Goal: Communication & Community: Answer question/provide support

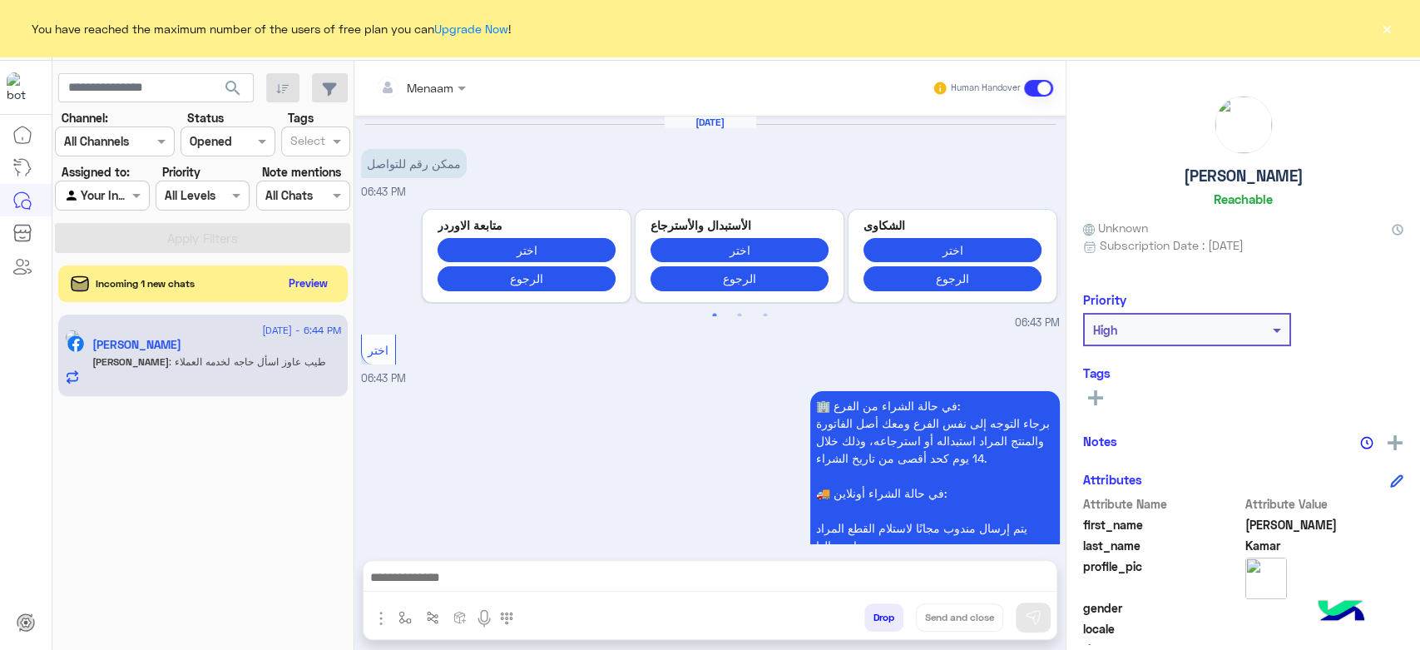
scroll to position [699, 0]
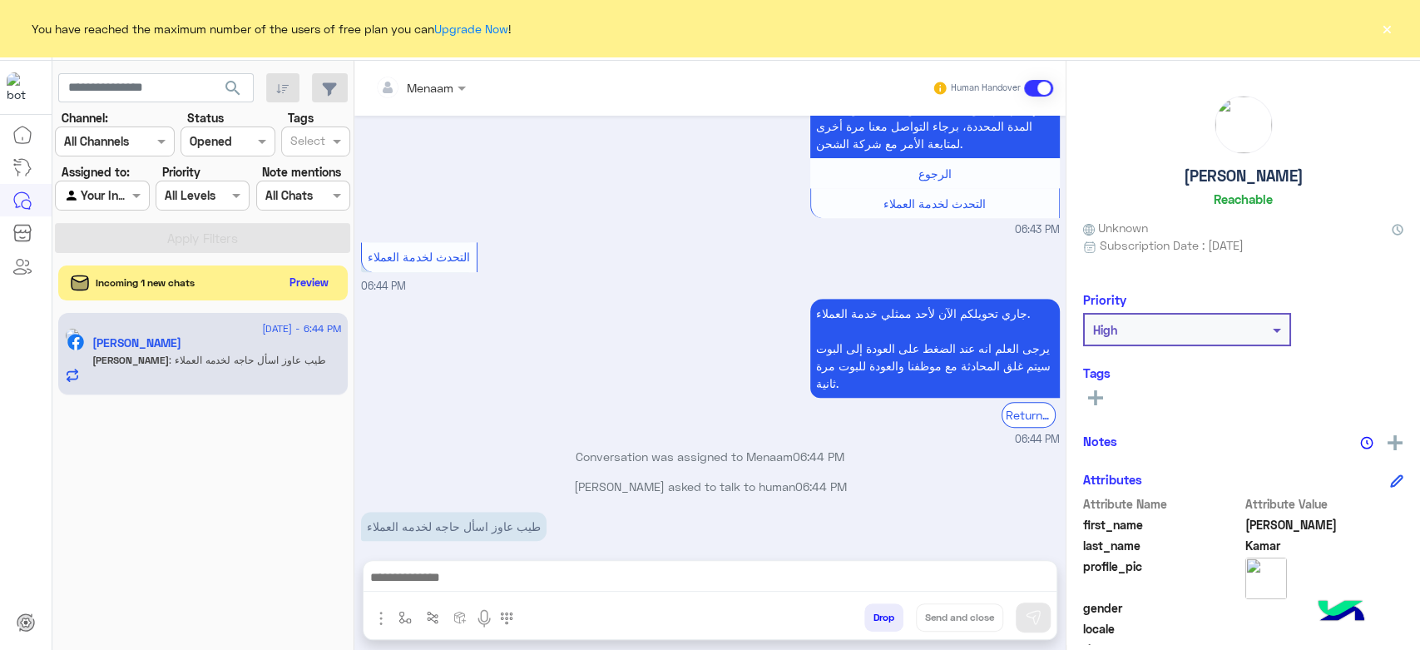
click at [313, 284] on button "Preview" at bounding box center [310, 282] width 52 height 22
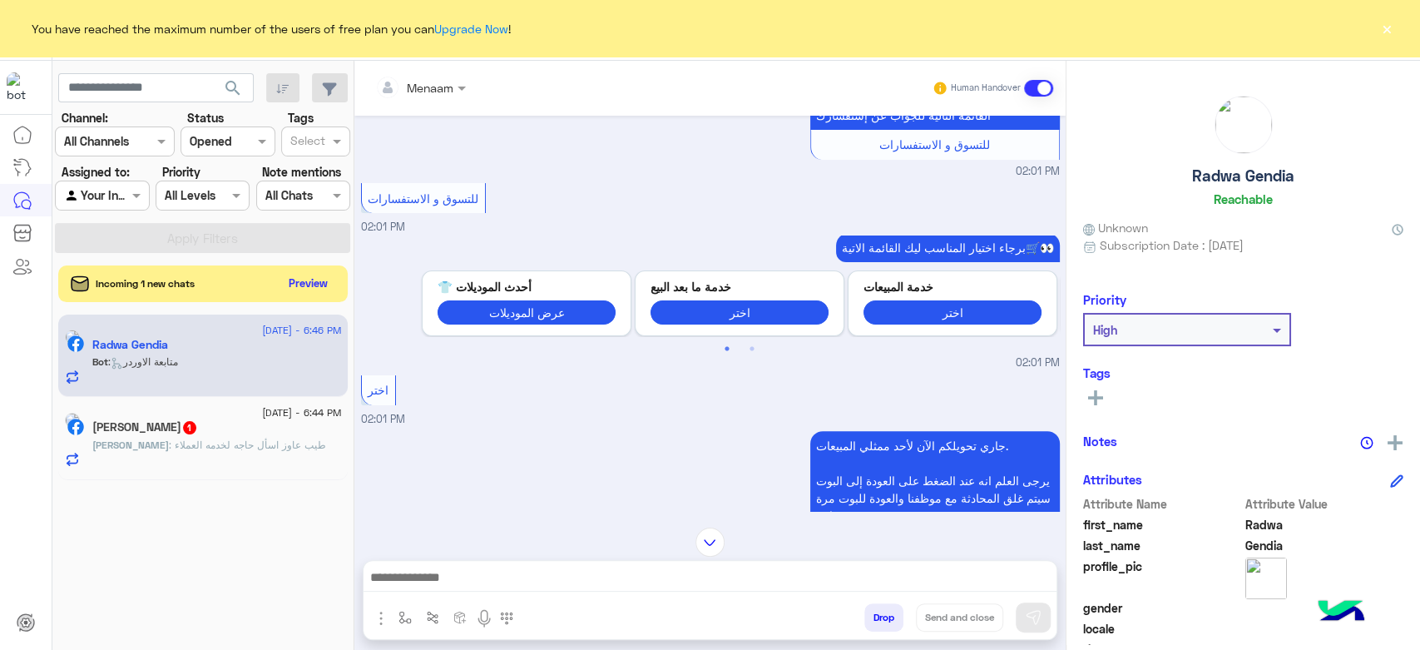
scroll to position [7, 0]
click at [304, 285] on button "Preview" at bounding box center [310, 282] width 52 height 22
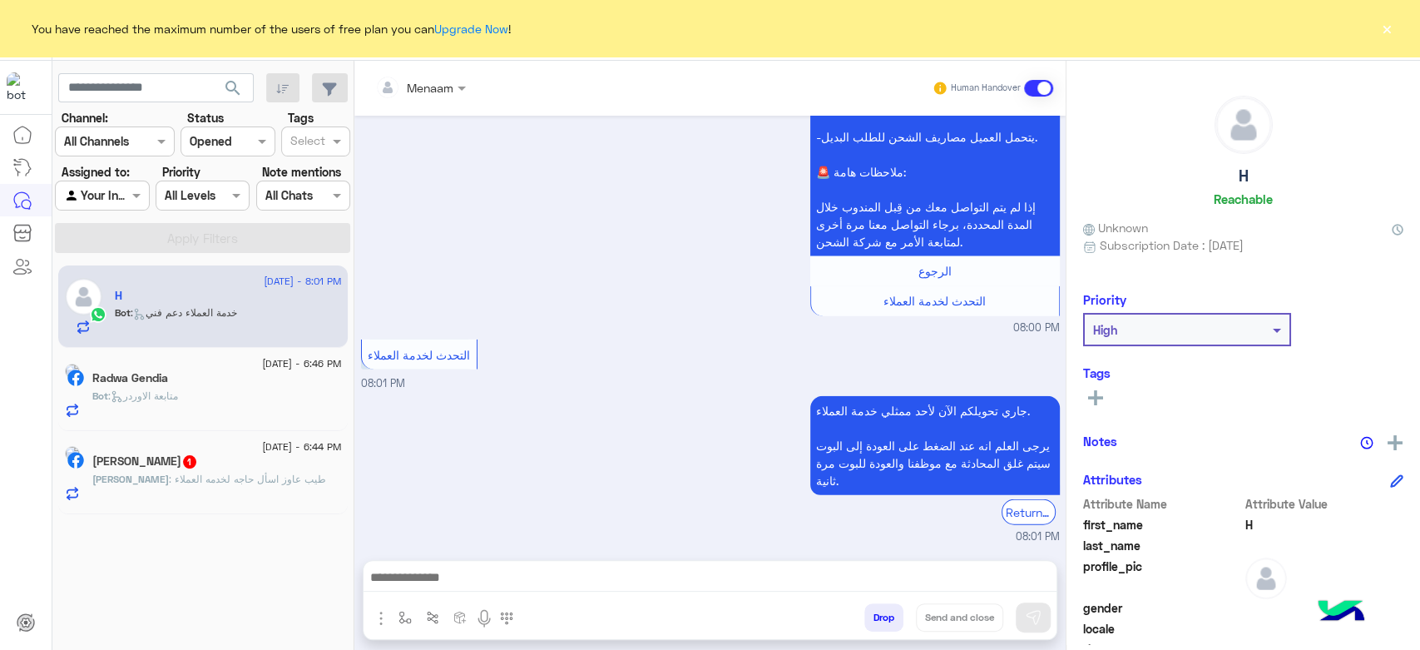
scroll to position [2755, 0]
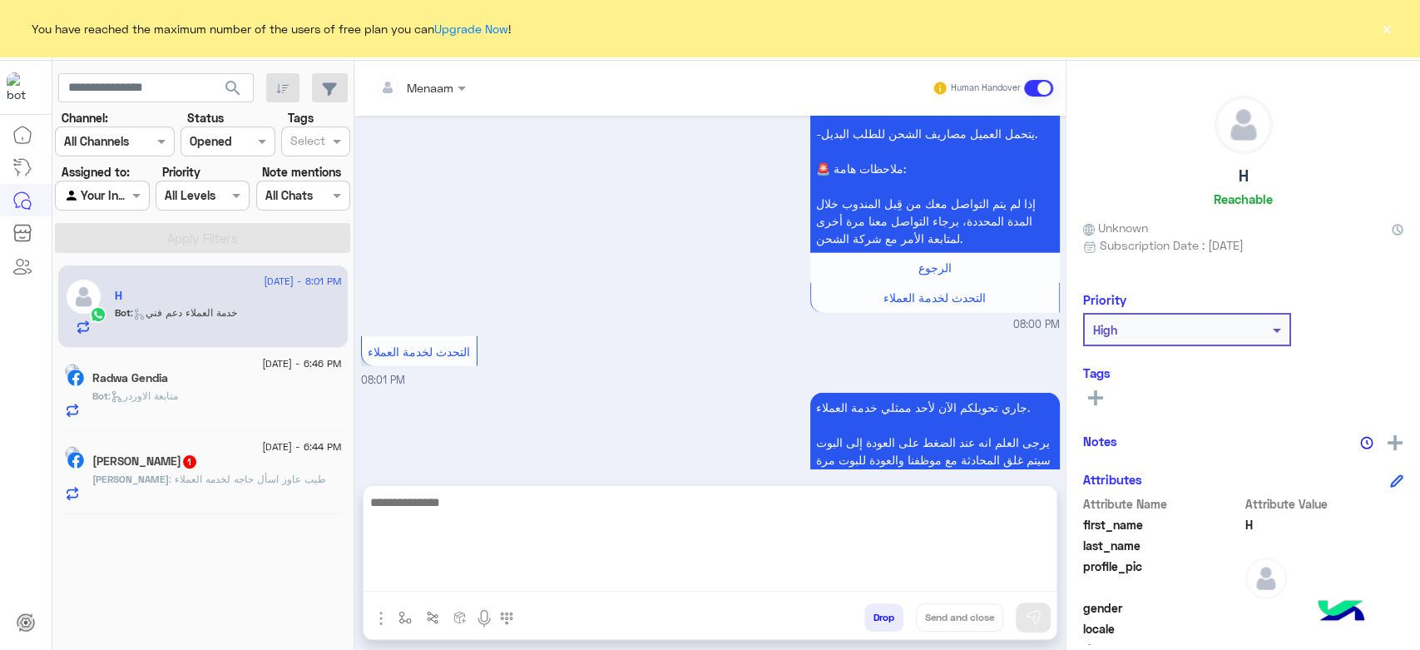
click at [546, 583] on textarea at bounding box center [709, 542] width 693 height 100
type textarea "**********"
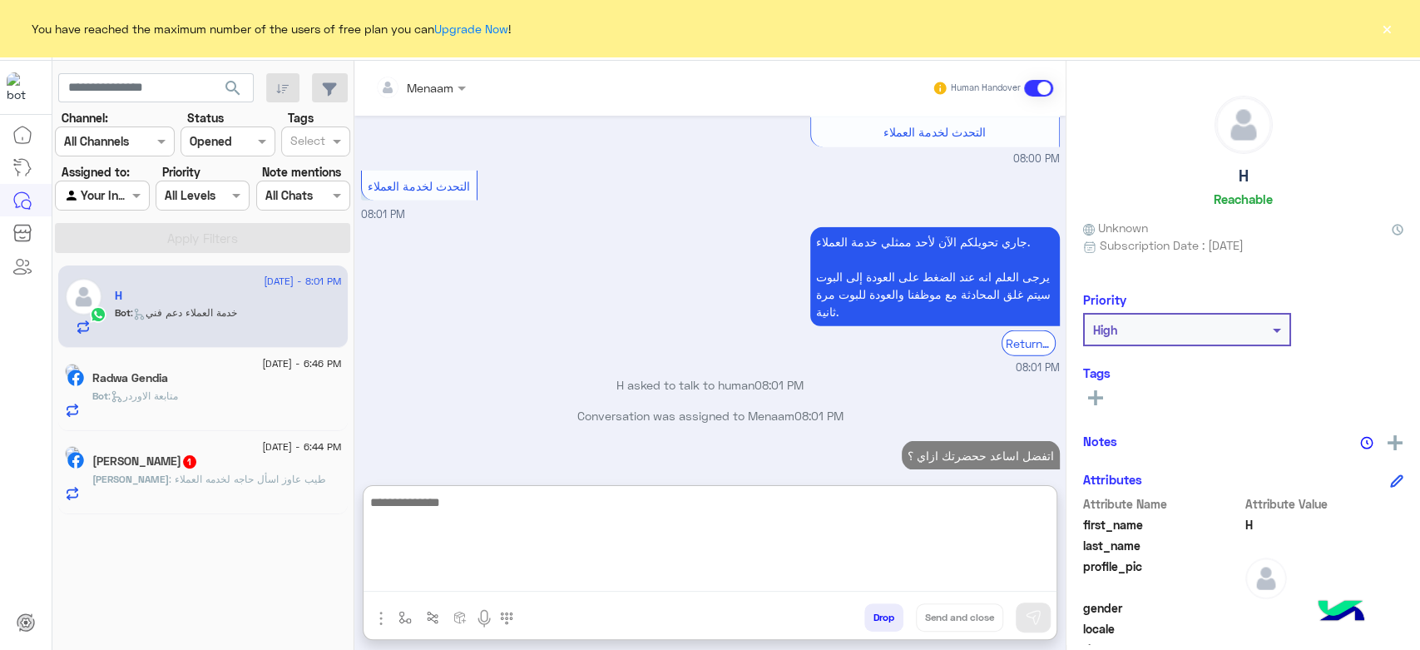
scroll to position [2883, 0]
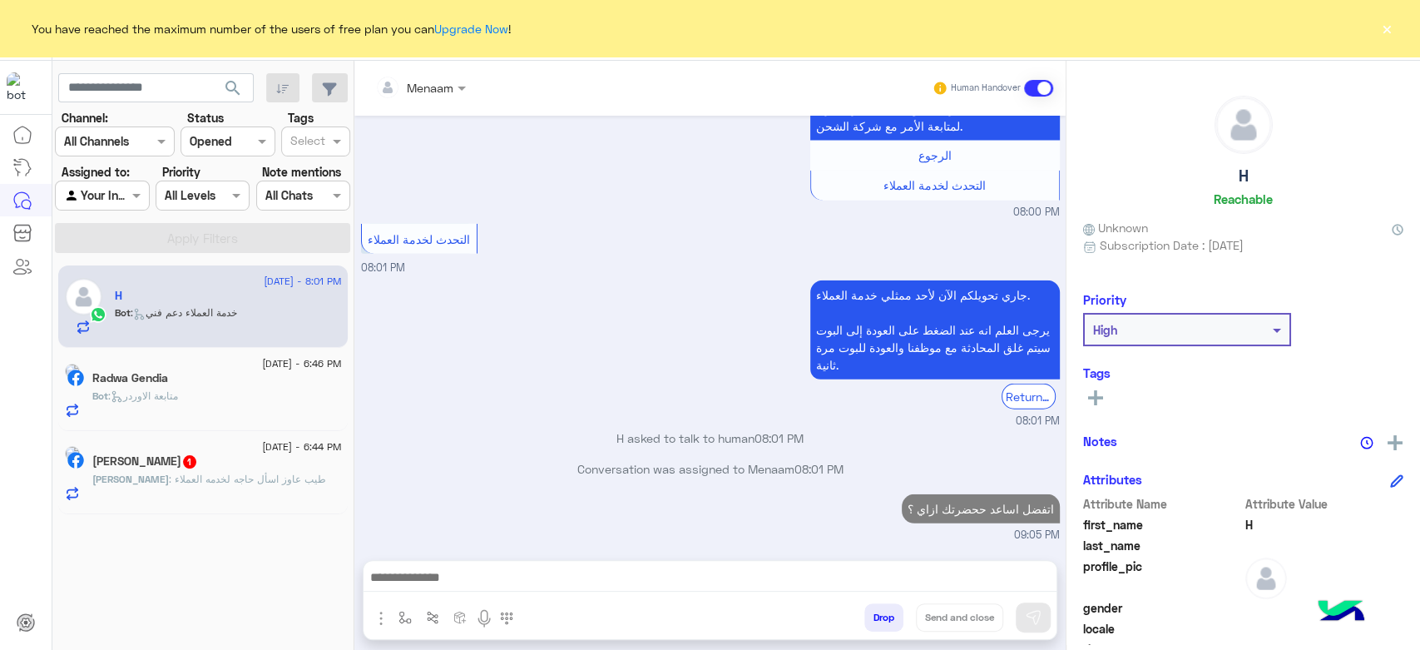
click at [239, 369] on div "9 September - 6:46 PM Radwa Gendia Bot : متابعة الاوردر" at bounding box center [216, 388] width 249 height 57
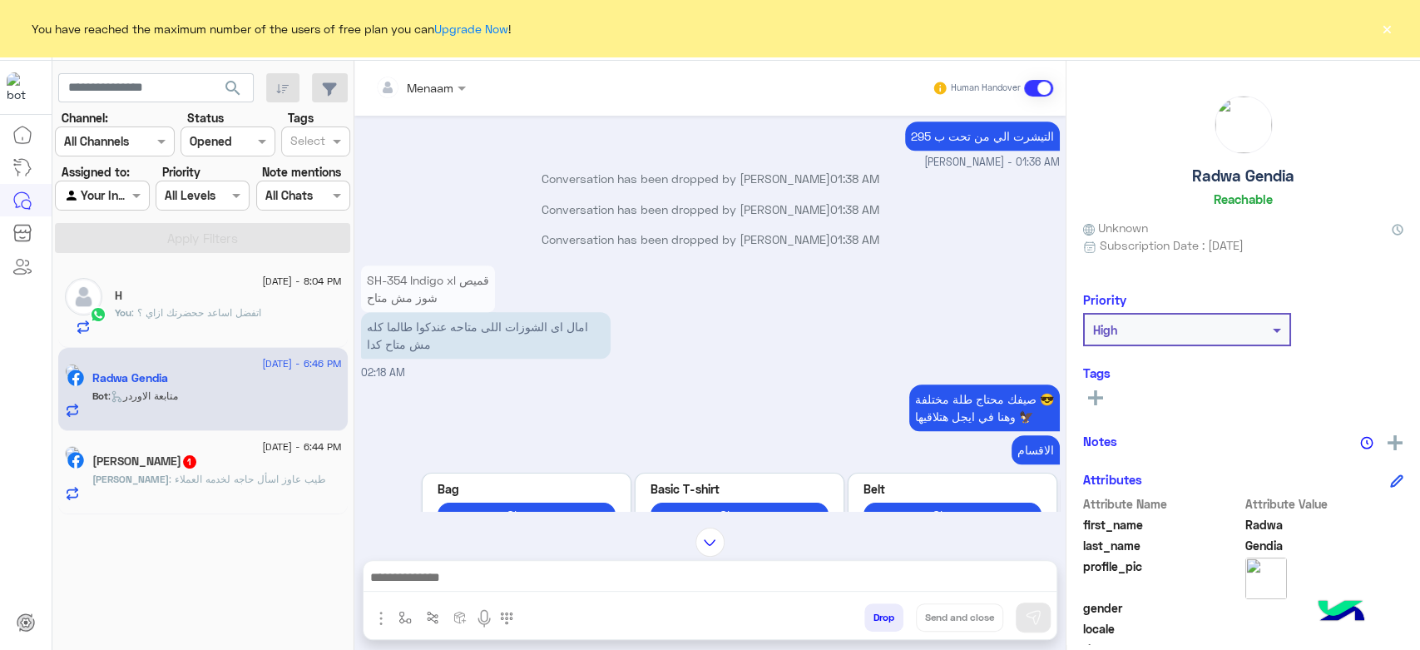
scroll to position [541, 0]
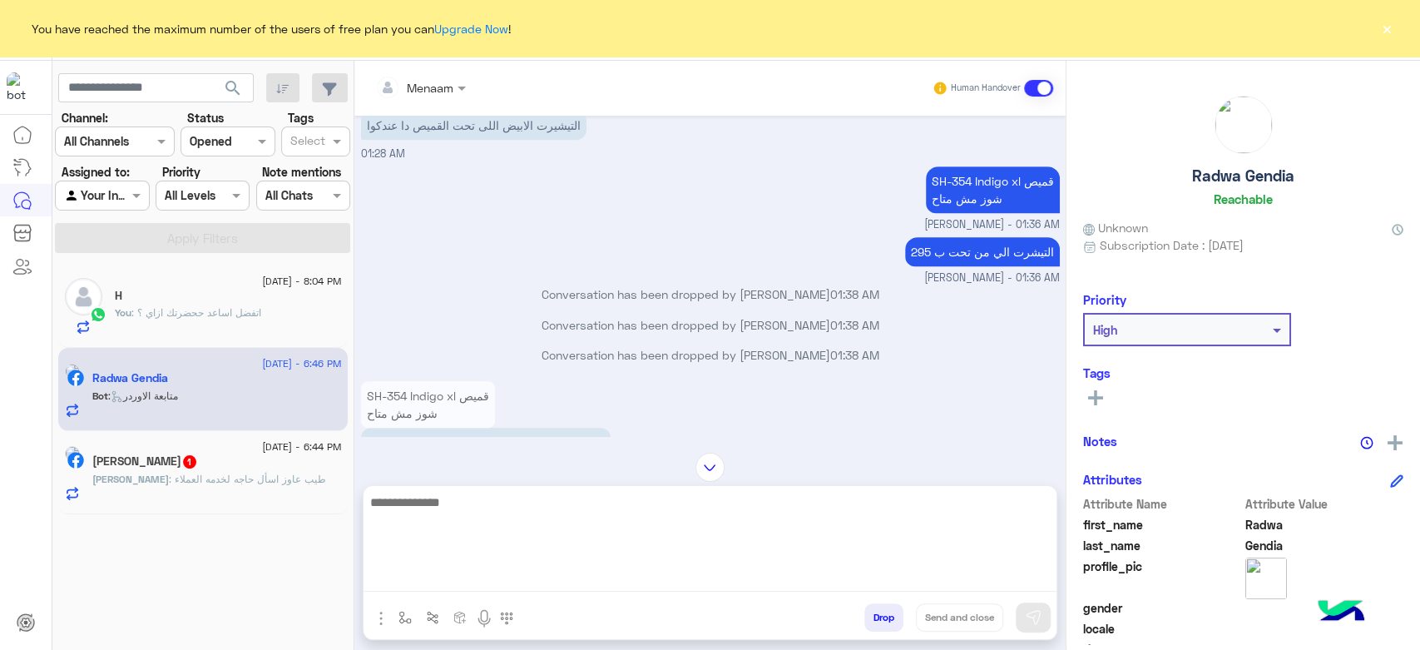
click at [474, 577] on textarea at bounding box center [709, 542] width 693 height 100
type textarea "**********"
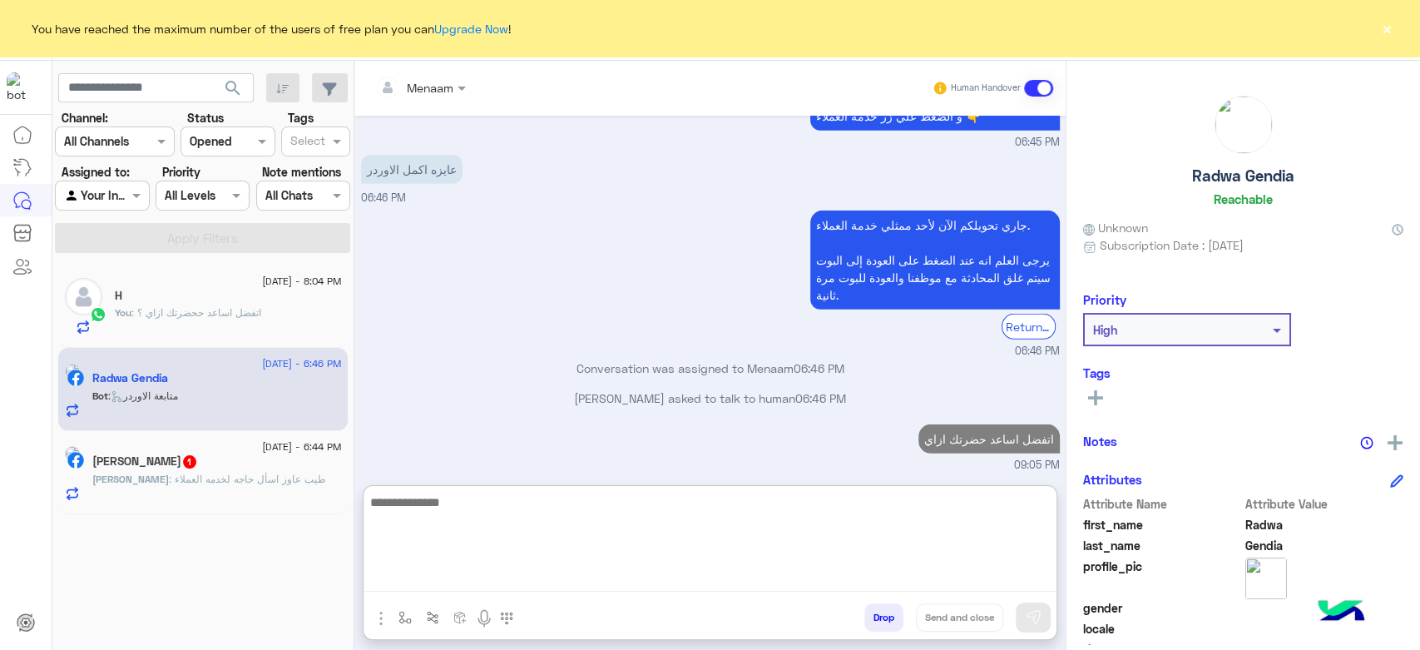
scroll to position [3154, 0]
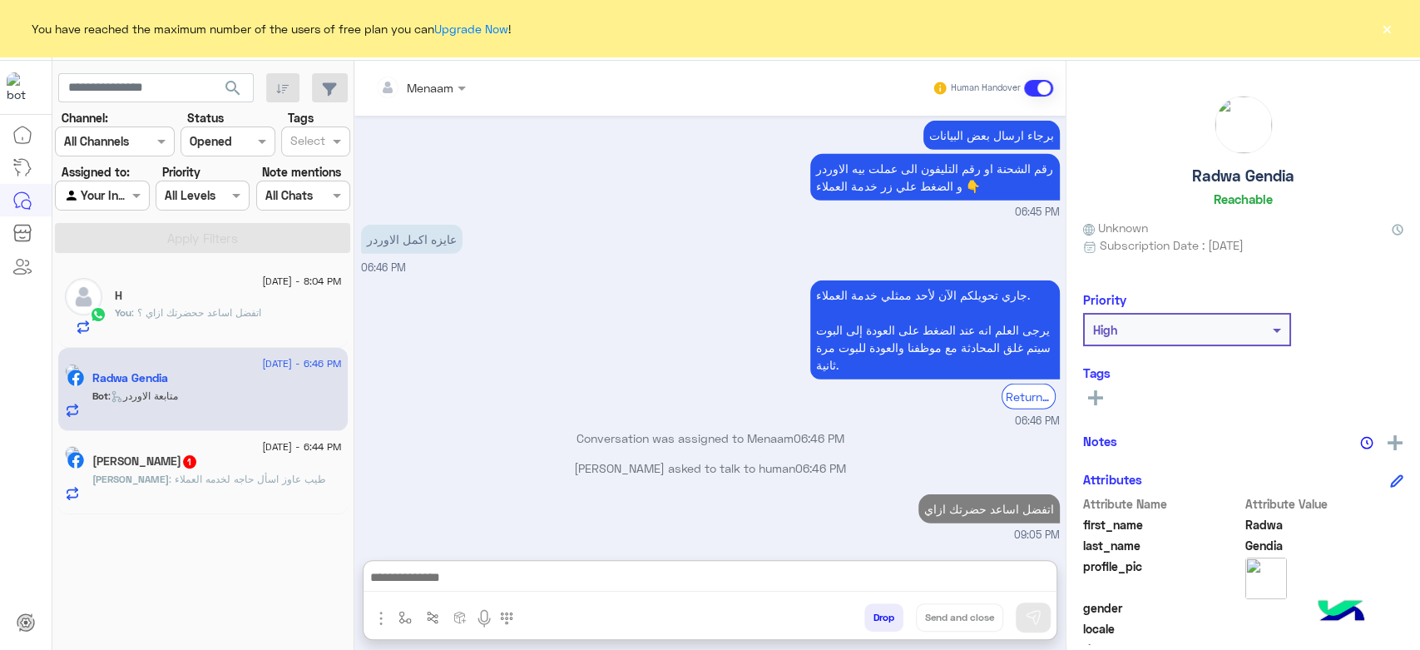
click at [231, 480] on span ": طيب عاوز اسأل حاجه لخدمه العملاء" at bounding box center [247, 478] width 157 height 12
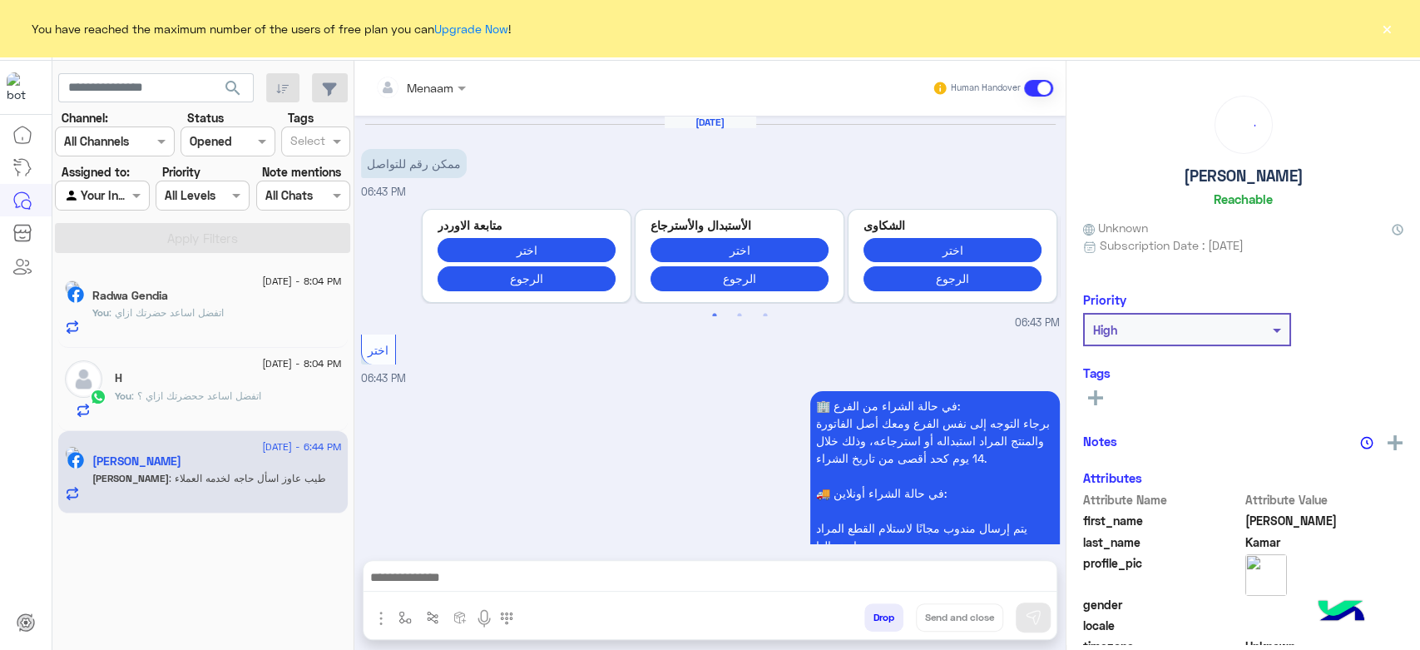
scroll to position [699, 0]
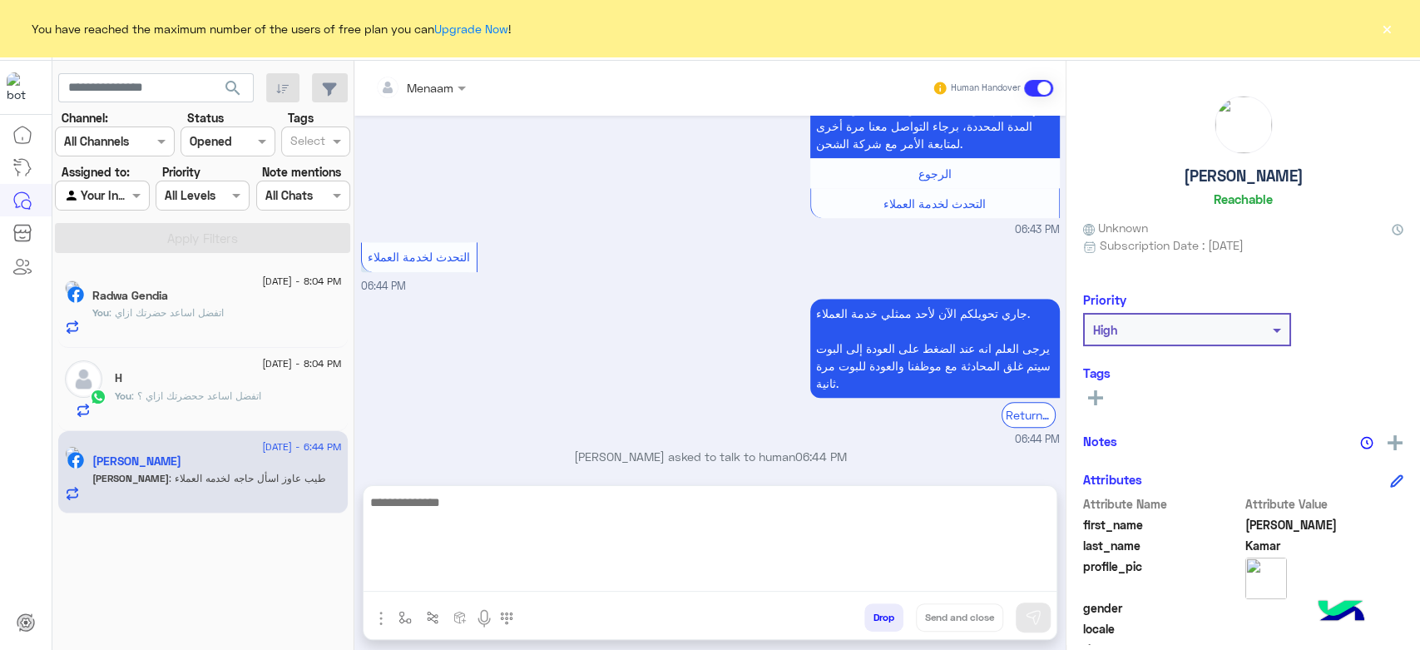
click at [493, 571] on textarea at bounding box center [709, 542] width 693 height 100
type textarea "**********"
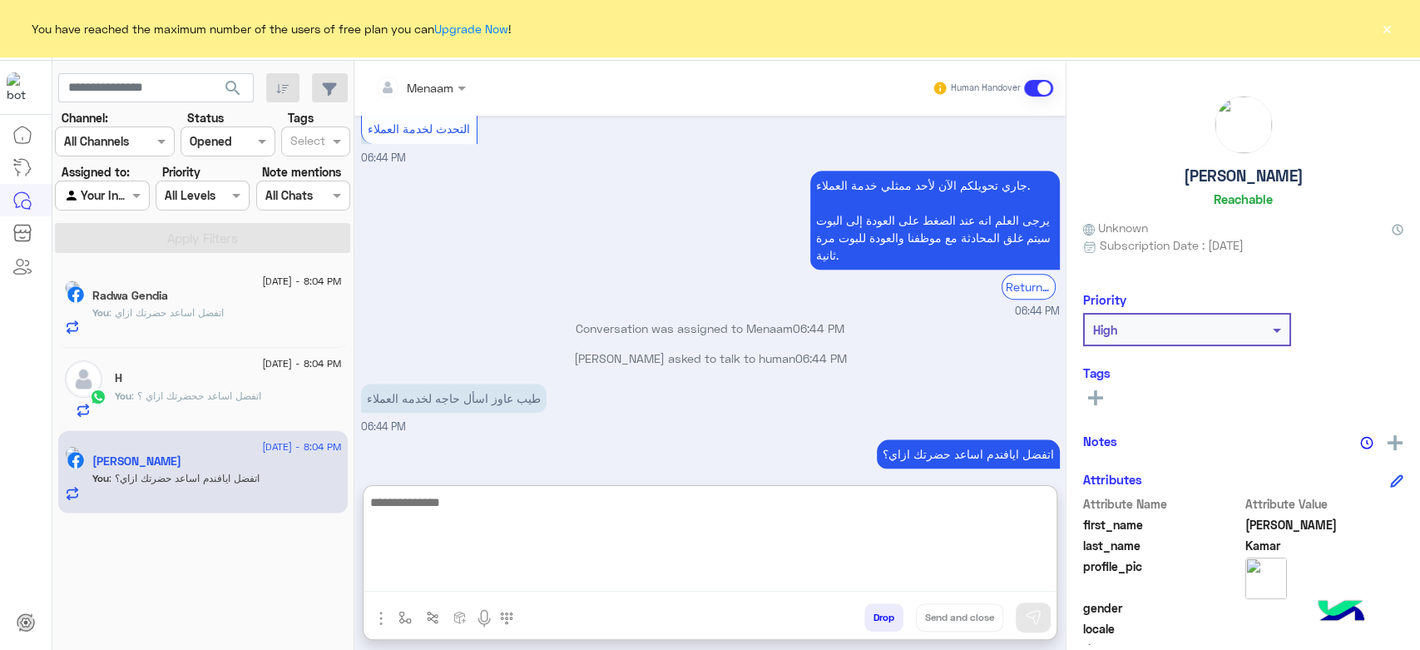
scroll to position [857, 0]
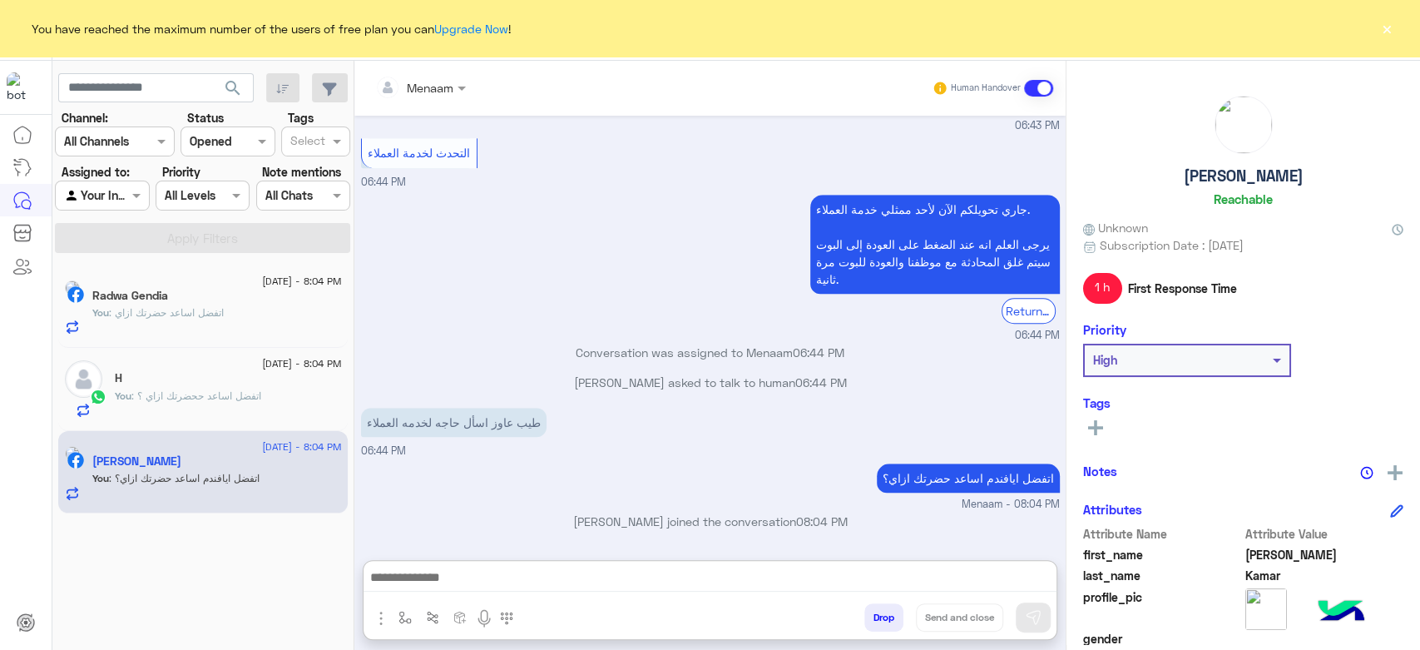
click at [187, 398] on span ": اتفضل اساعد ححضرتك ازاي ؟" at bounding box center [196, 395] width 130 height 12
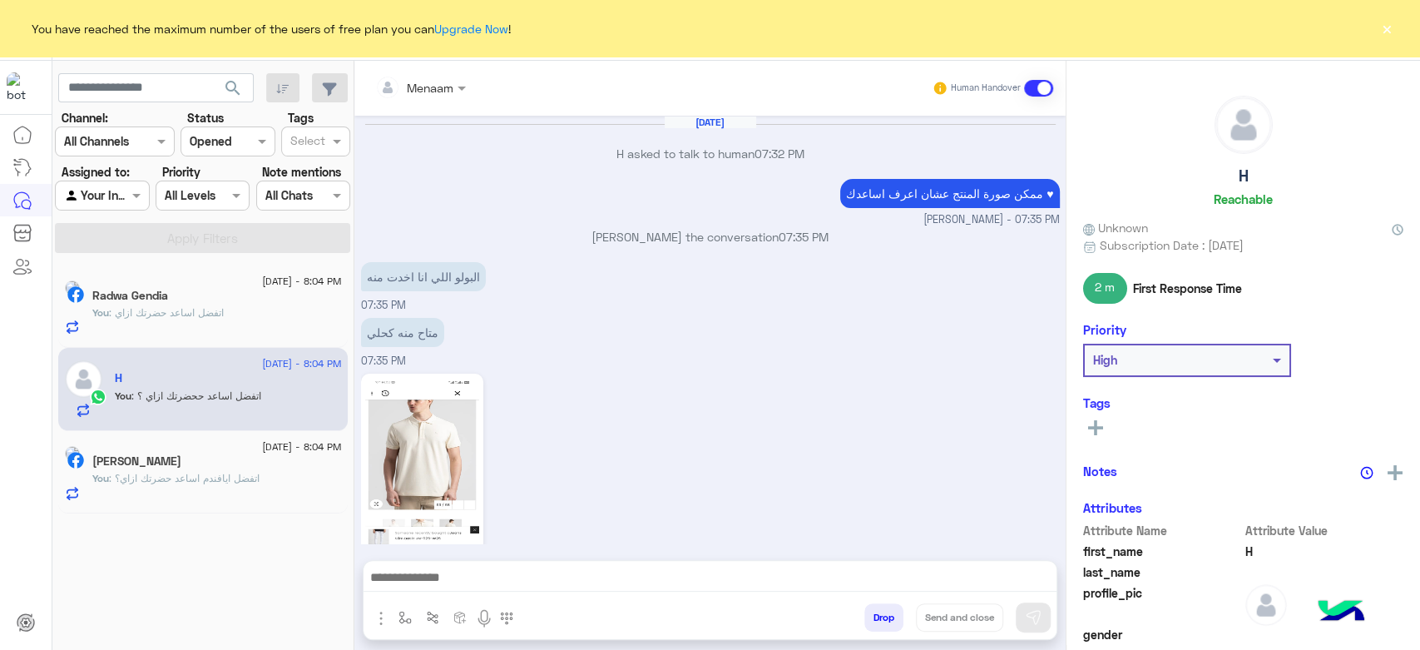
scroll to position [1364, 0]
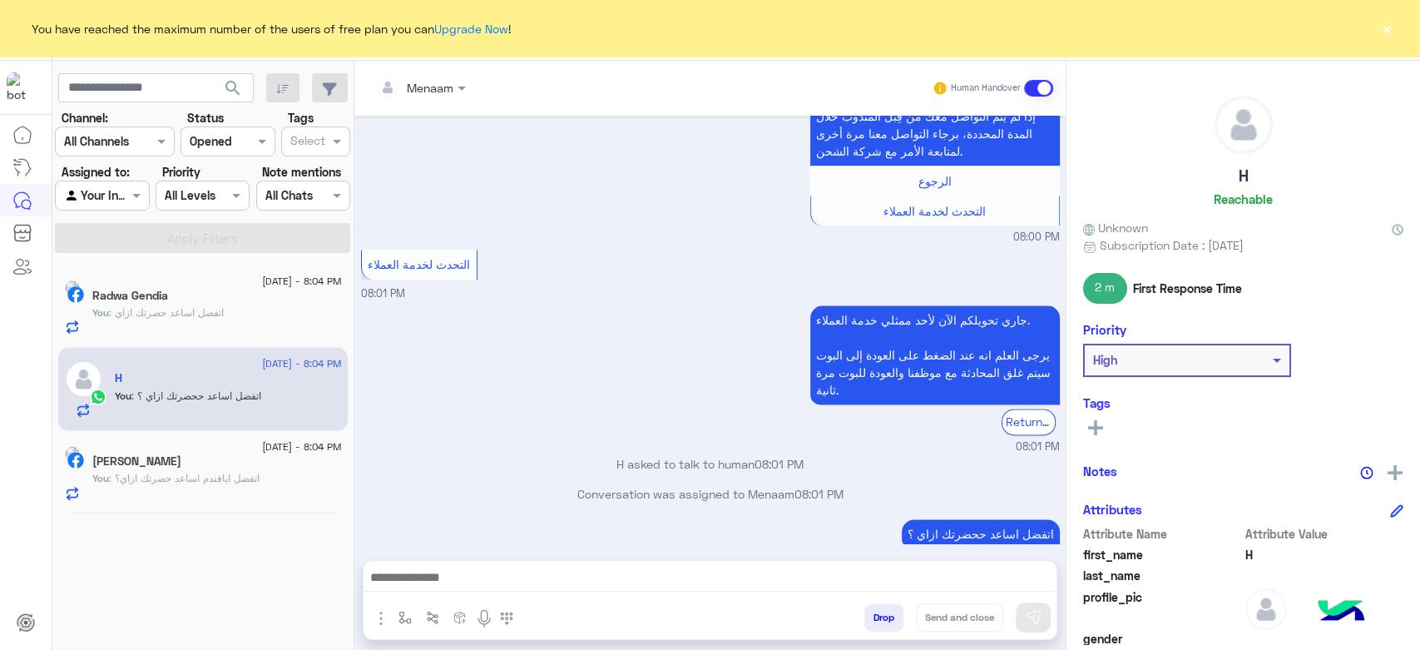
click at [203, 310] on span ": اتفضل اساعد حضرتك ازاي" at bounding box center [166, 312] width 115 height 12
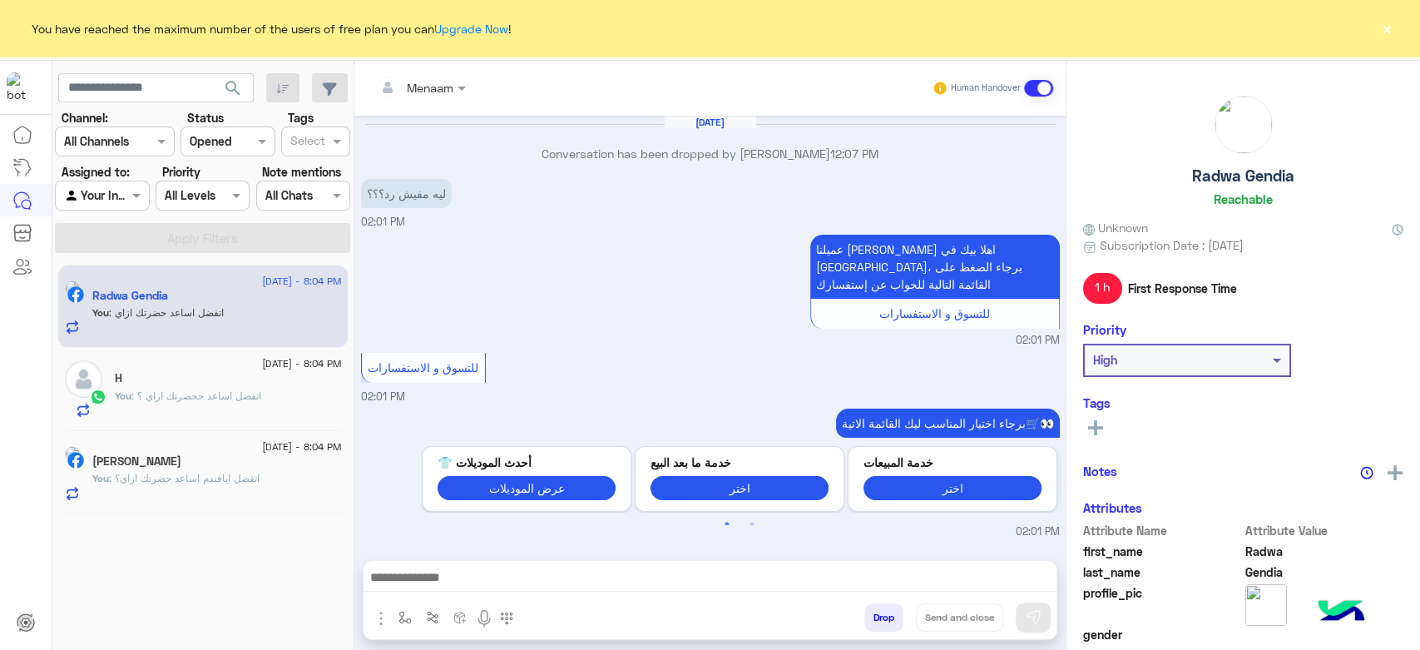
scroll to position [991, 0]
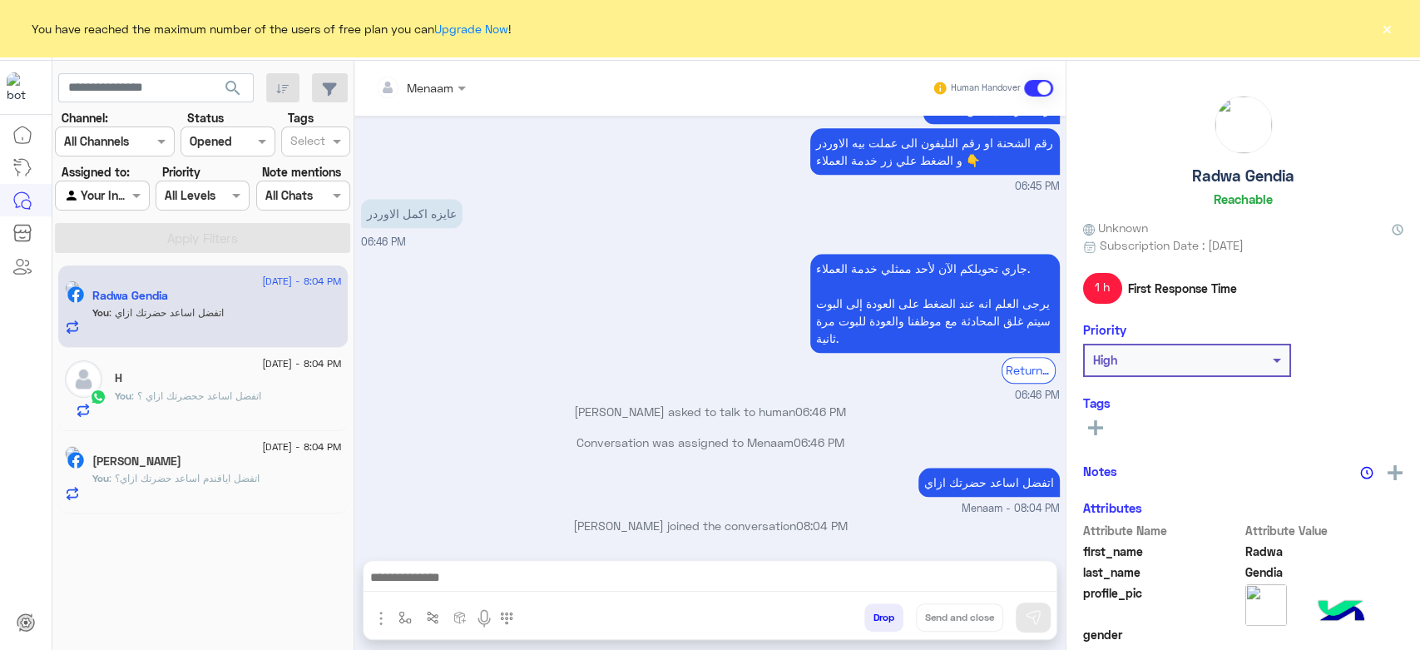
click at [1395, 29] on div "You have reached the maximum number of the users of free plan you can Upgrade N…" at bounding box center [710, 28] width 1420 height 57
click at [1387, 26] on button "×" at bounding box center [1386, 28] width 17 height 17
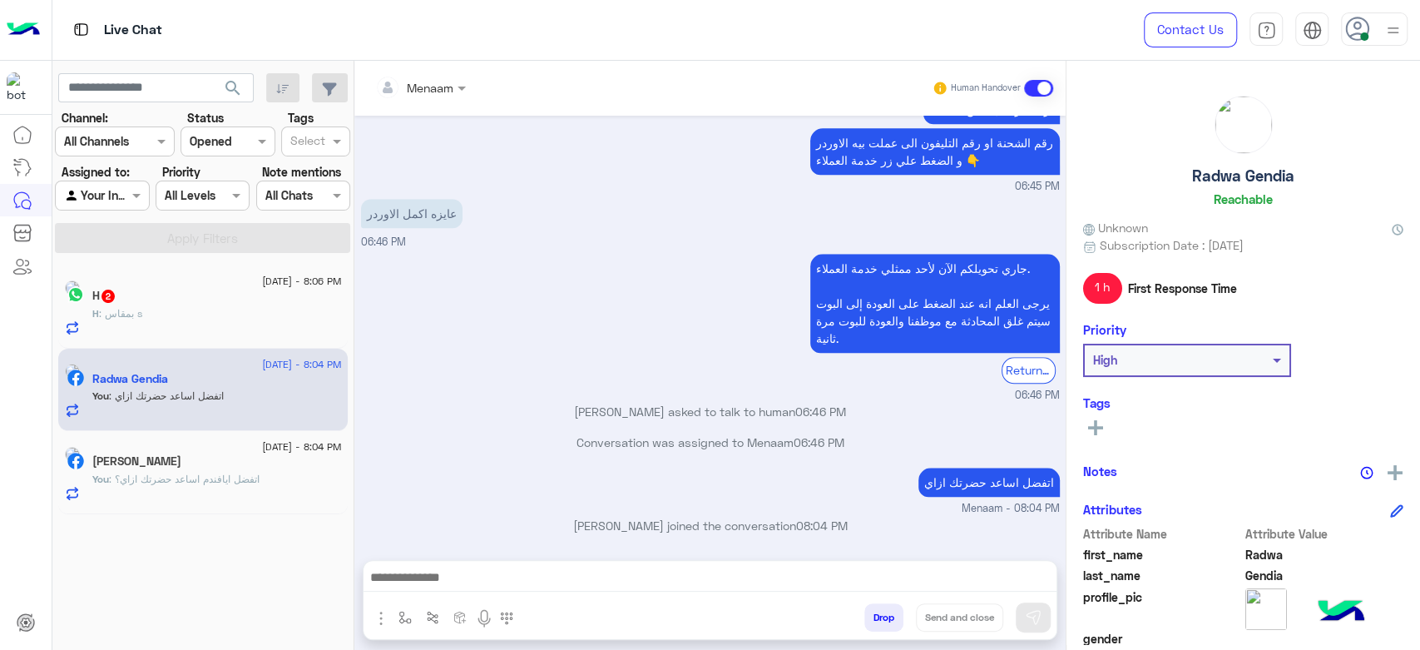
click at [116, 291] on h5 "H 2" at bounding box center [104, 296] width 24 height 14
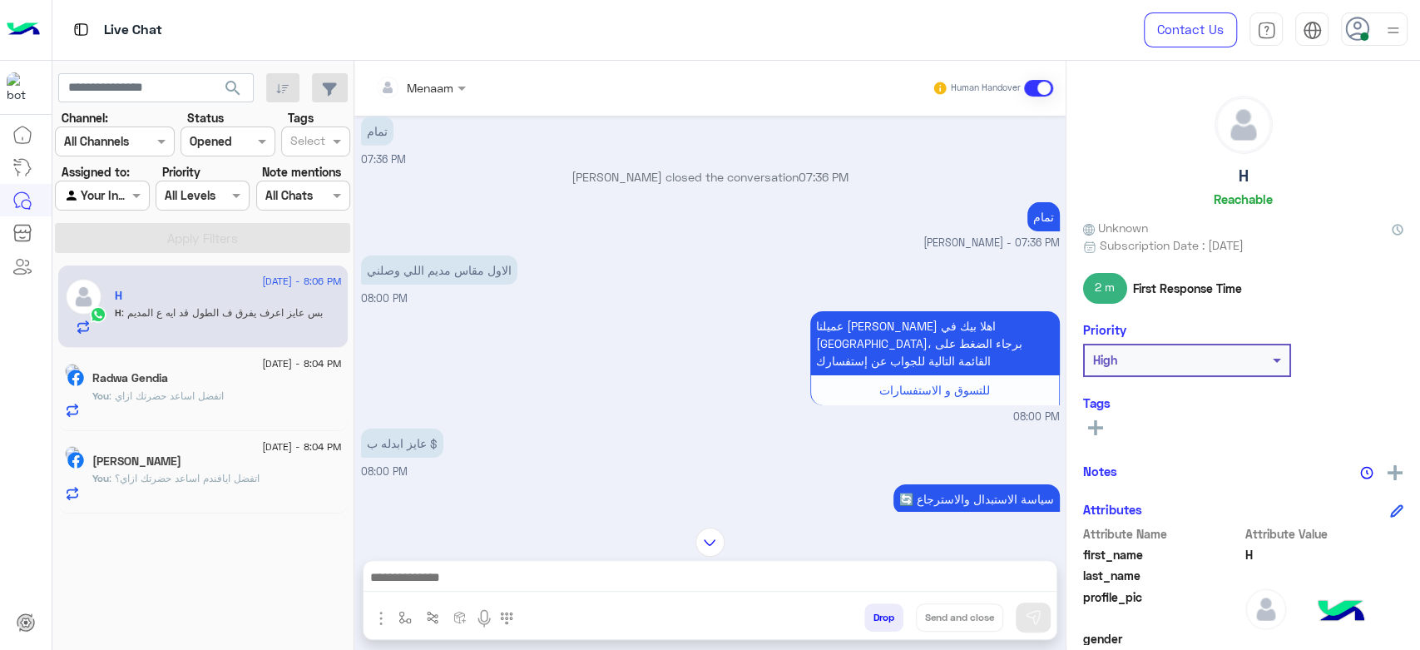
scroll to position [3502, 0]
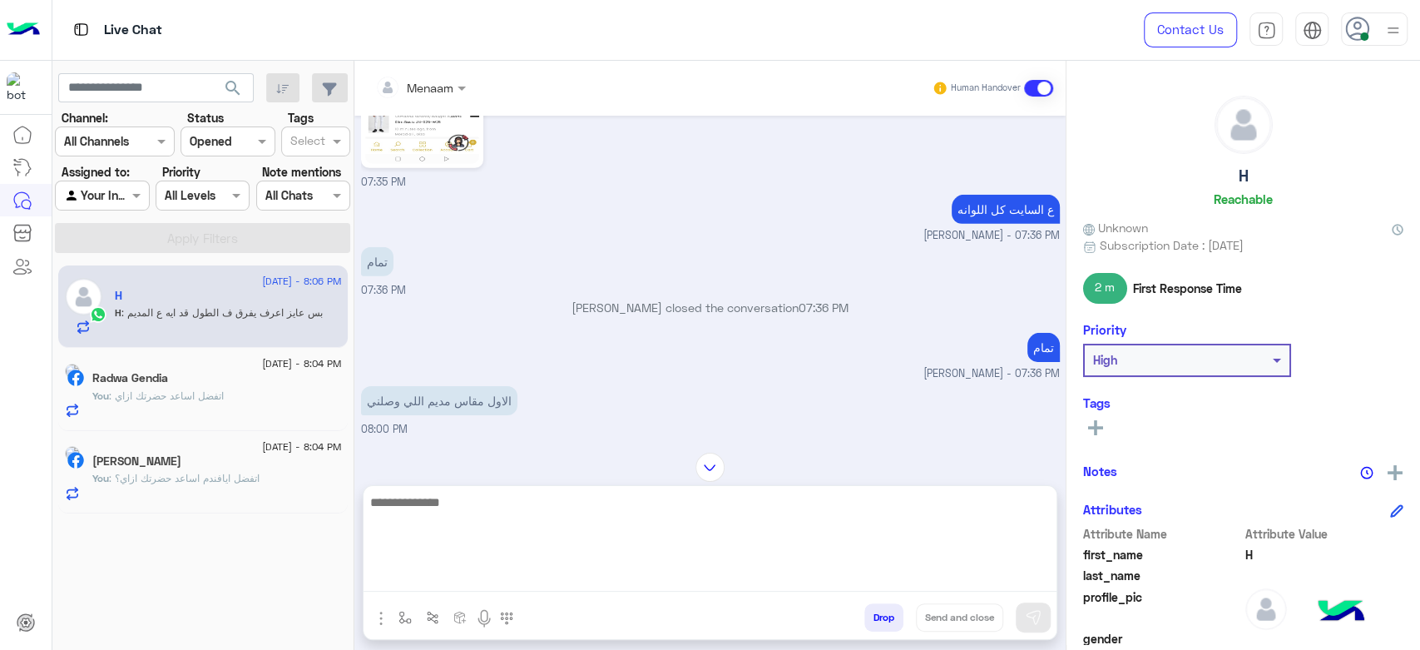
click at [452, 575] on textarea at bounding box center [709, 542] width 693 height 100
type textarea "**********"
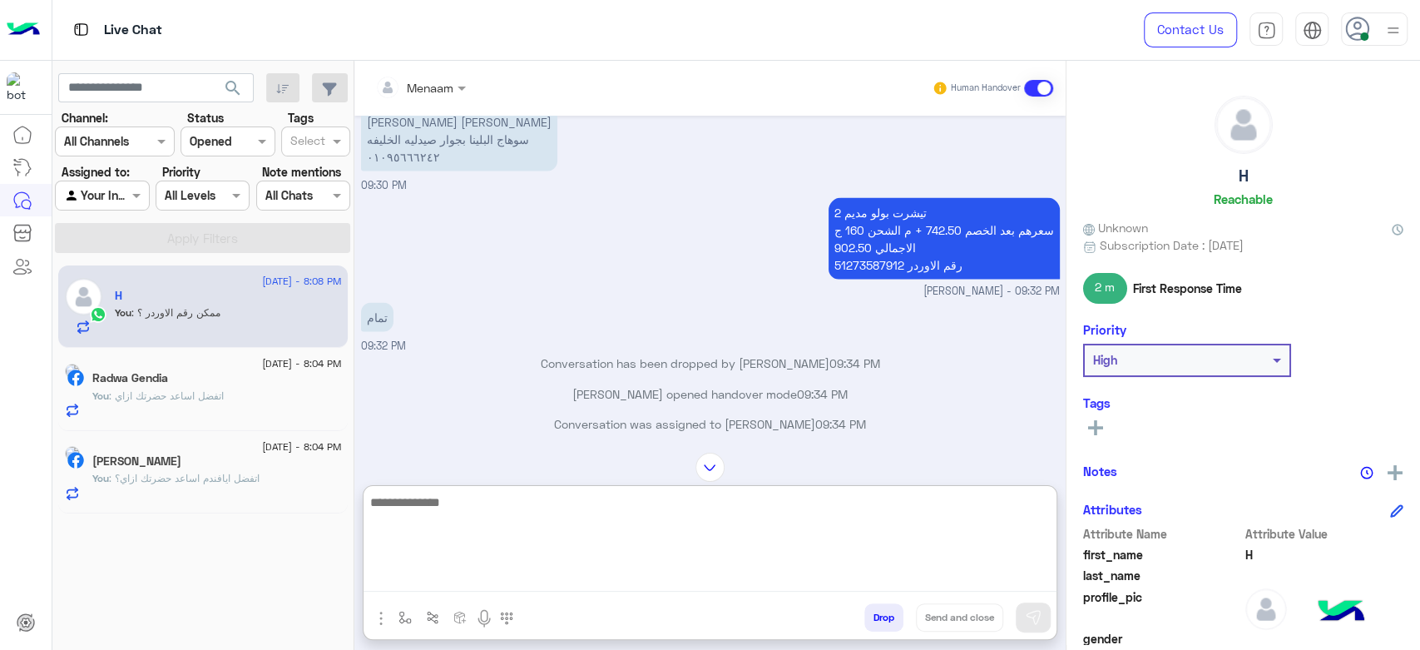
scroll to position [2151, 0]
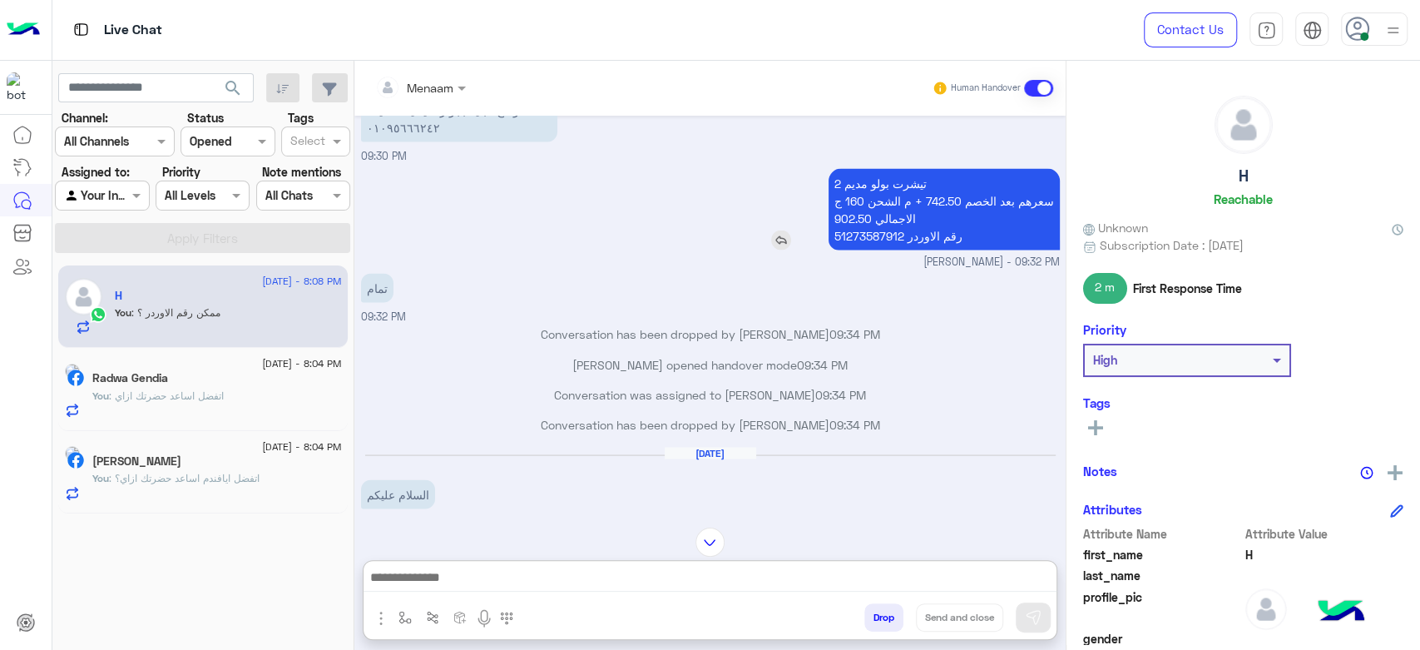
click at [870, 238] on p "2 تيشرت بولو مديم سعرهم بعد الخصم 742.50 + م الشحن 160 ج الاجمالي 902.50 رقم ال…" at bounding box center [943, 209] width 231 height 82
copy p "51273587912"
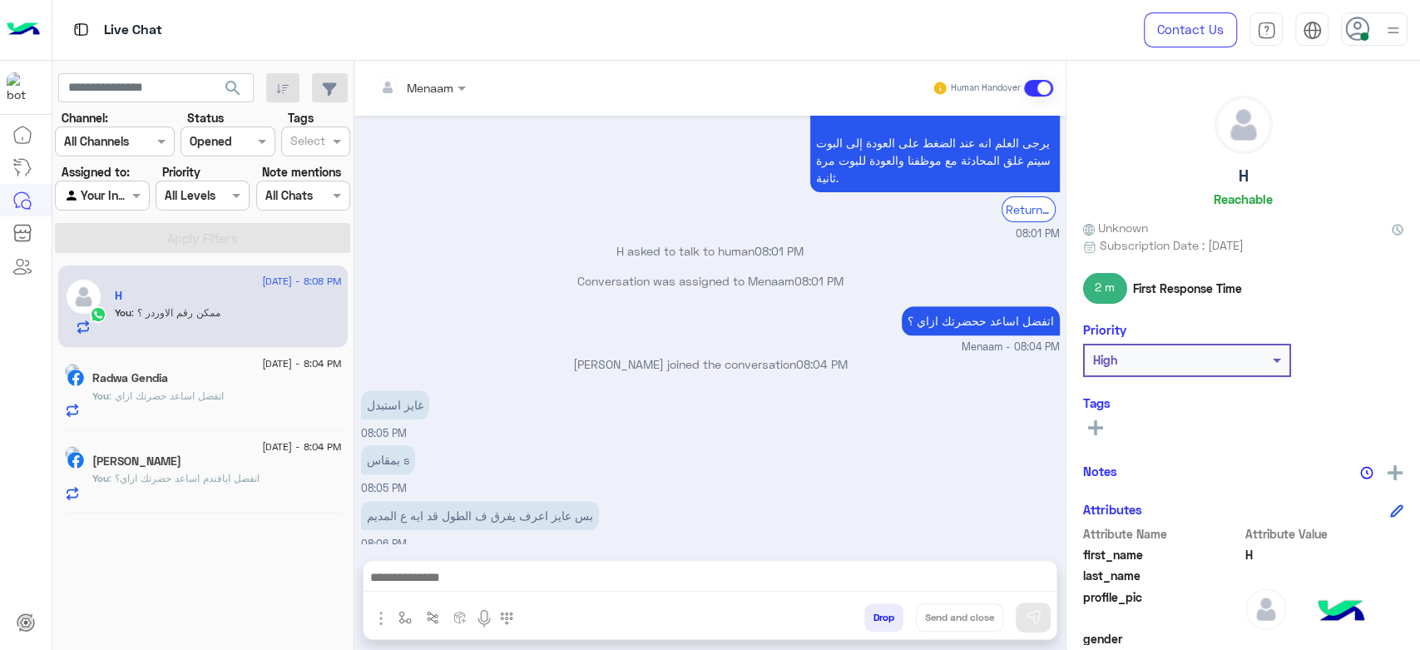
scroll to position [4664, 0]
click at [221, 373] on div "Radwa Gendia" at bounding box center [216, 379] width 249 height 17
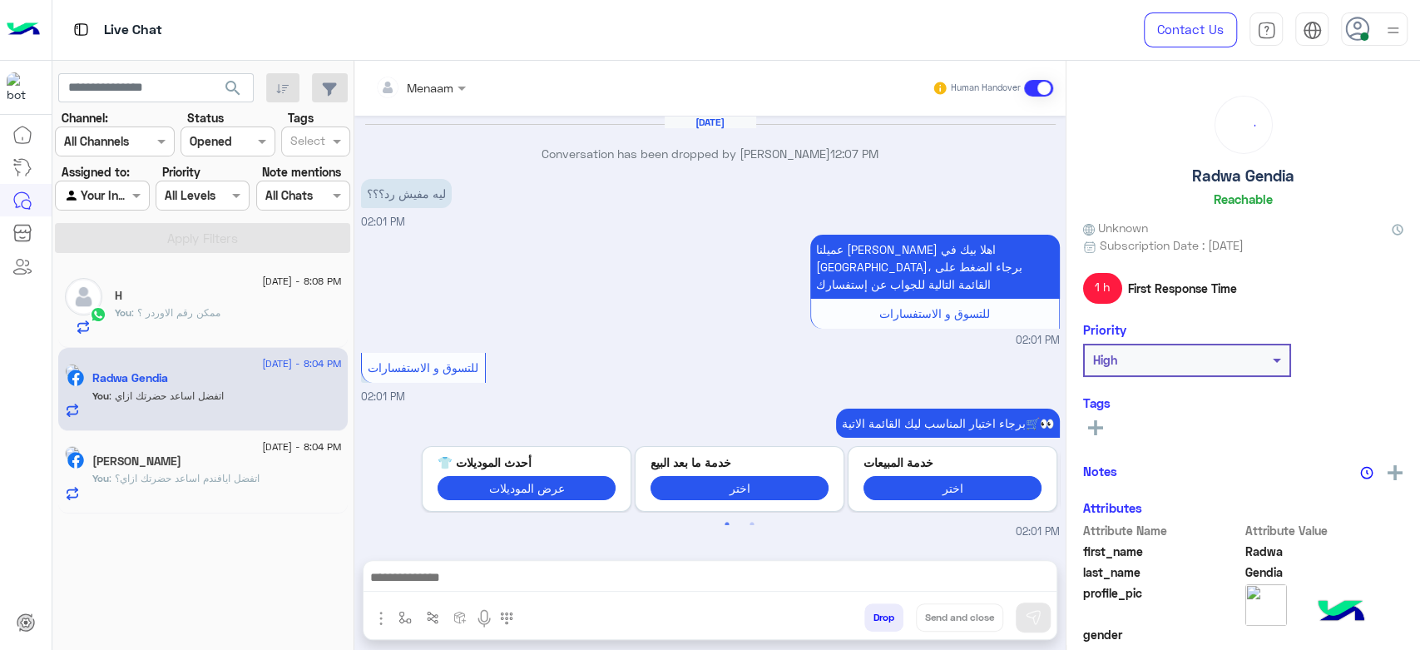
scroll to position [991, 0]
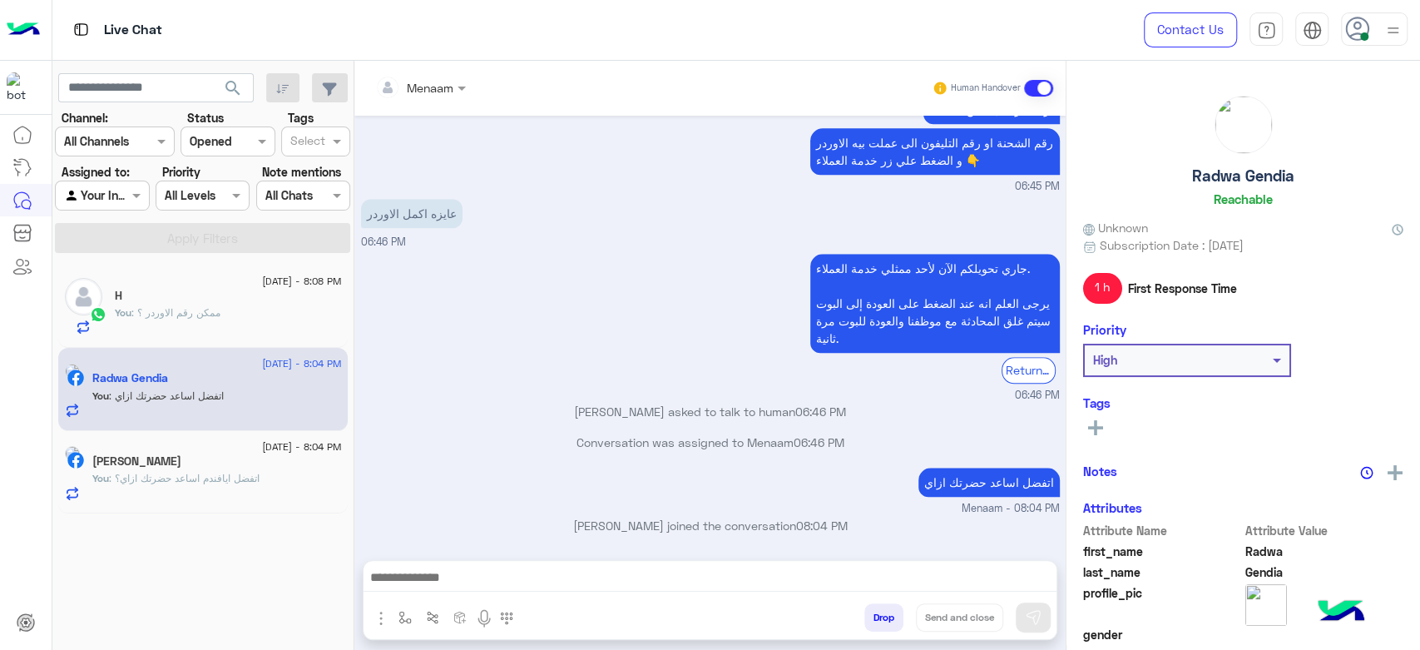
click at [250, 482] on span ": اتفضل ايافندم اساعد حضرتك ازاي؟" at bounding box center [184, 478] width 151 height 12
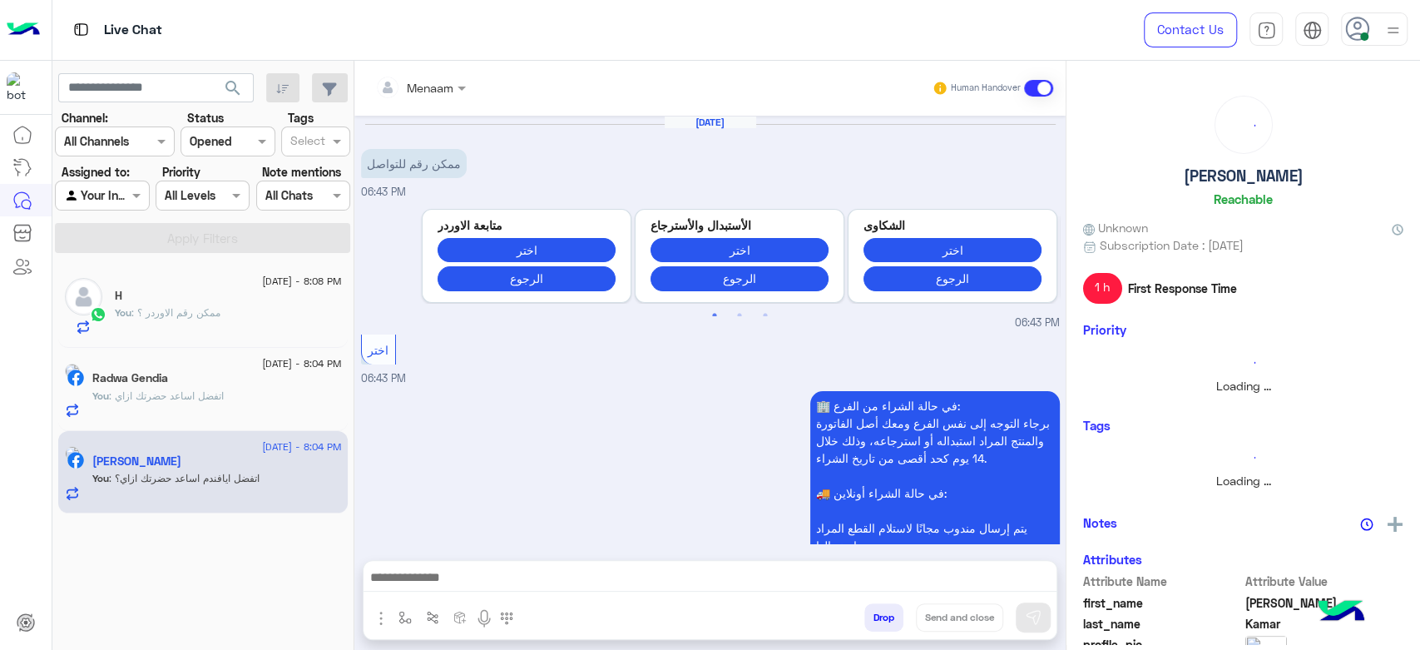
scroll to position [783, 0]
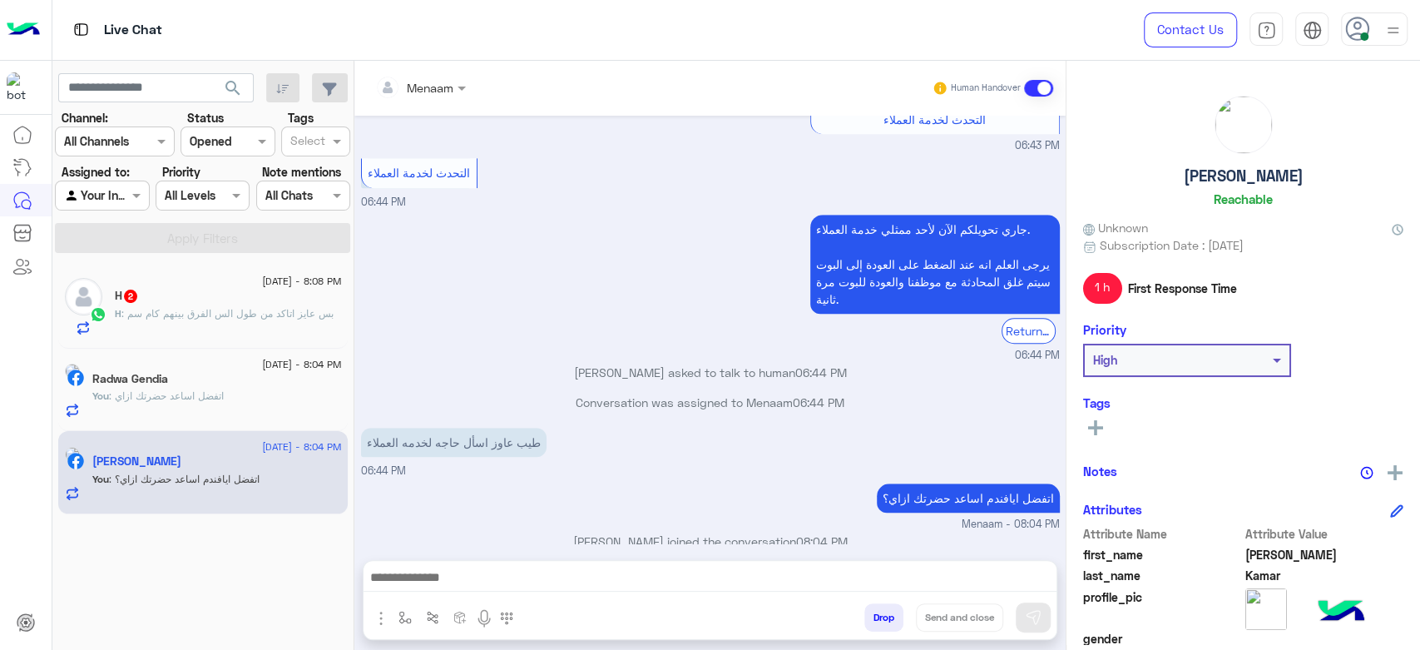
click at [192, 316] on span ": بس عايز اتاكد من طول الس الفرق بينهم كام سم" at bounding box center [227, 313] width 212 height 12
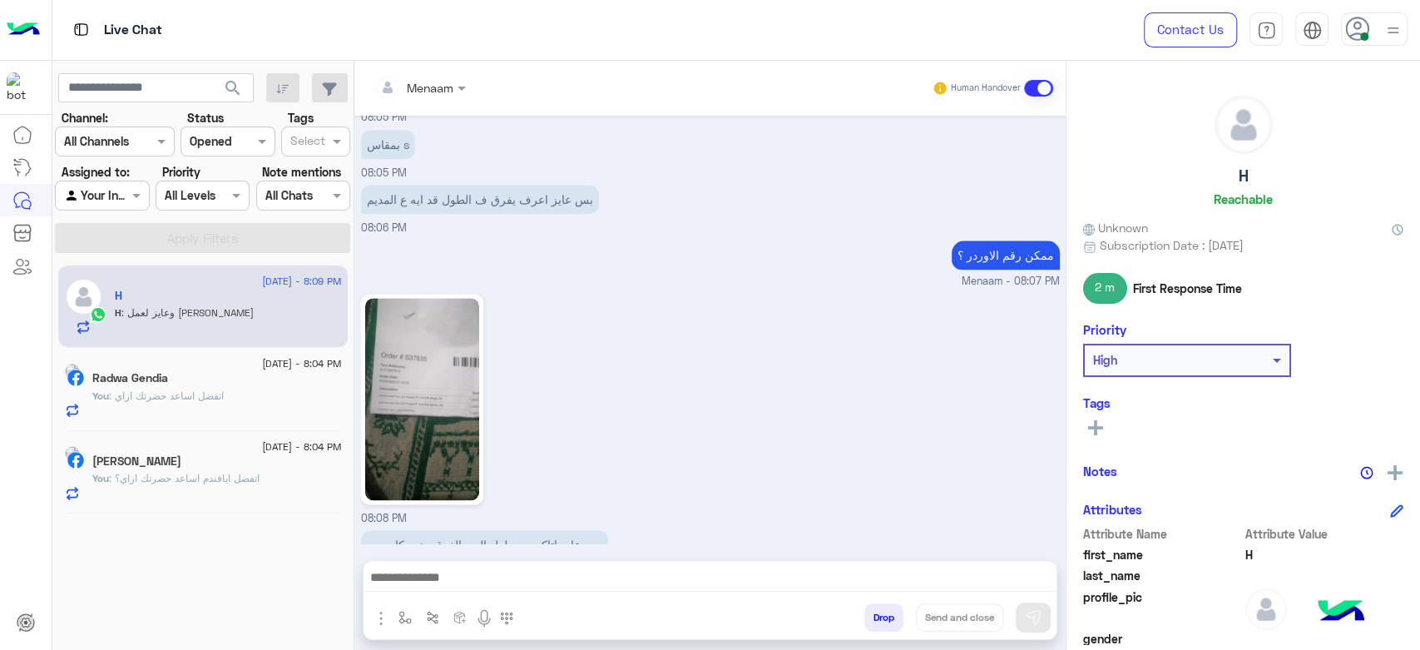
scroll to position [1542, 0]
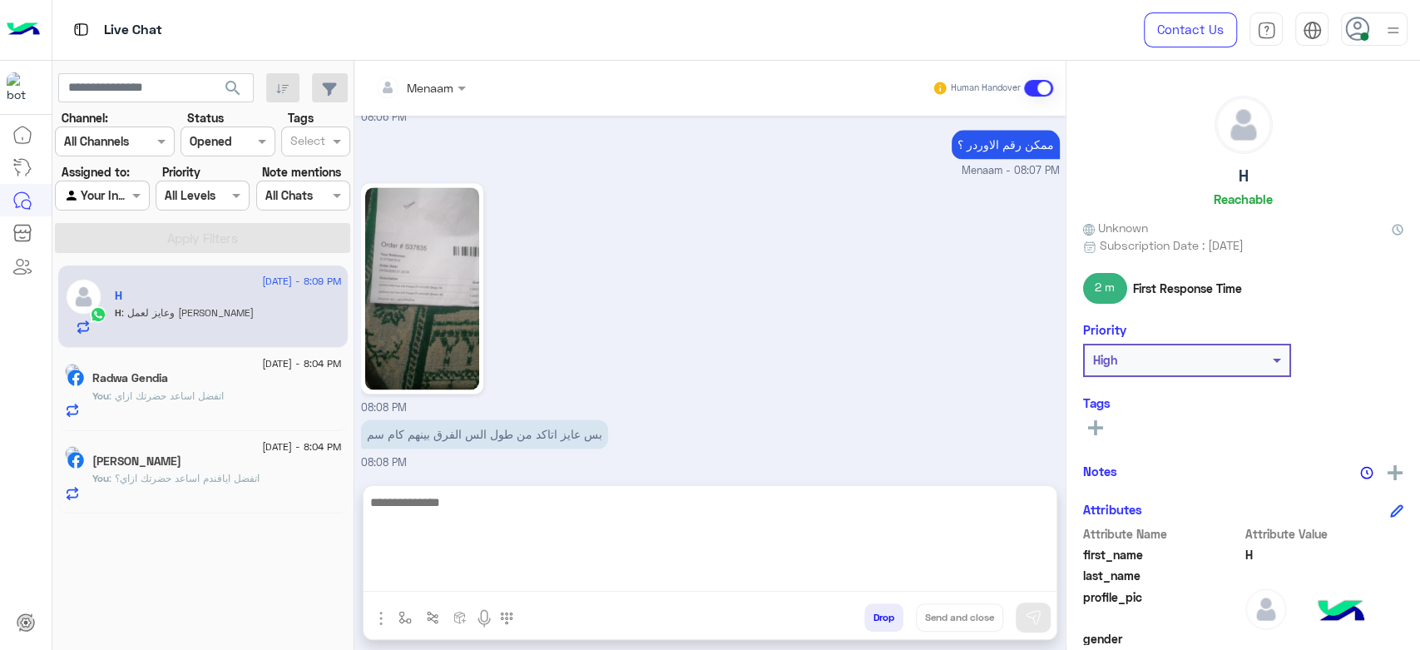
click at [469, 571] on textarea at bounding box center [709, 542] width 693 height 100
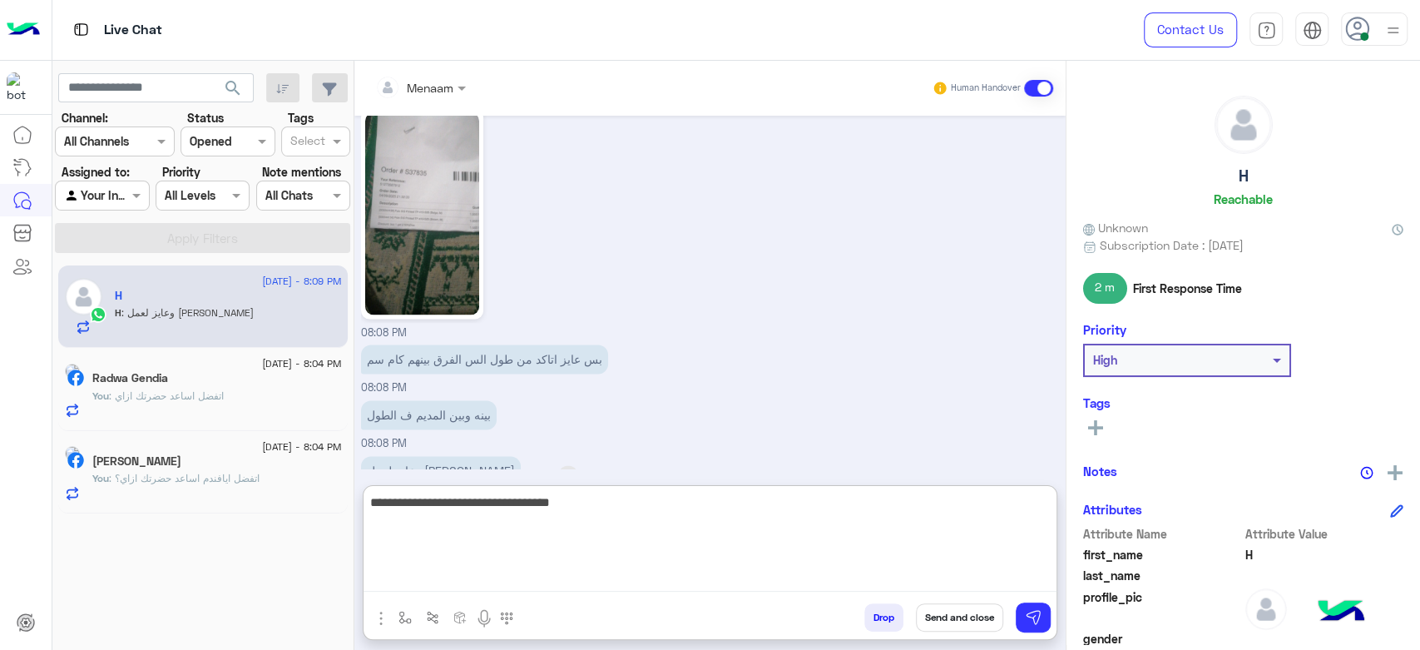
type textarea "**********"
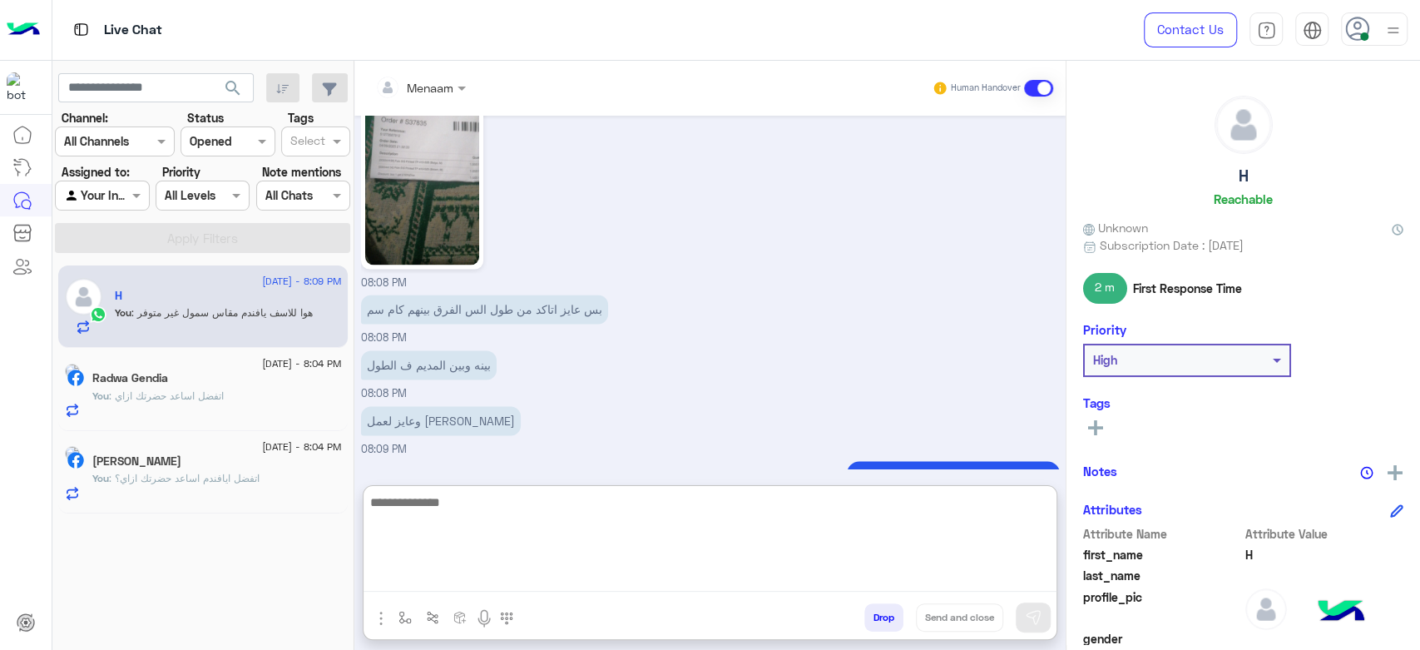
scroll to position [1670, 0]
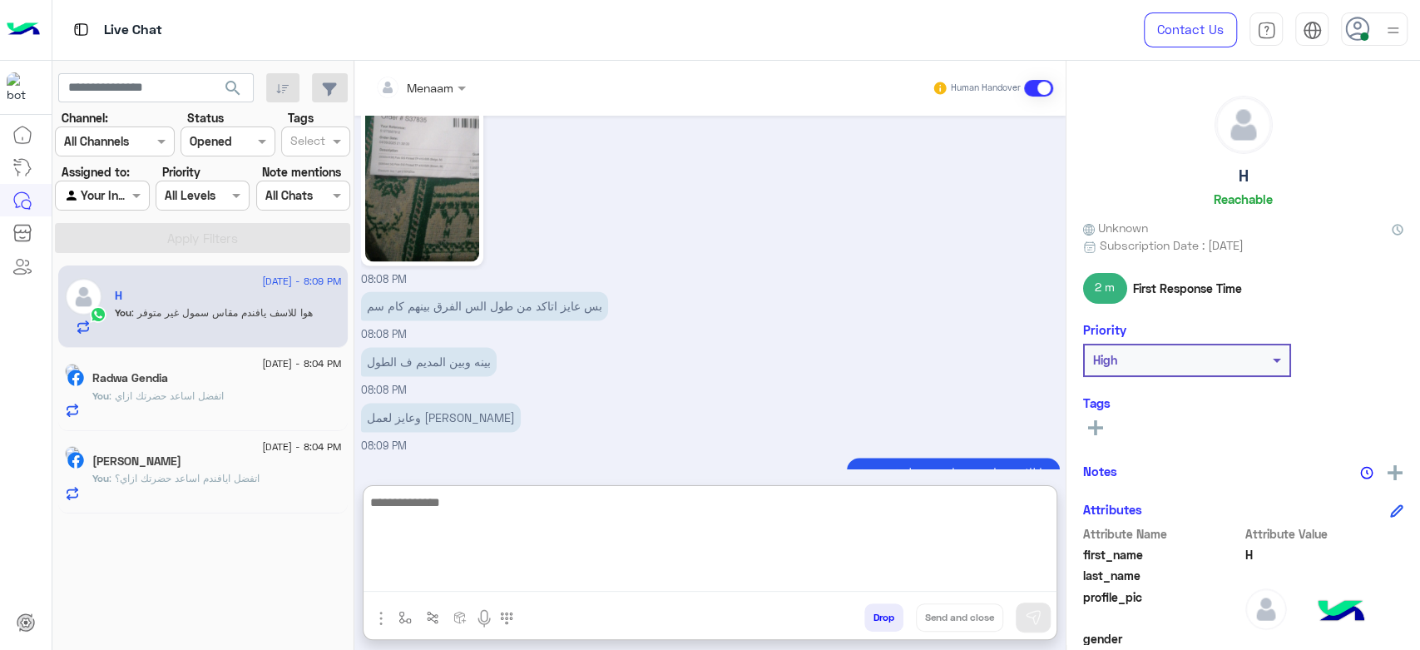
click at [503, 502] on textarea at bounding box center [709, 542] width 693 height 100
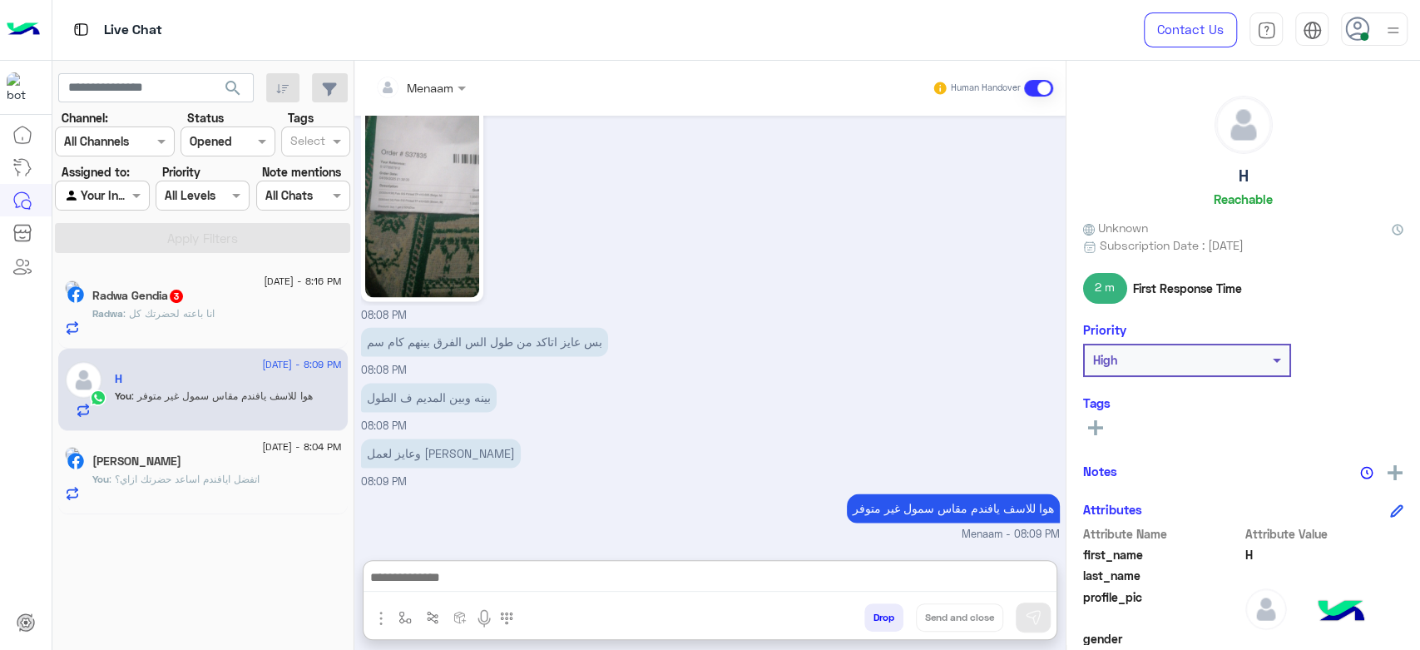
click at [200, 325] on div "Radwa : انا باعته لحضرتك كل" at bounding box center [216, 320] width 249 height 29
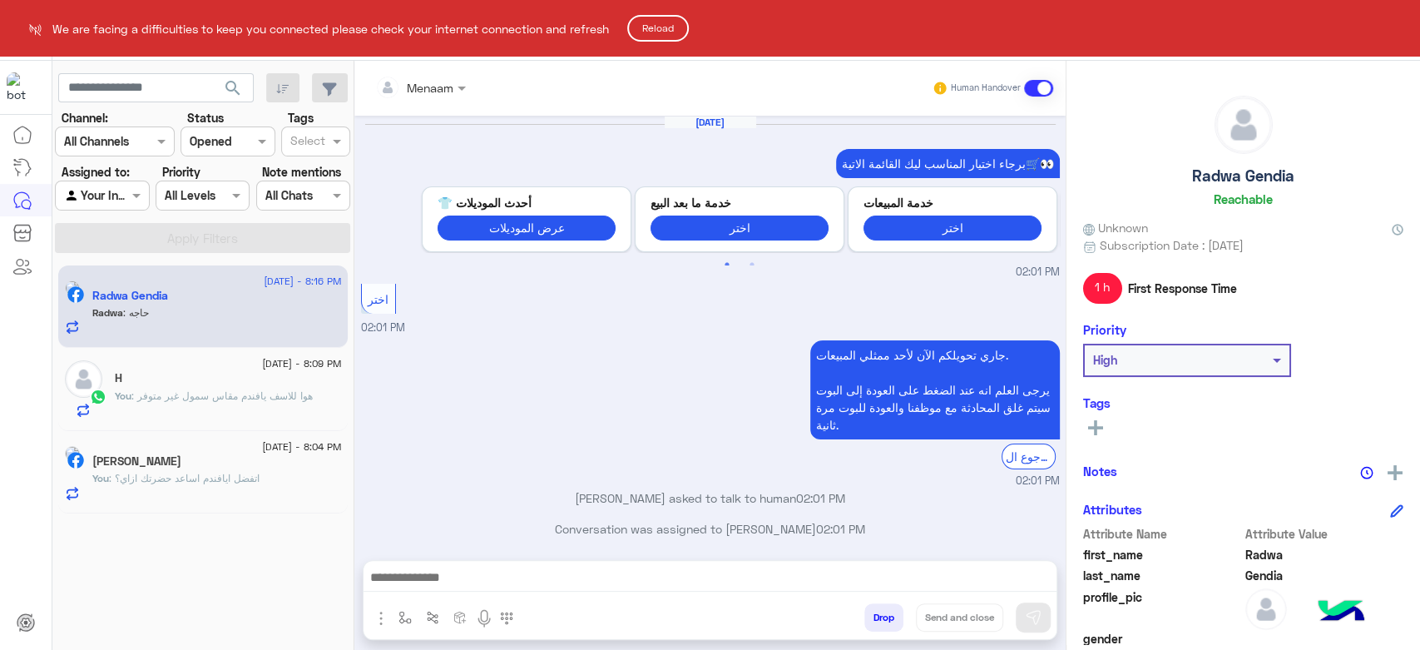
scroll to position [971, 0]
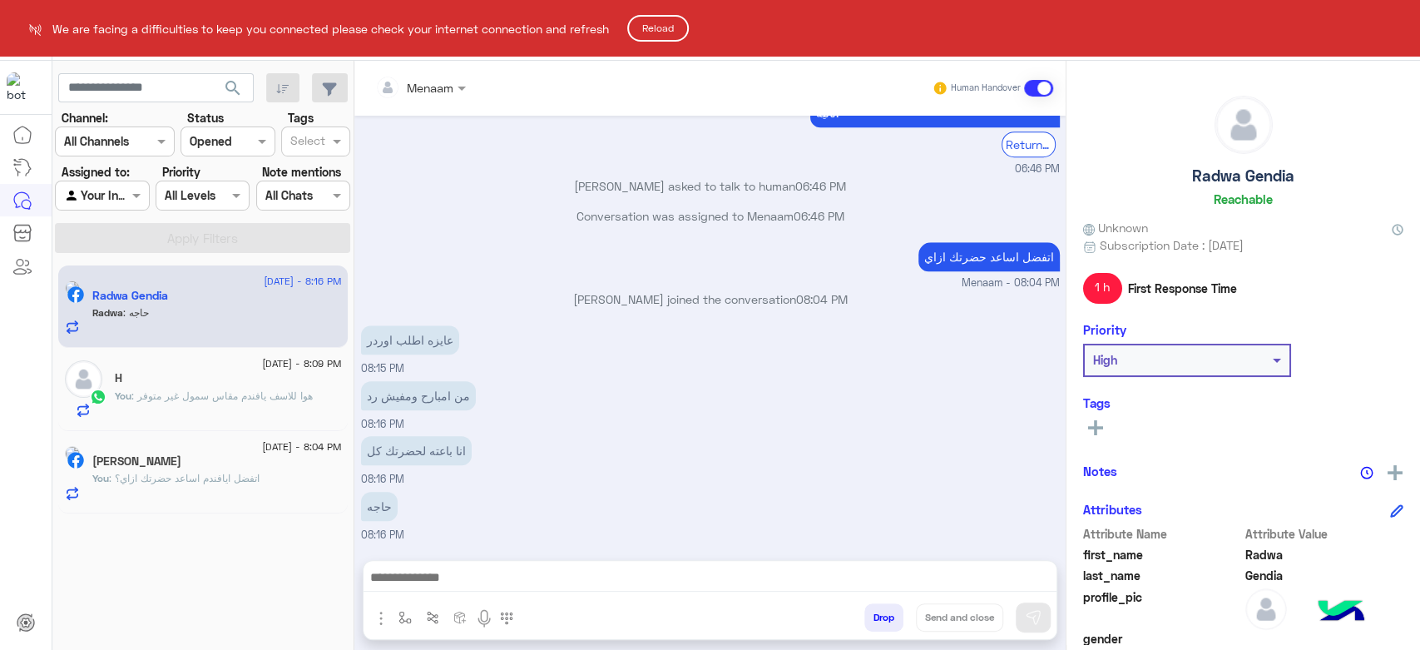
click at [656, 32] on button "Reload" at bounding box center [658, 28] width 62 height 27
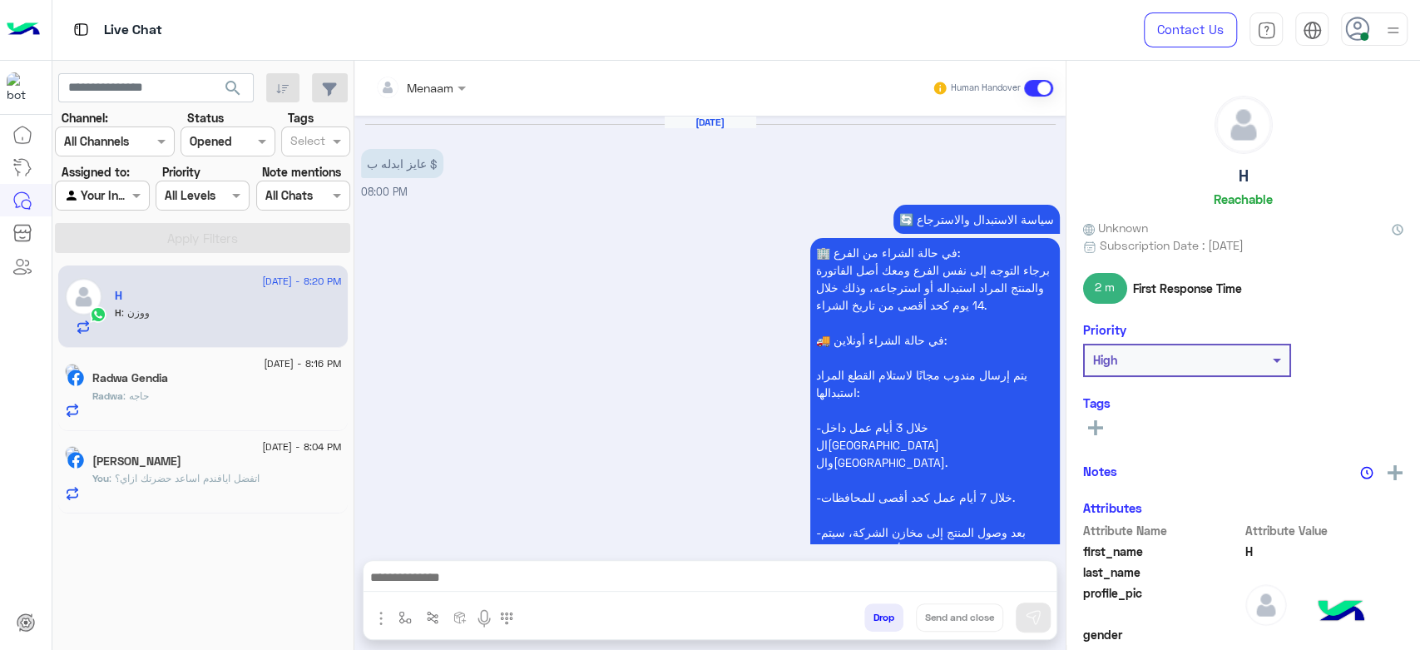
scroll to position [1413, 0]
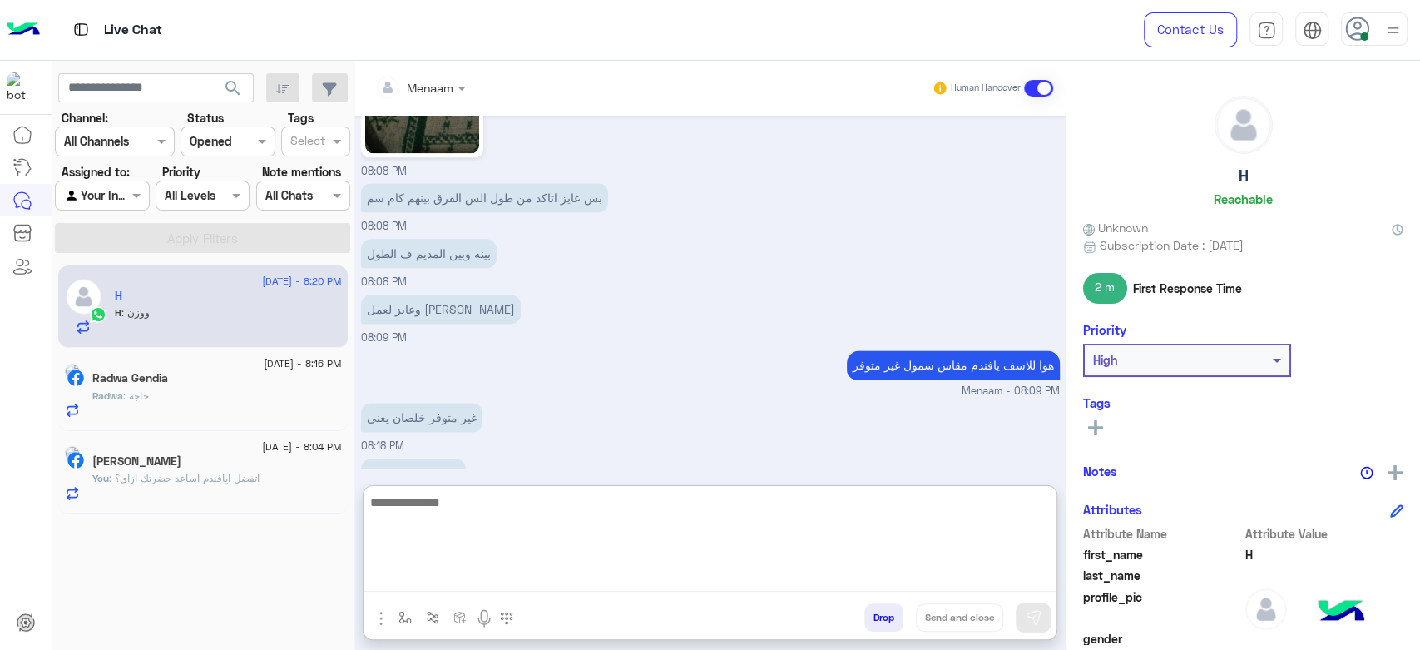
click at [493, 577] on textarea at bounding box center [709, 542] width 693 height 100
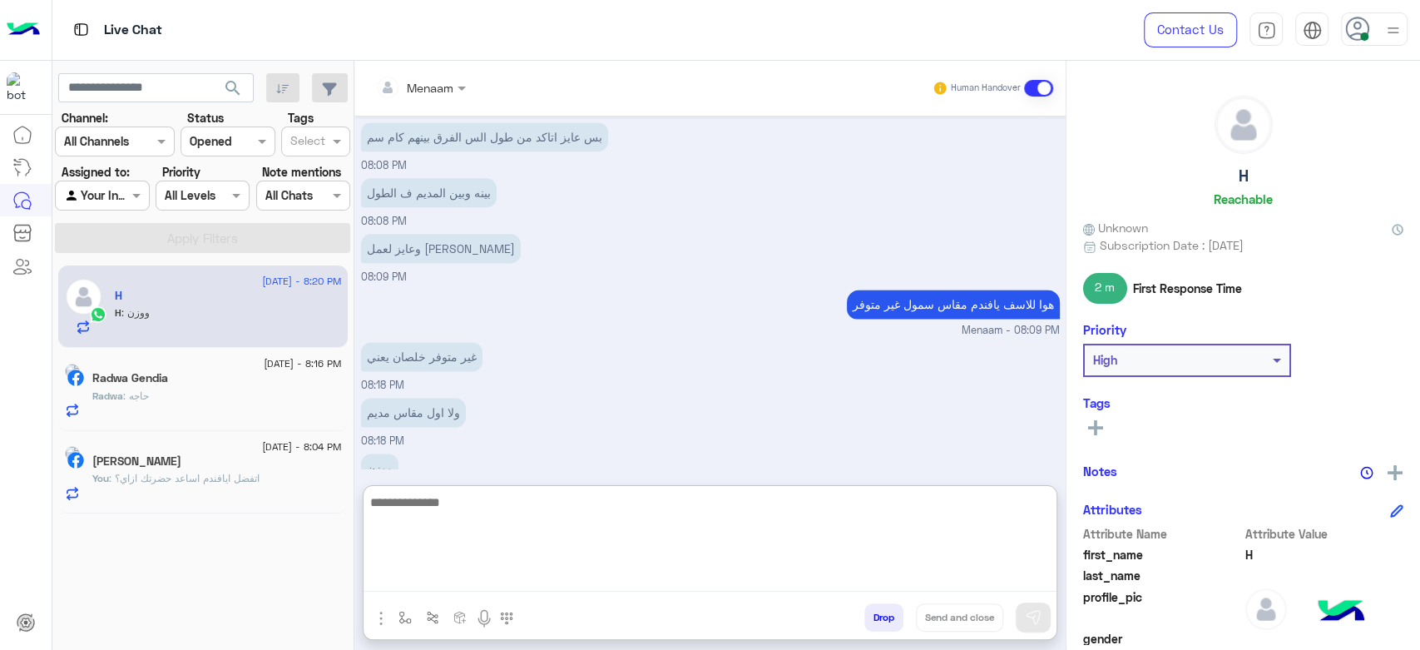
scroll to position [1488, 0]
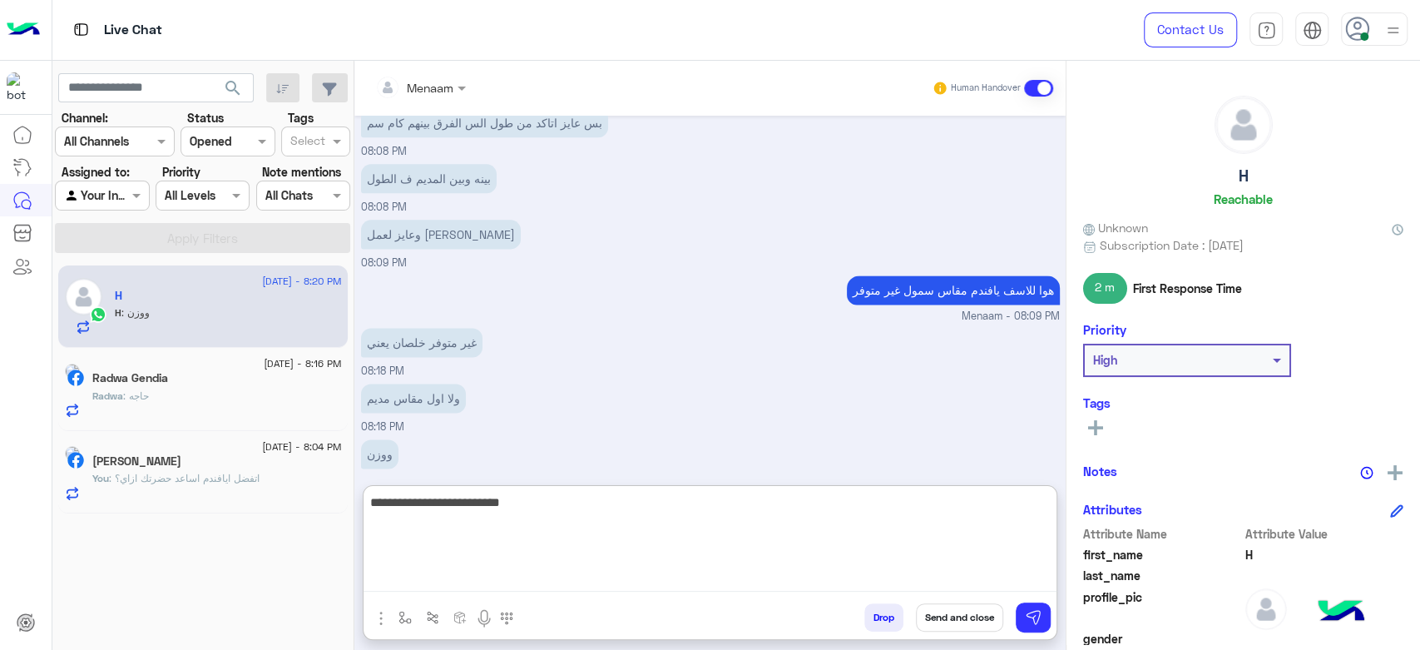
type textarea "**********"
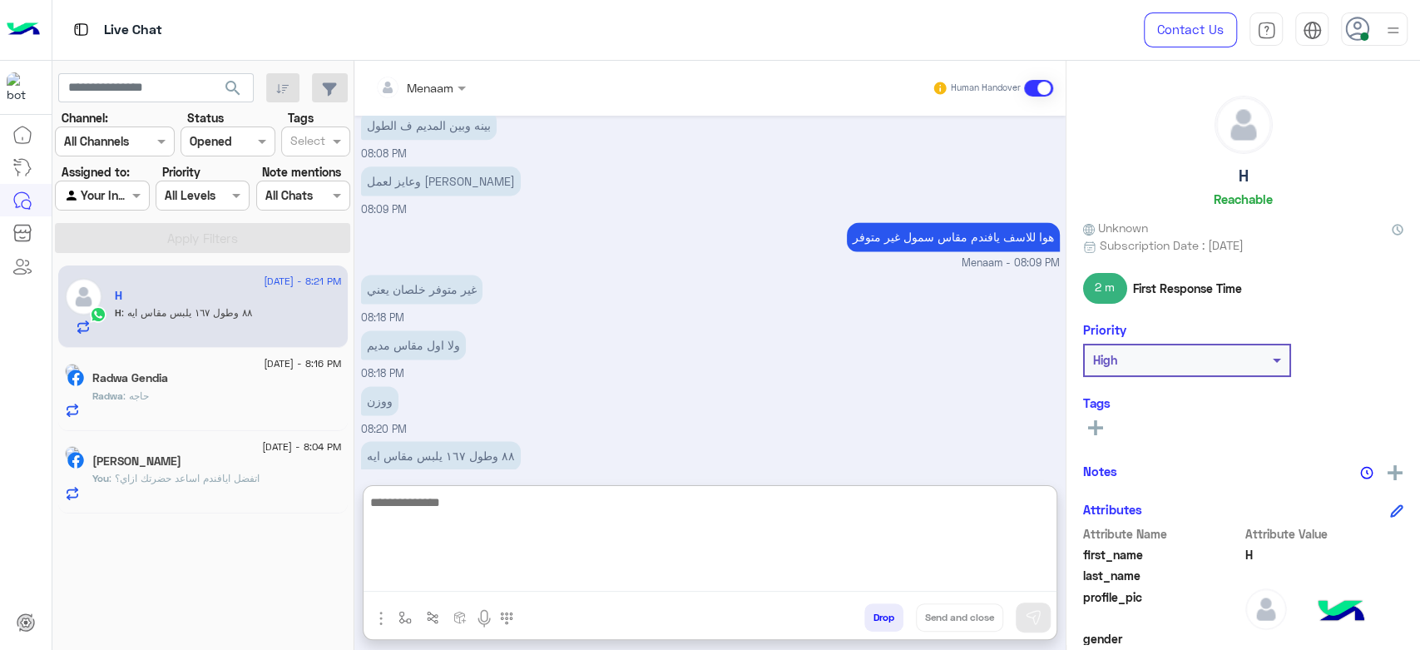
scroll to position [1597, 0]
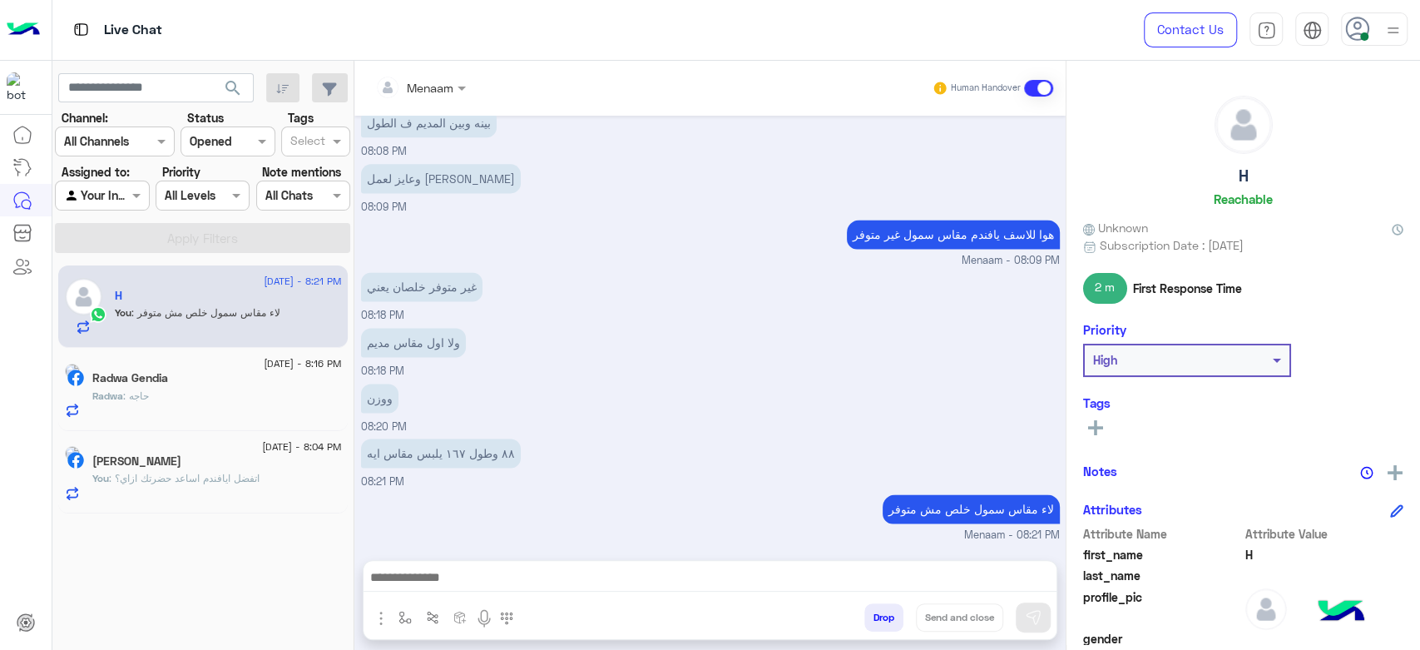
click at [216, 405] on div "Radwa : حاجه" at bounding box center [216, 402] width 249 height 29
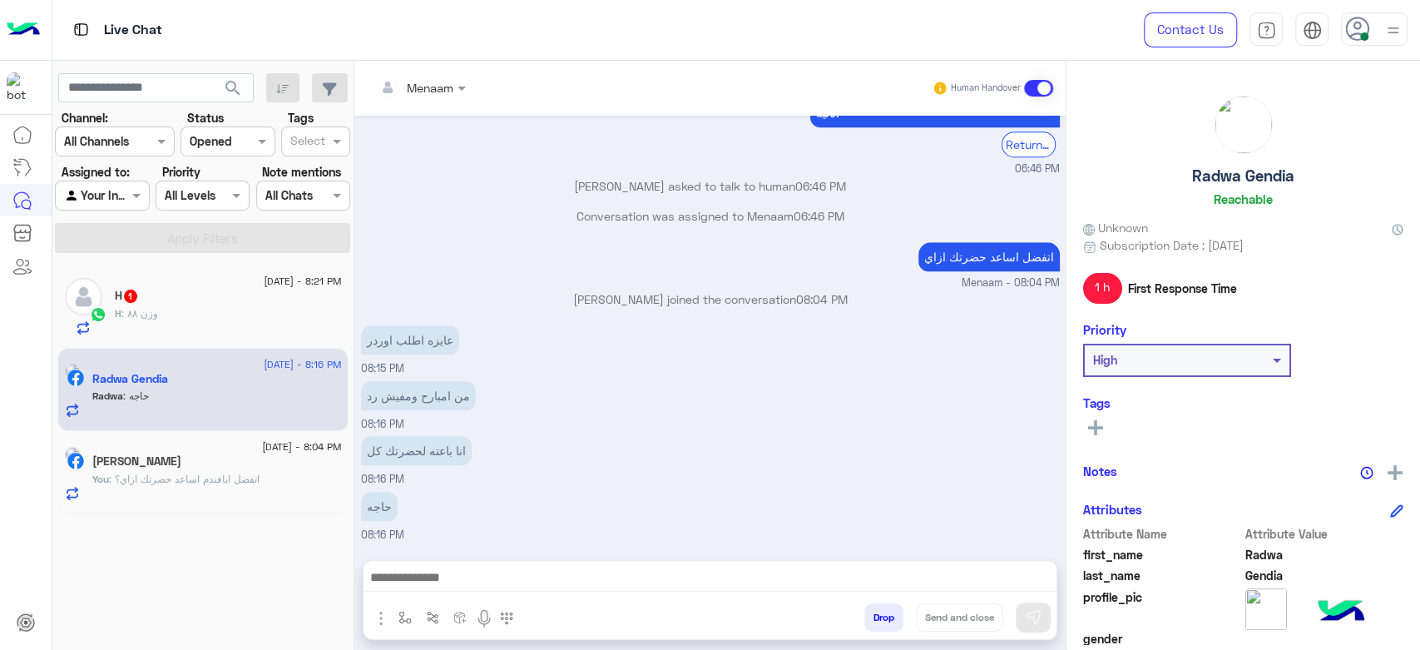
scroll to position [971, 0]
click at [185, 300] on div "H 1" at bounding box center [228, 297] width 227 height 17
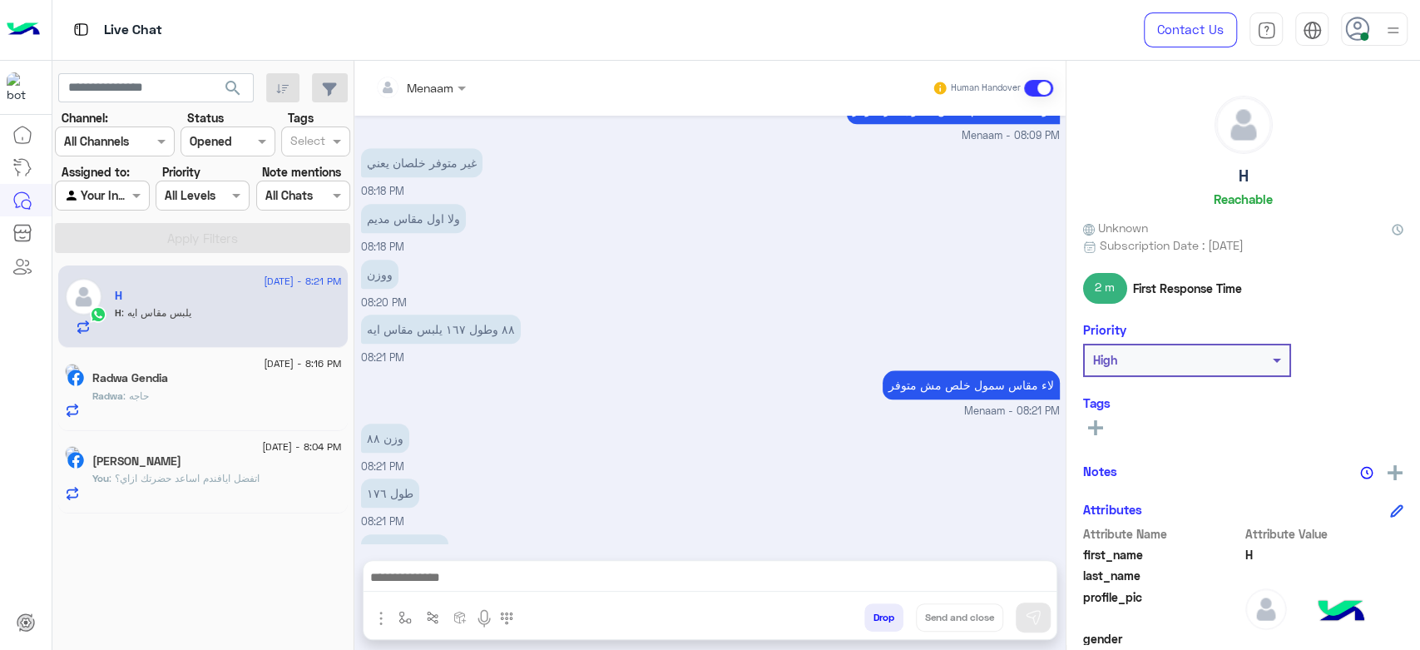
scroll to position [1028, 0]
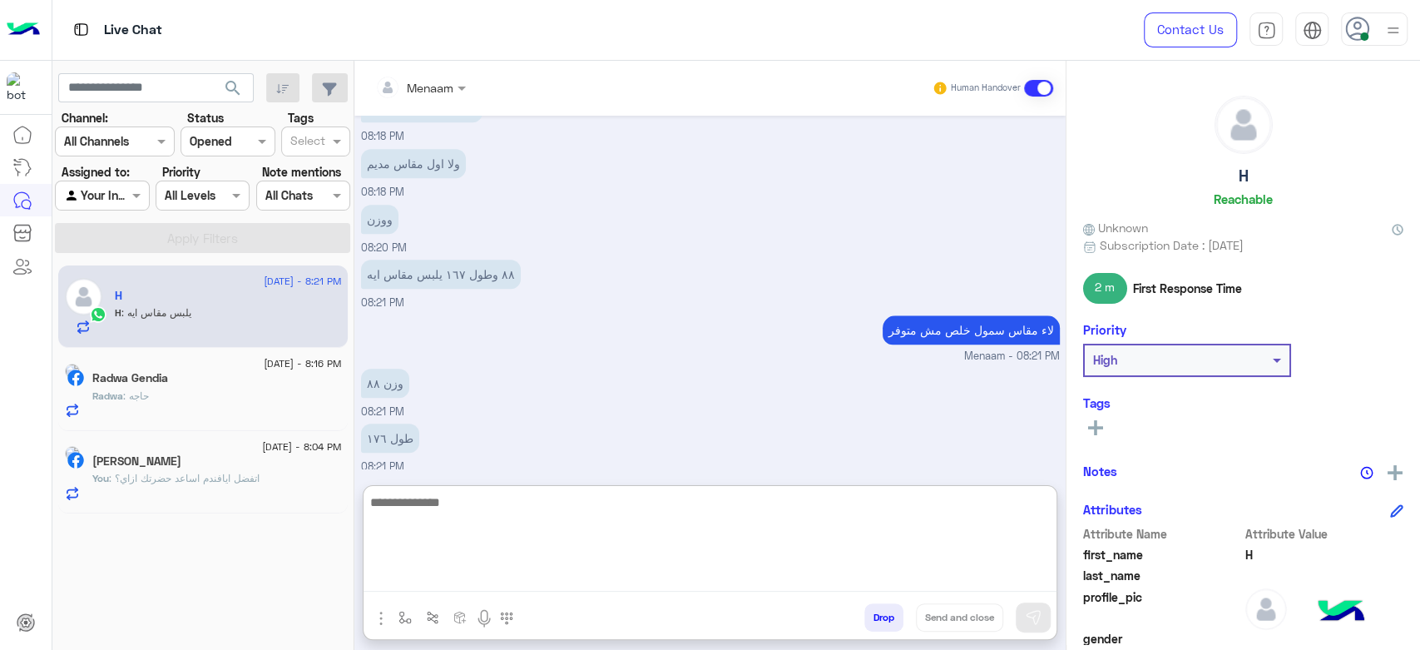
click at [452, 583] on textarea at bounding box center [709, 542] width 693 height 100
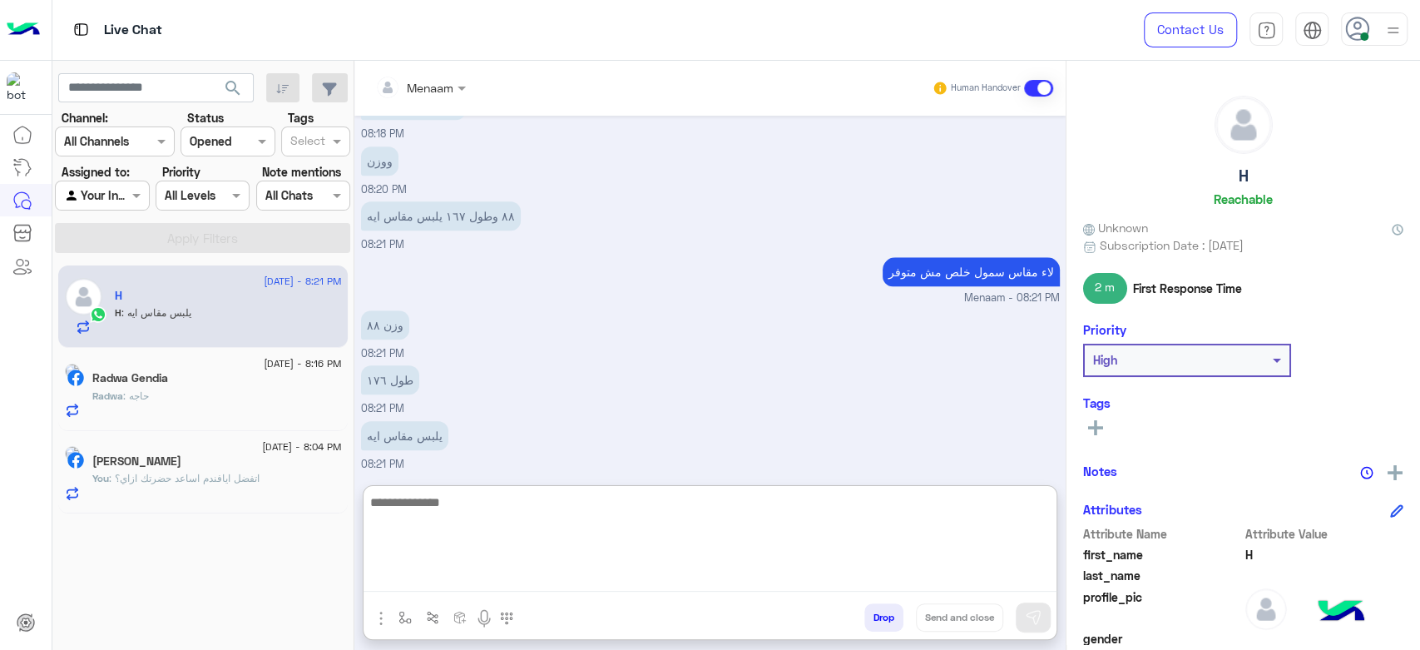
scroll to position [1103, 0]
click at [430, 513] on textarea at bounding box center [709, 542] width 693 height 100
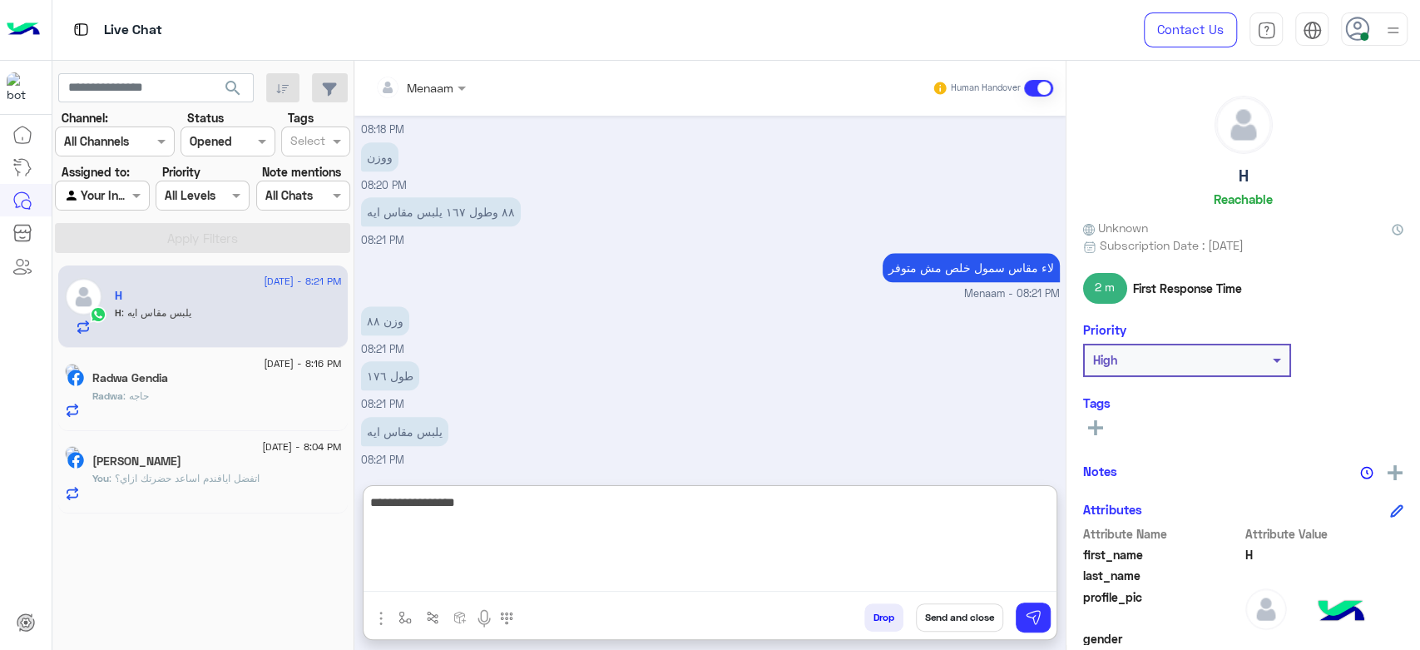
type textarea "**********"
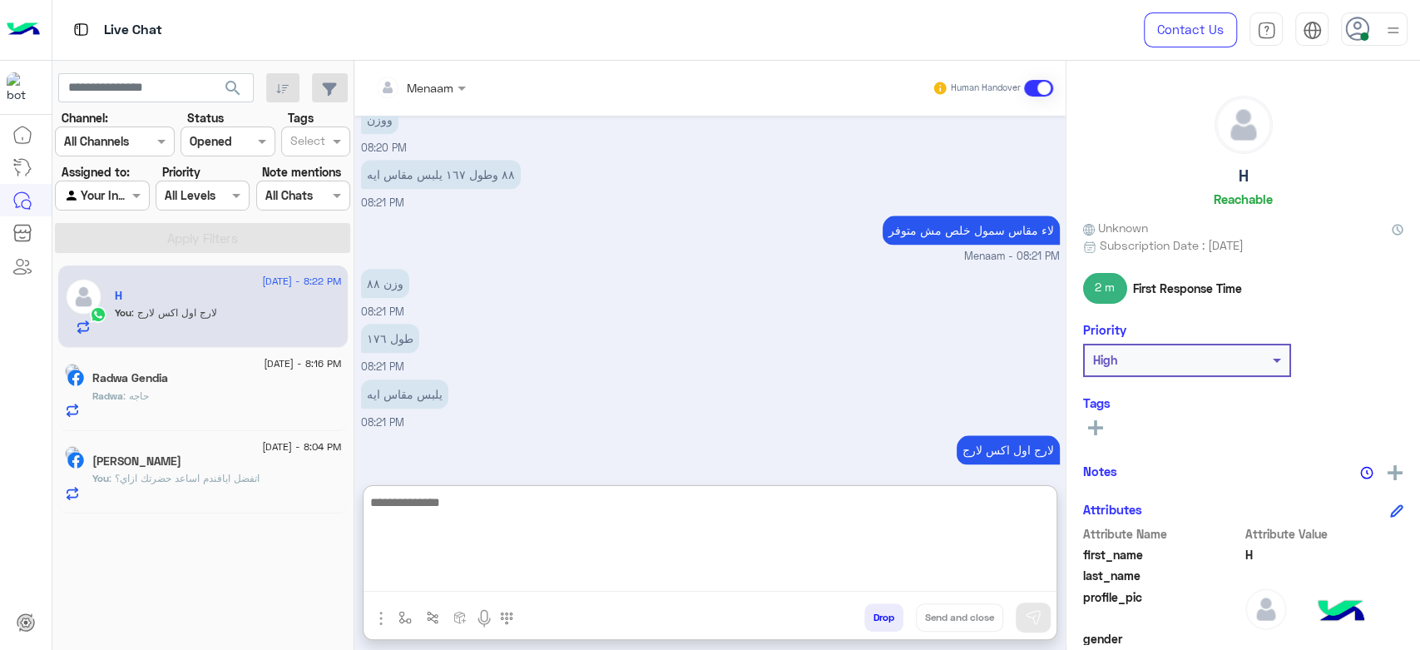
scroll to position [1156, 0]
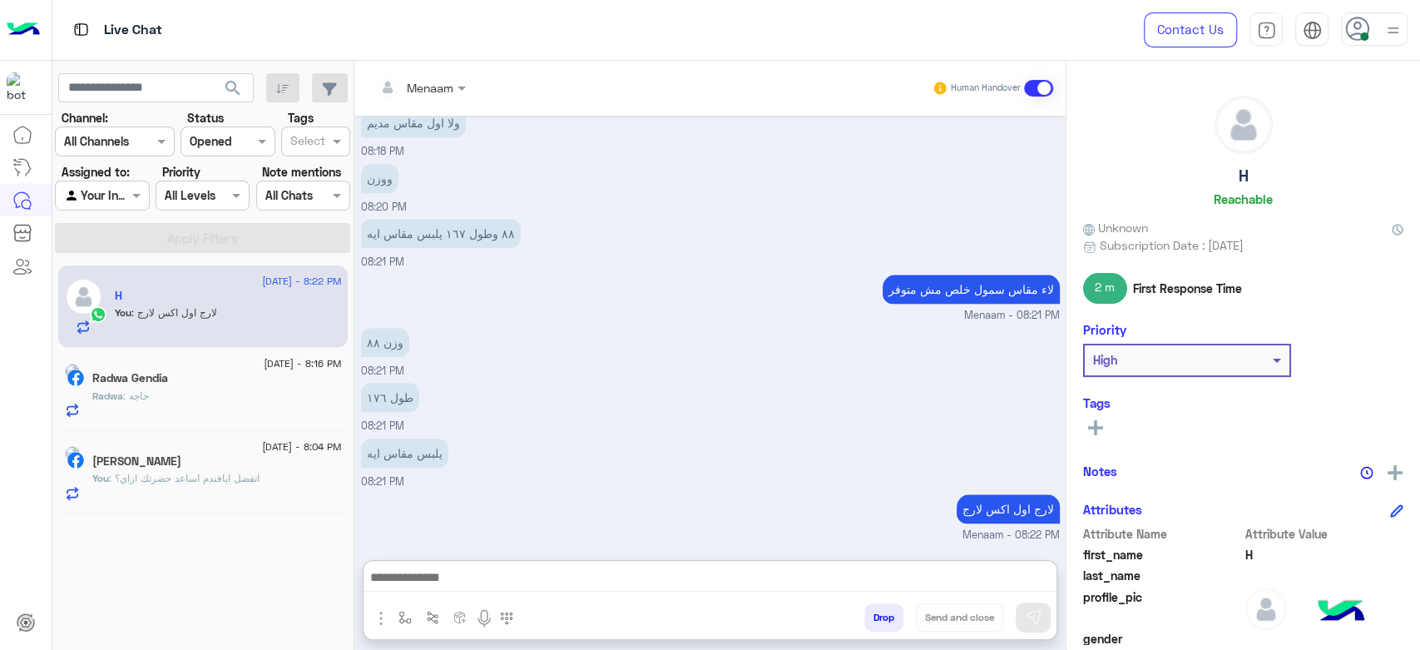
click at [215, 409] on div "Radwa : حاجه" at bounding box center [216, 402] width 249 height 29
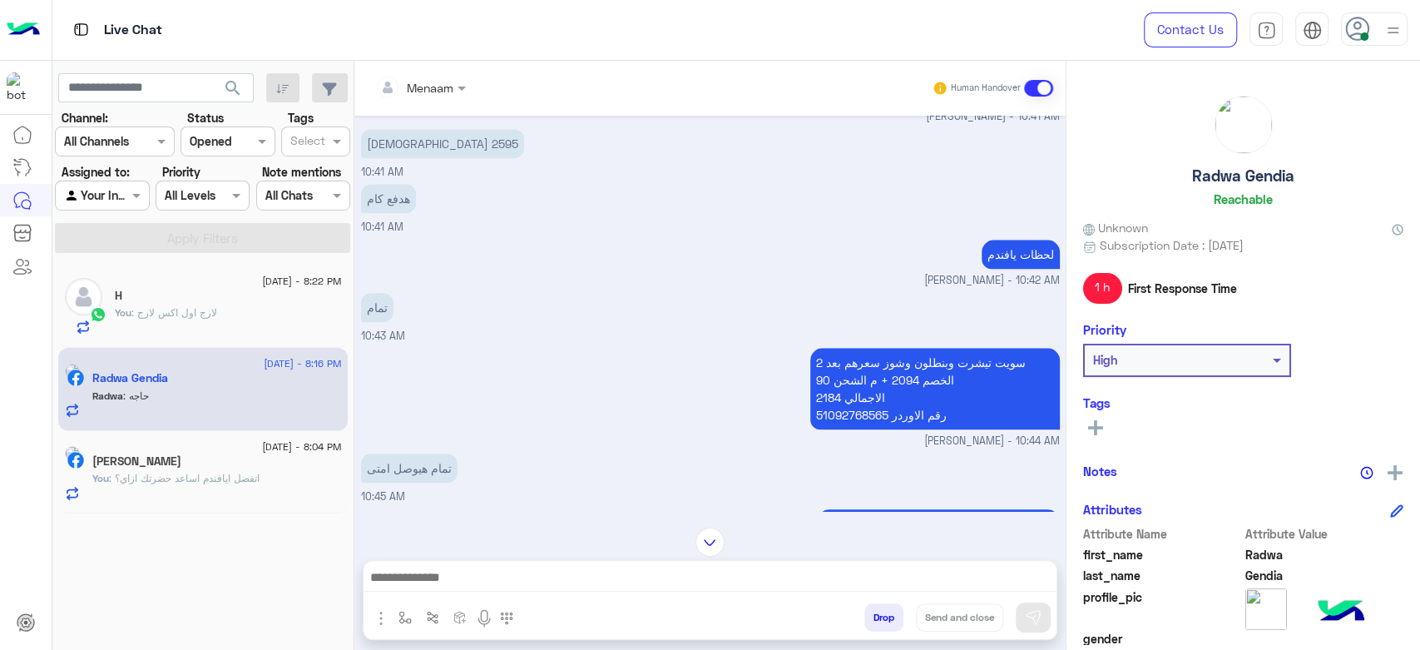
scroll to position [1048, 0]
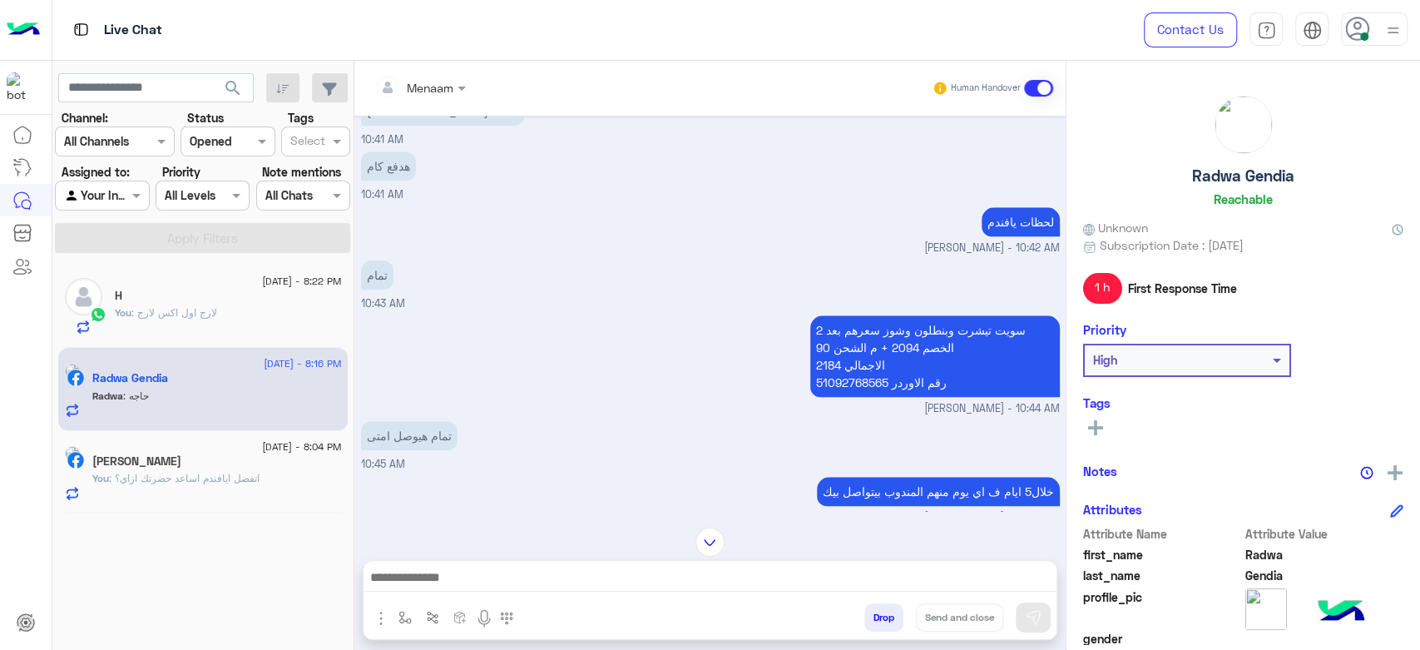
click at [845, 357] on p "2 سويت تيشرت وبنطلون وشوز سعرهم بعد الخصم 2094 + م الشحن 90 الاجمالي 2184 رقم ا…" at bounding box center [934, 356] width 249 height 82
copy p "51092768565"
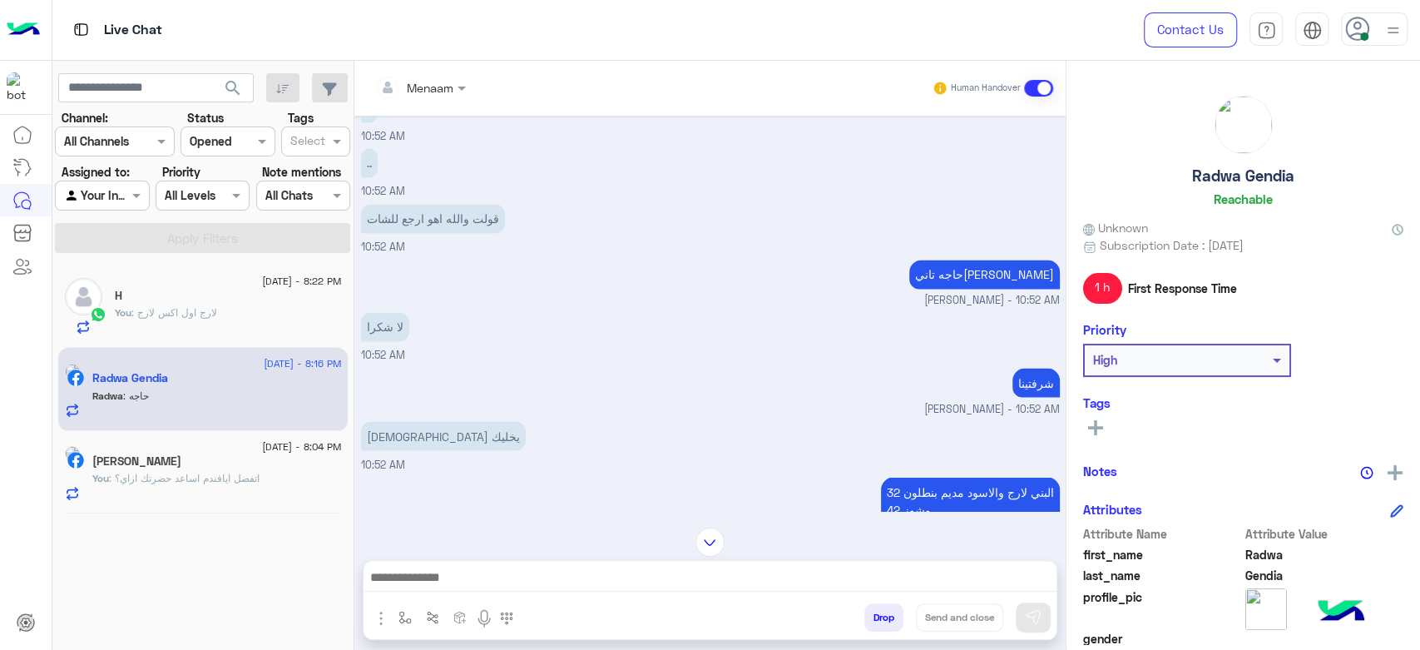
scroll to position [2619, 0]
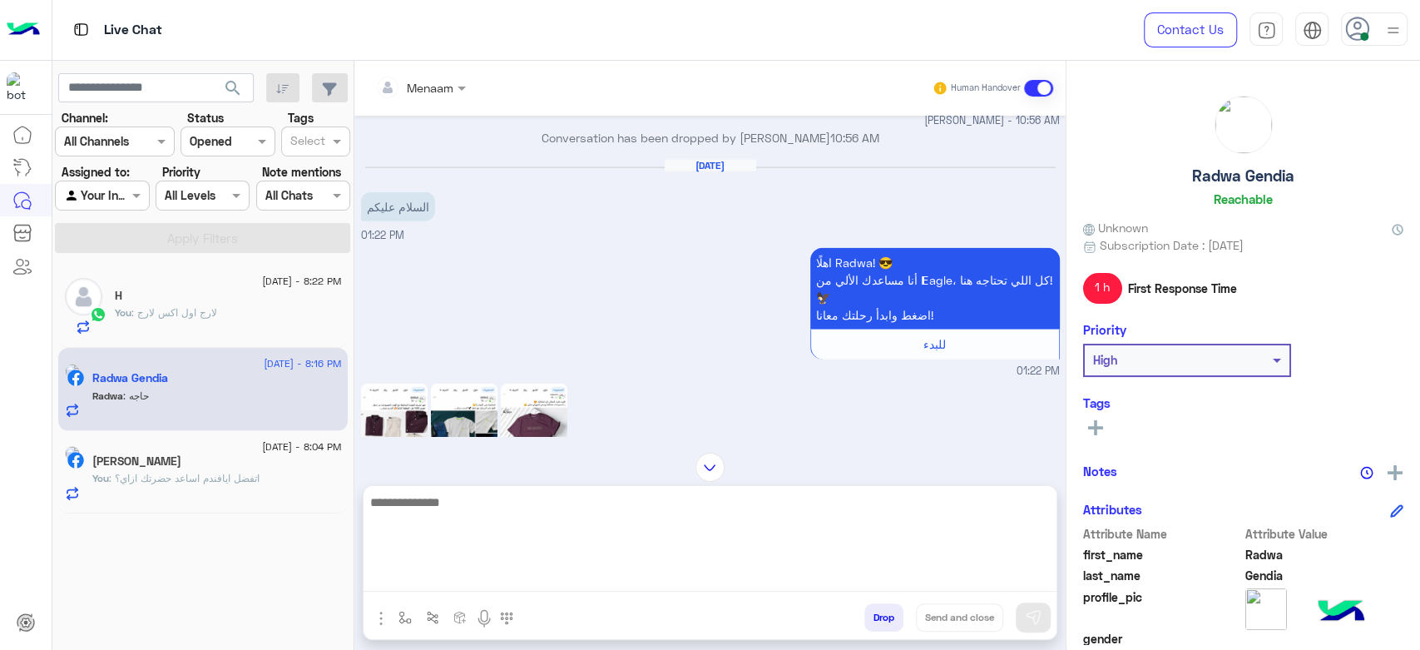
click at [455, 577] on textarea at bounding box center [709, 542] width 693 height 100
type textarea "****"
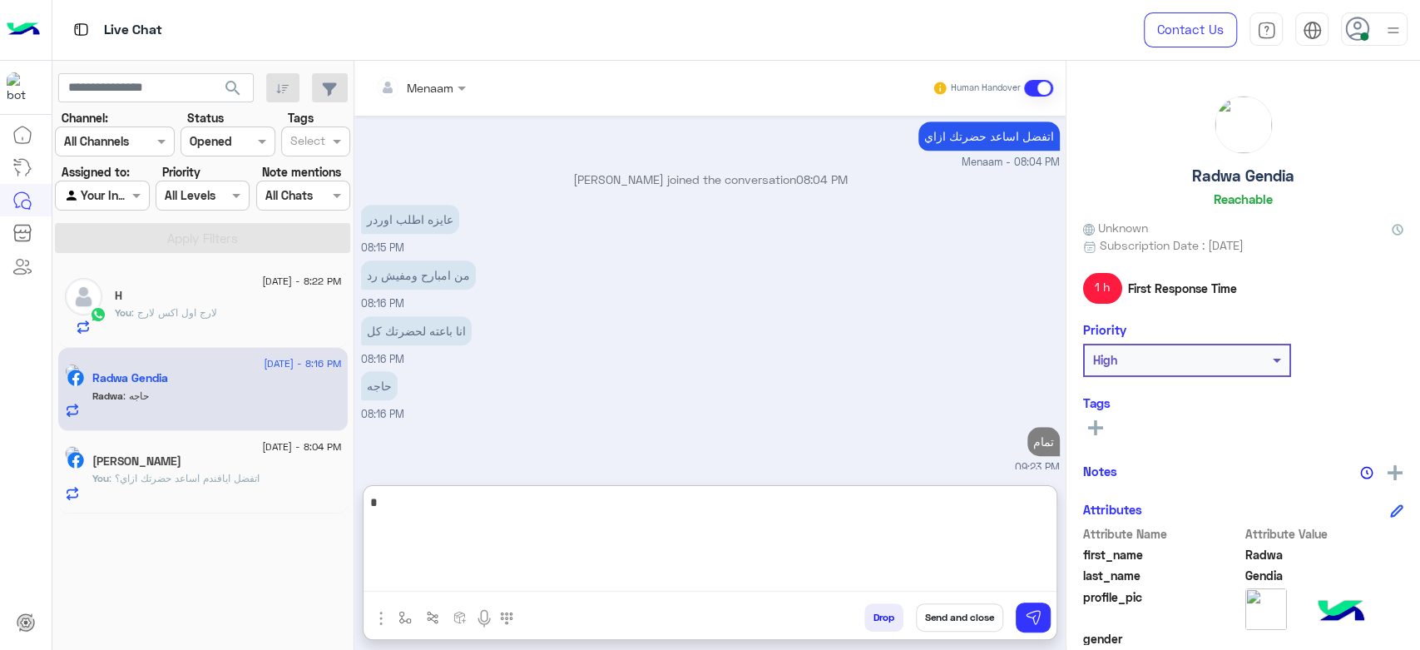
scroll to position [13433, 0]
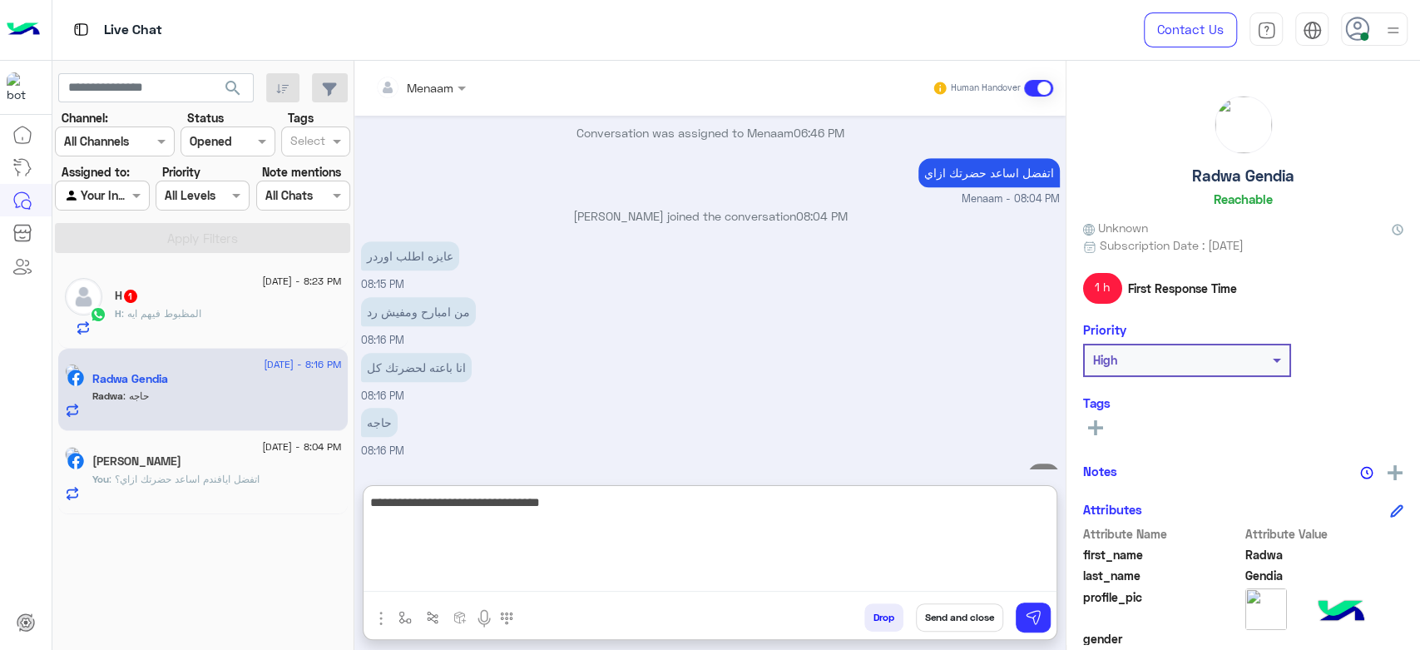
type textarea "**********"
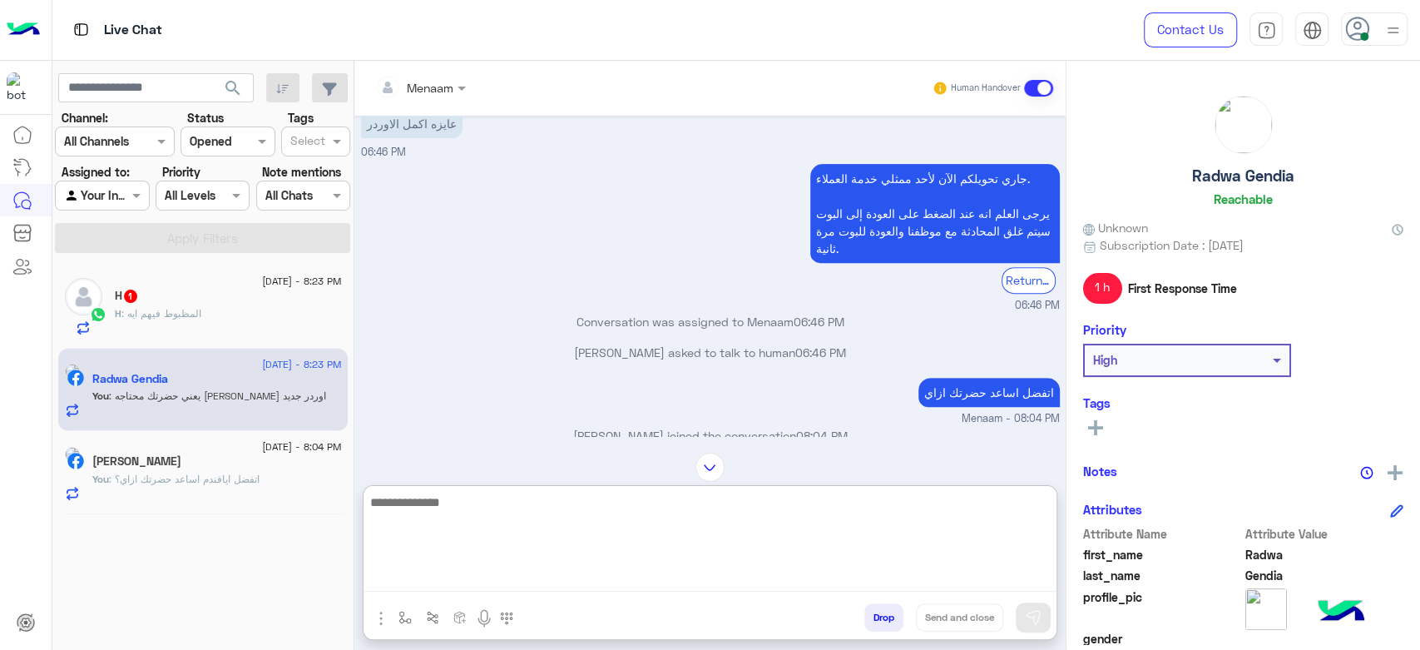
scroll to position [13208, 0]
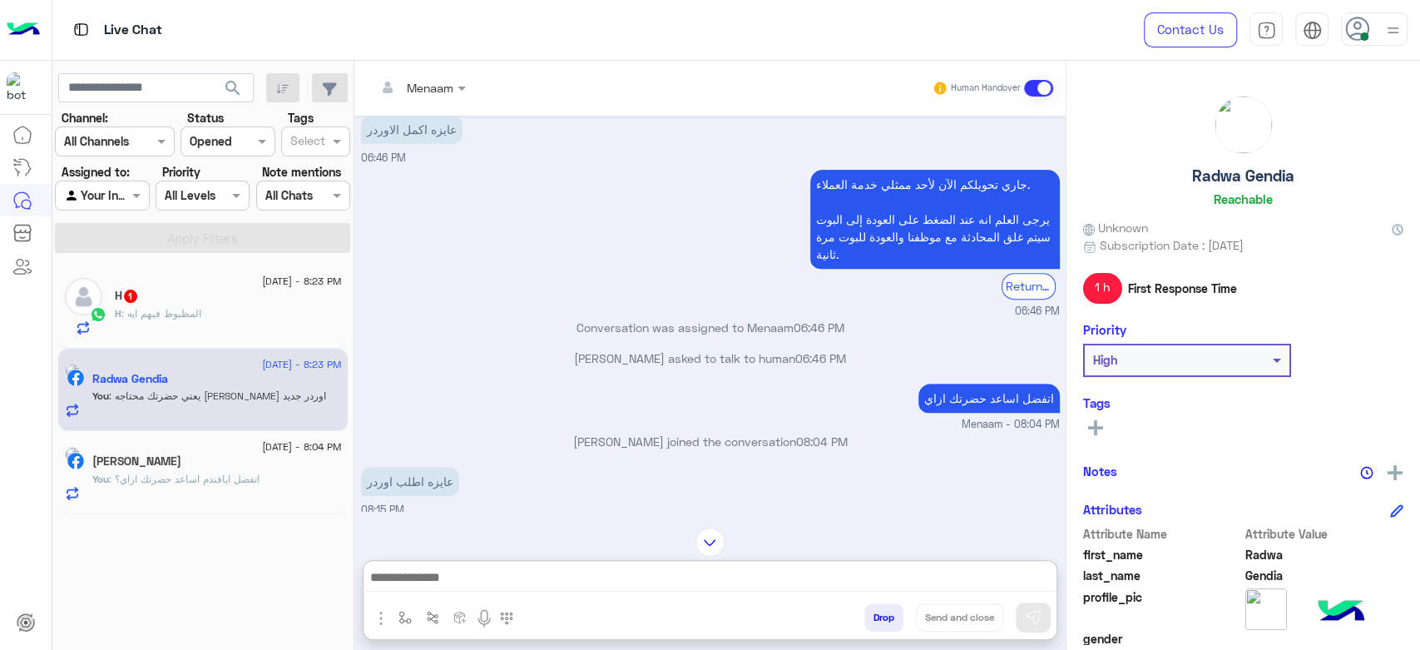
click at [180, 326] on div "H : المظبوط فيهم ايه" at bounding box center [228, 320] width 227 height 29
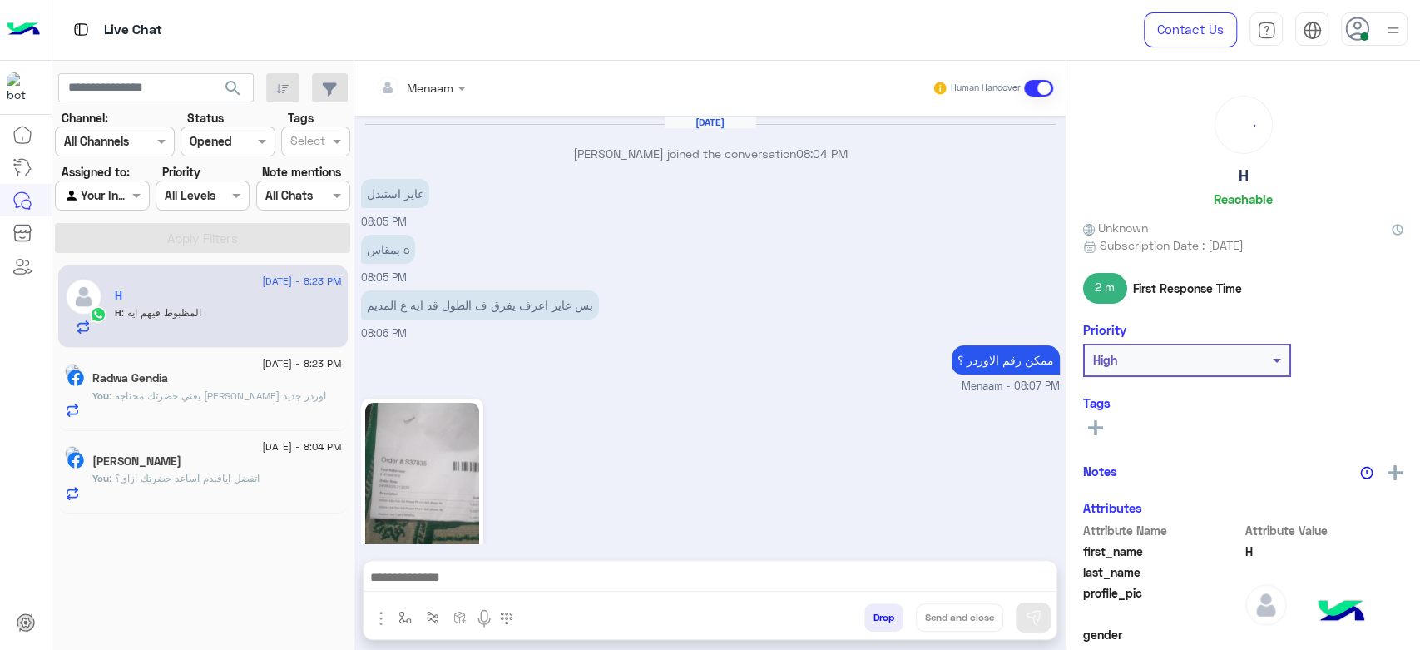
scroll to position [870, 0]
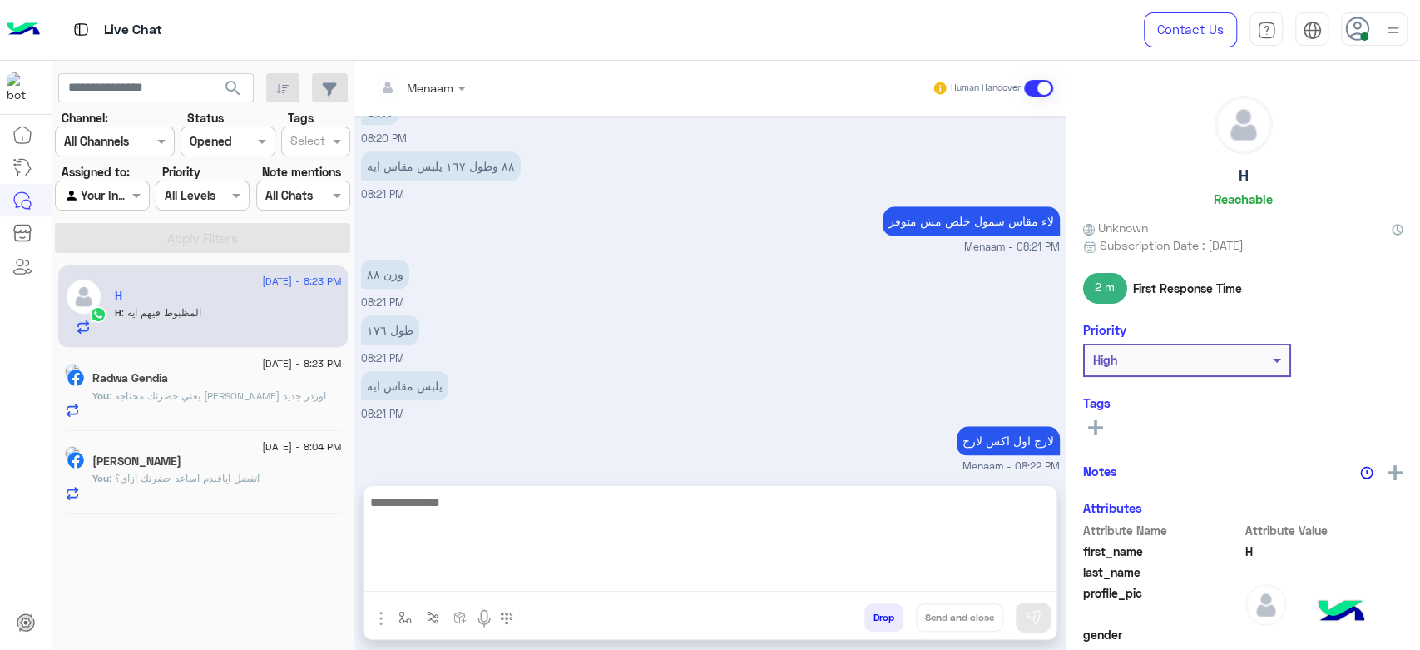
click at [439, 588] on textarea at bounding box center [709, 542] width 693 height 100
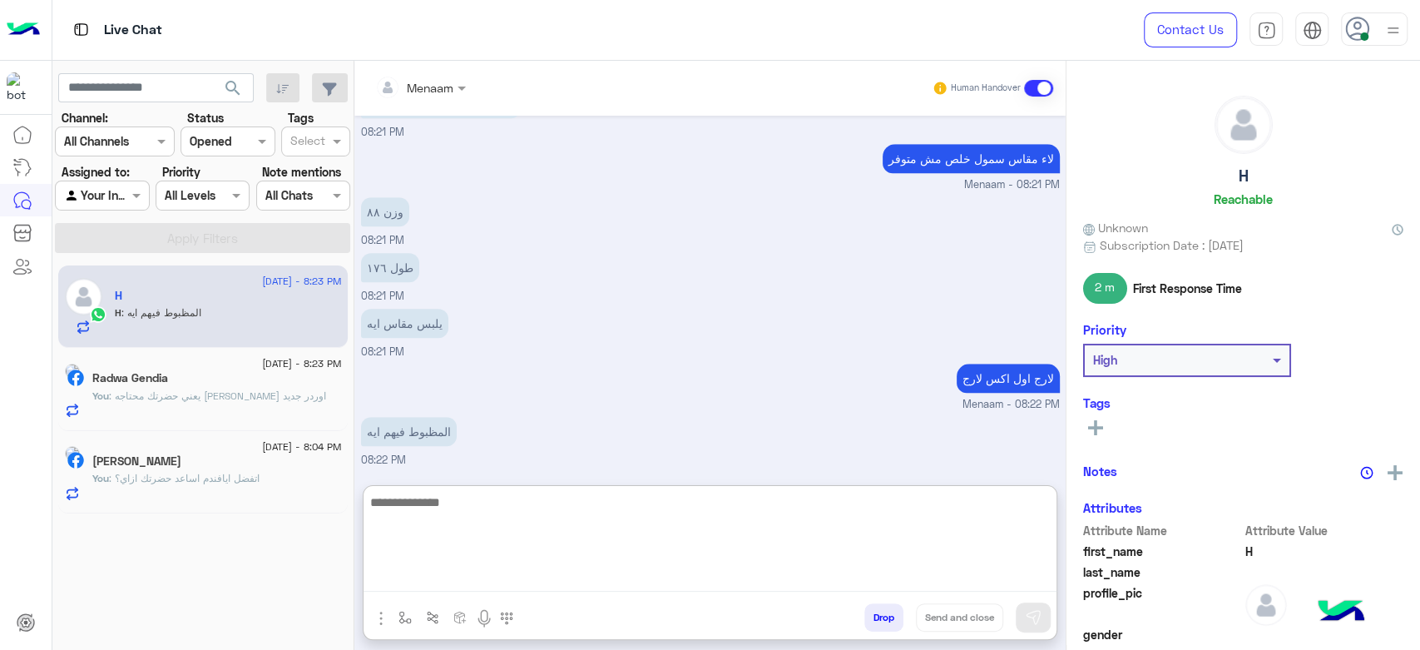
scroll to position [945, 0]
type textarea "*"
type textarea "**********"
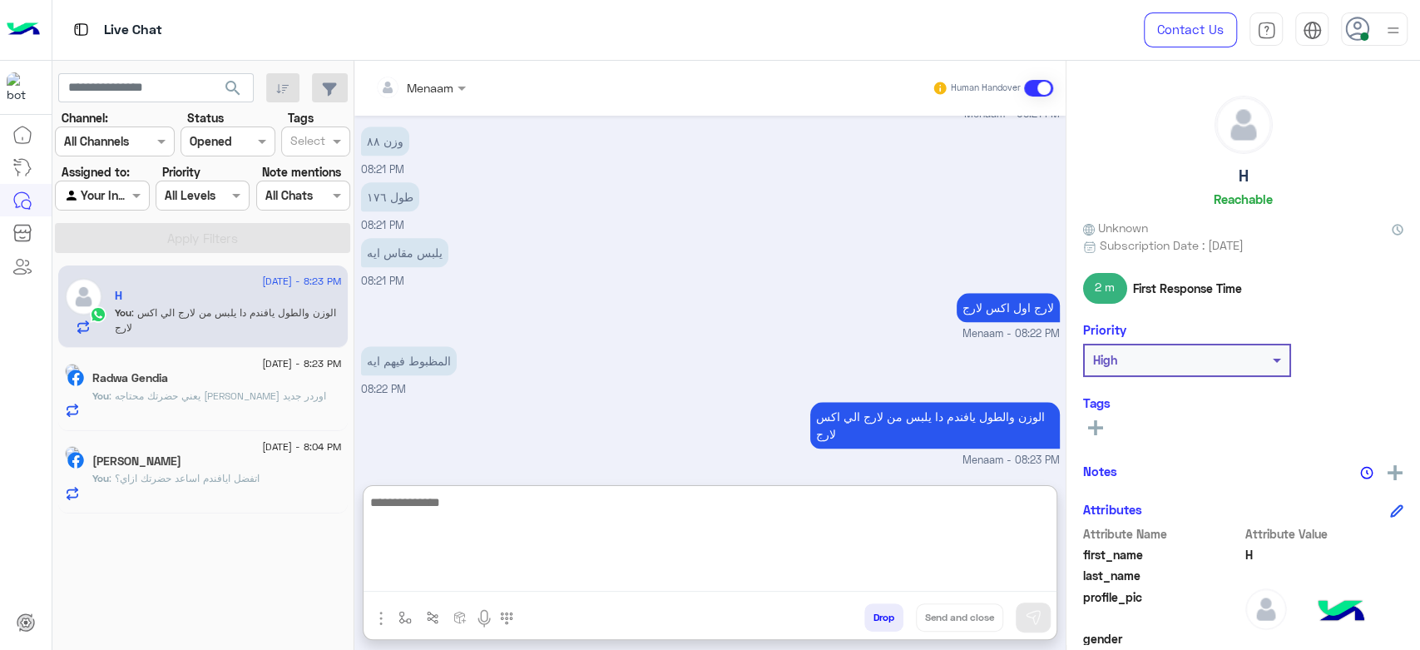
scroll to position [1015, 0]
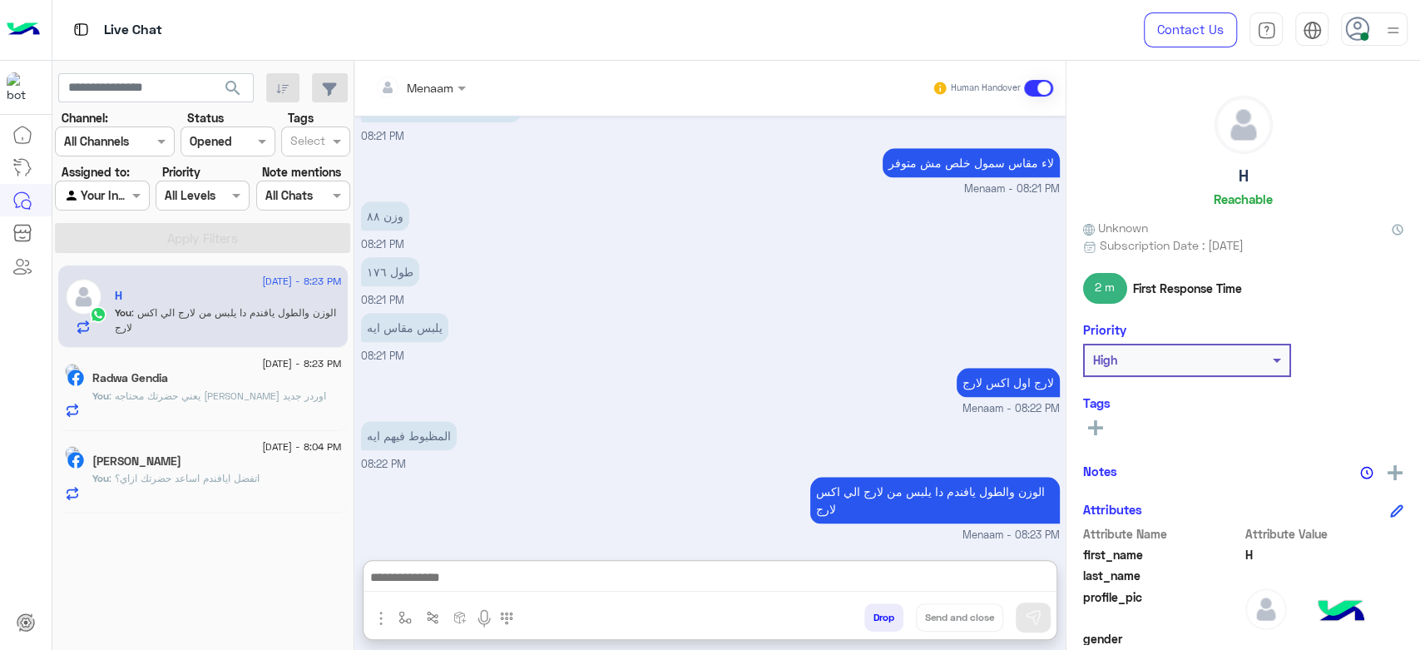
click at [171, 393] on span ": يعني حضرتك محتاجه تاكدي اوردر جديد" at bounding box center [217, 395] width 217 height 12
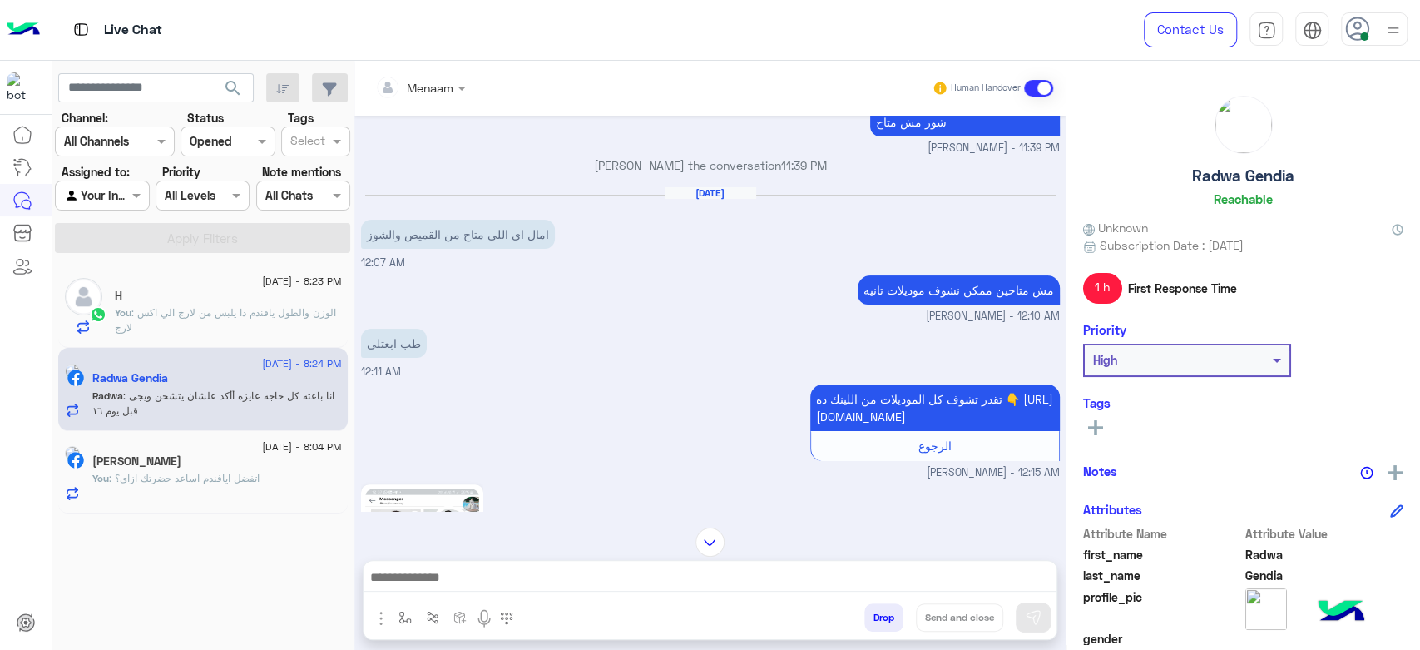
scroll to position [115, 0]
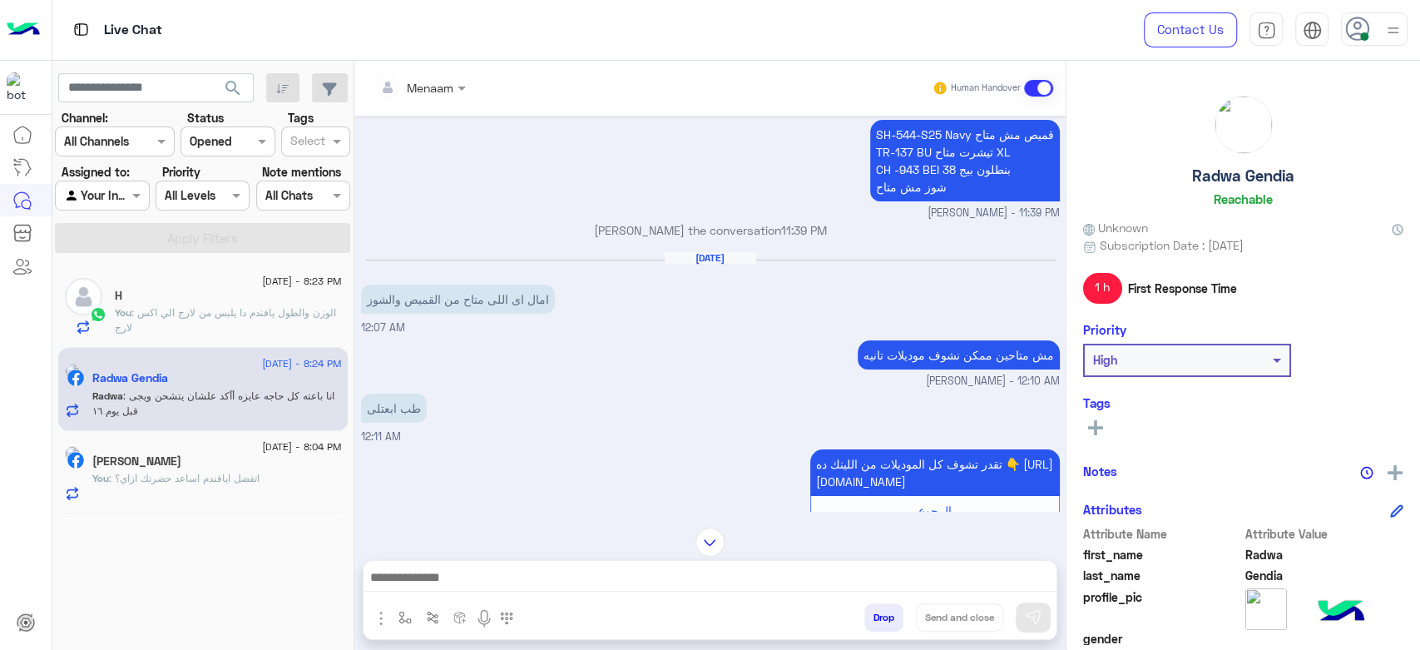
click at [1203, 177] on h5 "Radwa Gendia" at bounding box center [1243, 175] width 102 height 19
copy h5 "Radwa Gendia"
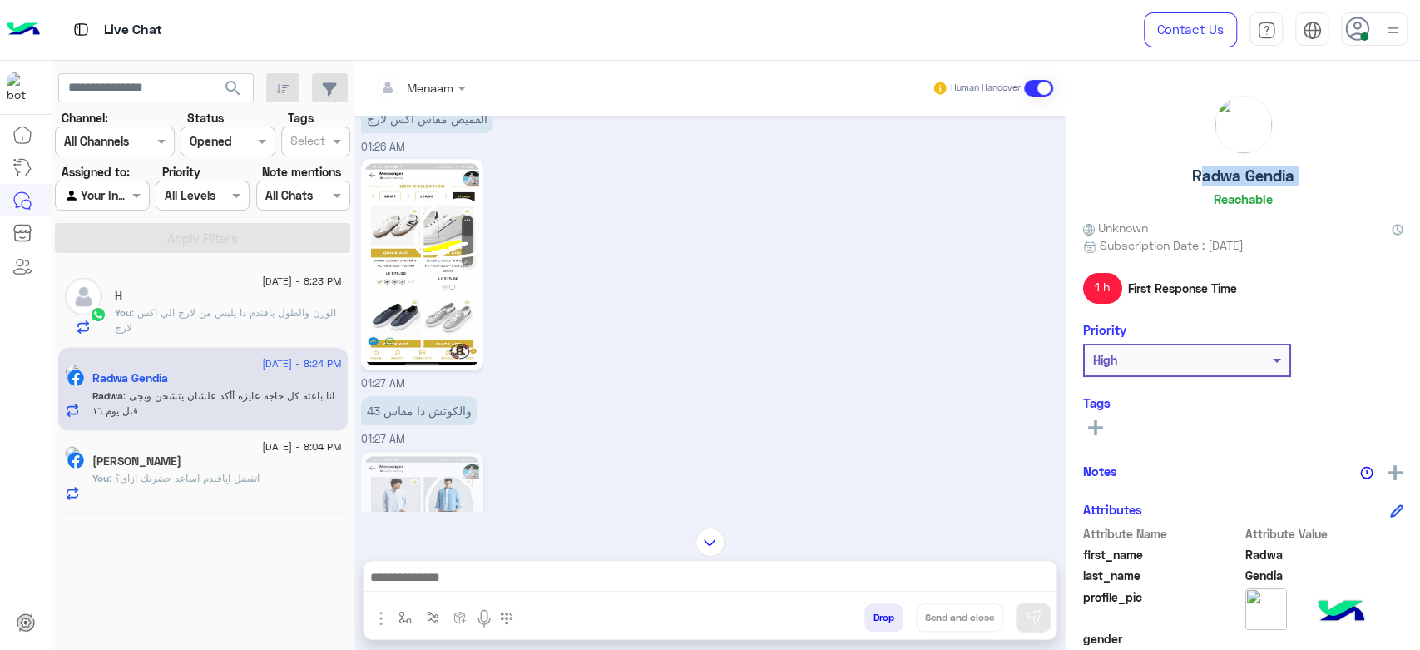
scroll to position [854, 0]
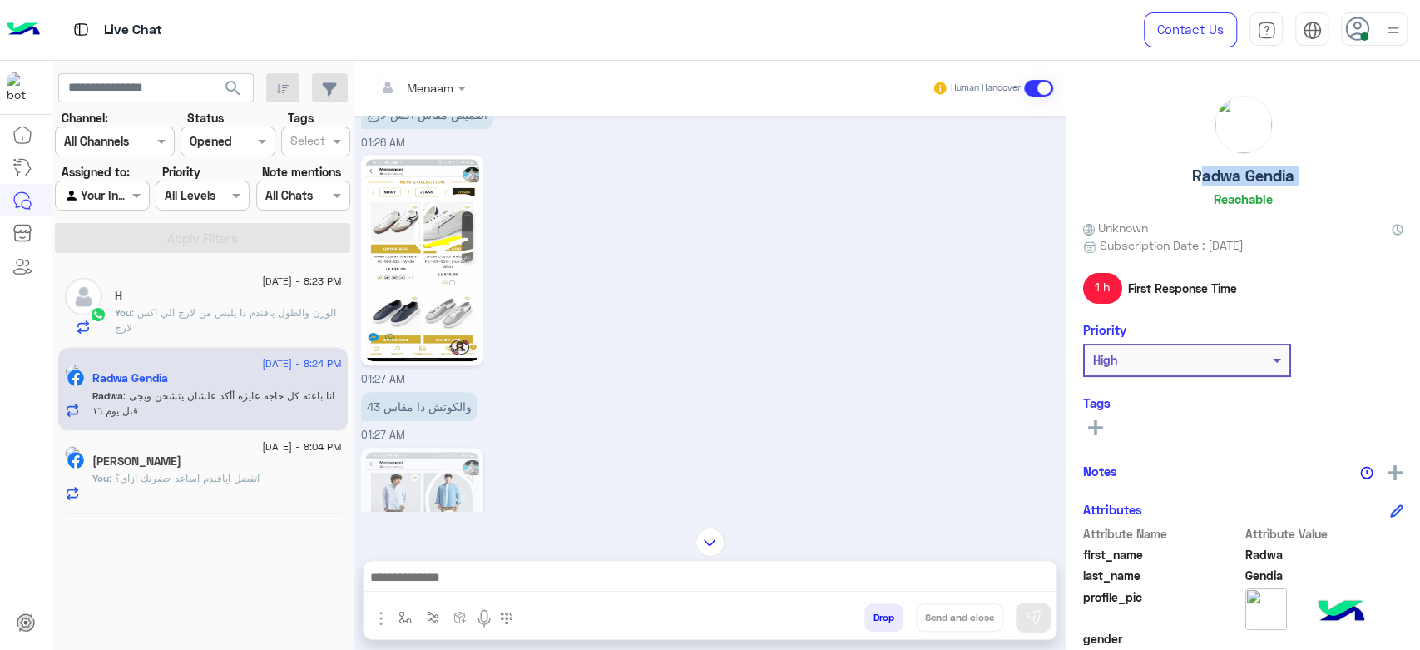
click at [413, 81] on input "text" at bounding box center [401, 87] width 52 height 17
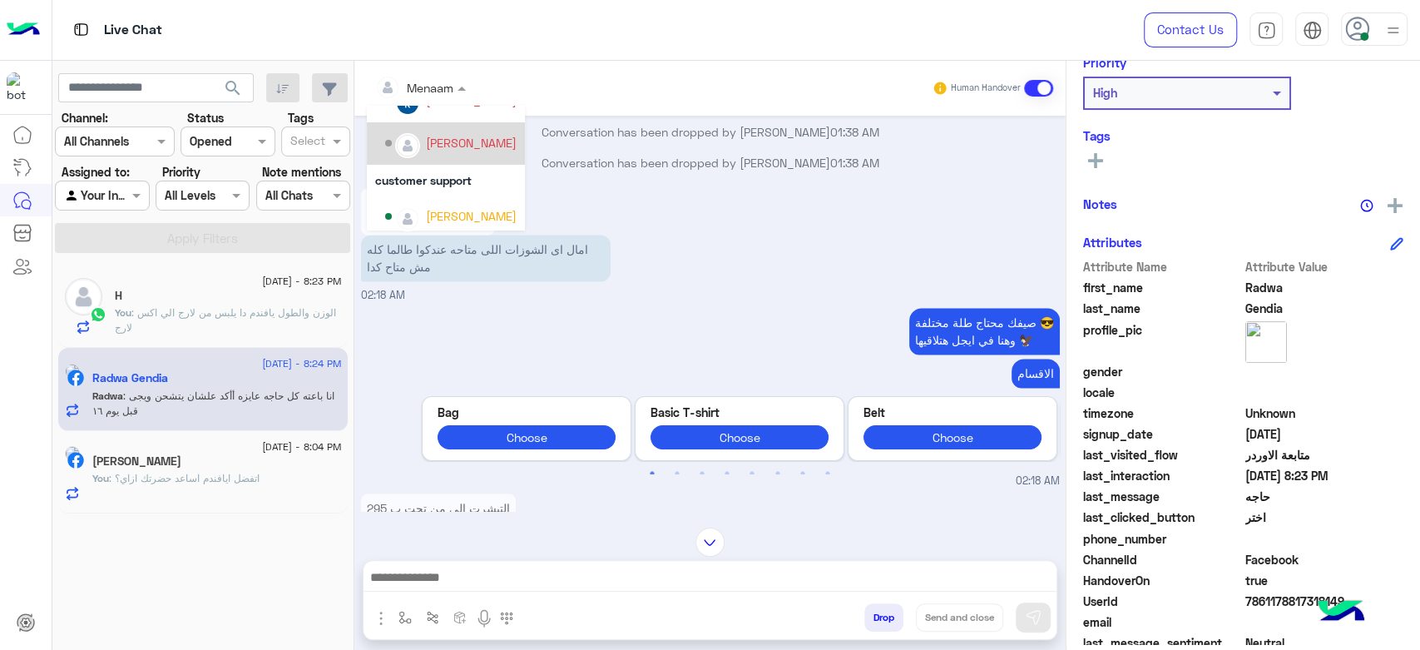
scroll to position [314, 0]
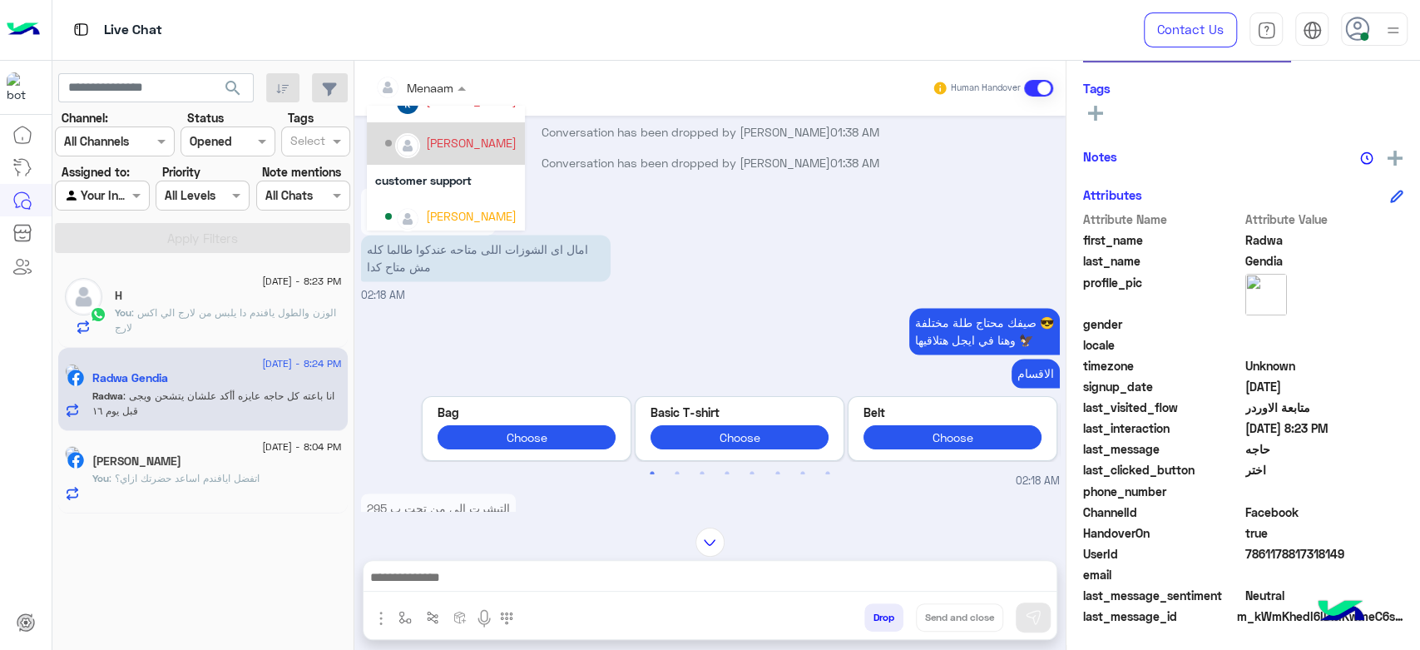
click at [1275, 545] on span "7861178817318149" at bounding box center [1324, 553] width 159 height 17
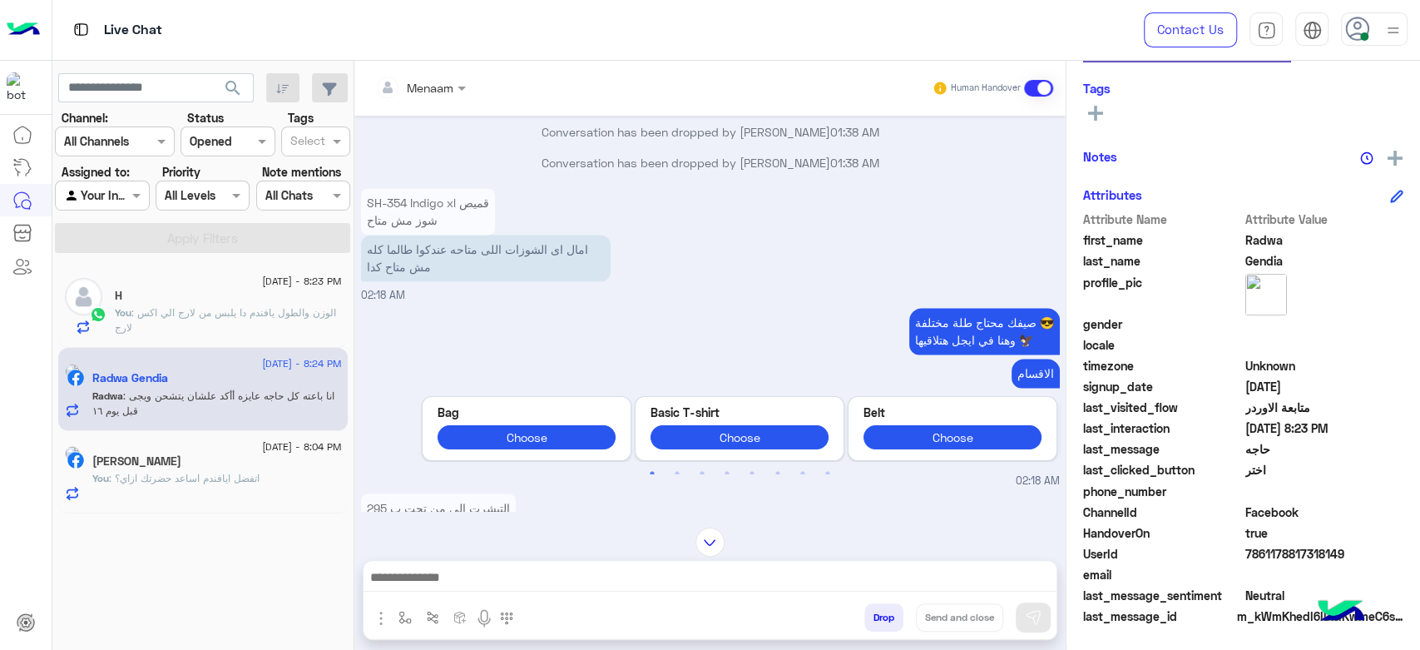
click at [1275, 545] on span "7861178817318149" at bounding box center [1324, 553] width 159 height 17
copy span "7861178817318149"
click at [439, 91] on div at bounding box center [420, 86] width 107 height 19
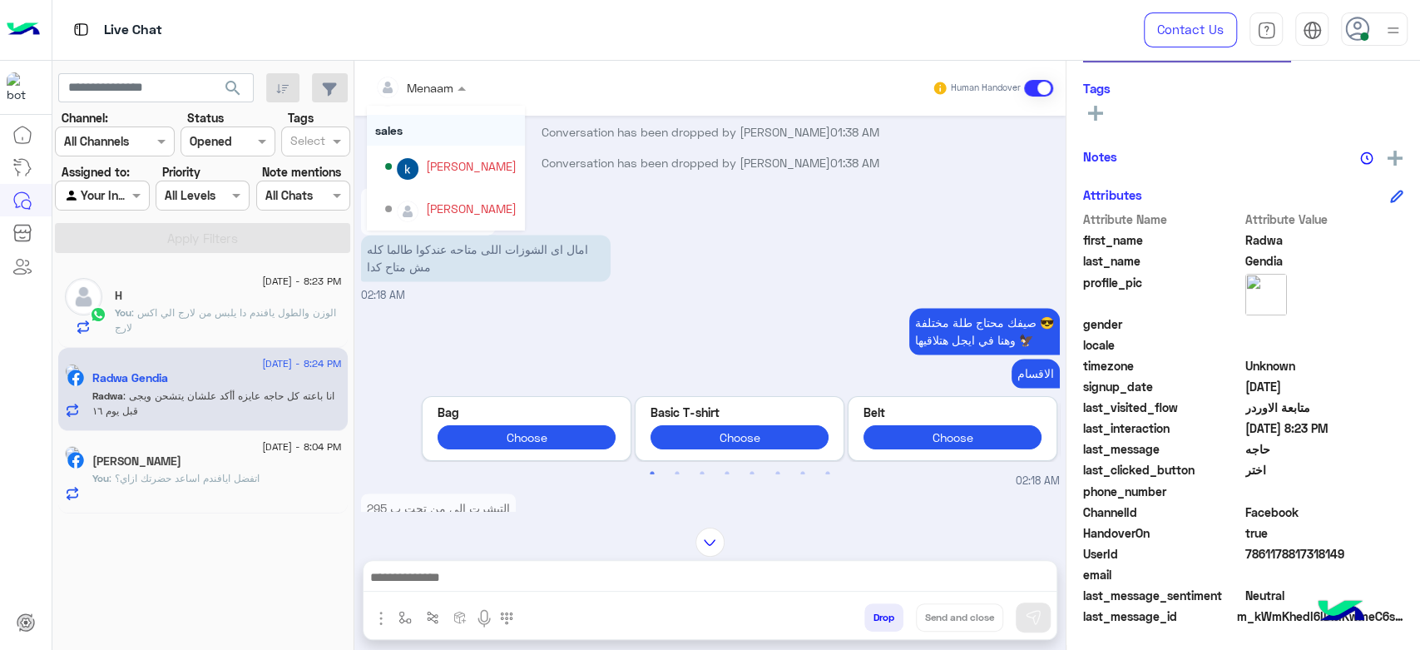
scroll to position [7, 0]
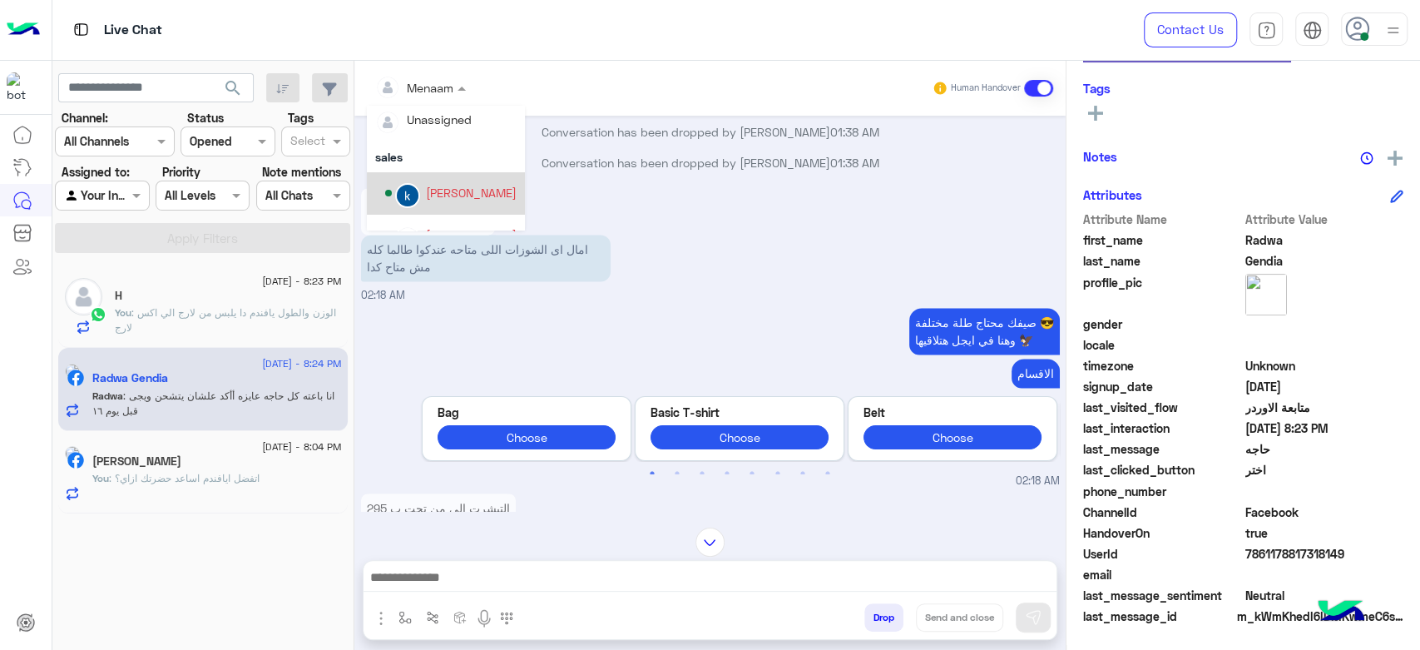
click at [458, 193] on div "khaled mohamed" at bounding box center [471, 192] width 91 height 17
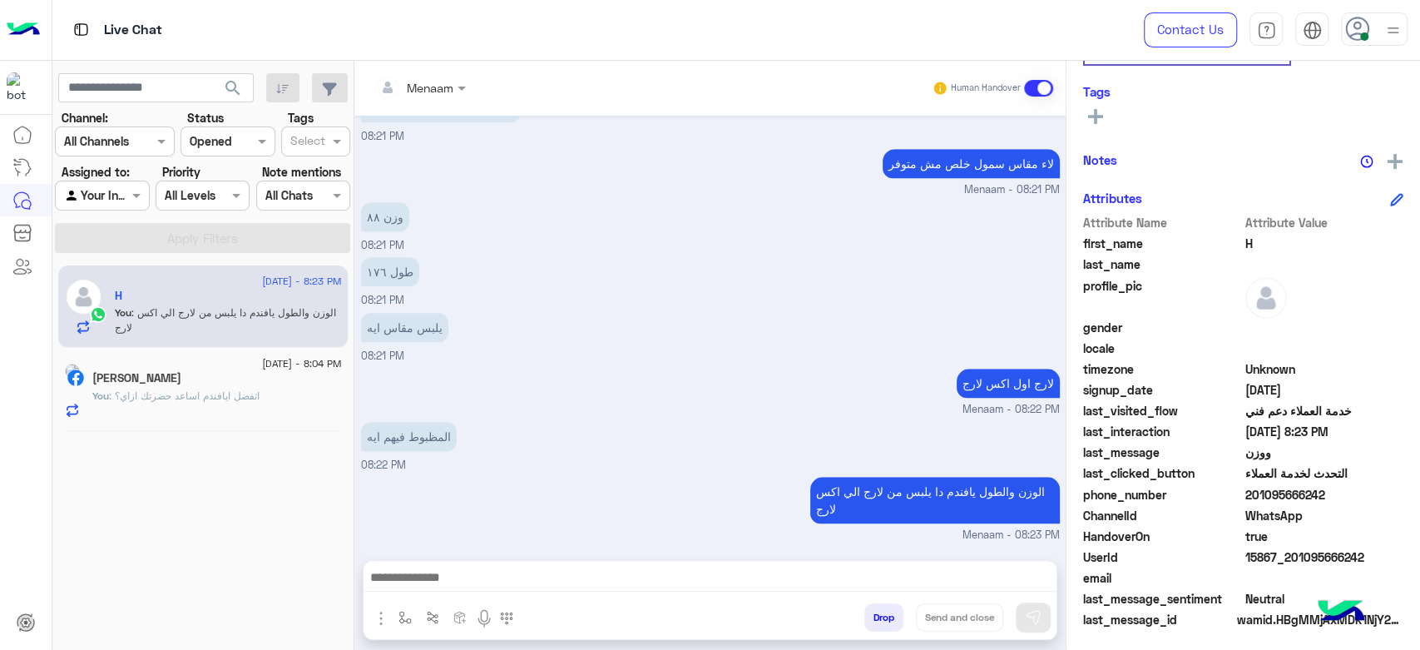
scroll to position [314, 0]
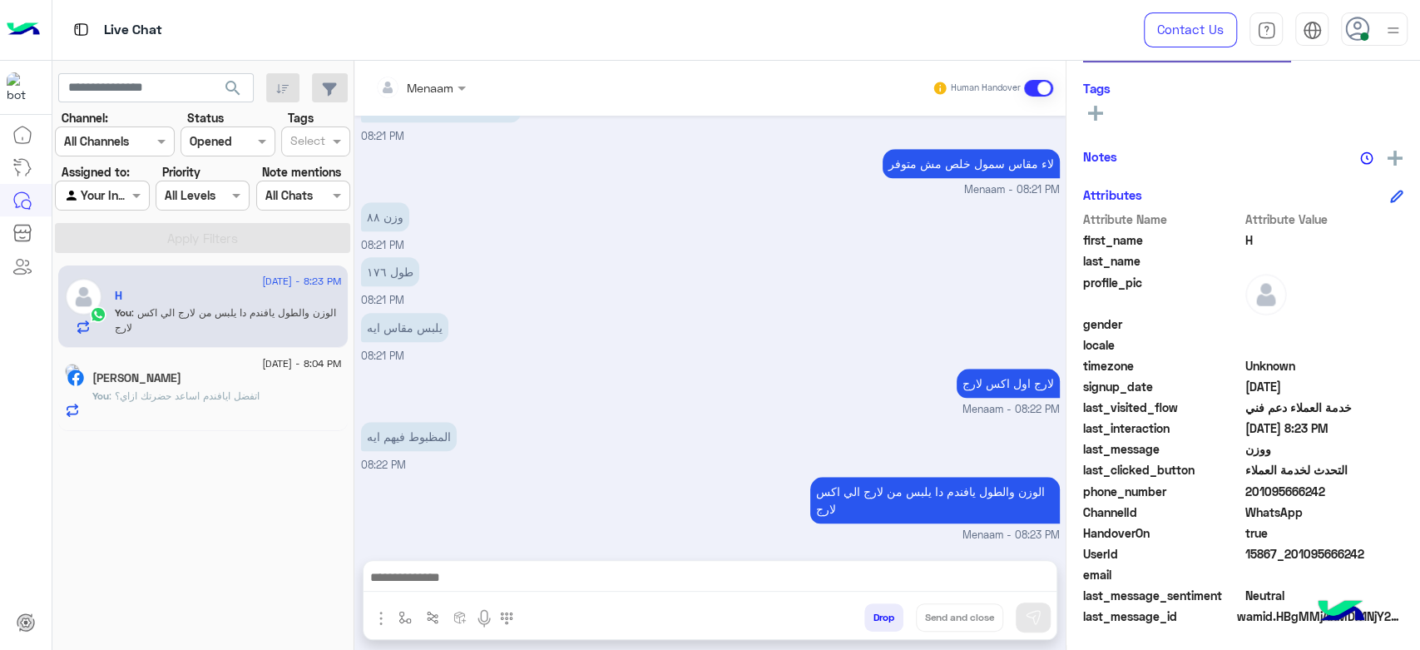
click at [230, 381] on div "Mohamed Kamar" at bounding box center [216, 379] width 249 height 17
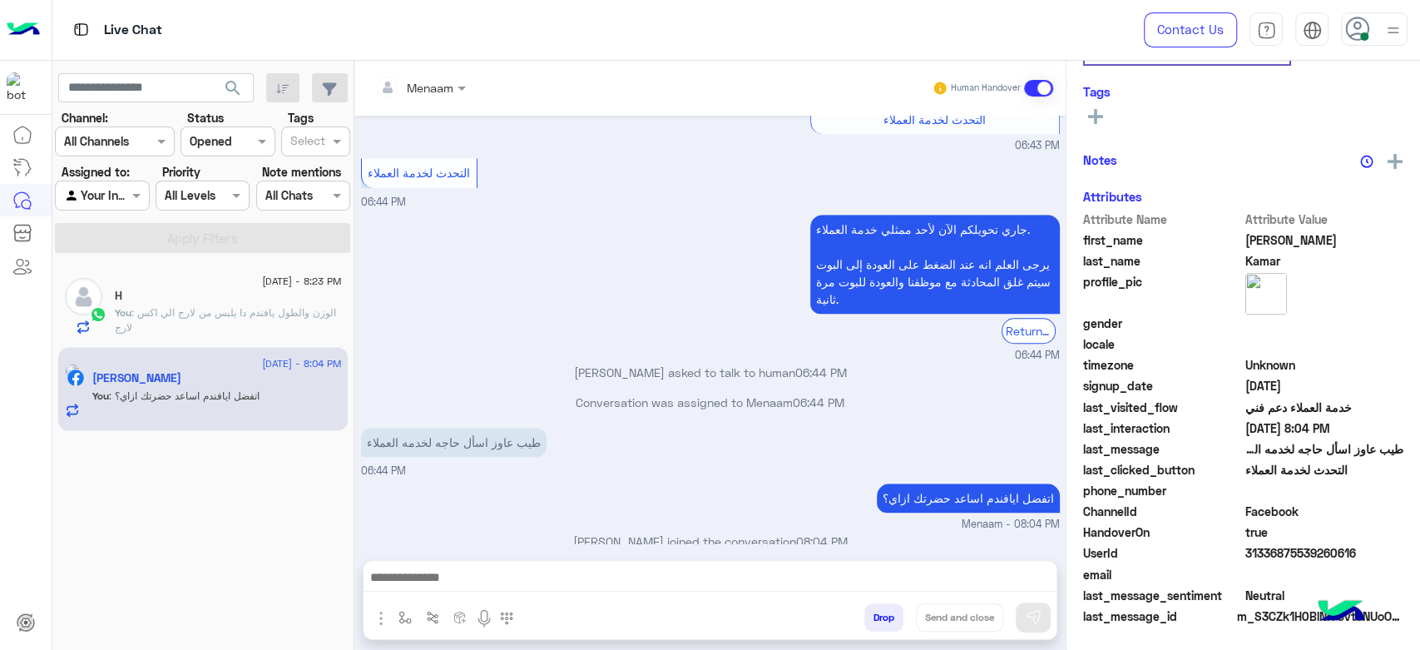
scroll to position [314, 0]
click at [188, 314] on span "sent an attachment" at bounding box center [168, 313] width 95 height 12
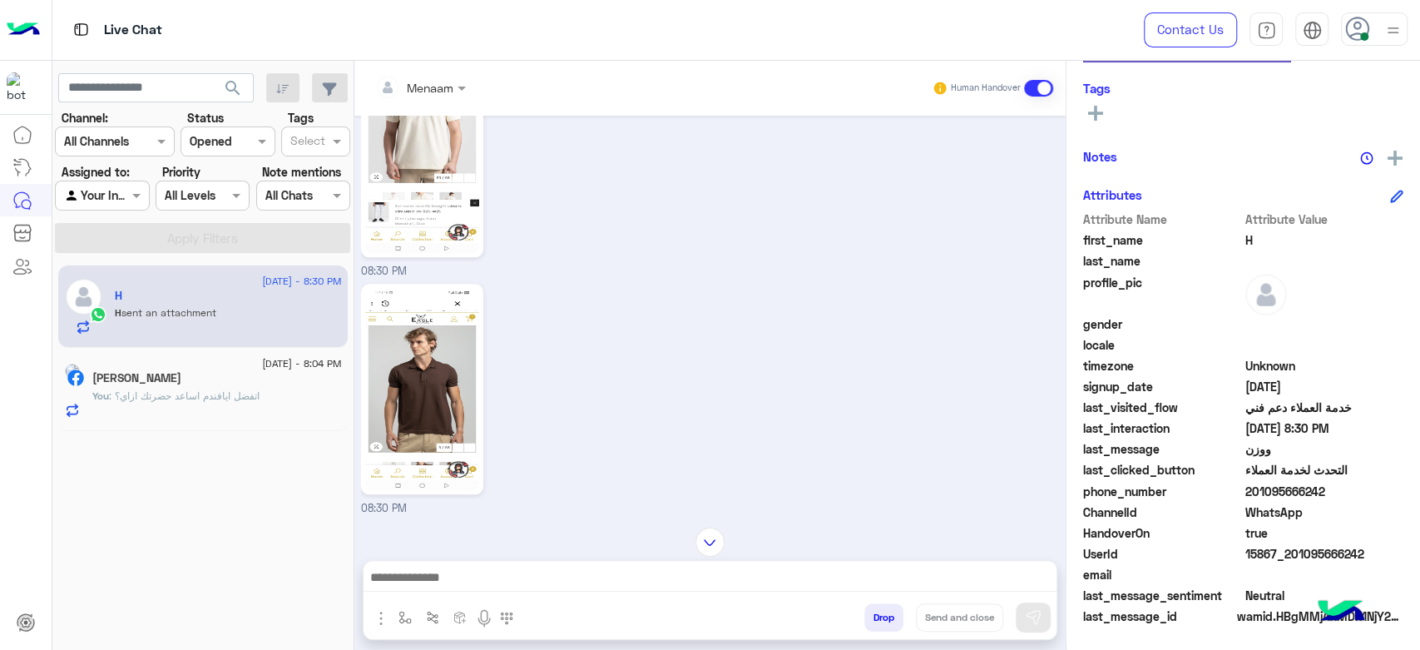
scroll to position [1456, 0]
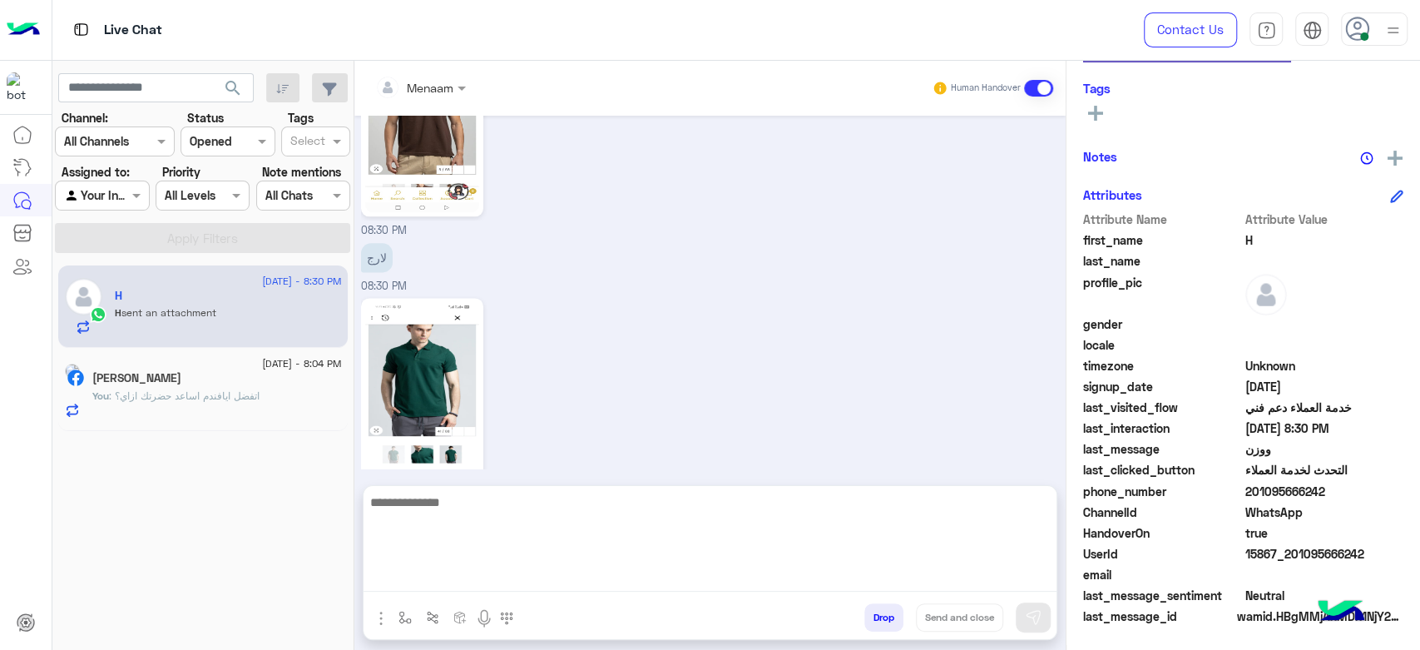
click at [446, 584] on textarea at bounding box center [709, 542] width 693 height 100
type textarea "**********"
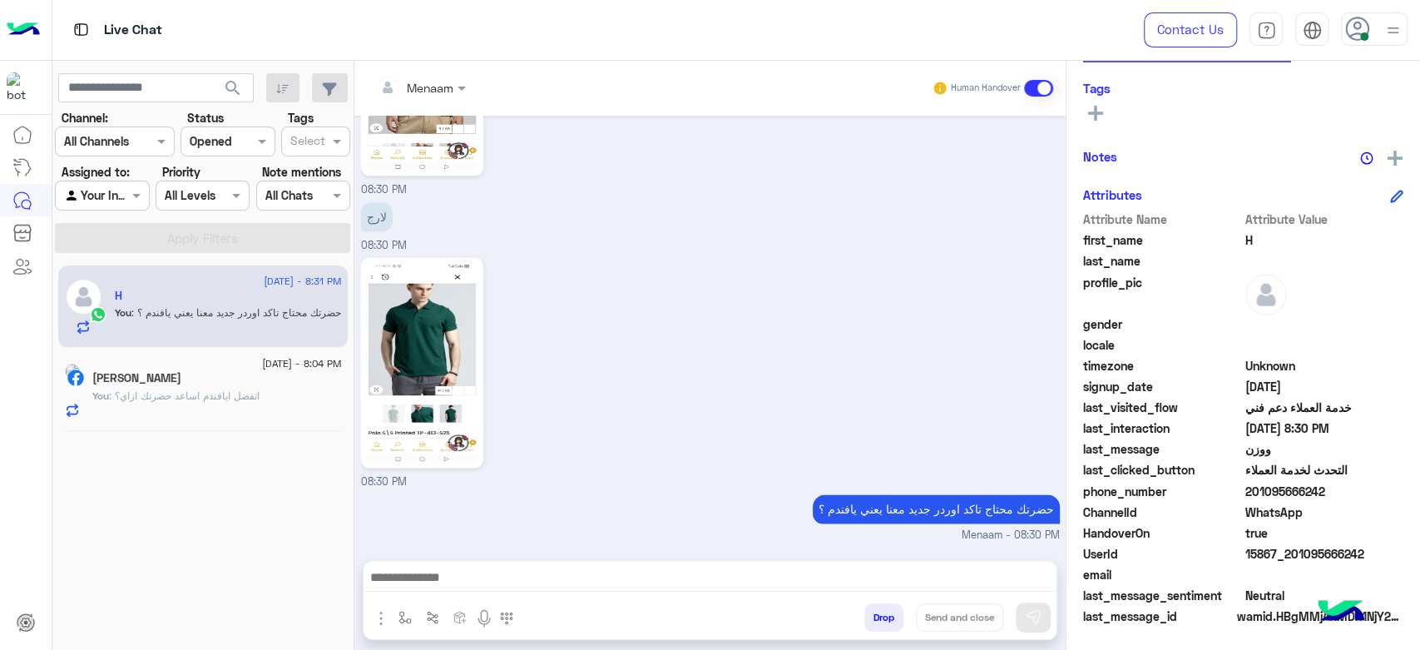
click at [215, 381] on div "Mohamed Kamar" at bounding box center [216, 379] width 249 height 17
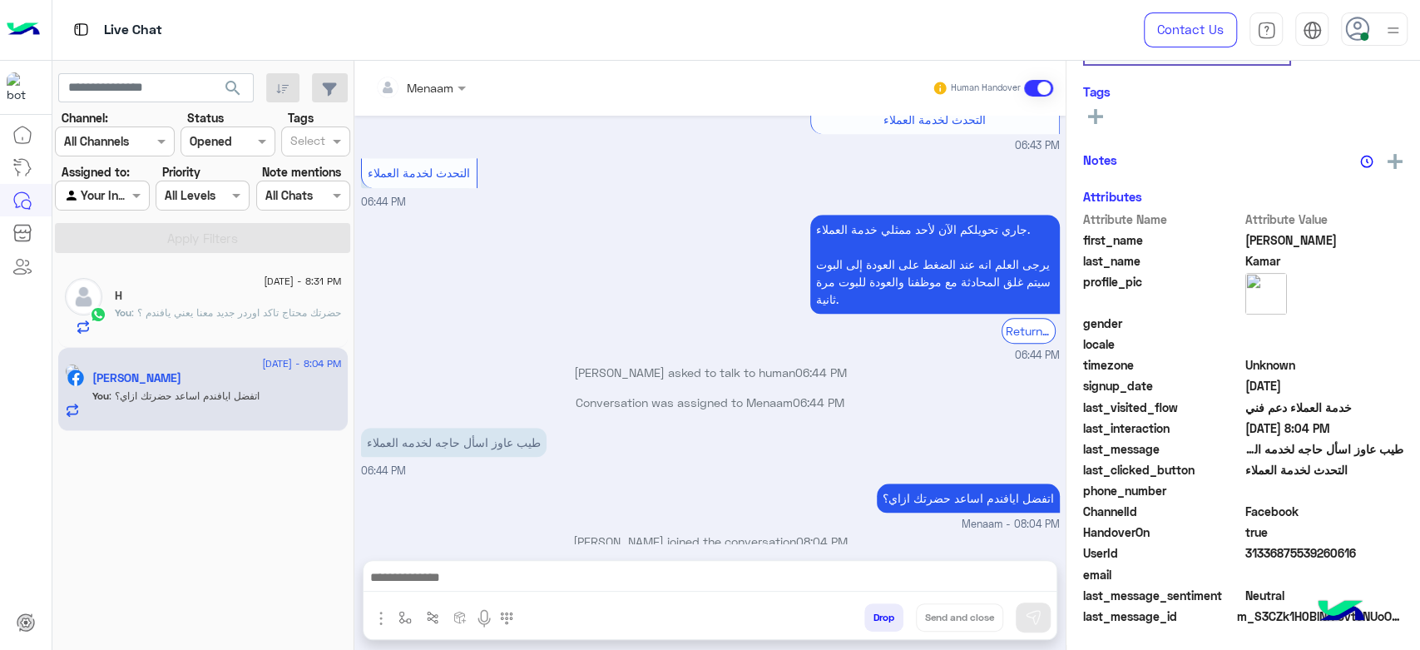
scroll to position [314, 0]
click at [201, 304] on div "H 2" at bounding box center [228, 297] width 227 height 17
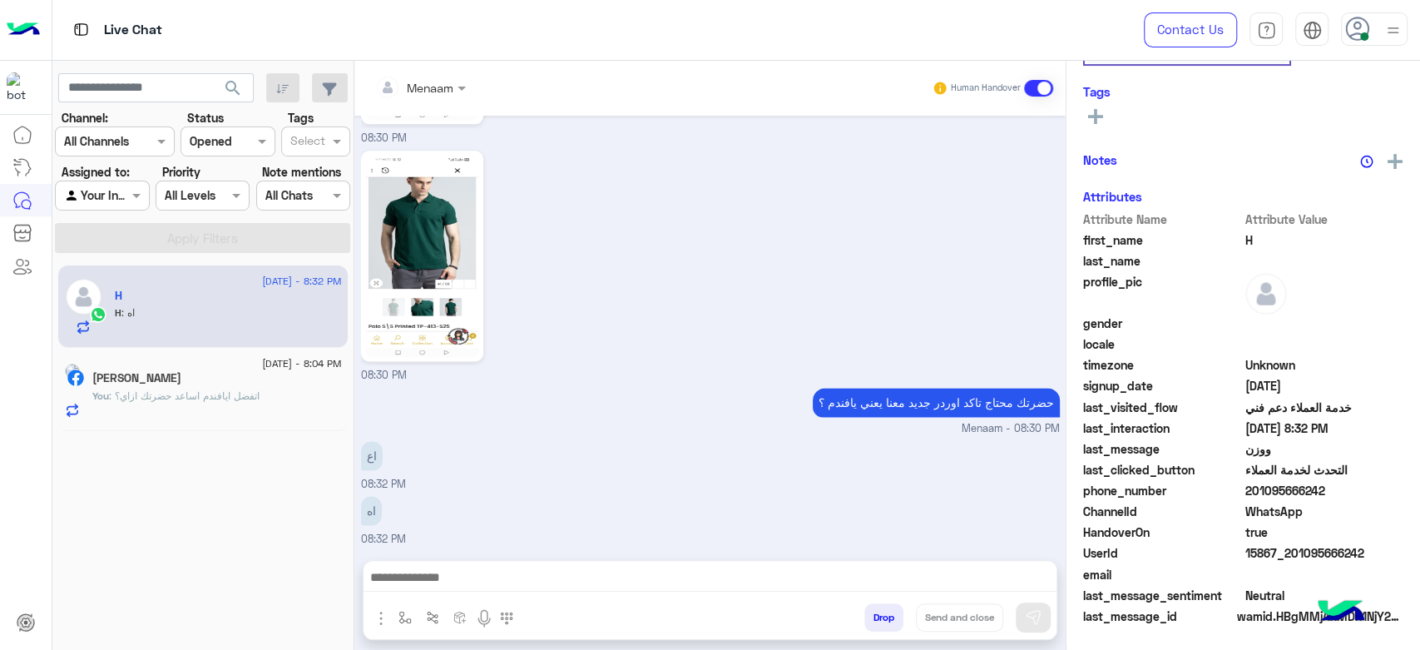
scroll to position [314, 0]
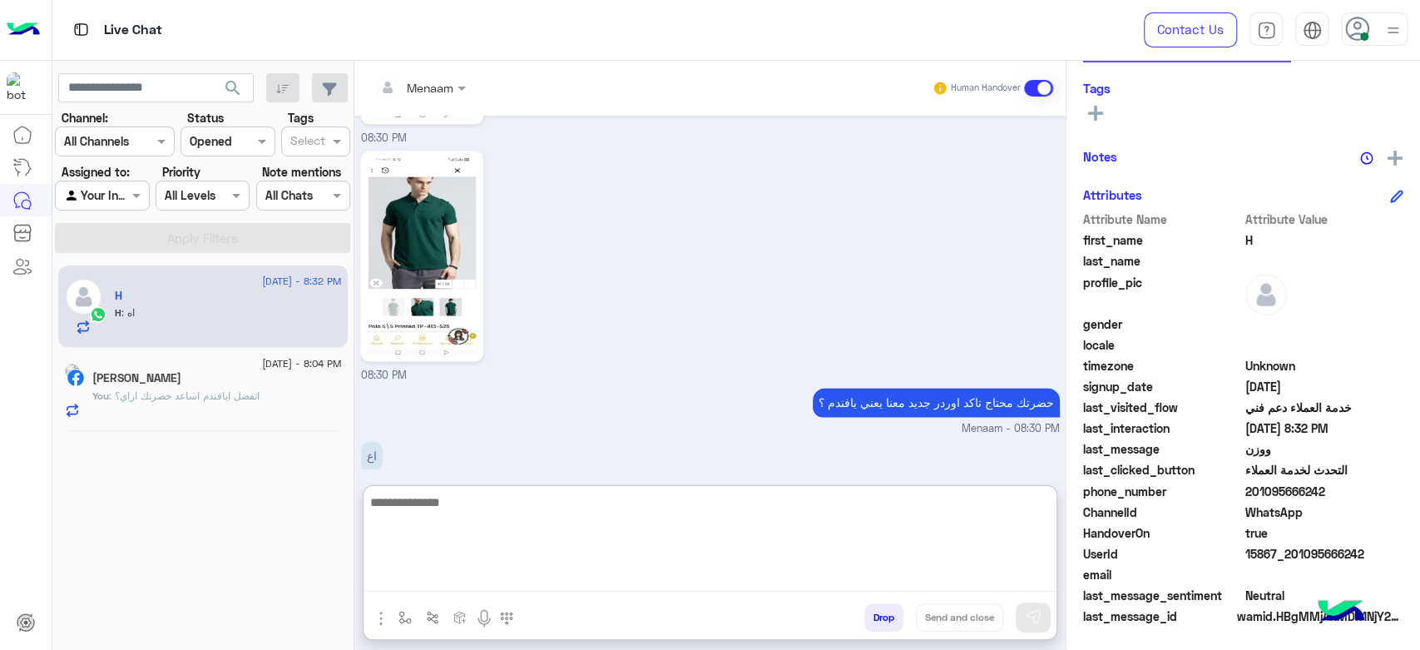
click at [450, 571] on textarea at bounding box center [709, 542] width 693 height 100
type textarea "*"
type textarea "**********"
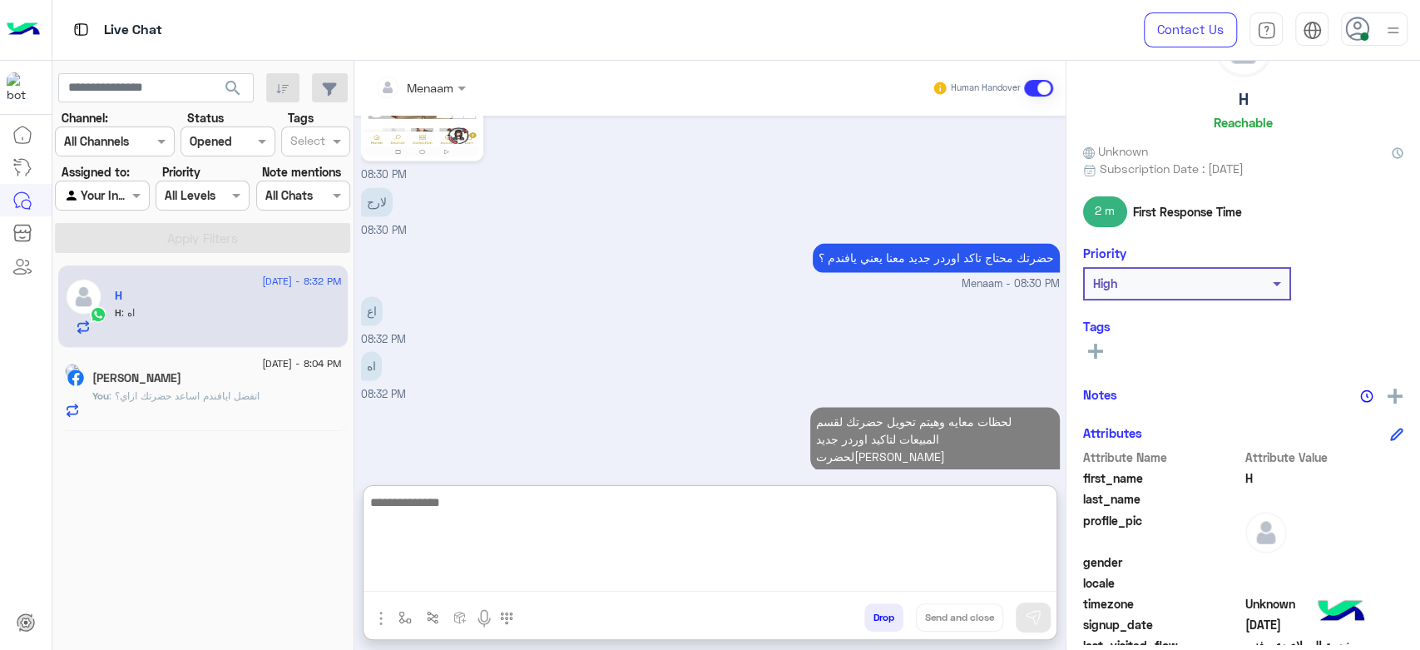
scroll to position [0, 0]
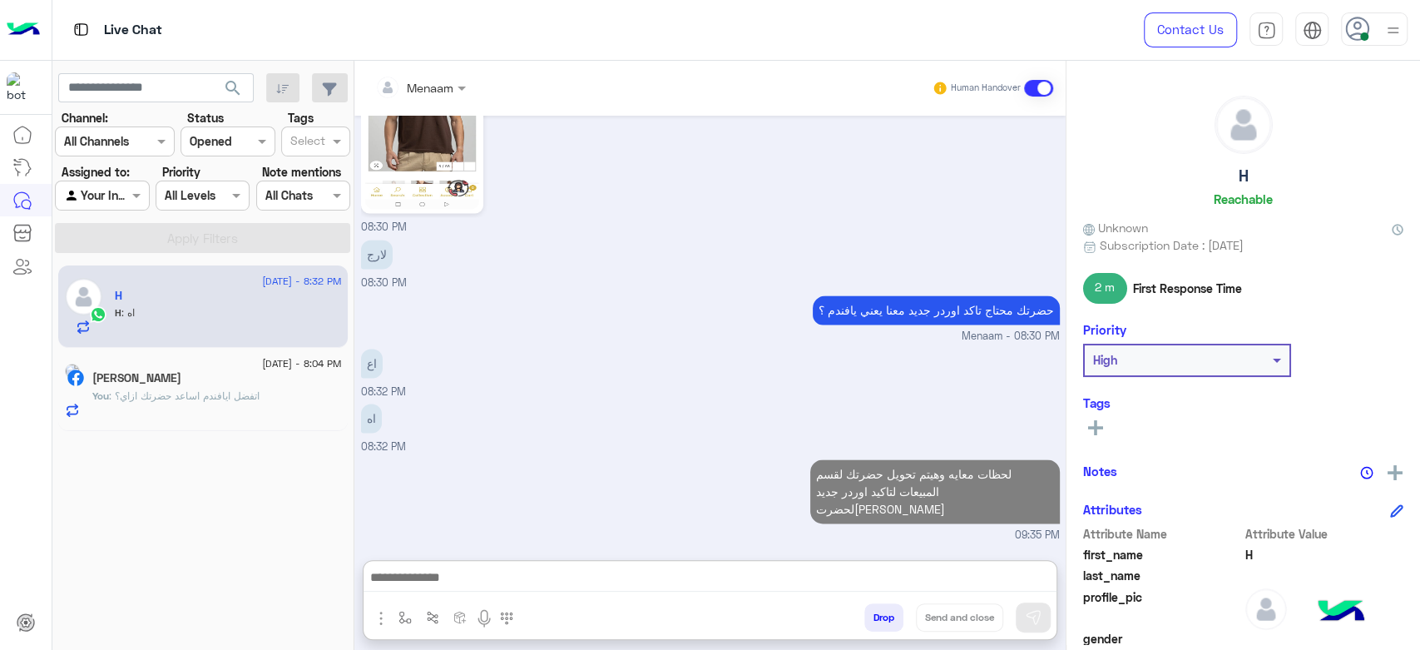
click at [1234, 191] on h6 "Reachable" at bounding box center [1242, 198] width 59 height 15
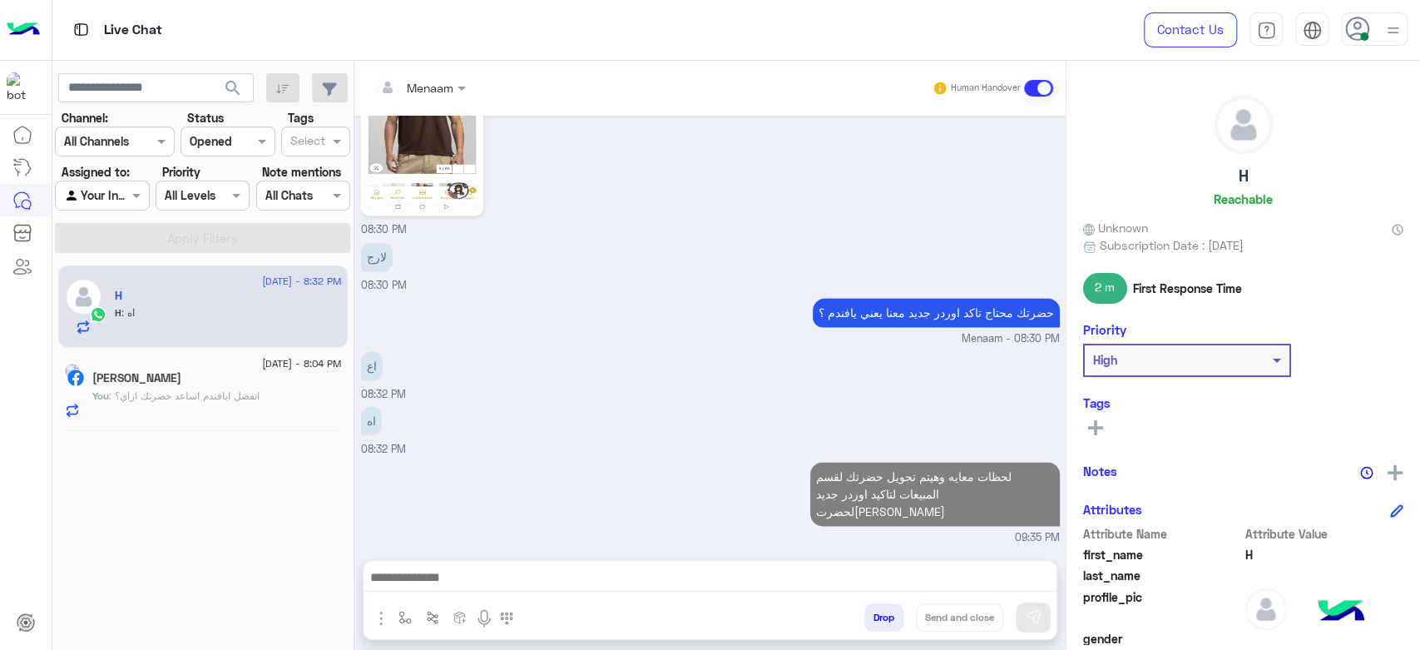
scroll to position [1507, 0]
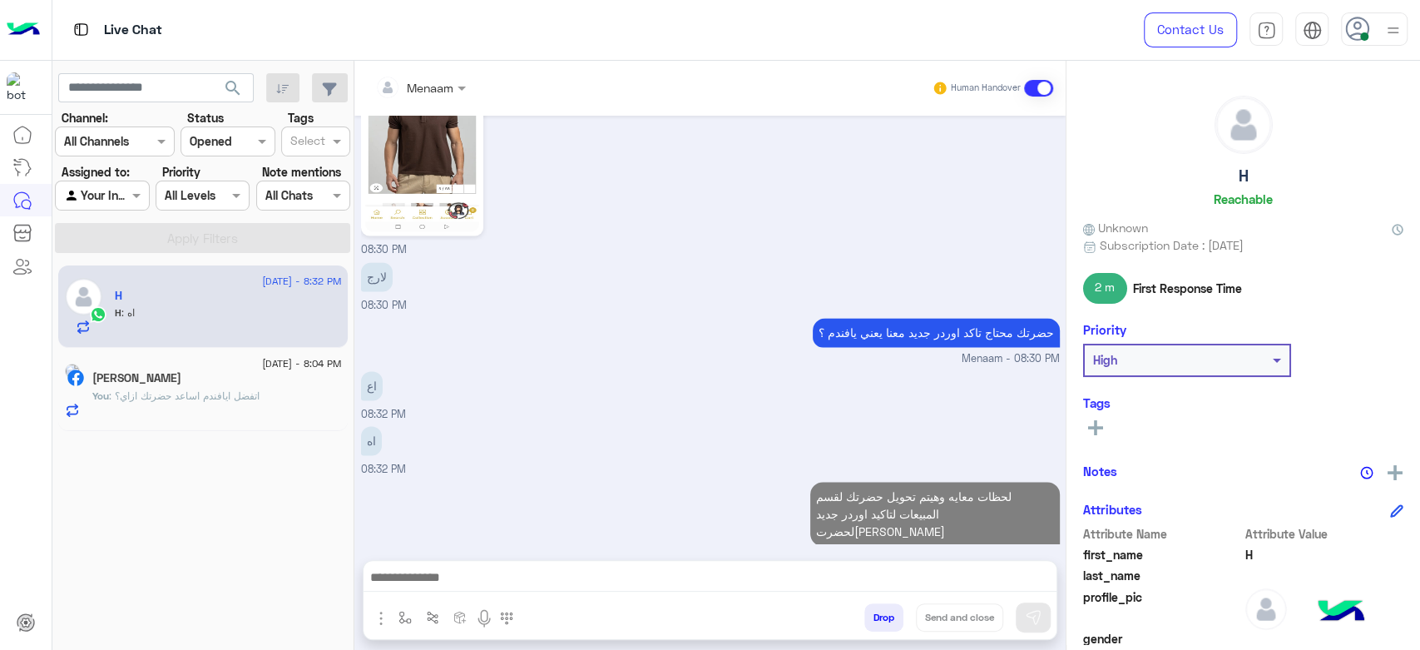
click at [1238, 180] on h5 "H" at bounding box center [1243, 175] width 10 height 19
copy h5 "H"
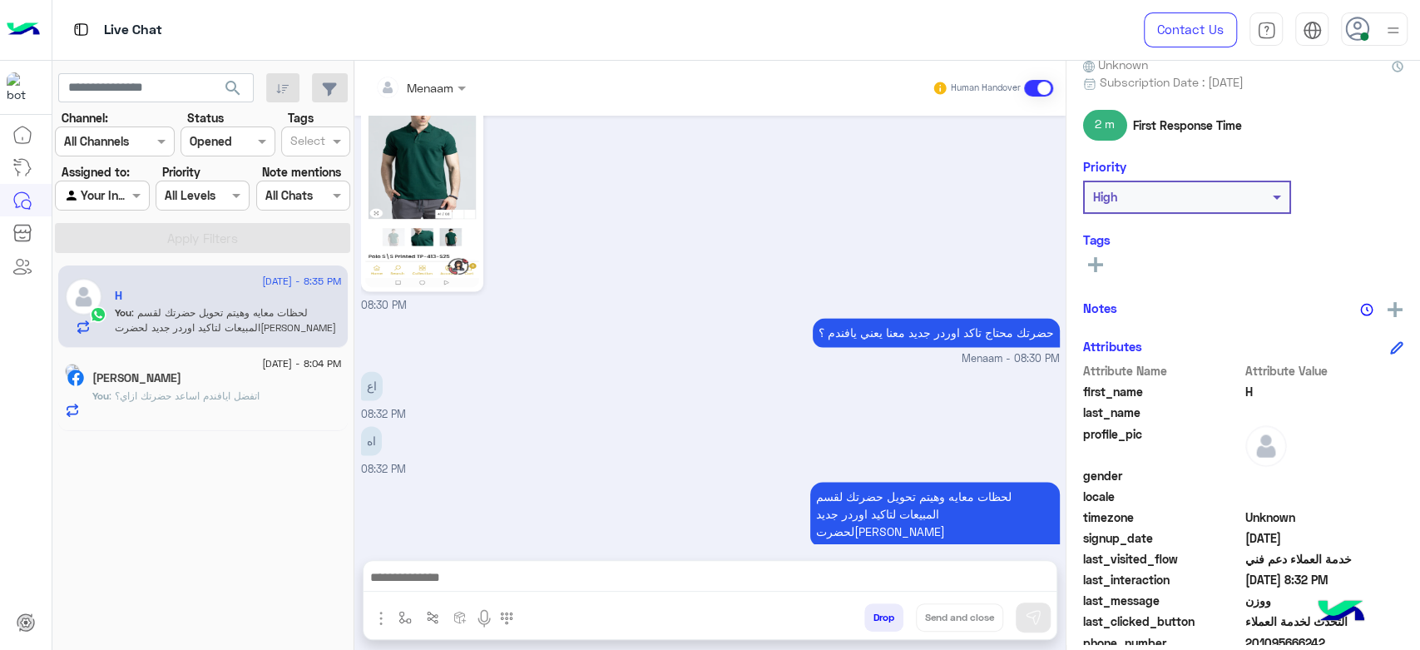
scroll to position [314, 0]
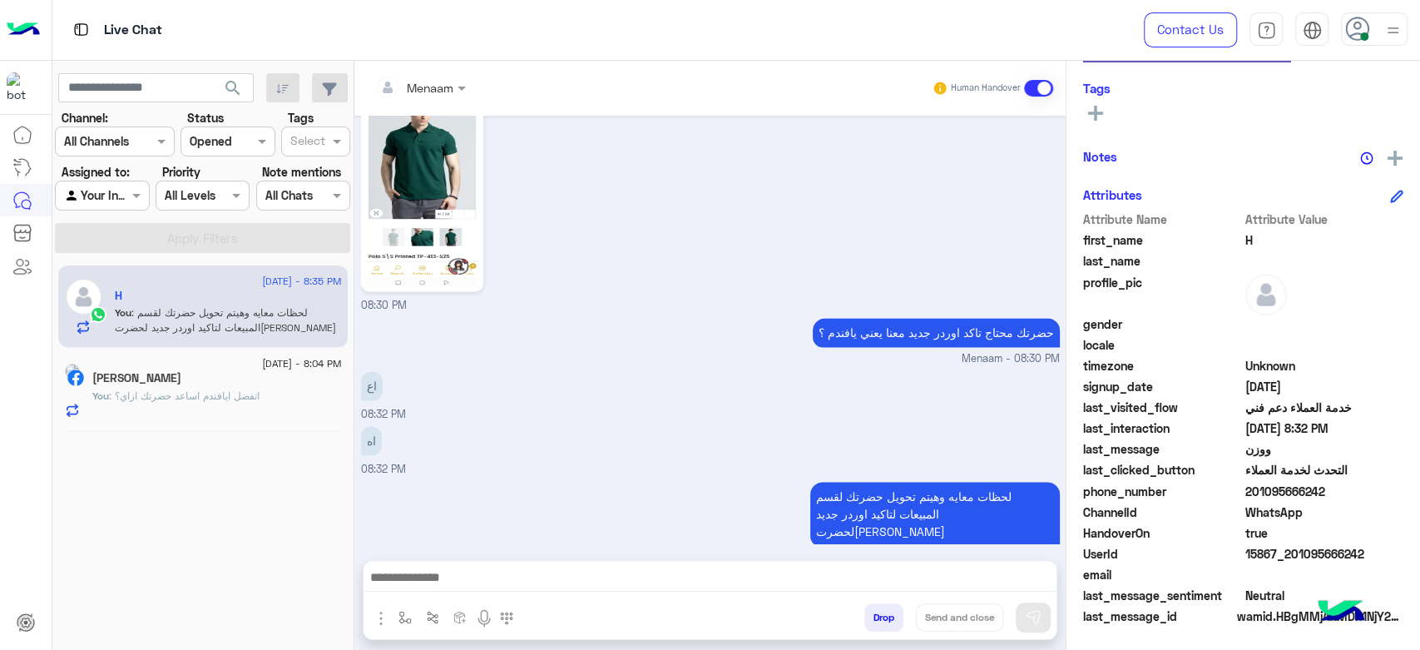
click at [1281, 545] on span "15867_201095666242" at bounding box center [1324, 553] width 159 height 17
copy span "15867_201095666242"
click at [427, 84] on div at bounding box center [420, 86] width 107 height 19
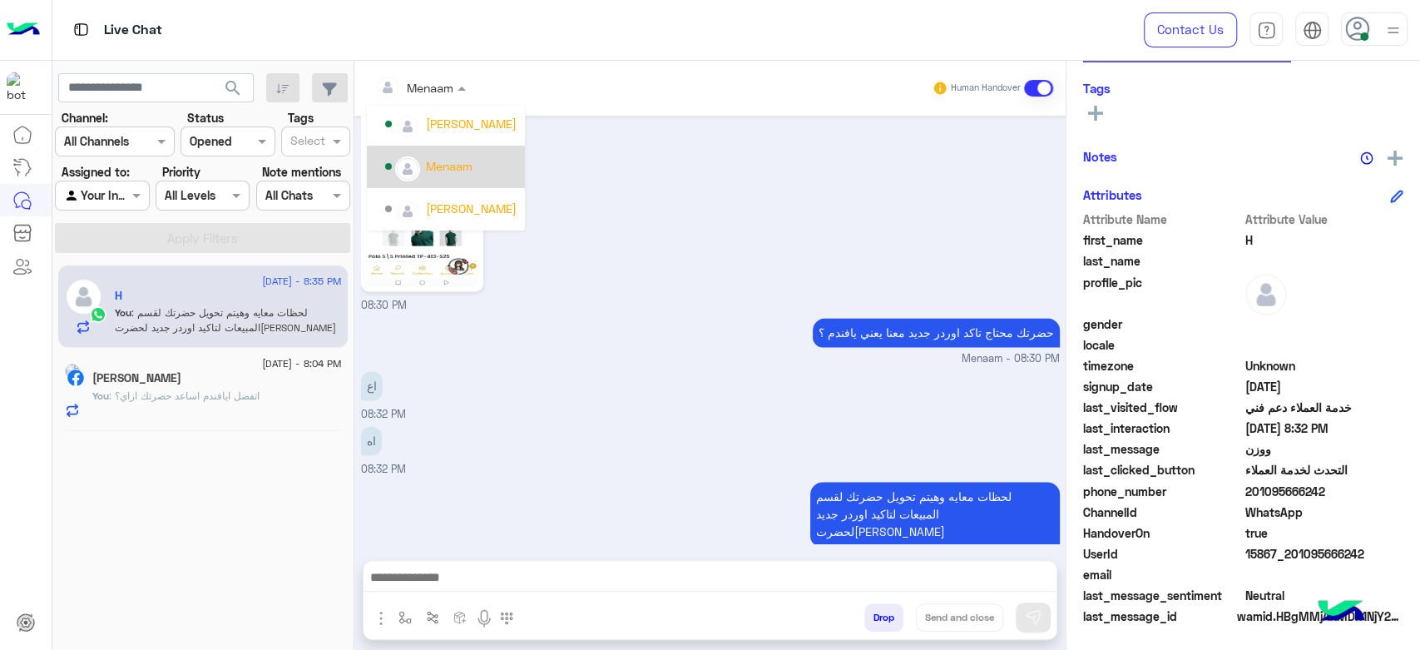
scroll to position [7, 0]
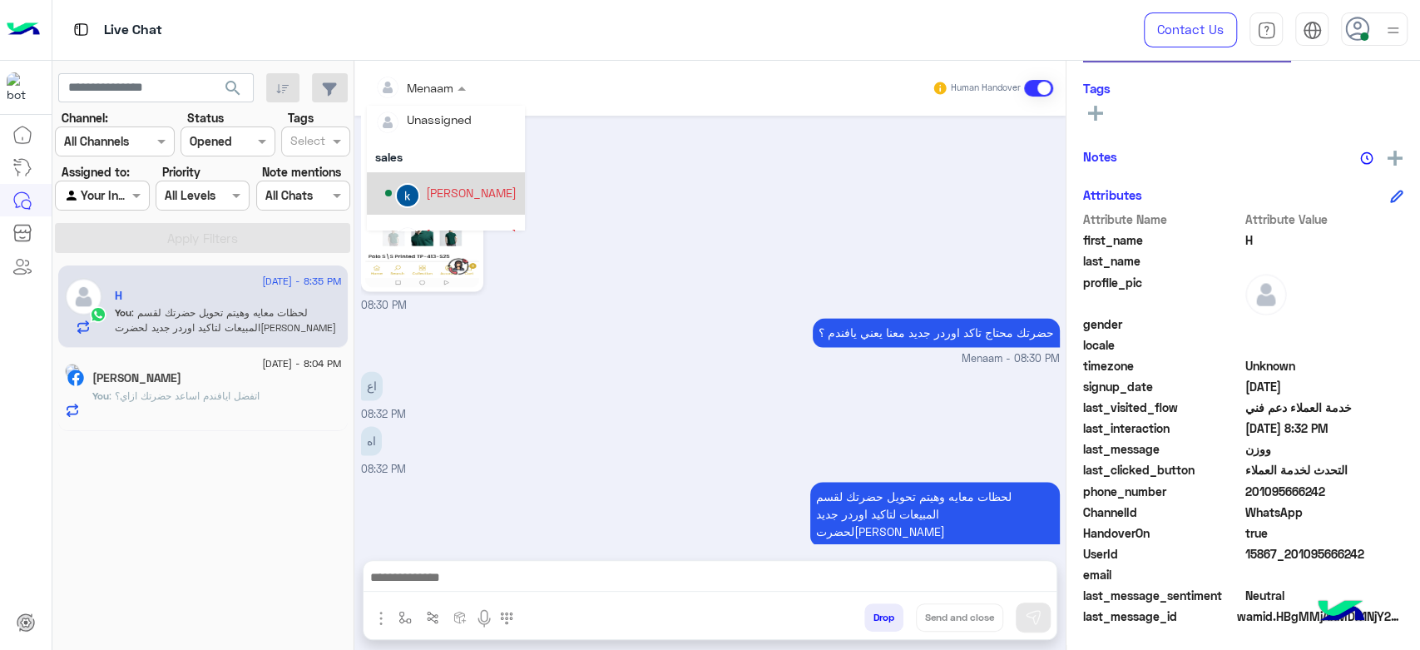
click at [466, 190] on div "khaled mohamed" at bounding box center [471, 192] width 91 height 17
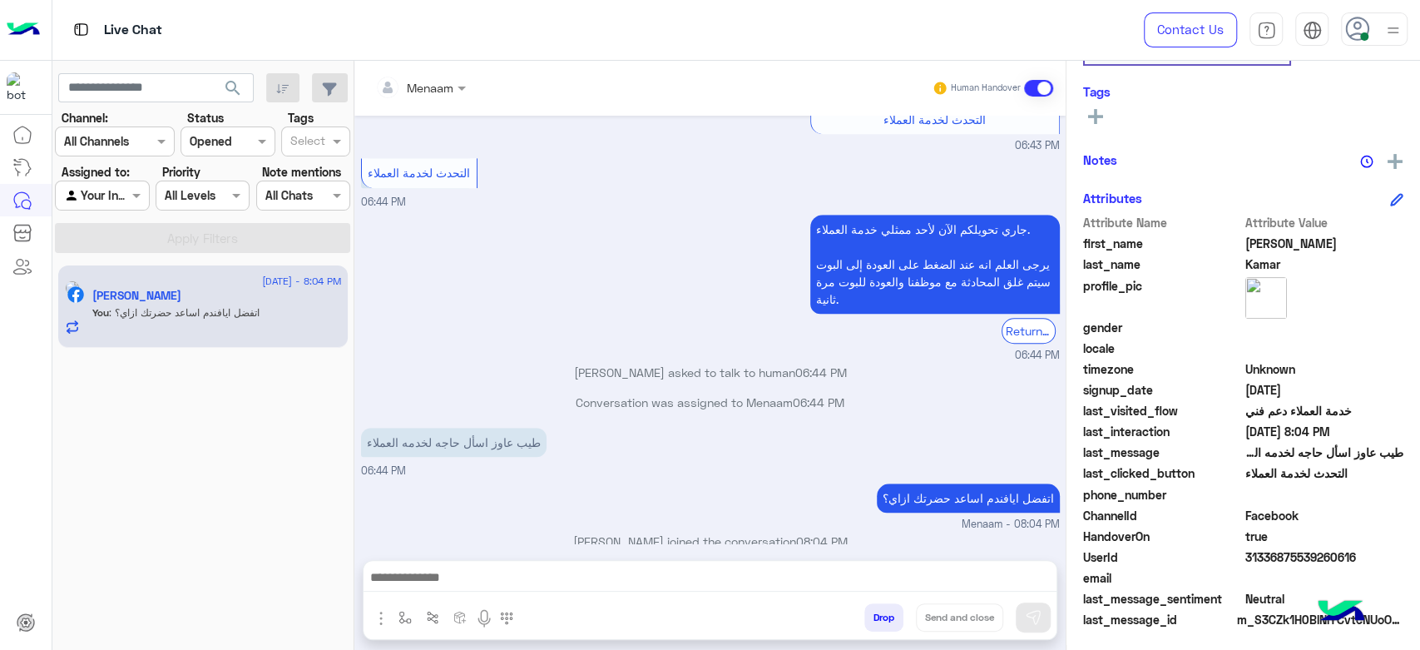
scroll to position [314, 0]
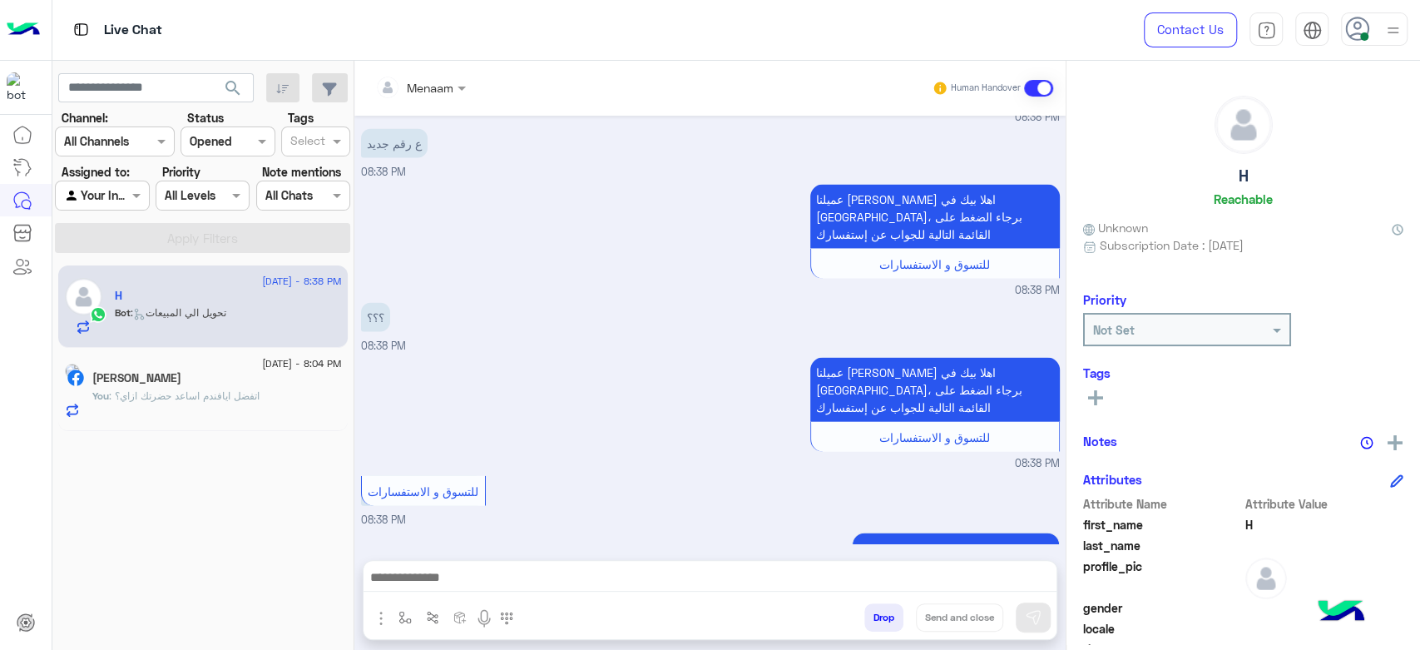
scroll to position [2702, 0]
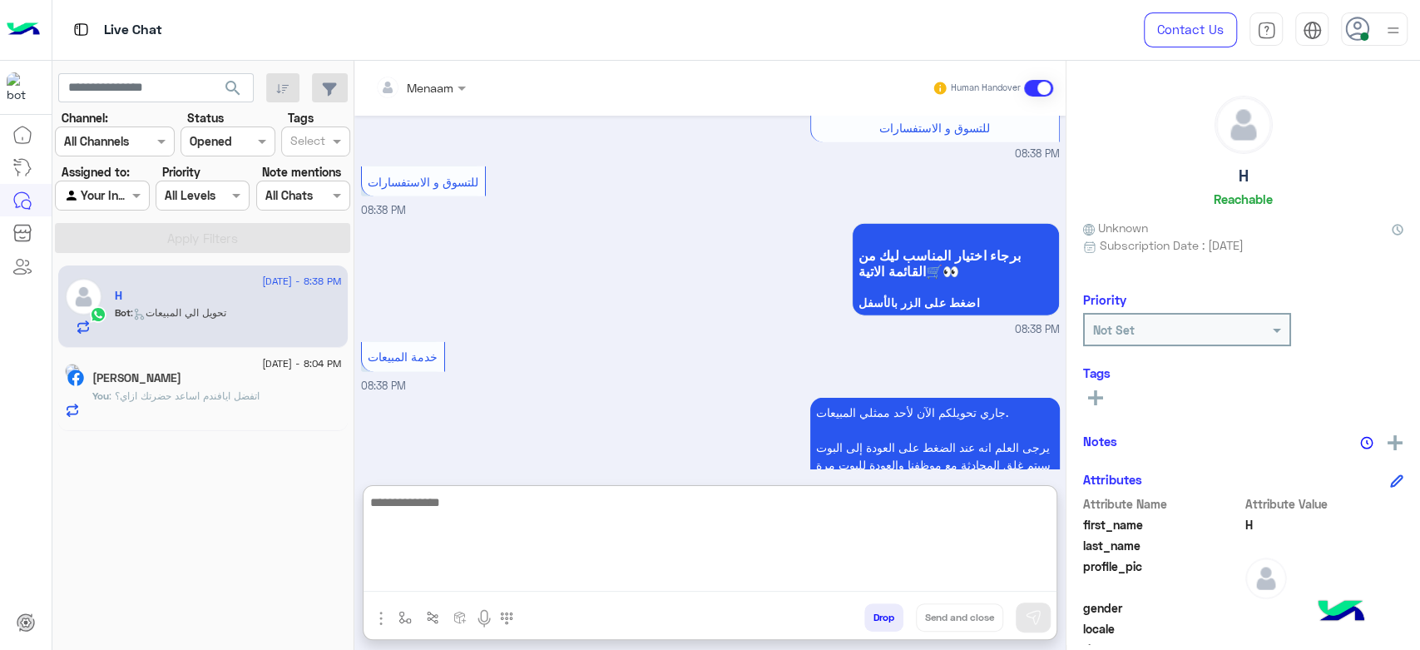
click at [468, 585] on textarea at bounding box center [709, 542] width 693 height 100
type textarea "*"
type textarea "**********"
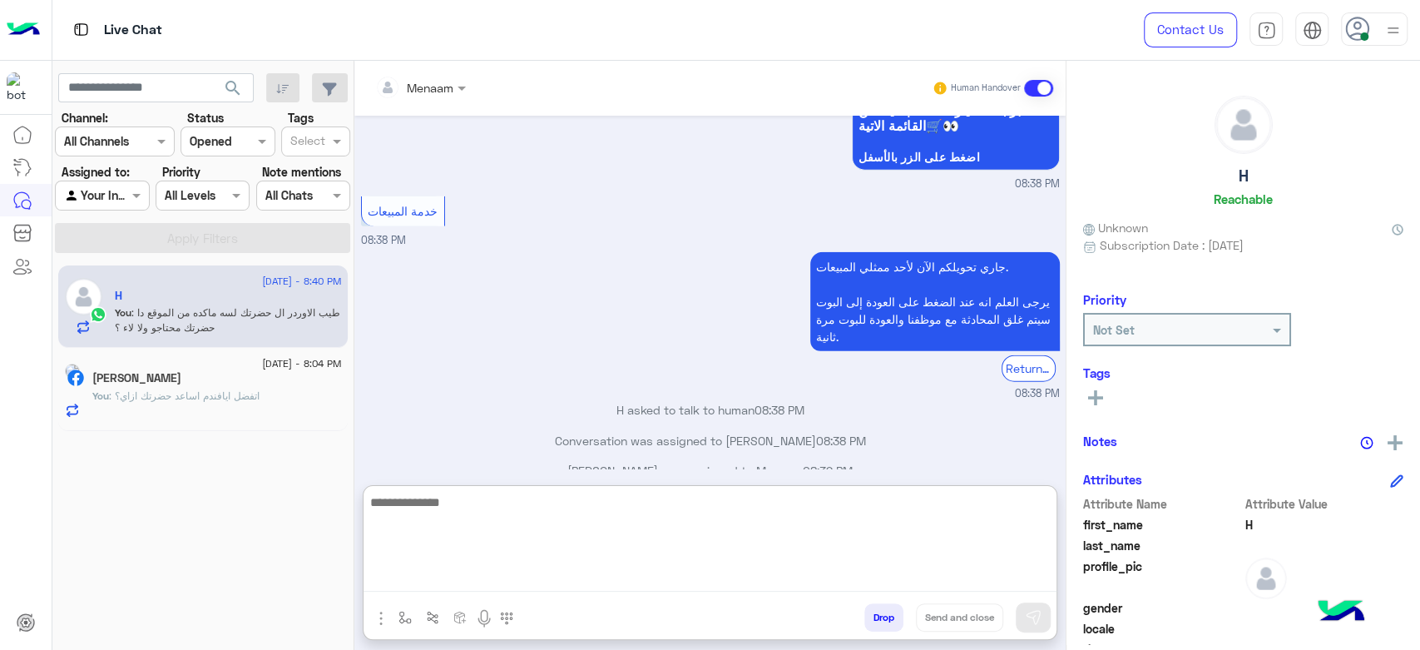
scroll to position [2878, 0]
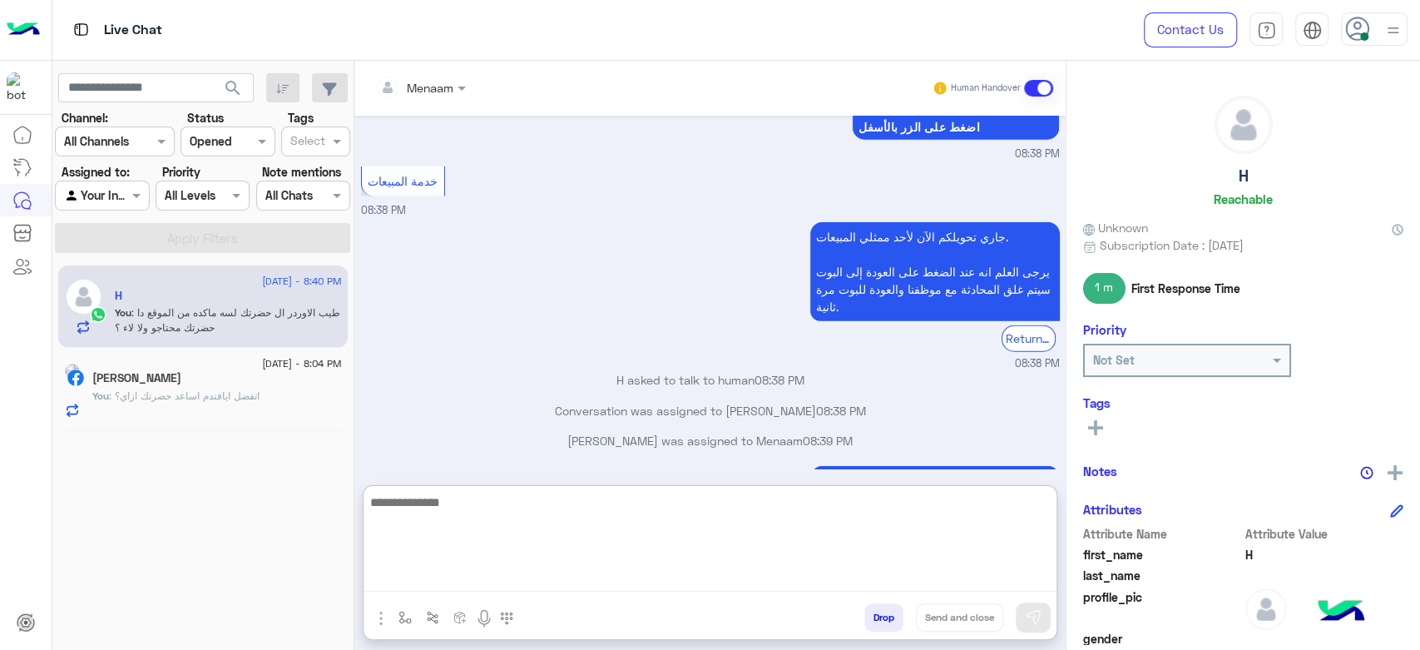
click at [439, 511] on textarea at bounding box center [709, 542] width 693 height 100
type textarea "**********"
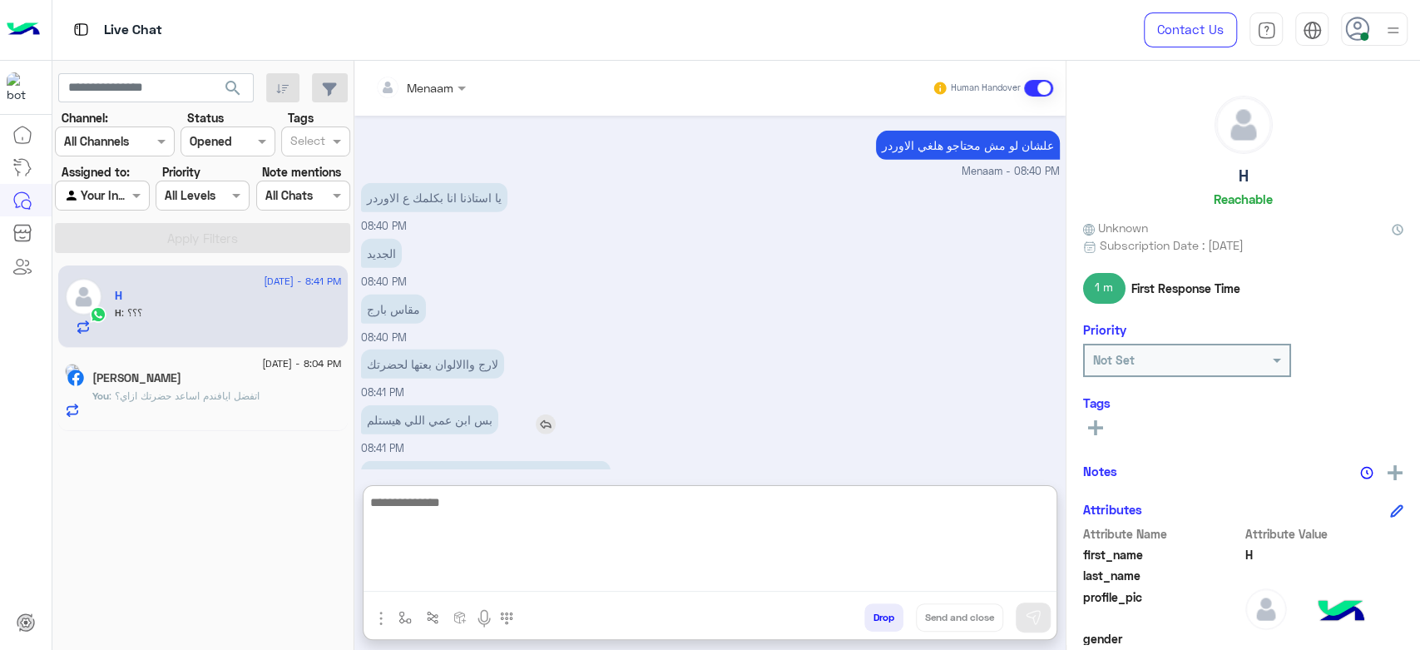
scroll to position [3334, 0]
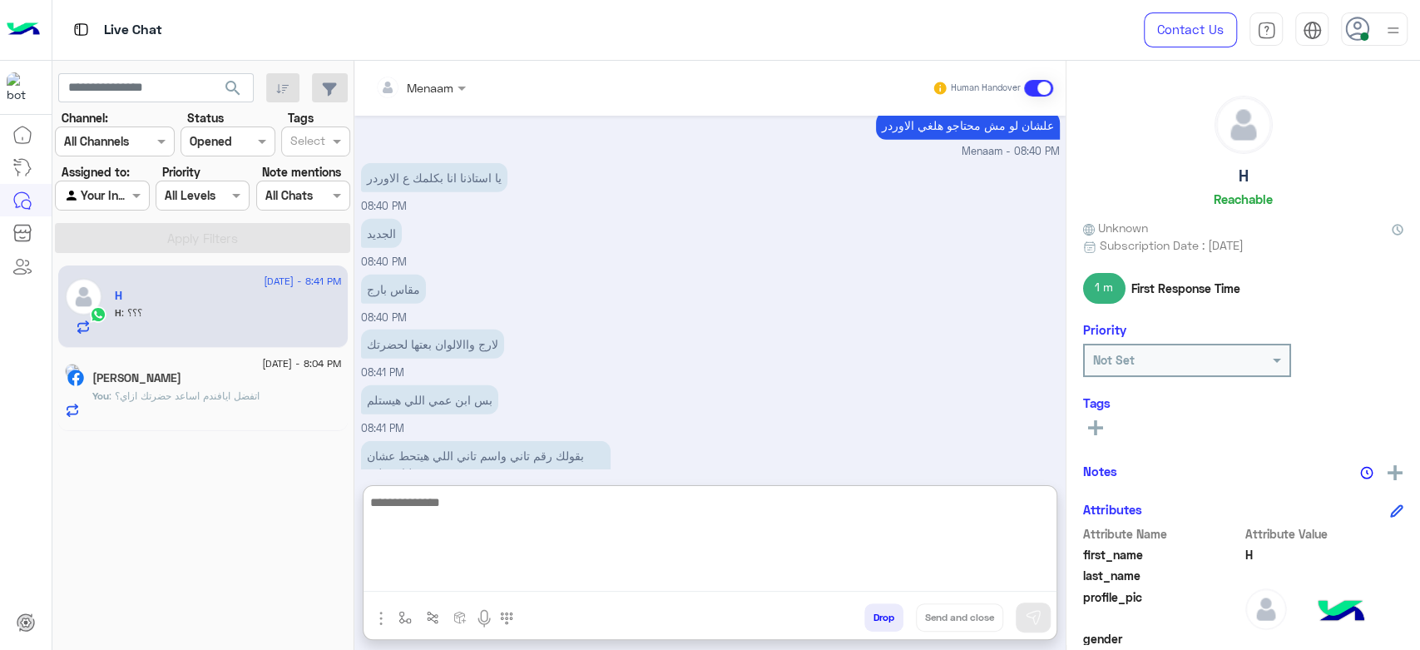
click at [451, 499] on textarea at bounding box center [709, 542] width 693 height 100
type textarea "*"
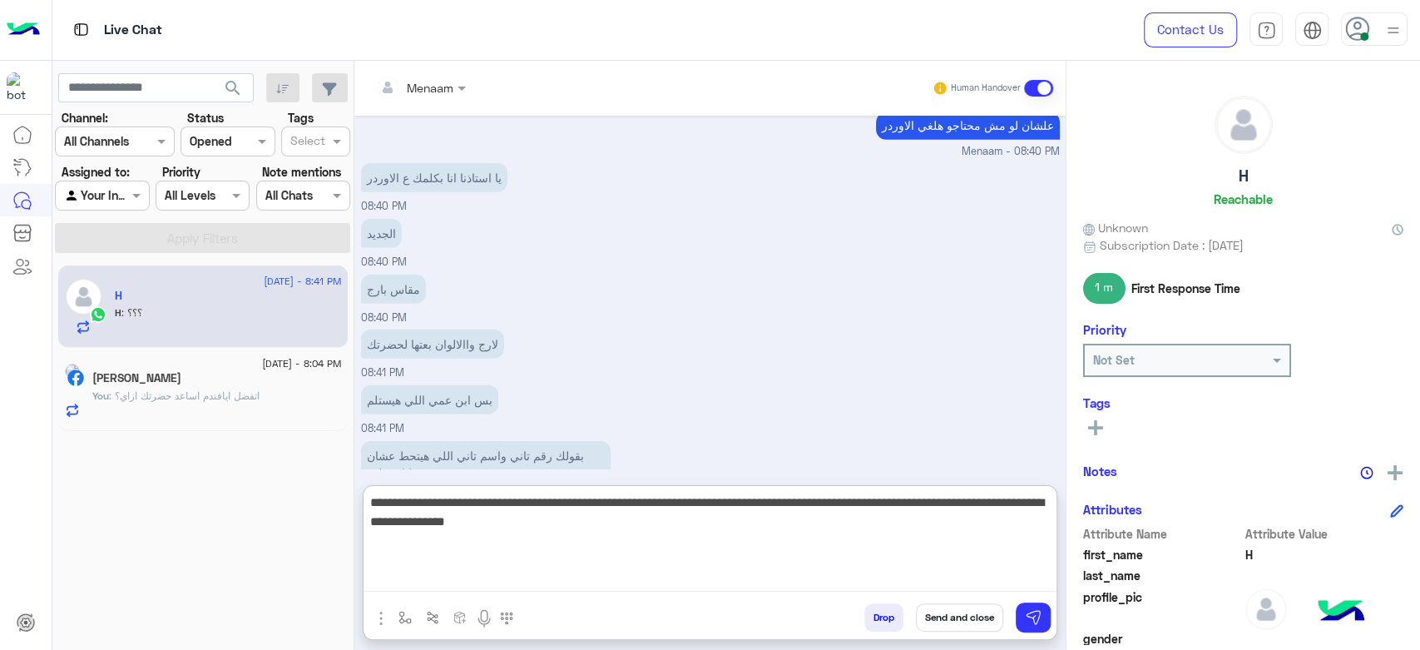
type textarea "**********"
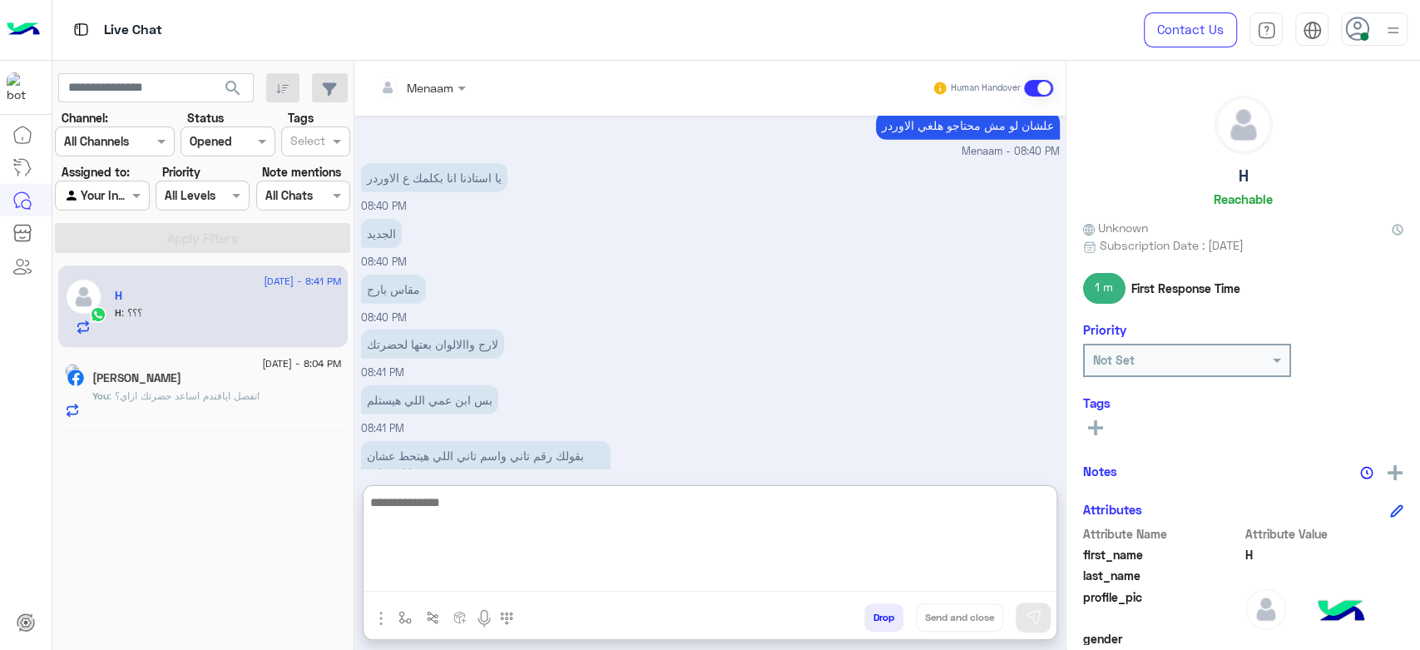
scroll to position [3440, 0]
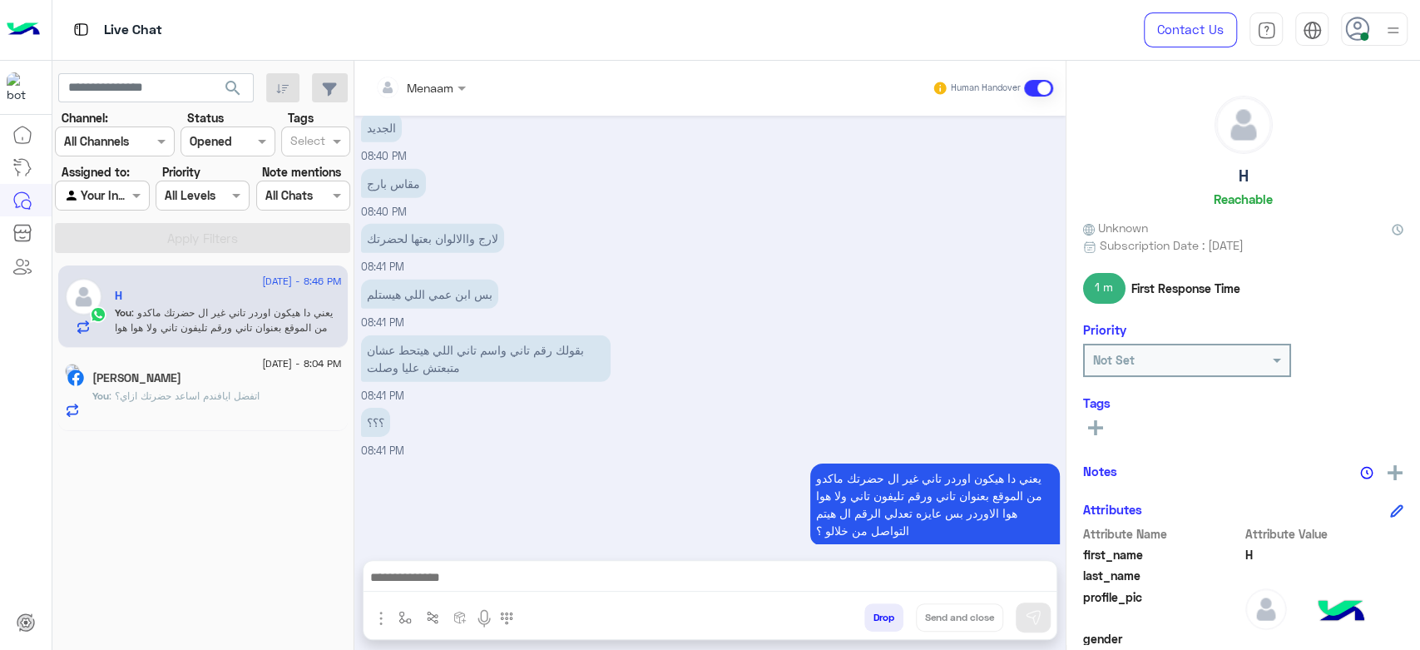
click at [262, 350] on div "9 September - 8:04 PM Mohamed Kamar You : اتفضل ايافندم اساعد حضرتك ازاي؟" at bounding box center [202, 389] width 289 height 83
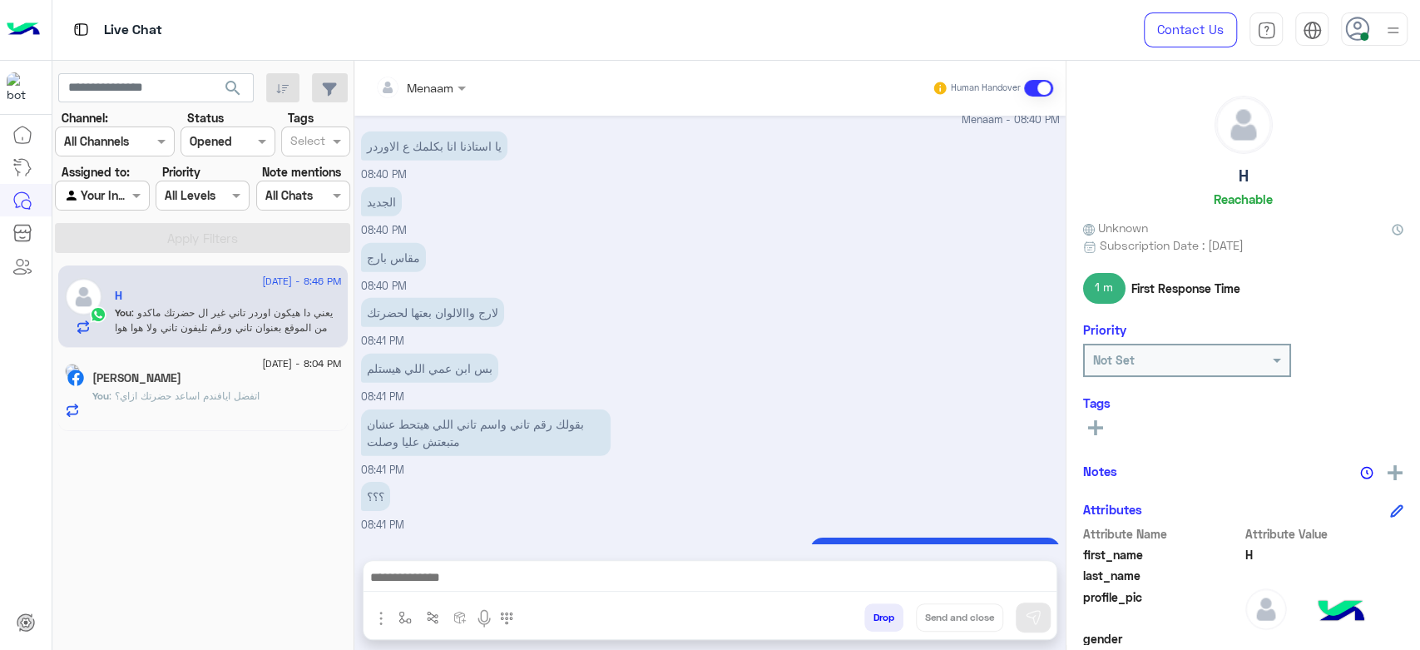
click at [253, 395] on span ": اتفضل ايافندم اساعد حضرتك ازاي؟" at bounding box center [184, 395] width 151 height 12
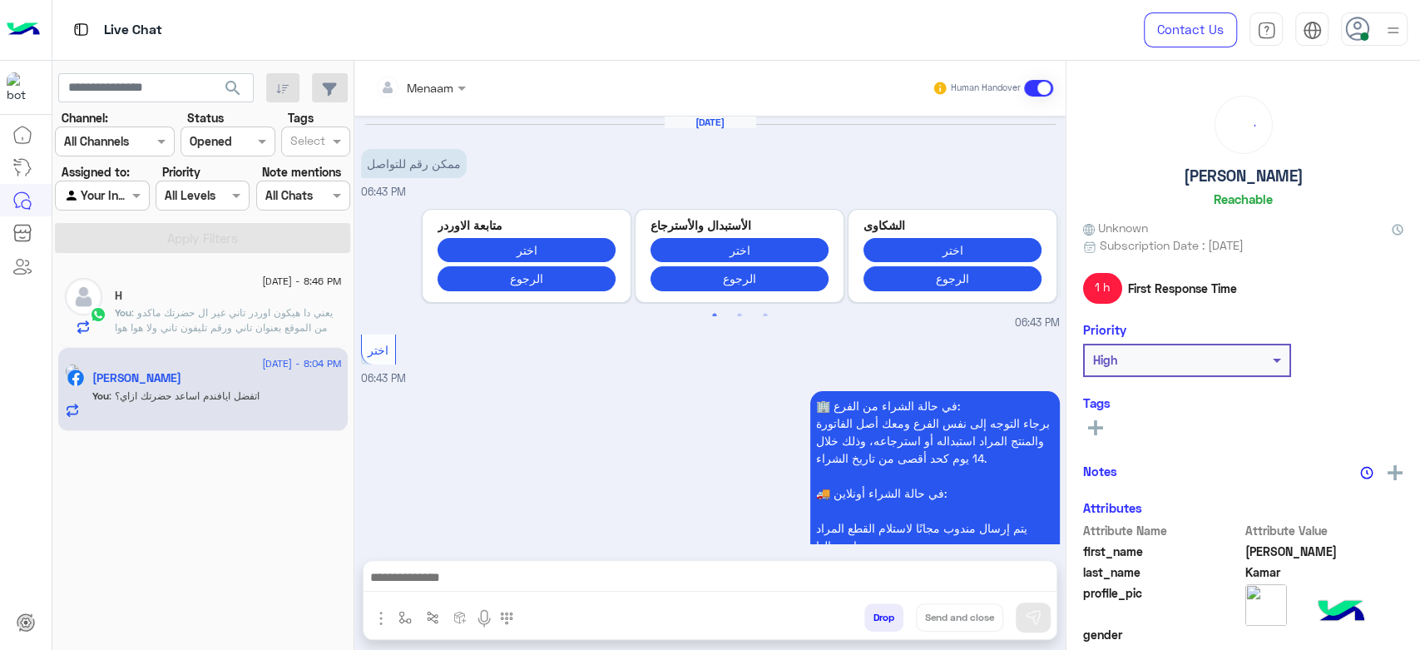
scroll to position [783, 0]
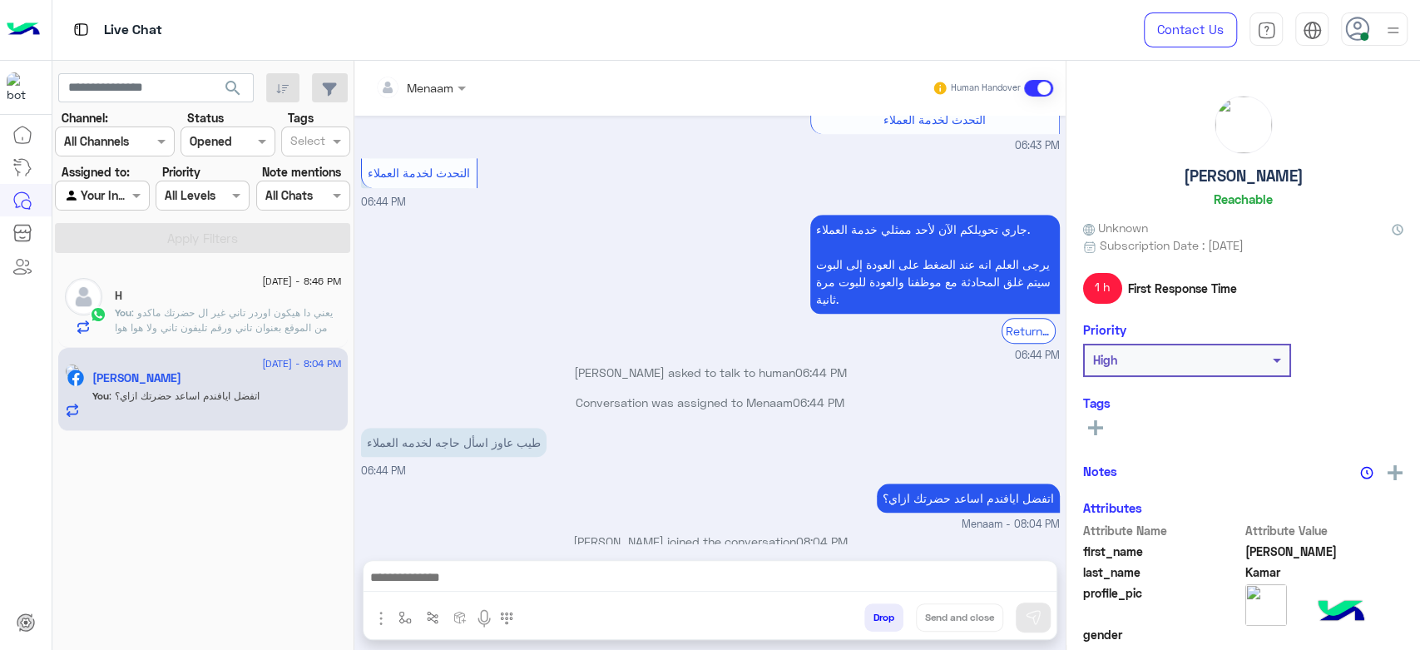
click at [259, 318] on span ": يعني دا هيكون اوردر تاني غير ال حضرتك ماكدو من الموقع بعنوان تاني ورقم تليفون…" at bounding box center [224, 334] width 218 height 57
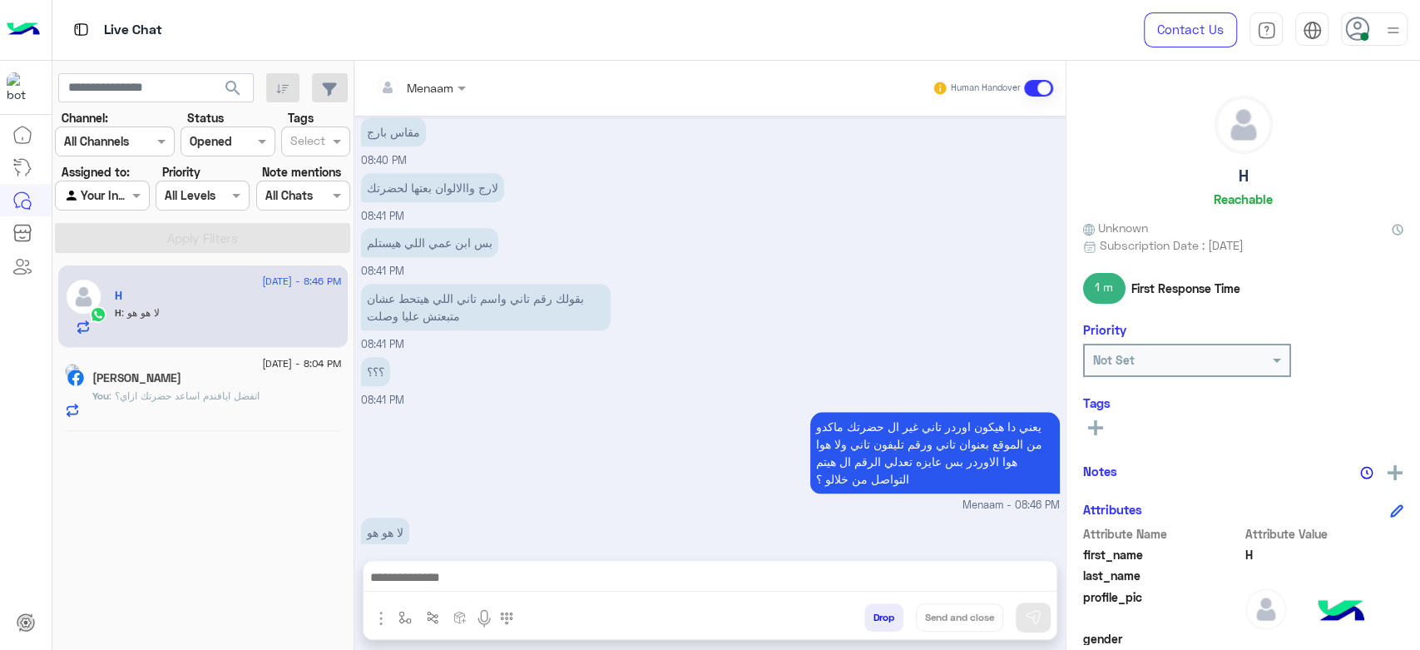
scroll to position [949, 0]
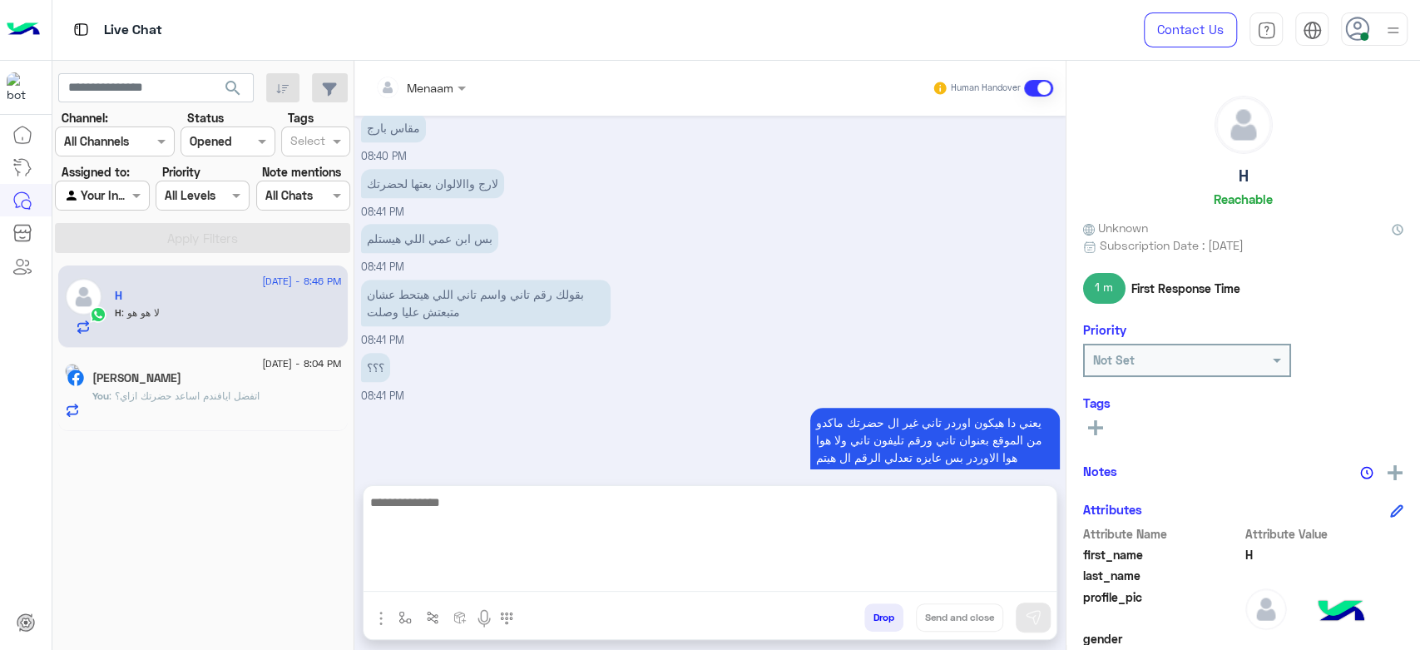
click at [479, 579] on textarea at bounding box center [709, 542] width 693 height 100
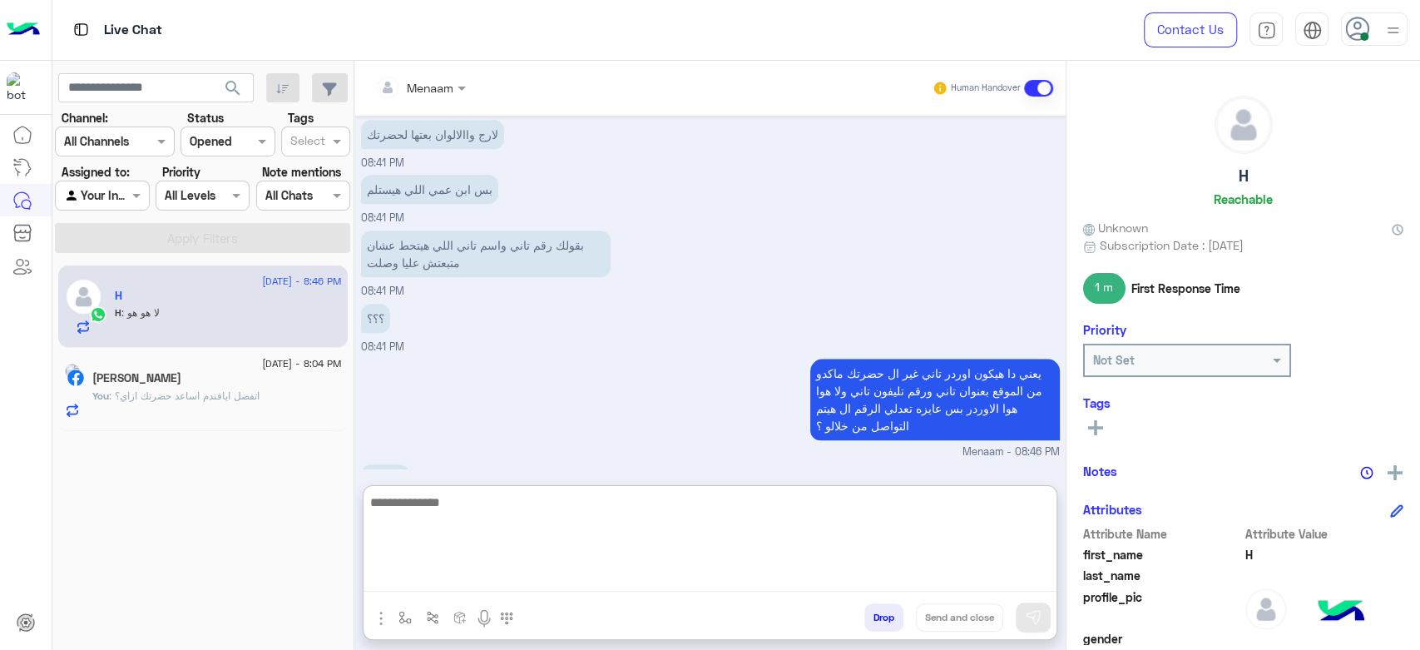
scroll to position [1024, 0]
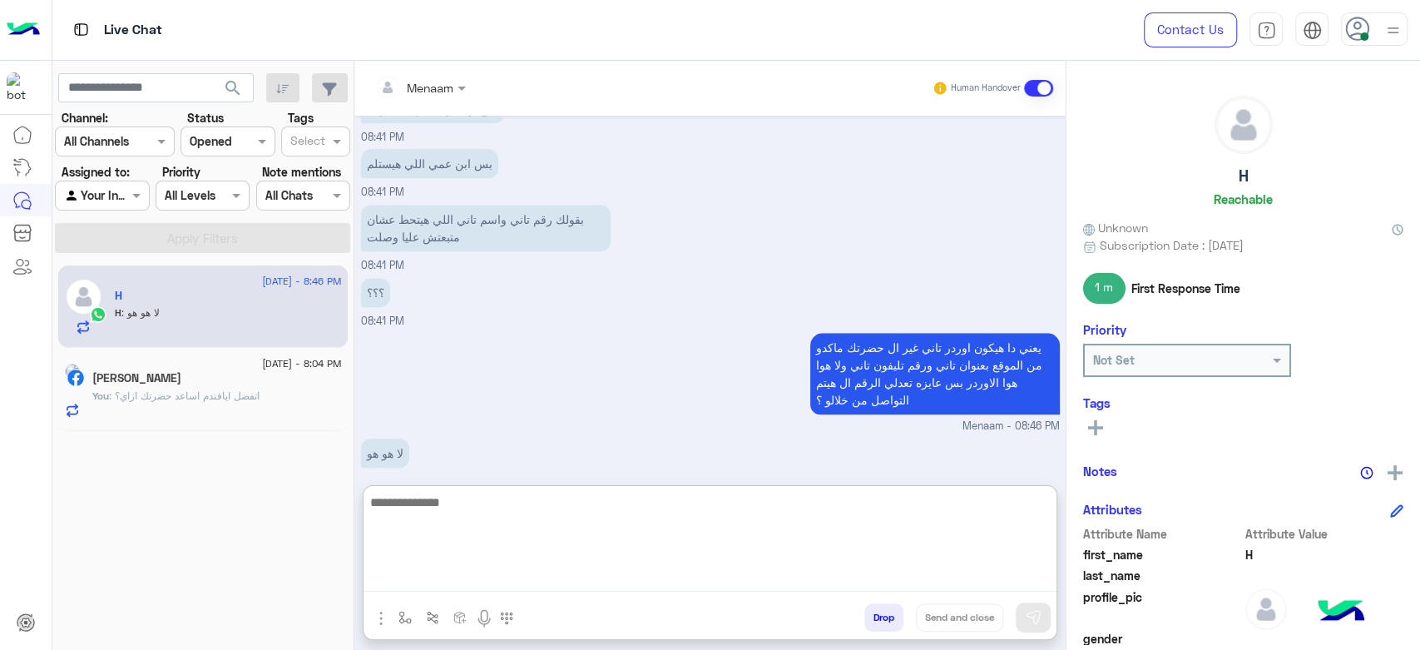
click at [489, 512] on textarea at bounding box center [709, 542] width 693 height 100
type textarea "****"
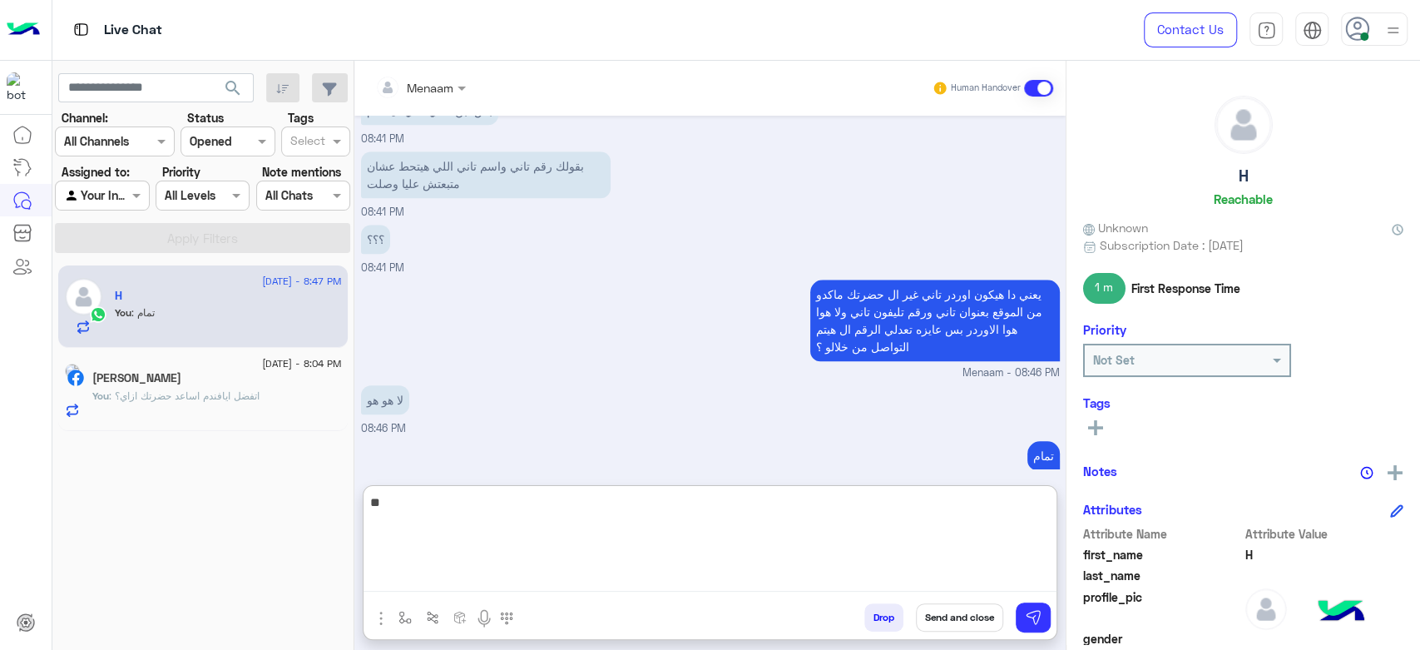
type textarea "*"
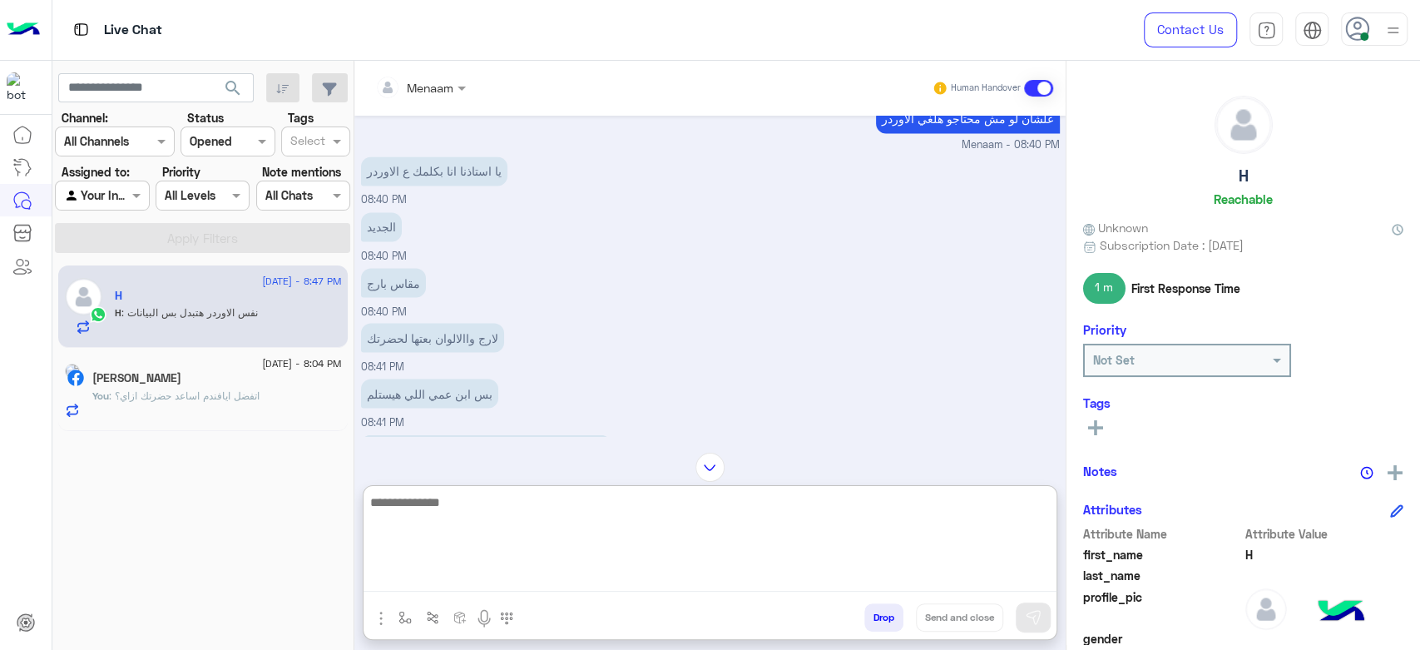
scroll to position [2275, 0]
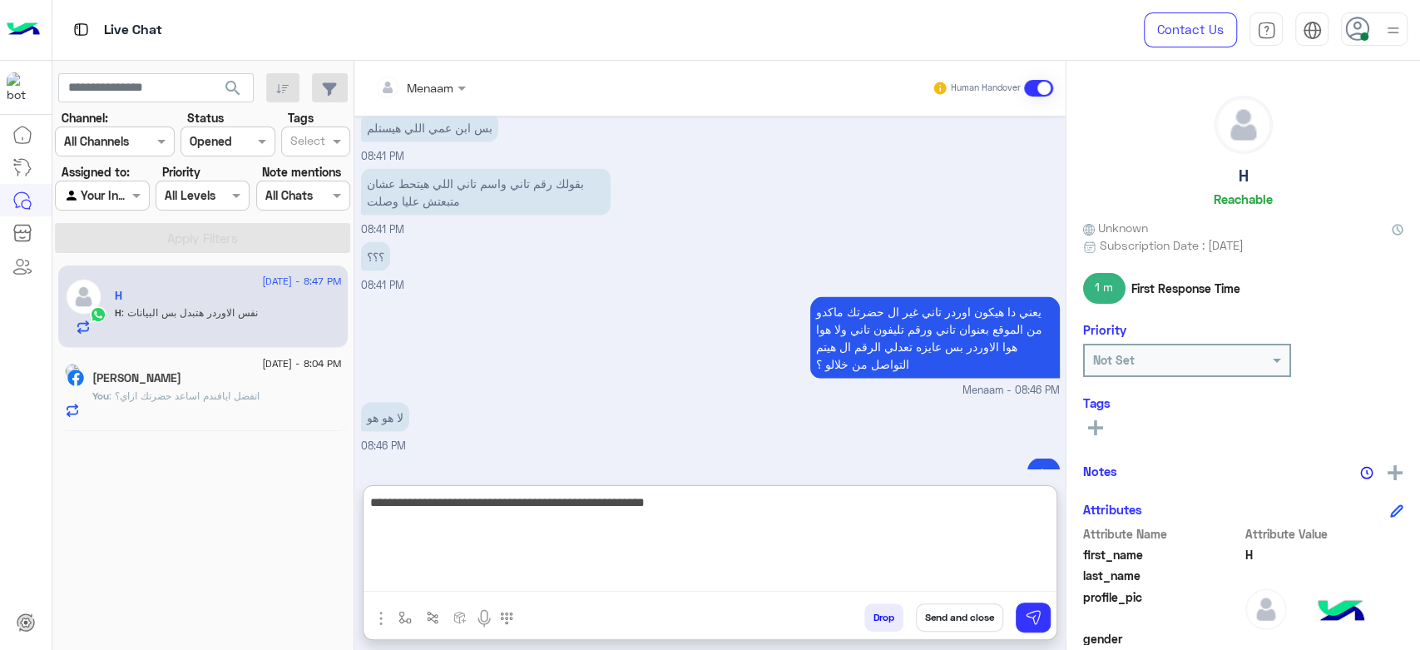
type textarea "**********"
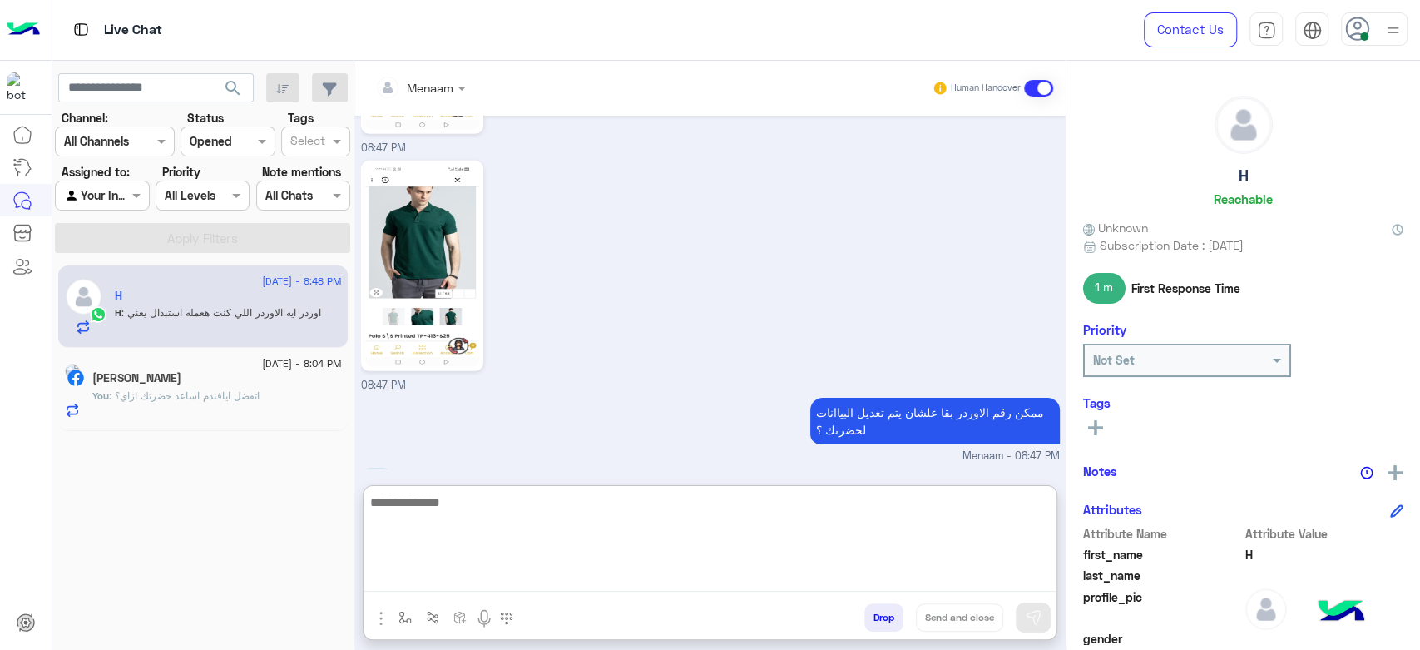
scroll to position [3456, 0]
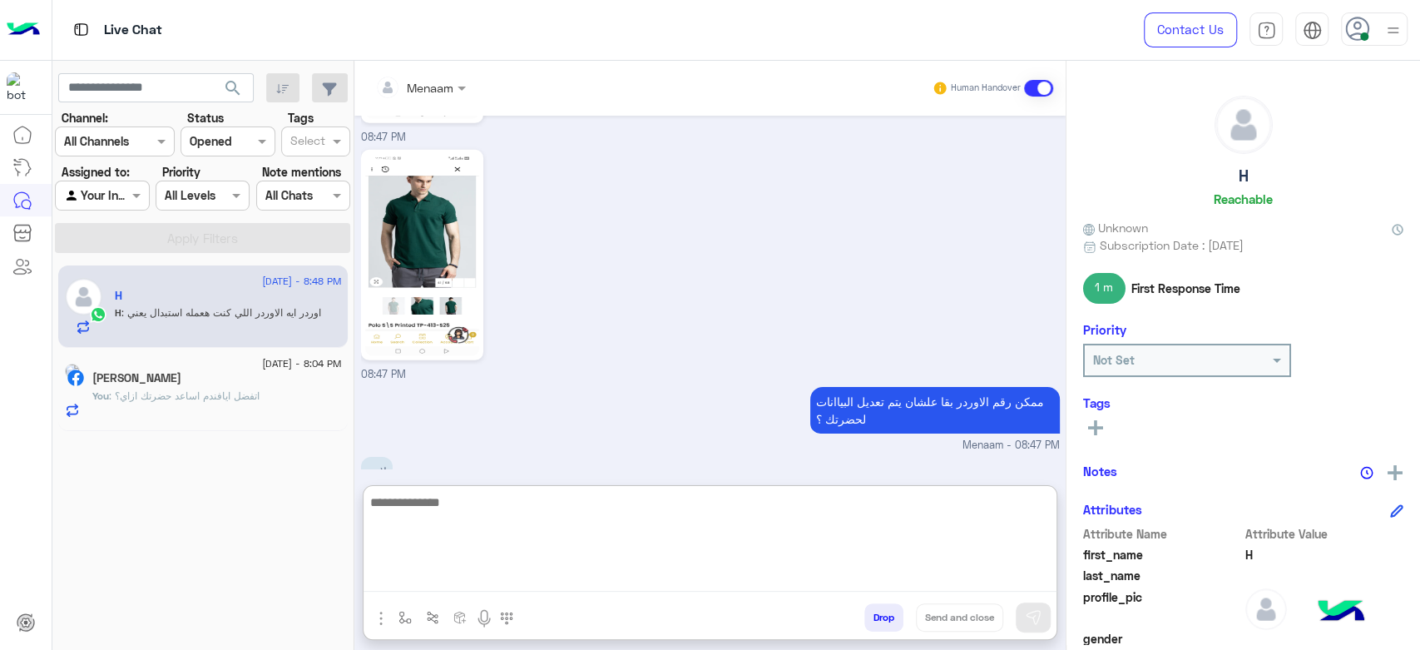
click at [527, 511] on textarea at bounding box center [709, 542] width 693 height 100
type textarea "*********"
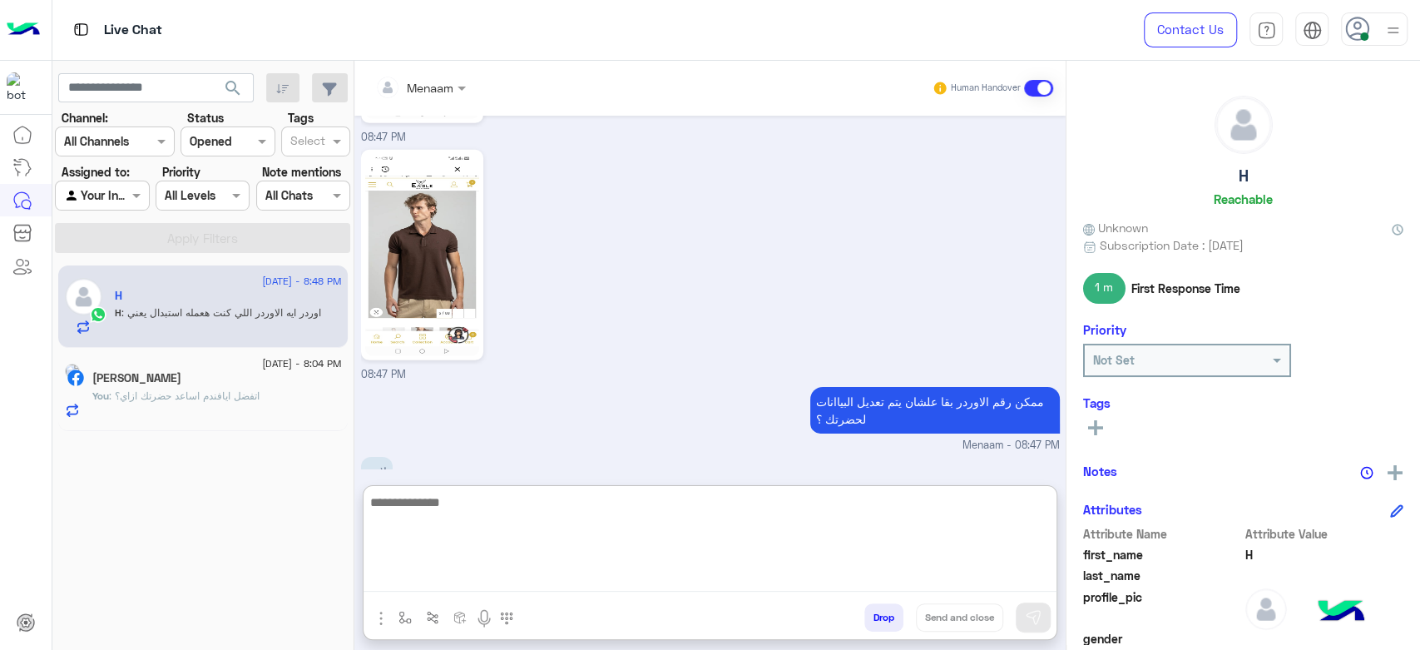
scroll to position [3508, 0]
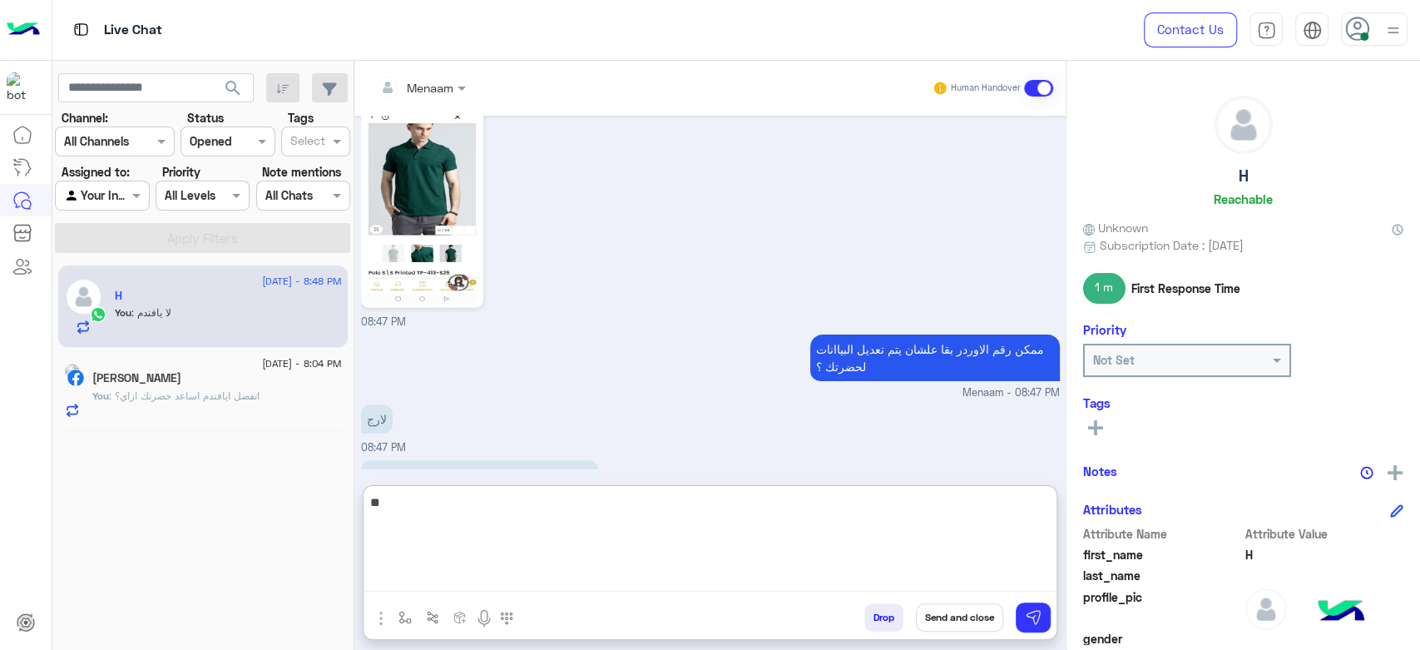
type textarea "*"
type textarea "**********"
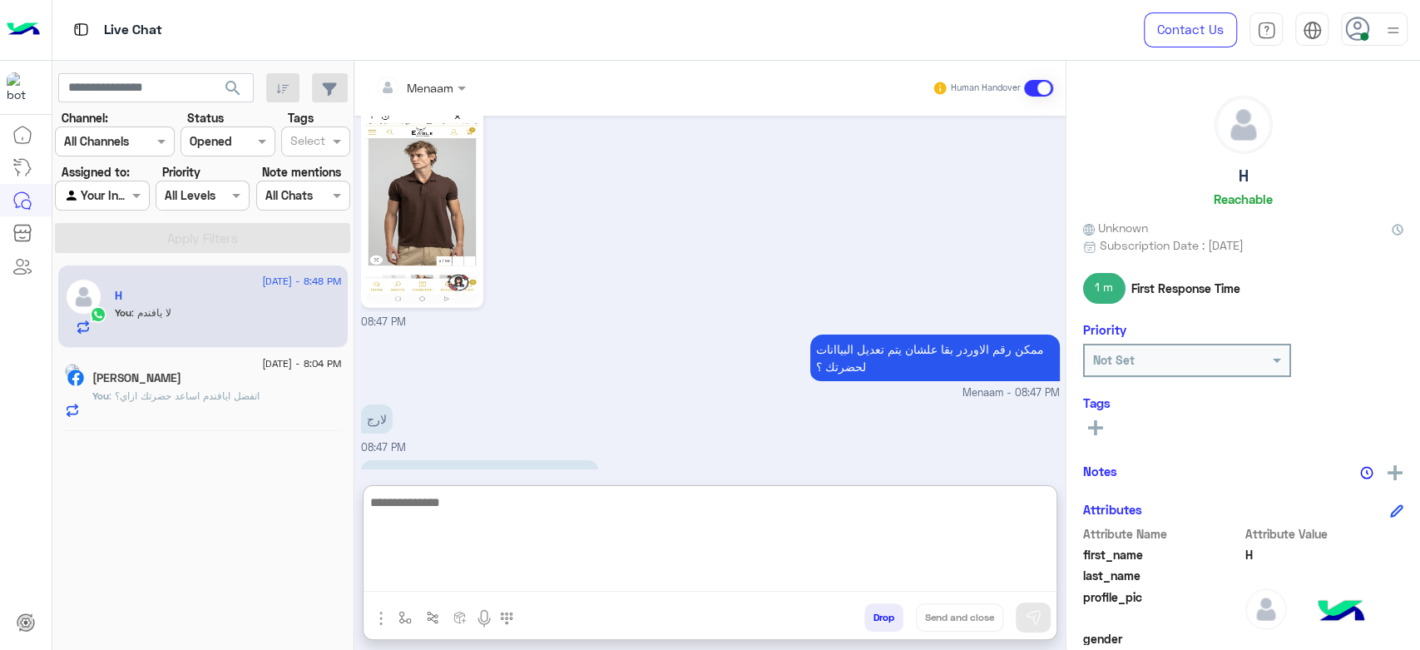
scroll to position [3561, 0]
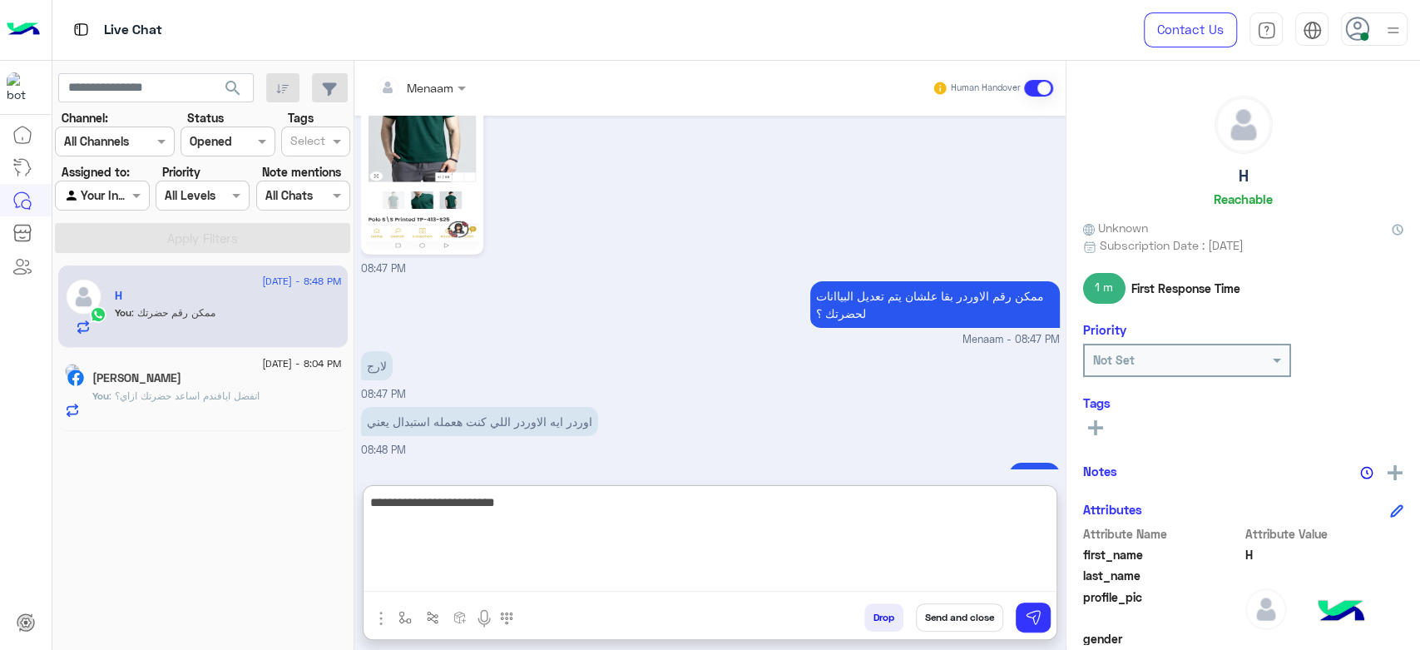
type textarea "**********"
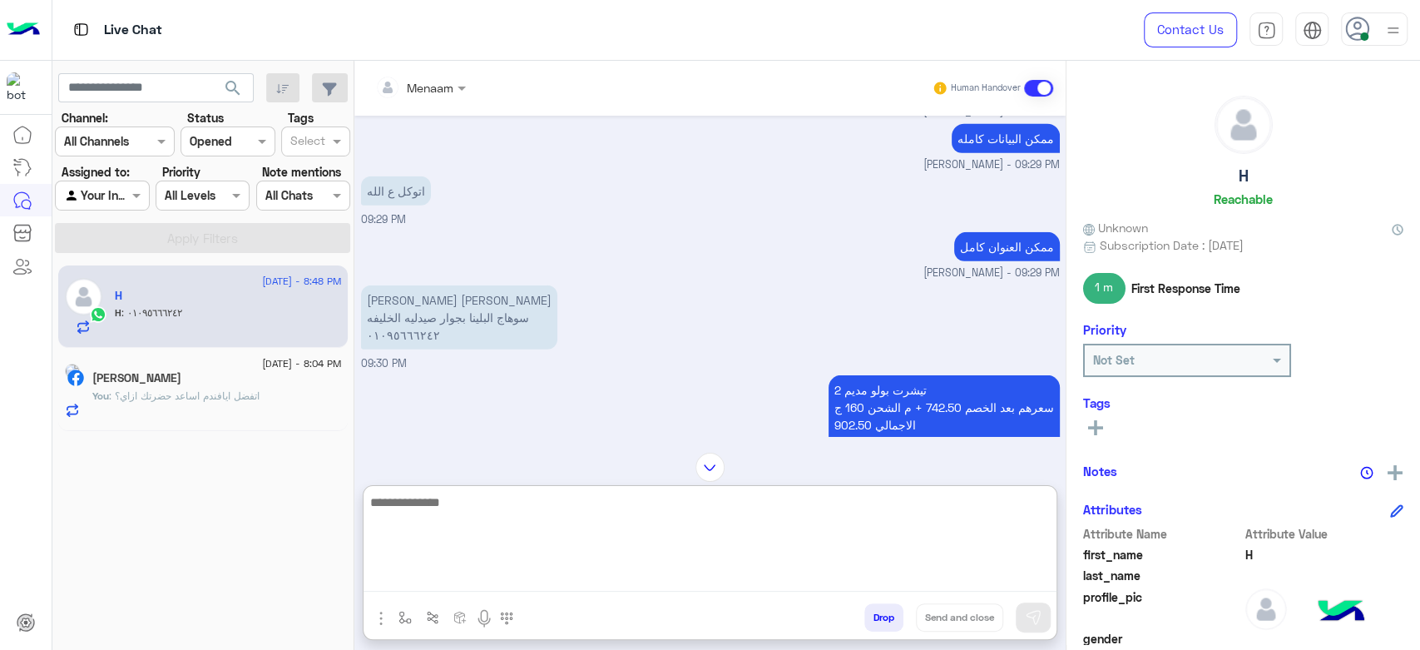
scroll to position [3146, 0]
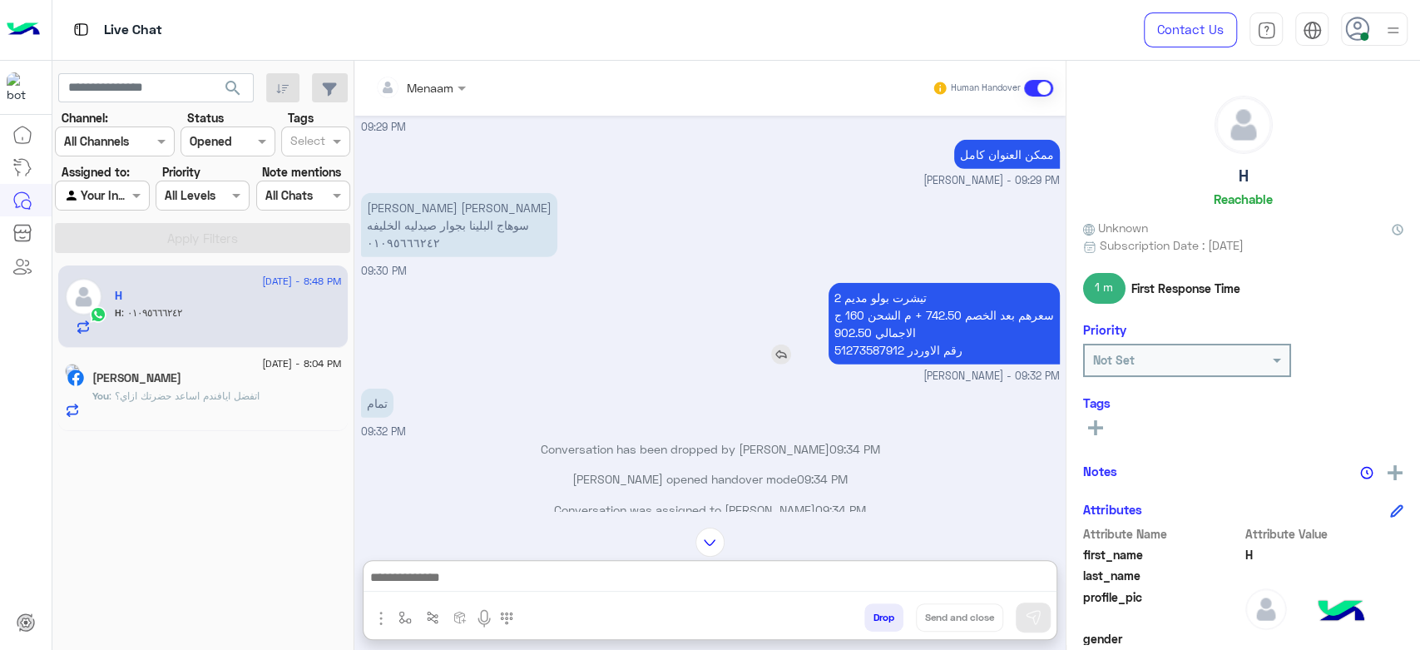
click at [848, 346] on p "2 تيشرت بولو مديم سعرهم بعد الخصم 742.50 + م الشحن 160 ج الاجمالي 902.50 رقم ال…" at bounding box center [943, 324] width 231 height 82
copy p "51273587912"
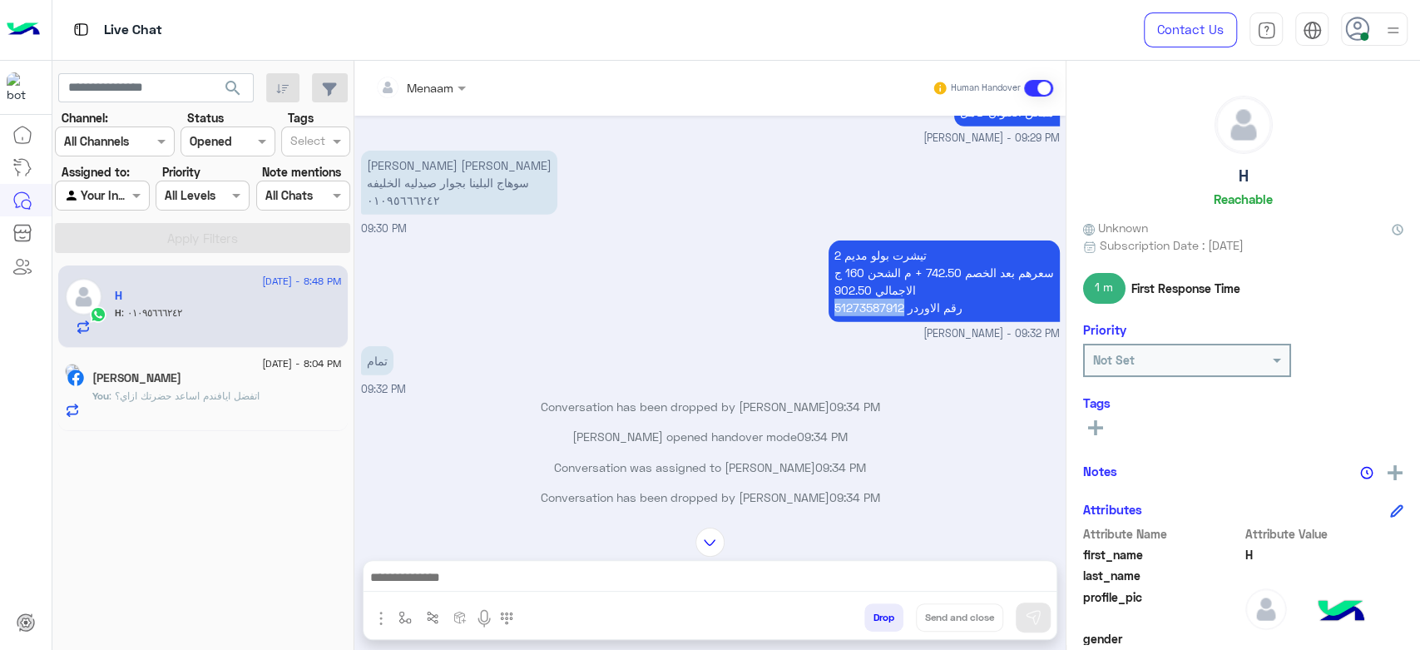
scroll to position [3238, 0]
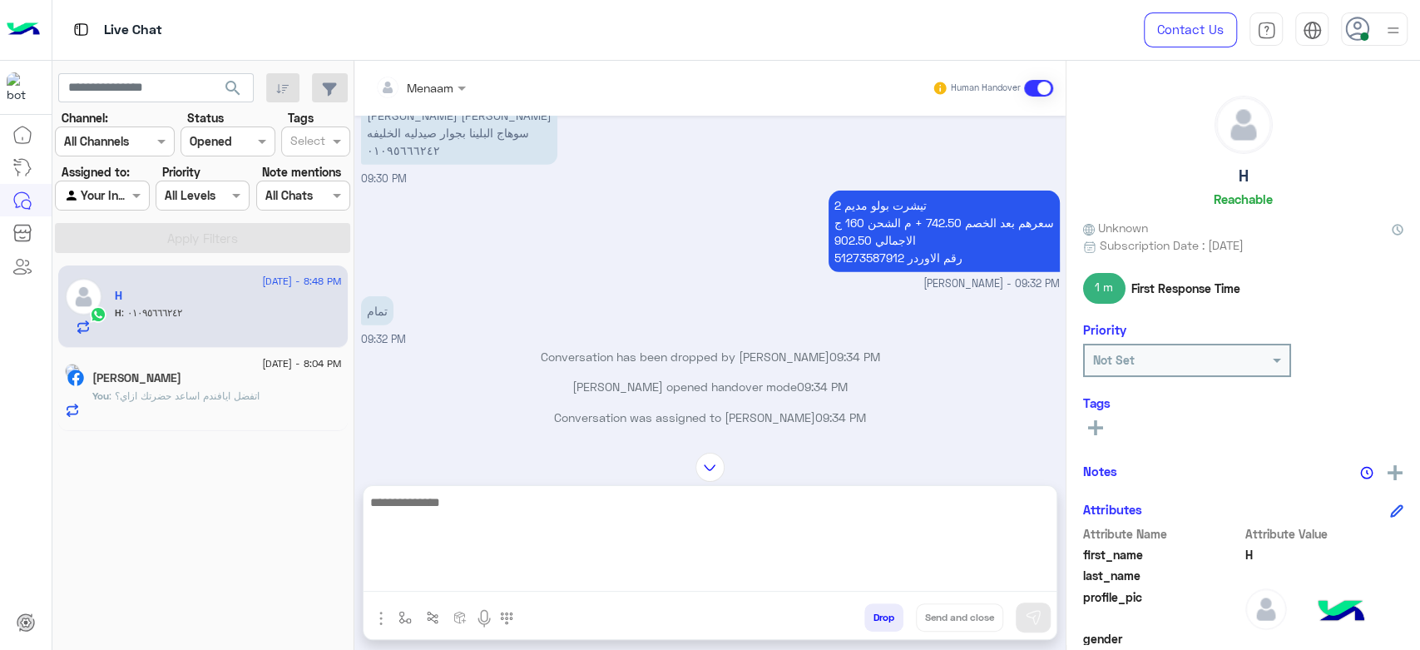
click at [487, 580] on textarea at bounding box center [709, 542] width 693 height 100
type textarea "**********"
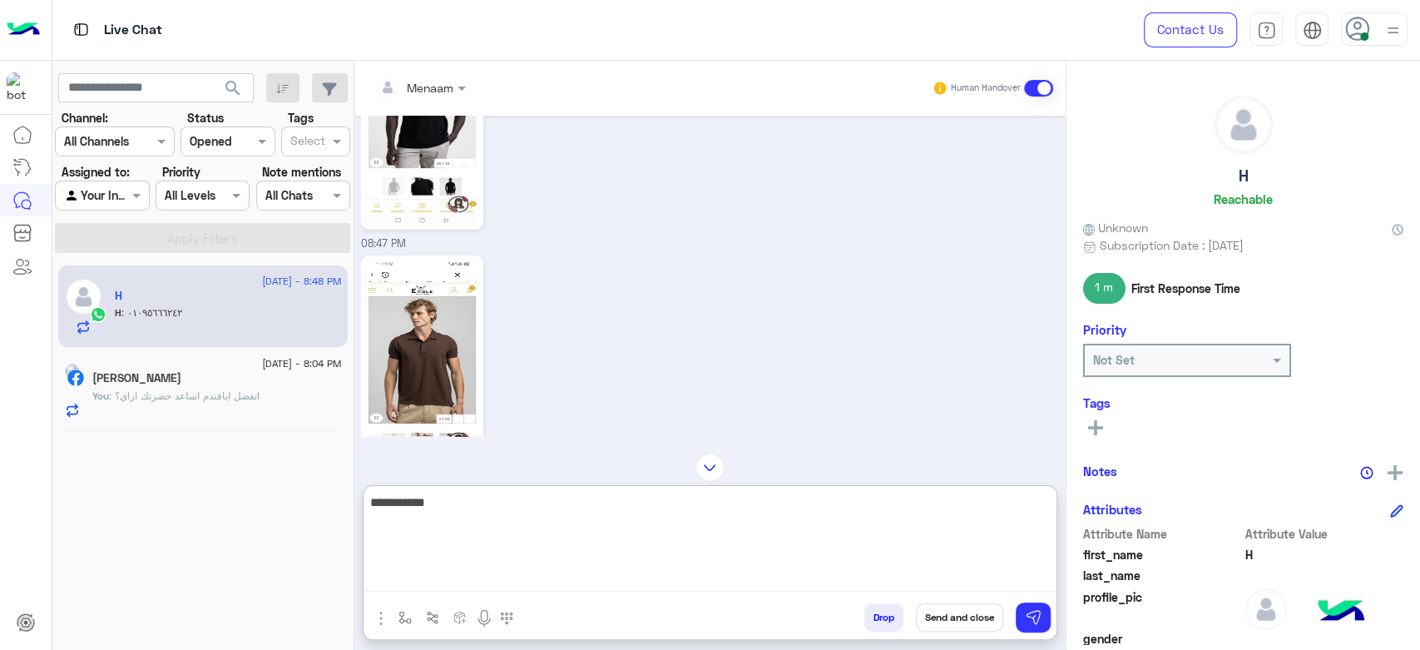
scroll to position [11642, 0]
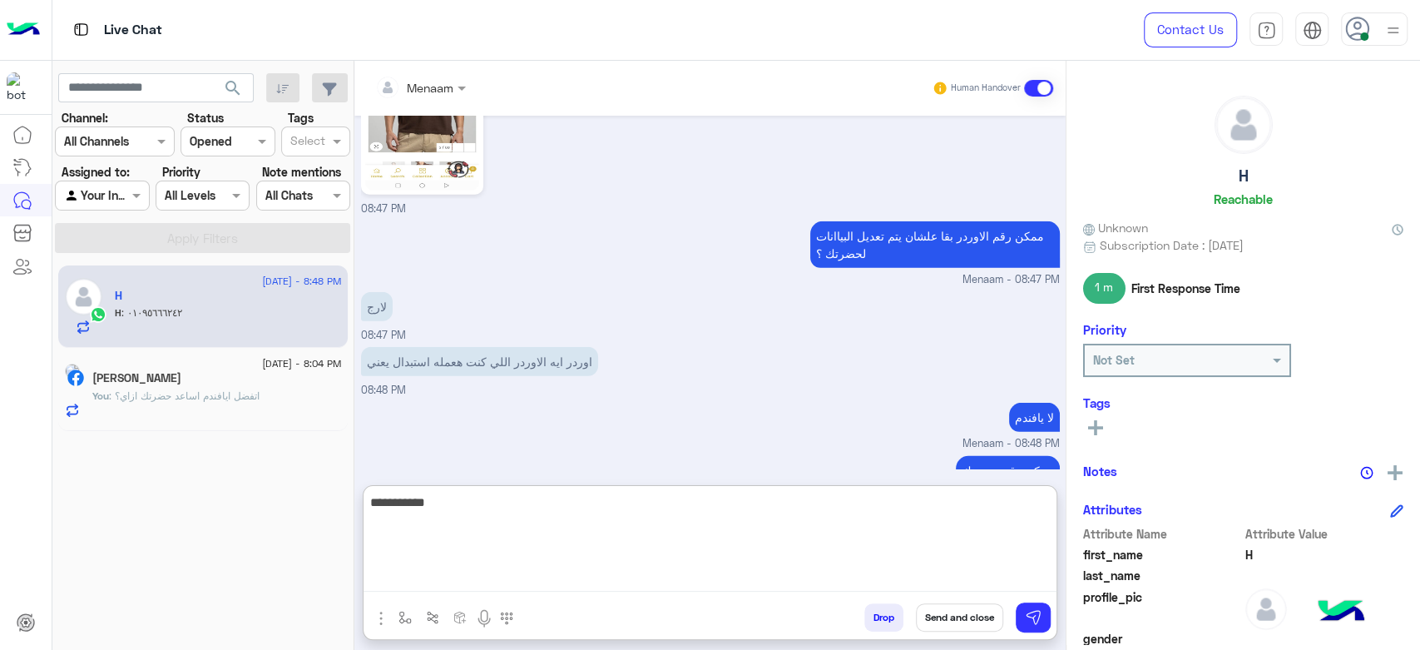
click at [427, 501] on textarea "**********" at bounding box center [709, 542] width 693 height 100
click at [443, 512] on textarea at bounding box center [709, 542] width 693 height 100
type textarea "*"
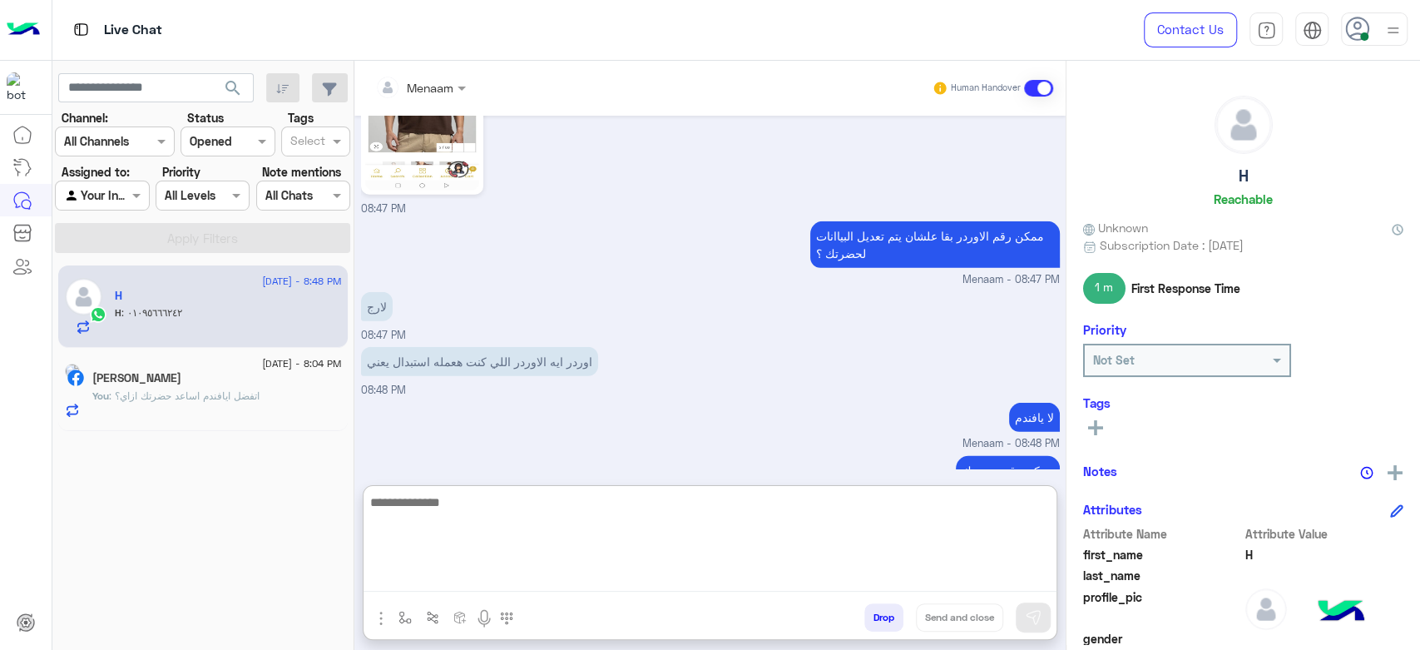
type textarea "*"
type textarea "**********"
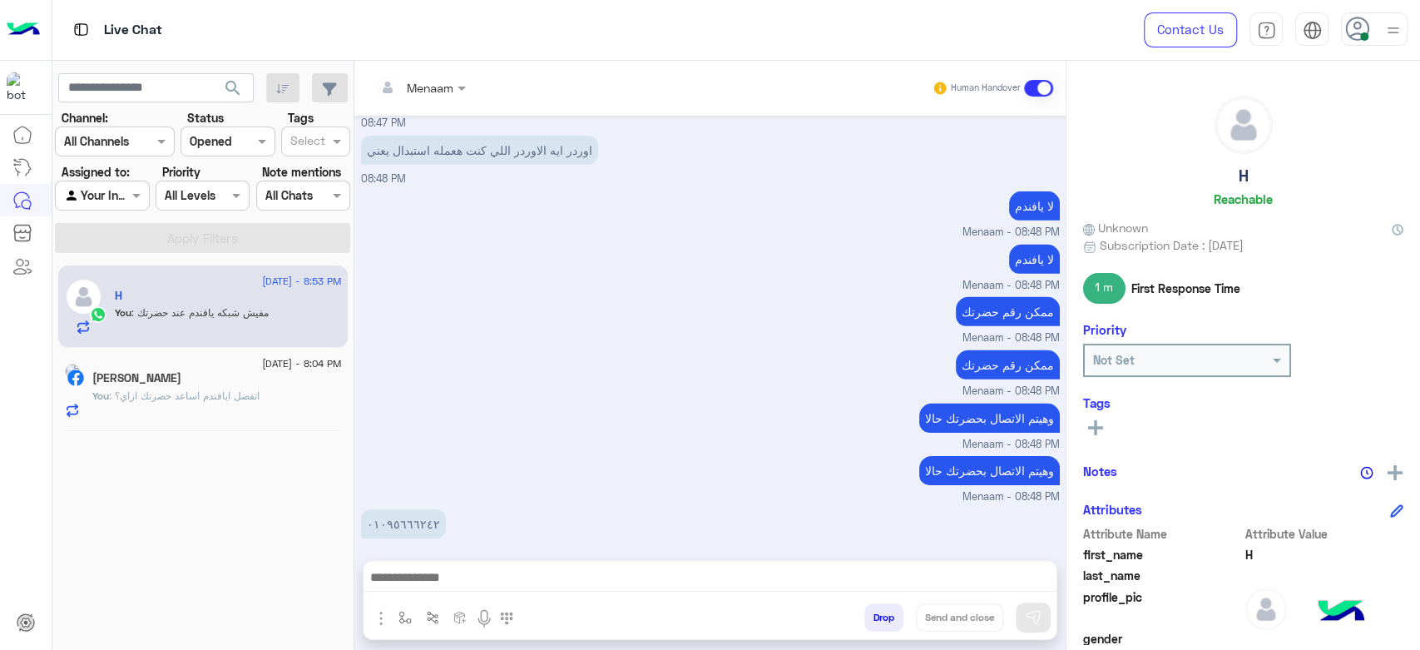
scroll to position [11849, 0]
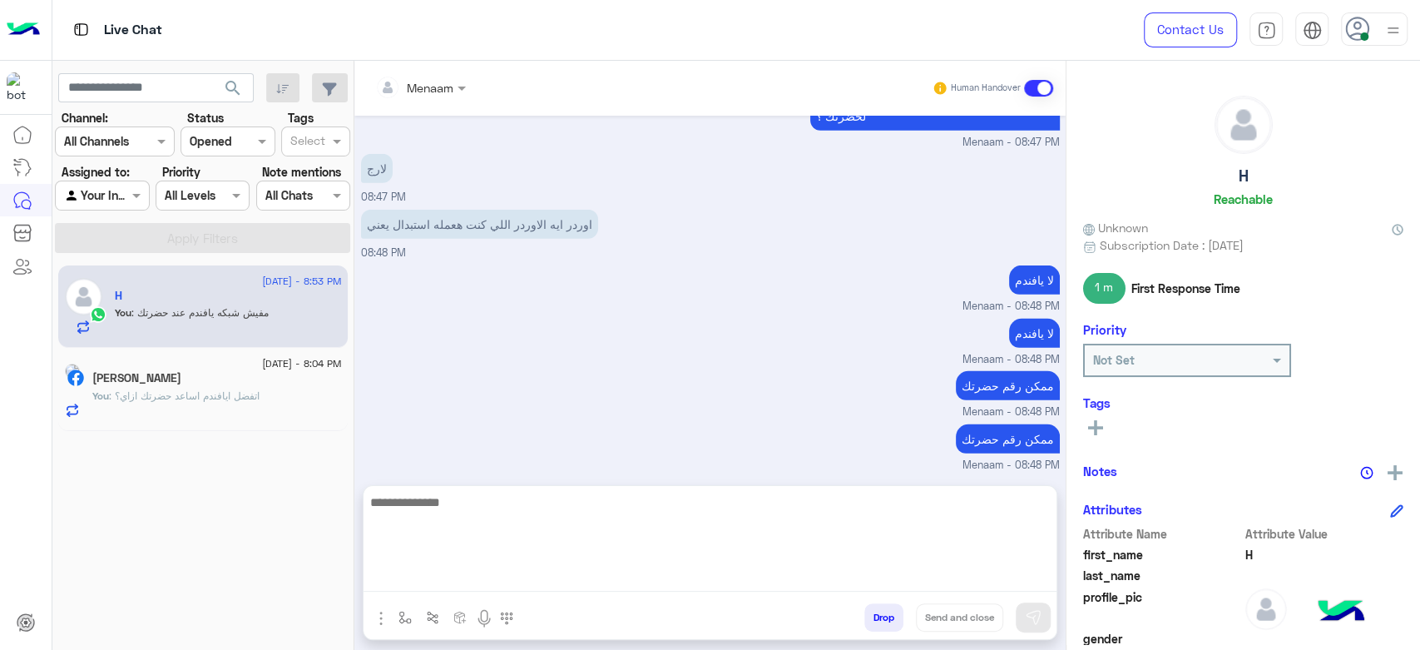
click at [486, 580] on textarea at bounding box center [709, 542] width 693 height 100
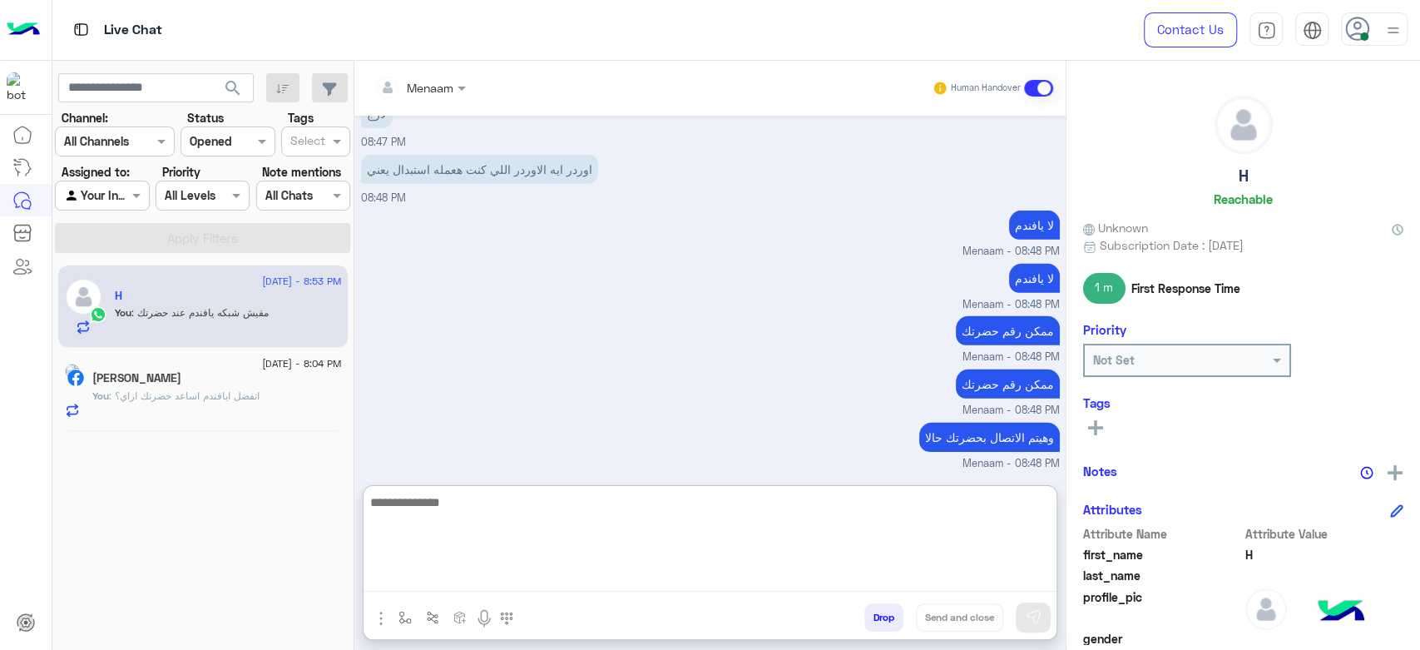
paste textarea "**********"
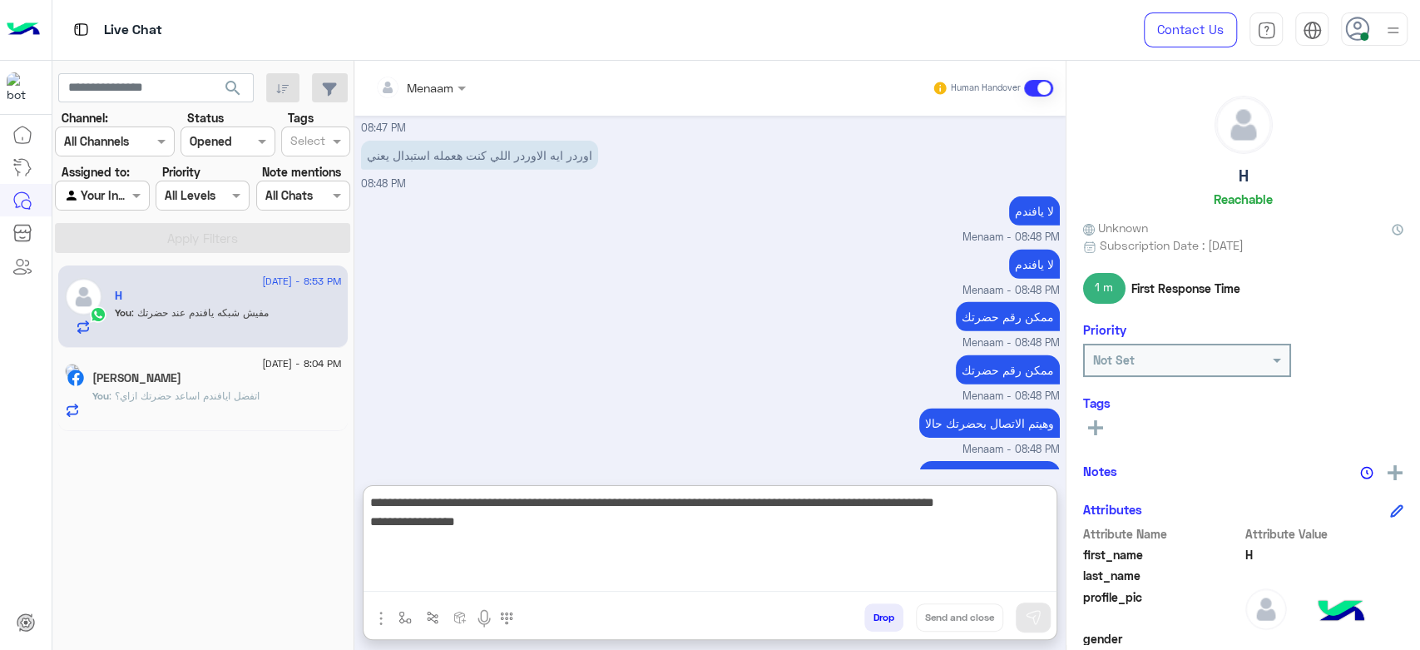
scroll to position [11923, 0]
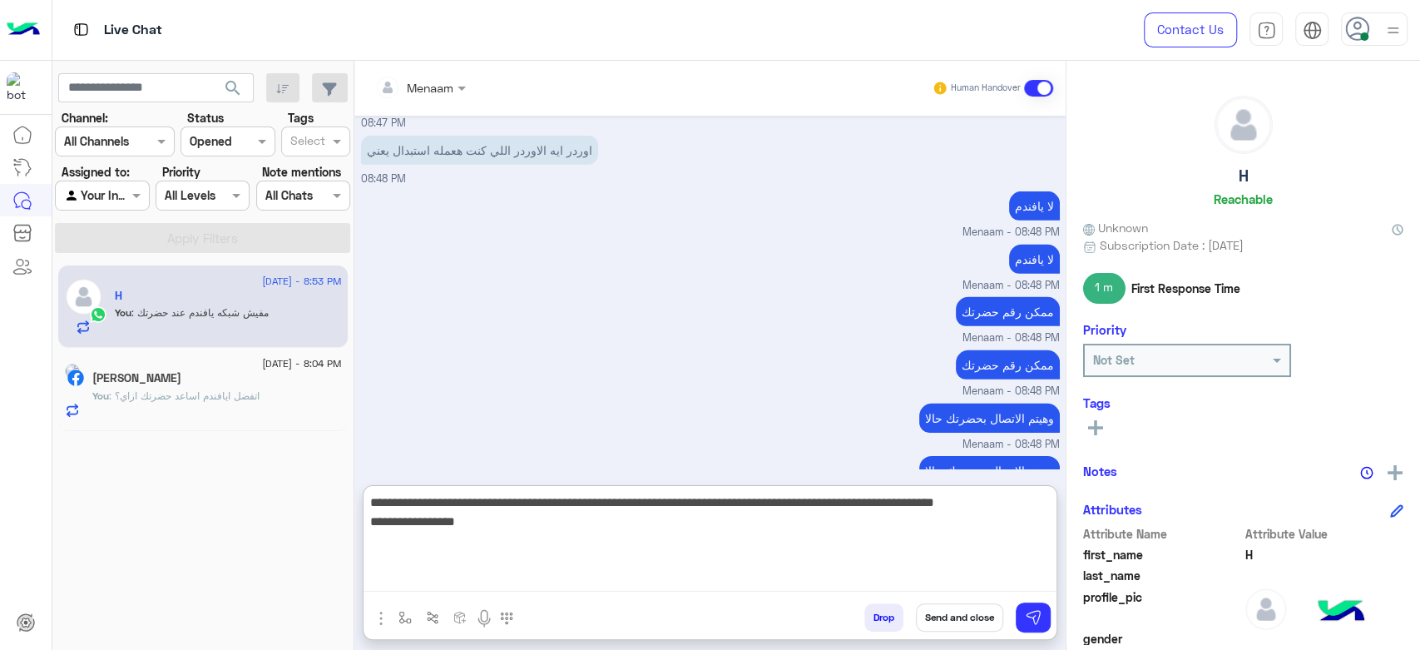
drag, startPoint x: 785, startPoint y: 504, endPoint x: 411, endPoint y: 492, distance: 374.4
click at [411, 492] on textarea "**********" at bounding box center [709, 542] width 693 height 100
type textarea "**********"
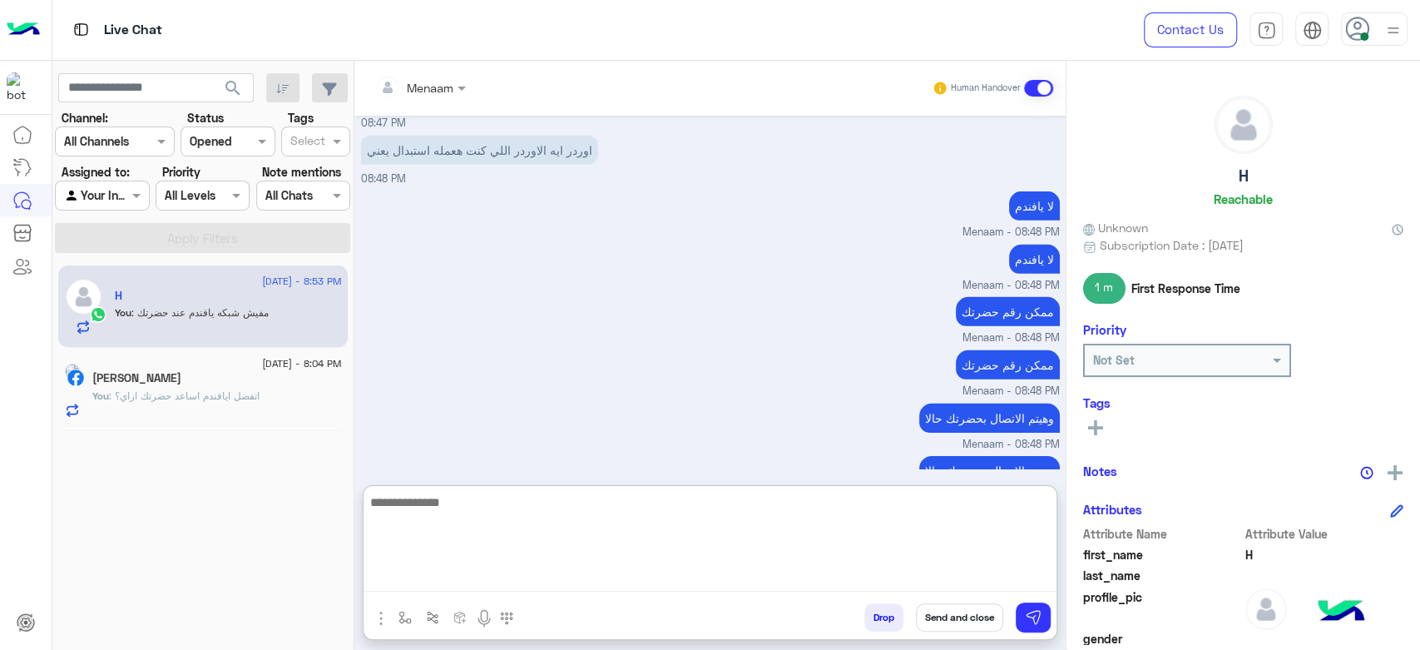
scroll to position [12029, 0]
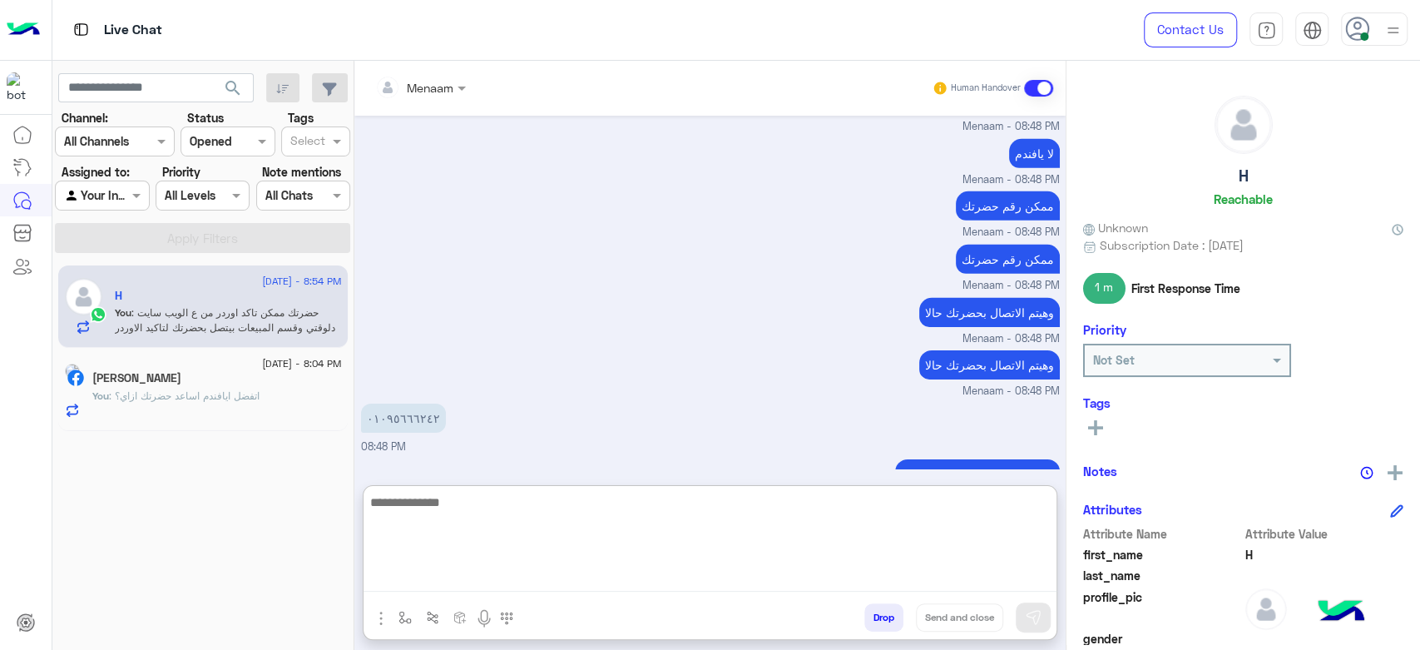
click at [450, 499] on textarea at bounding box center [709, 542] width 693 height 100
type textarea "**********"
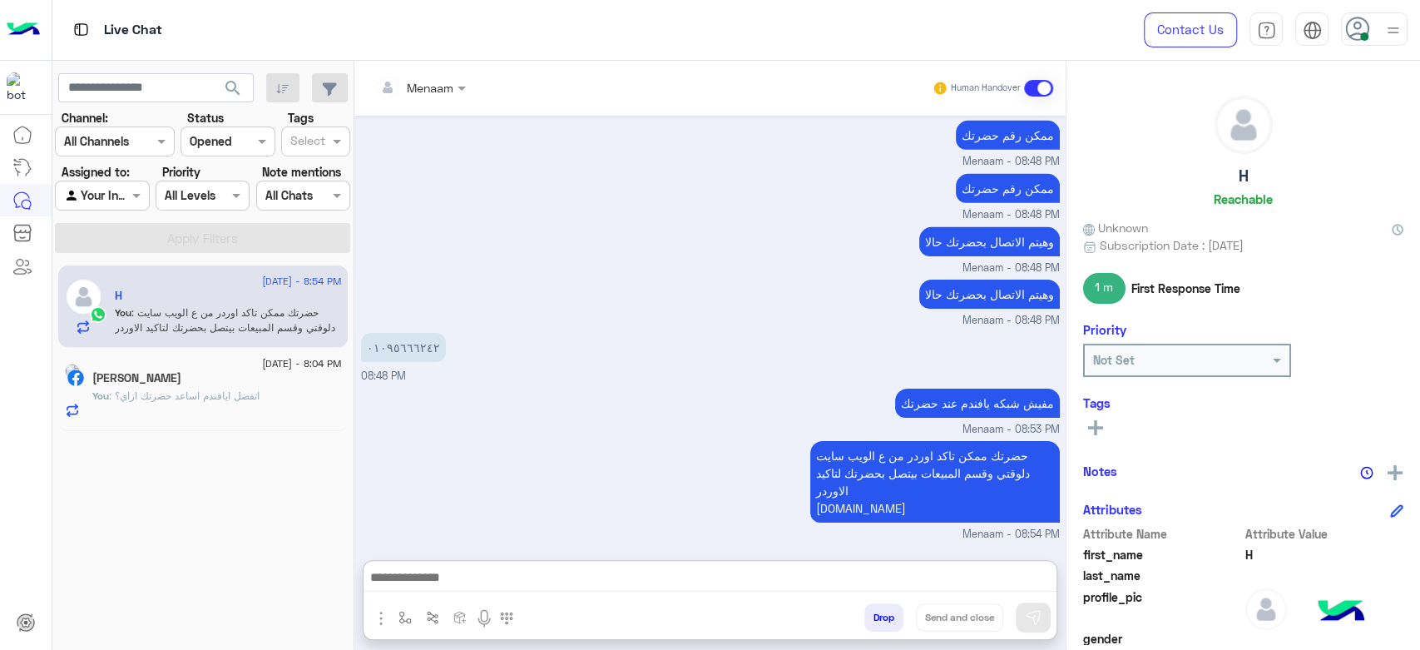
click at [235, 398] on span ": اتفضل ايافندم اساعد حضرتك ازاي؟" at bounding box center [184, 395] width 151 height 12
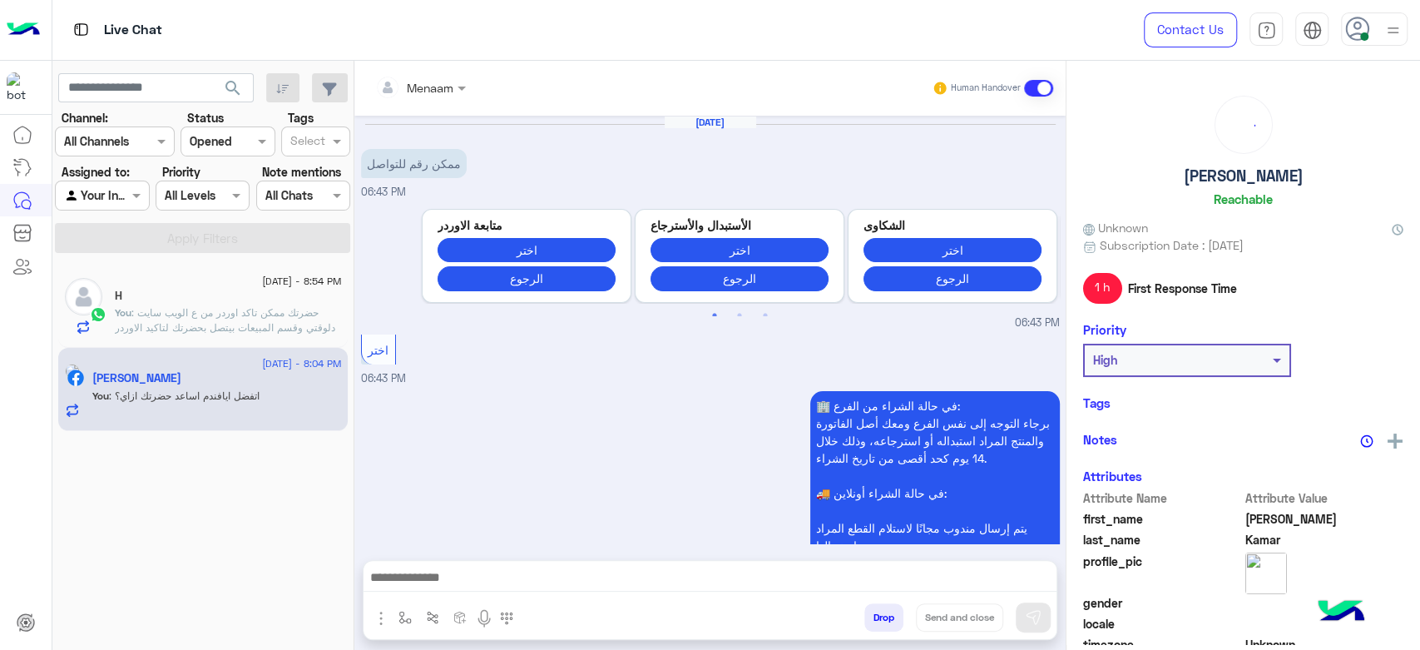
scroll to position [783, 0]
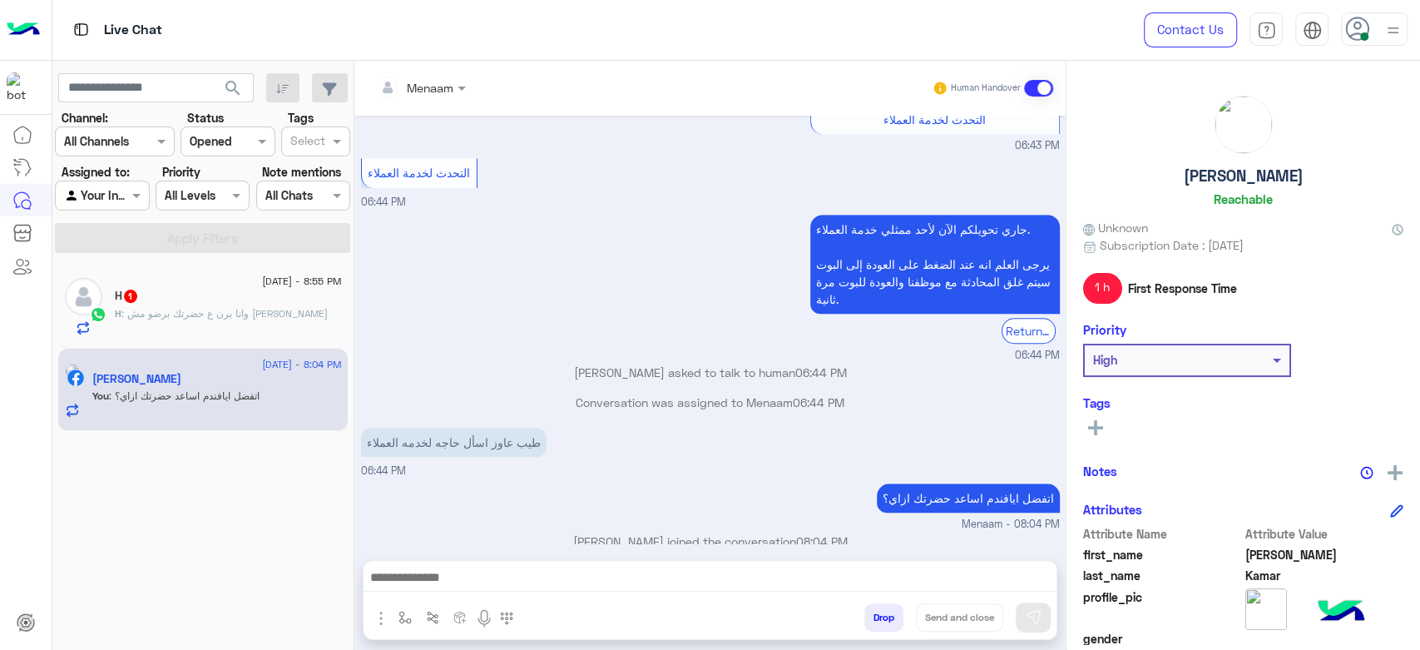
click at [173, 334] on div "H : وانا برن ع حضرتك برضو مش بيديني حاجه" at bounding box center [228, 320] width 227 height 29
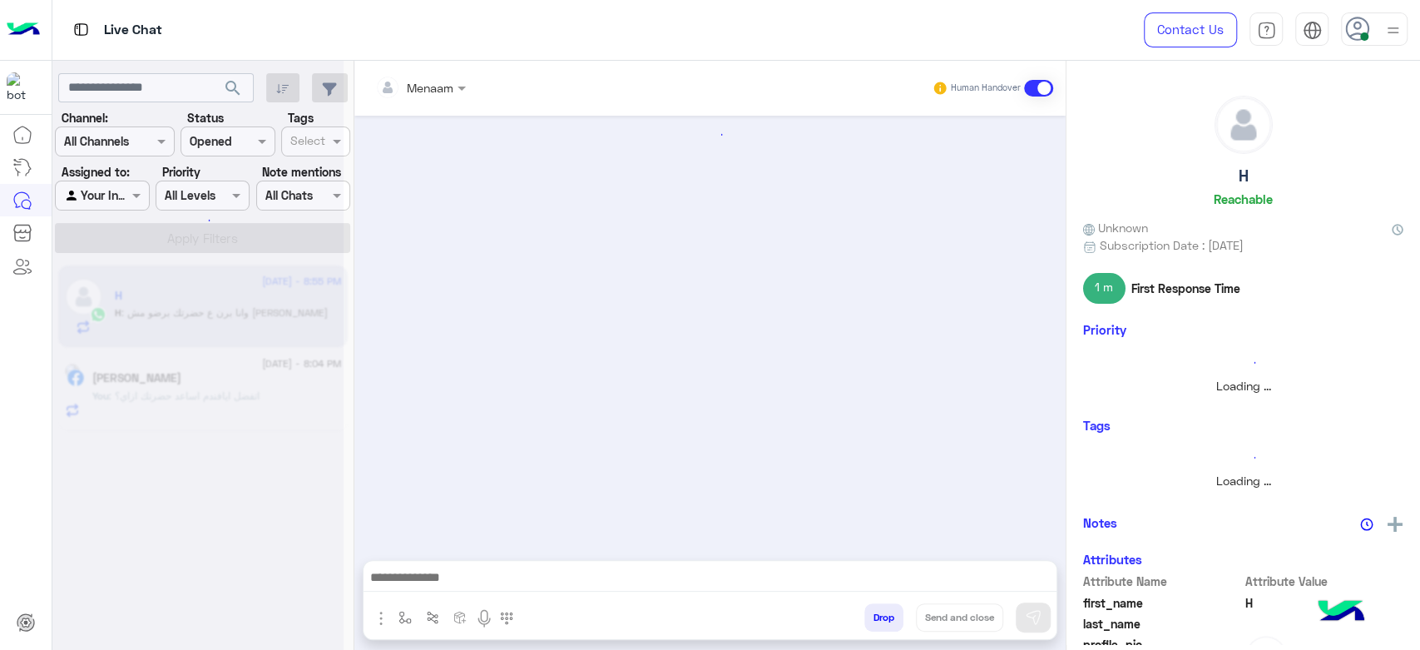
scroll to position [1550, 0]
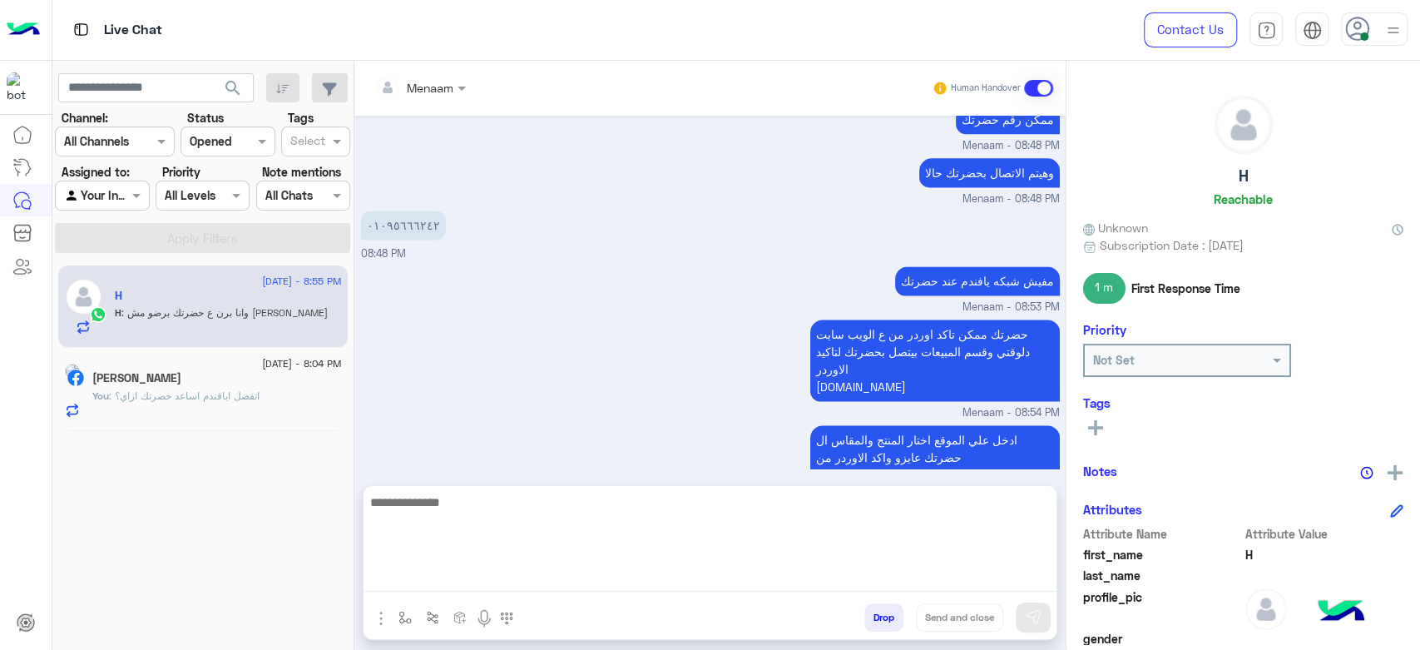
click at [465, 575] on textarea at bounding box center [709, 542] width 693 height 100
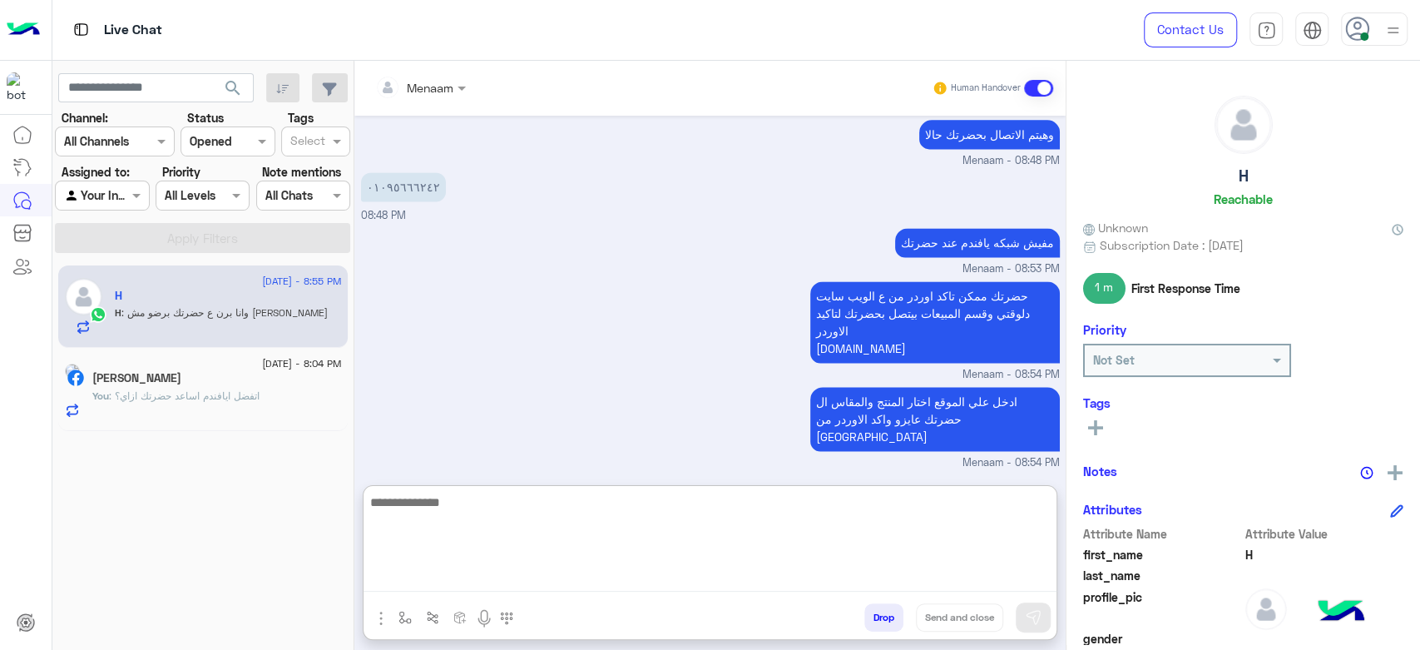
scroll to position [1624, 0]
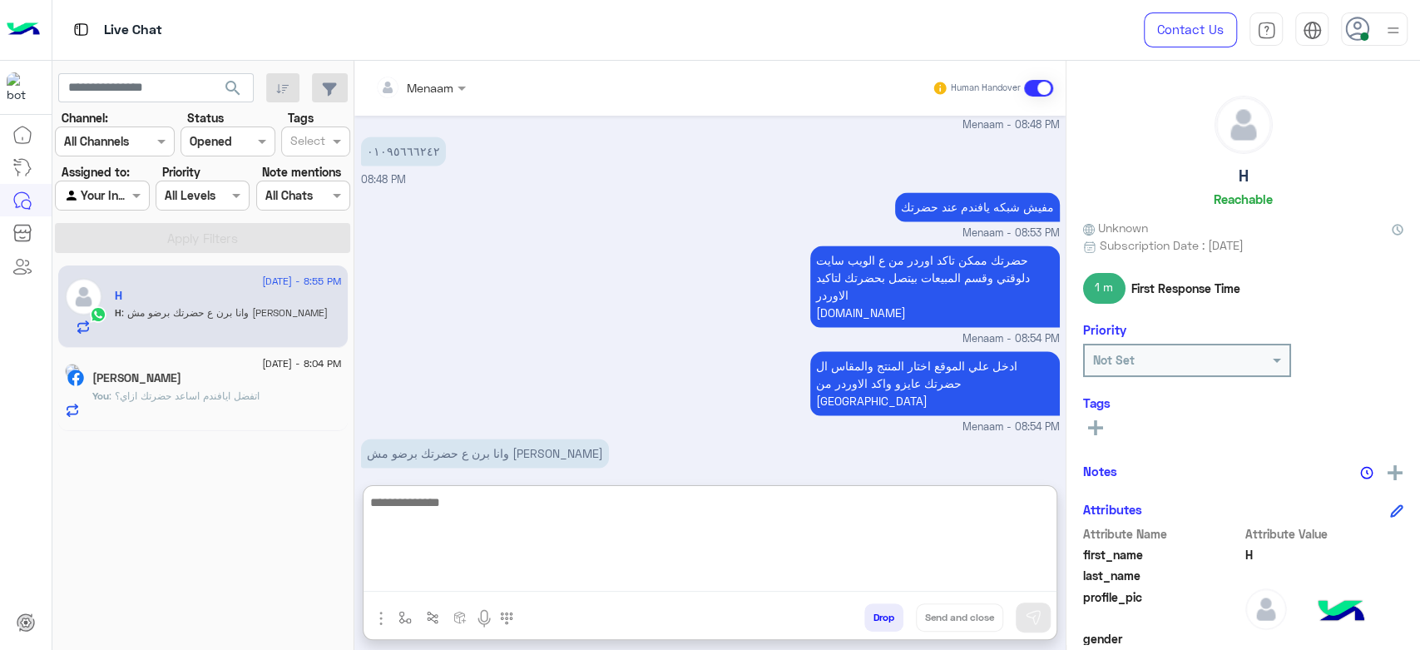
click at [452, 506] on textarea at bounding box center [709, 542] width 693 height 100
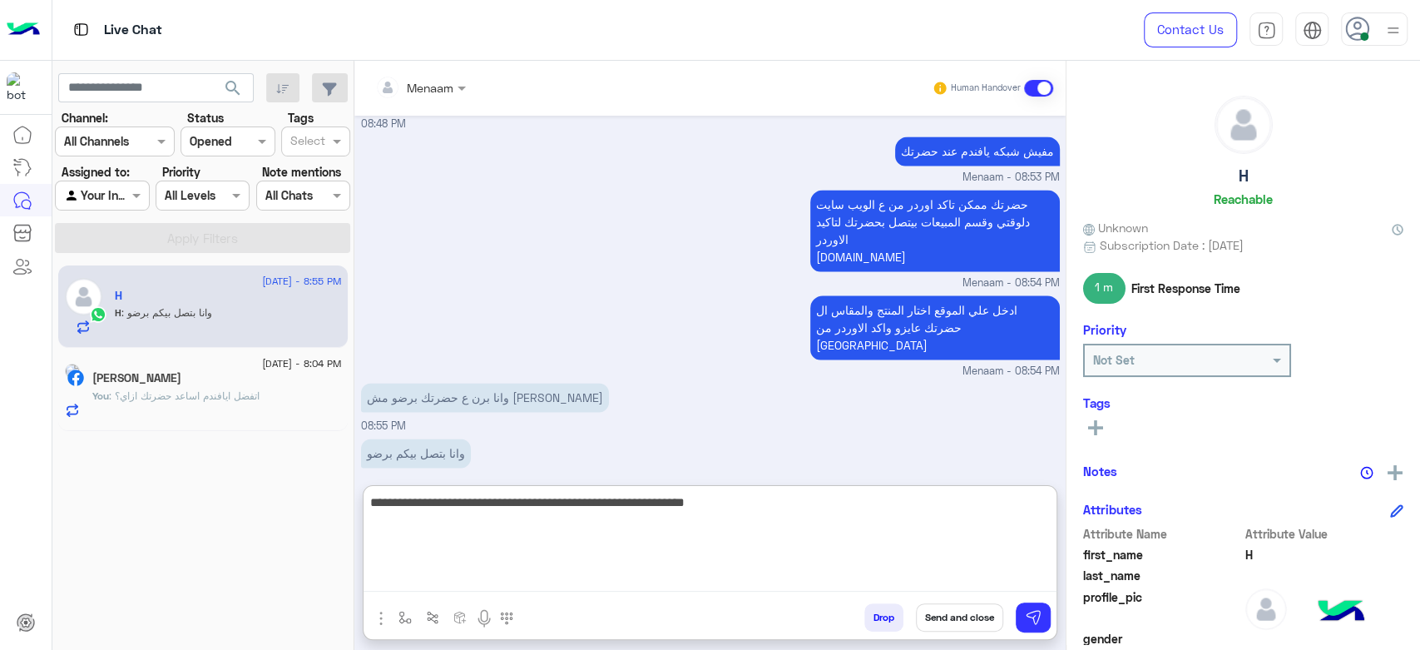
type textarea "**********"
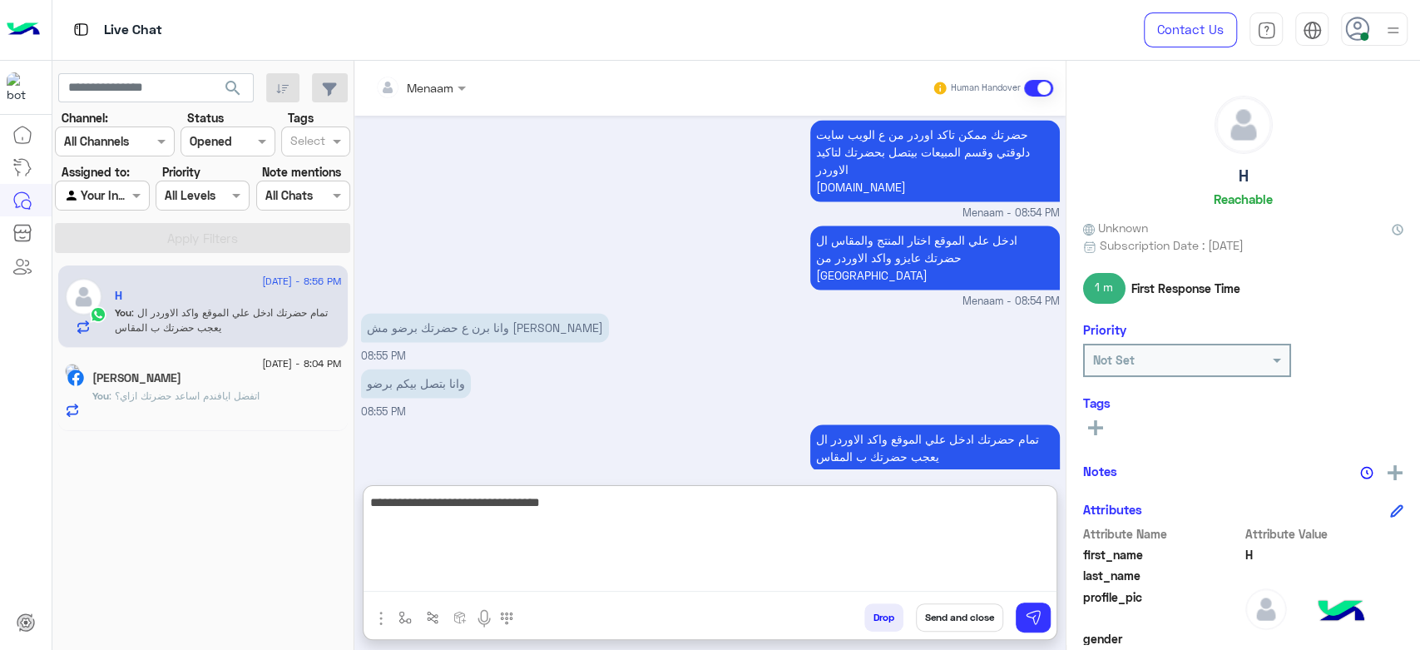
type textarea "**********"
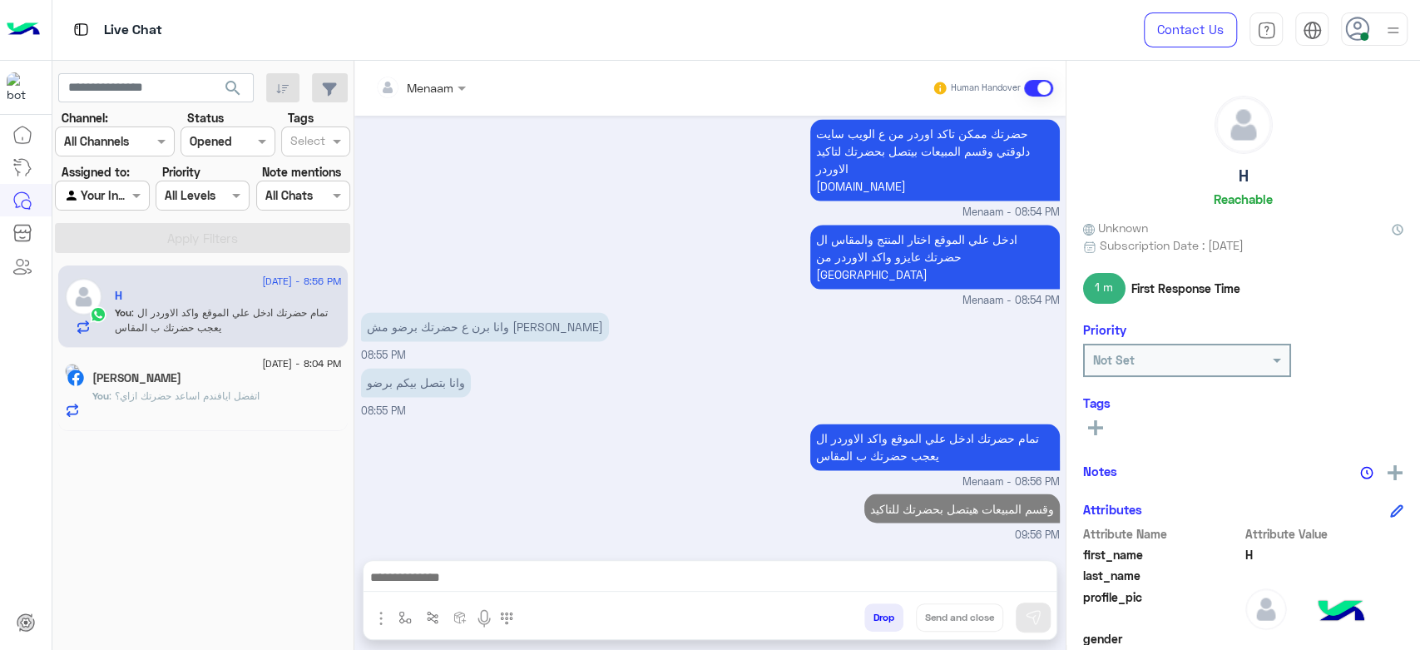
click at [262, 358] on span "9 September - 8:04 PM" at bounding box center [301, 363] width 79 height 15
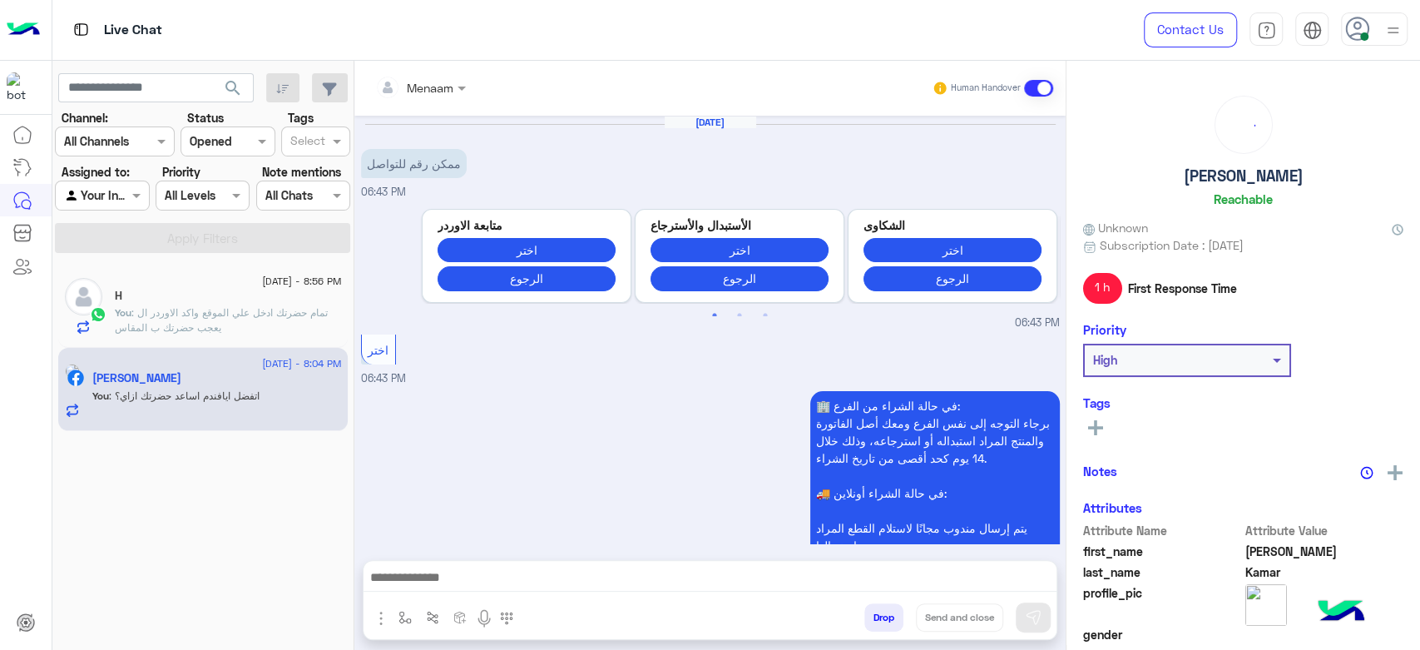
scroll to position [783, 0]
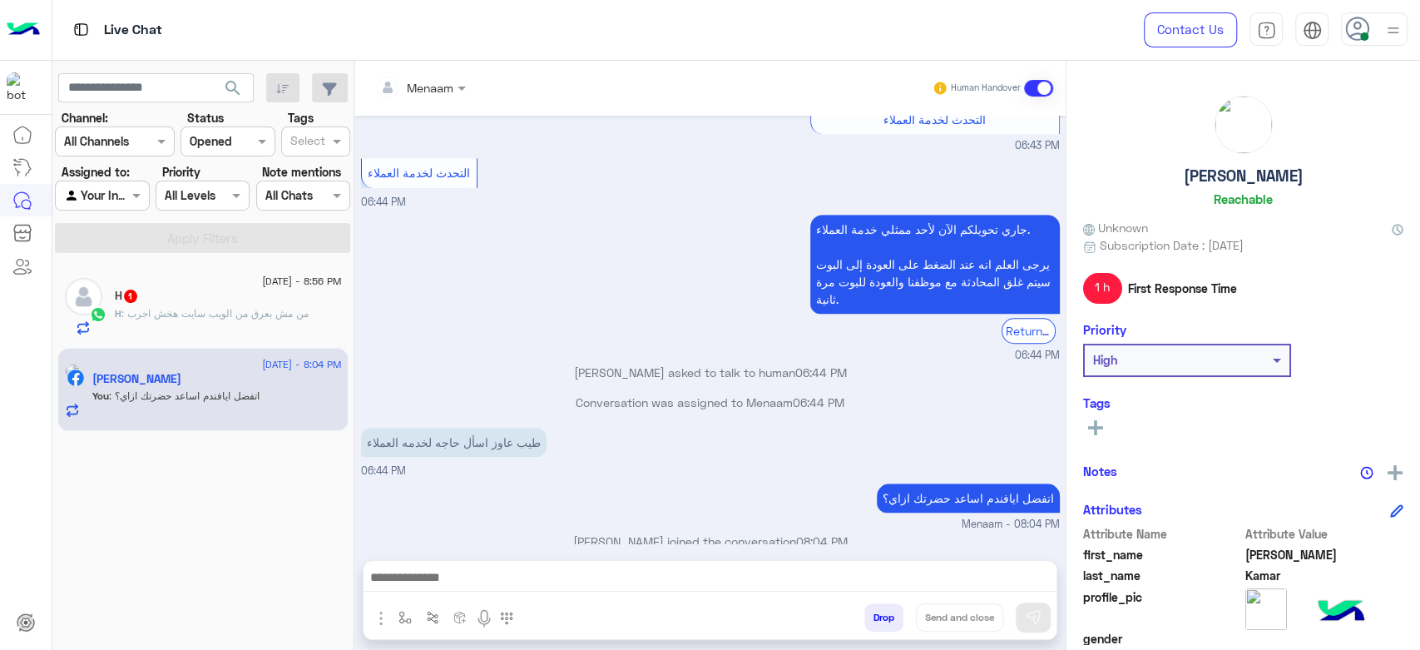
click at [200, 307] on span ": من مش بعرق من الويب سايت هخش اجرب" at bounding box center [214, 313] width 187 height 12
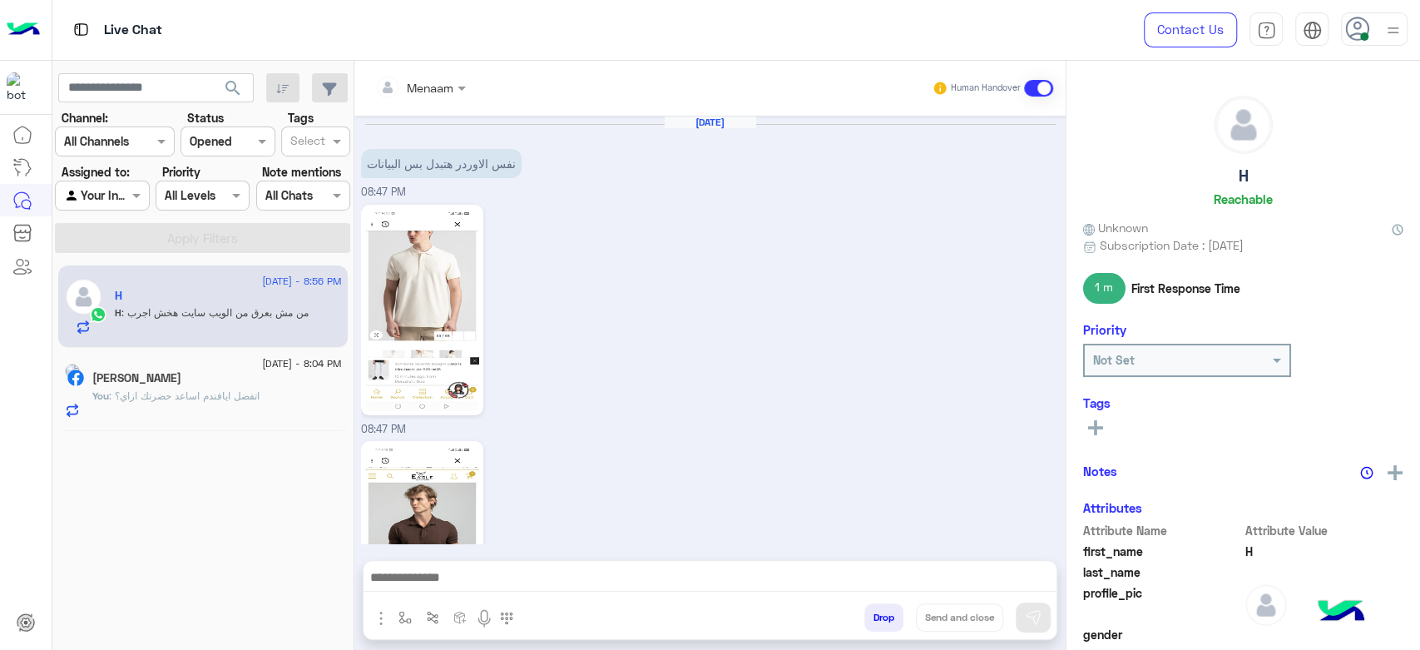
scroll to position [1515, 0]
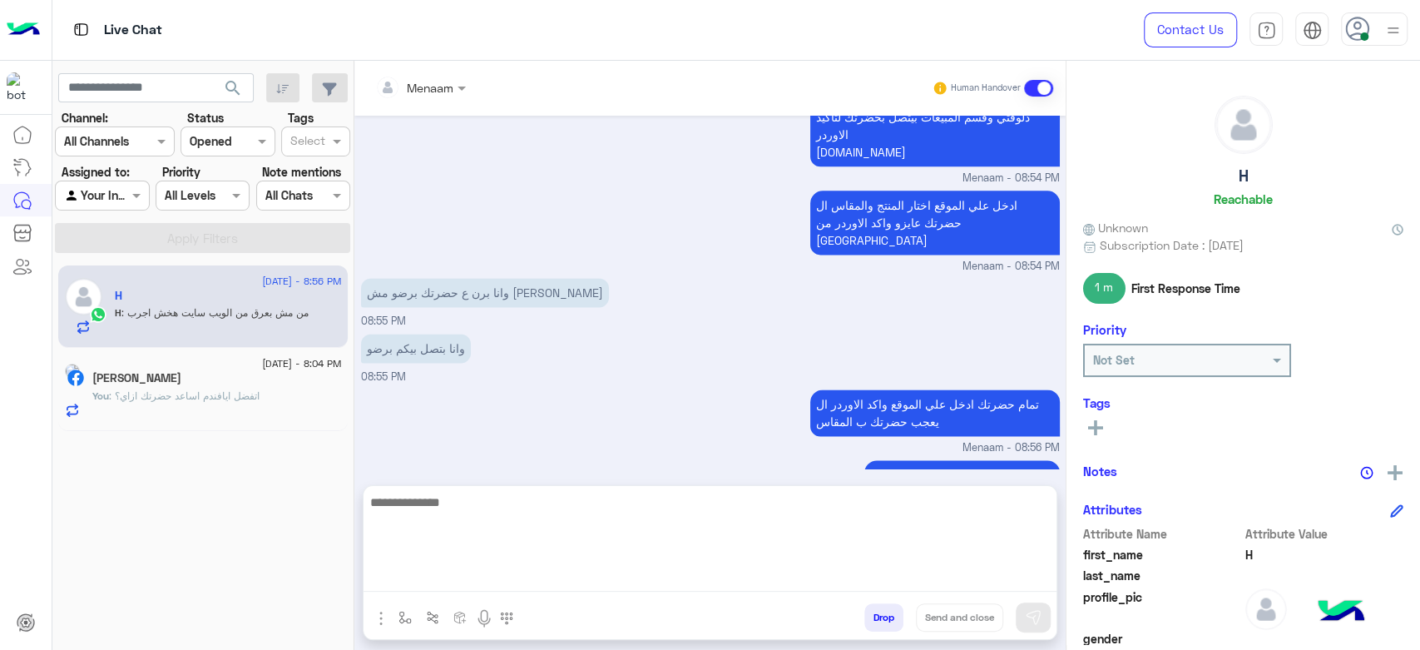
click at [436, 584] on textarea at bounding box center [709, 542] width 693 height 100
type textarea "****"
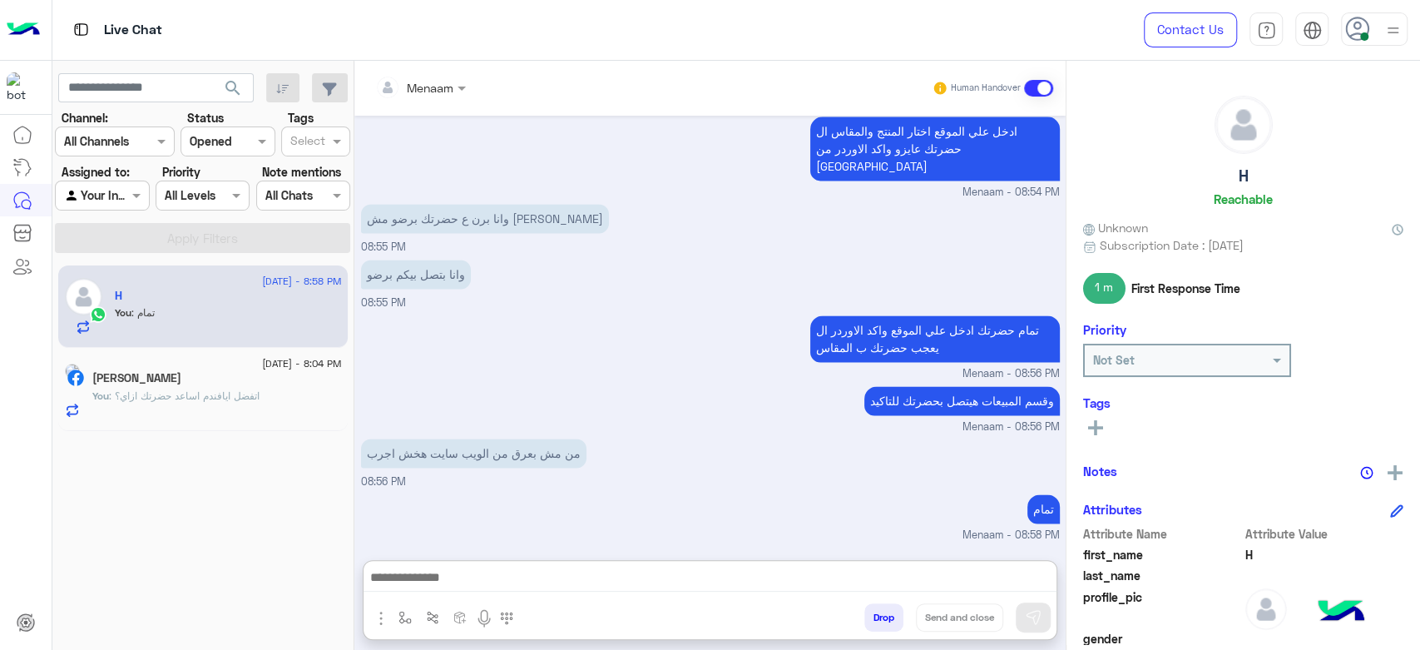
click at [892, 610] on button "Drop" at bounding box center [883, 617] width 39 height 28
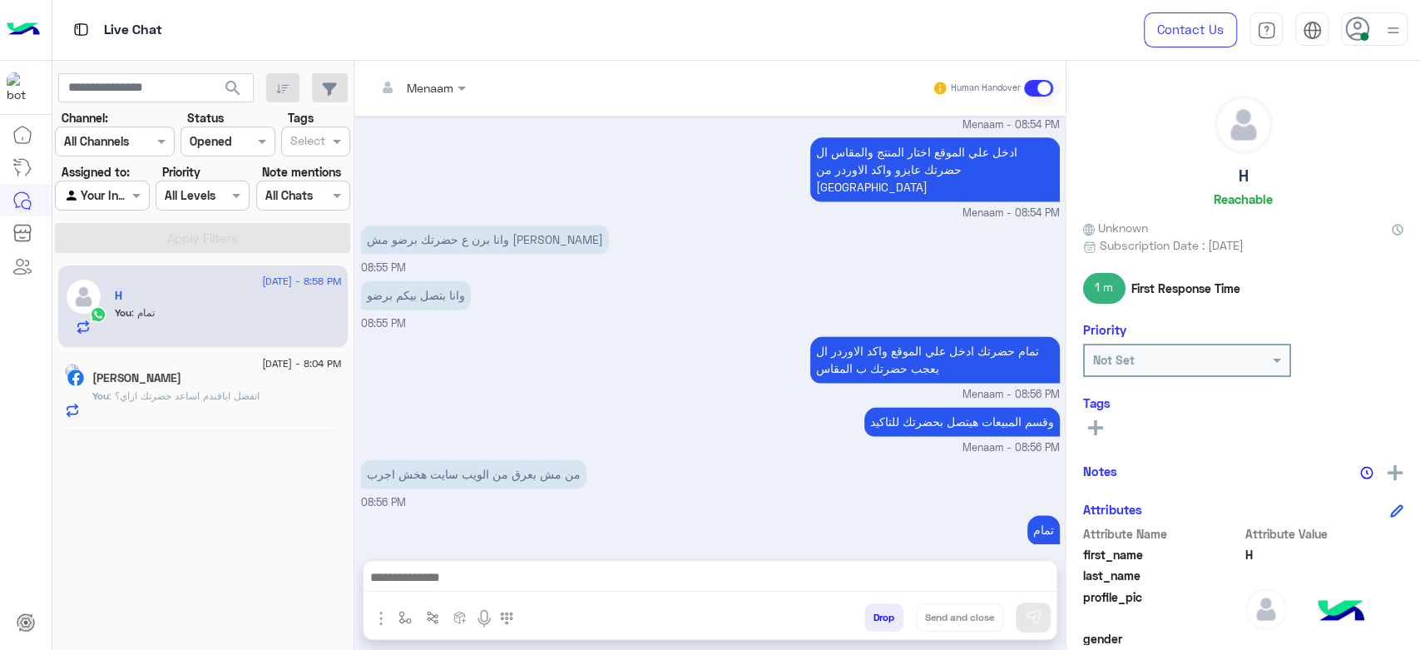
scroll to position [1598, 0]
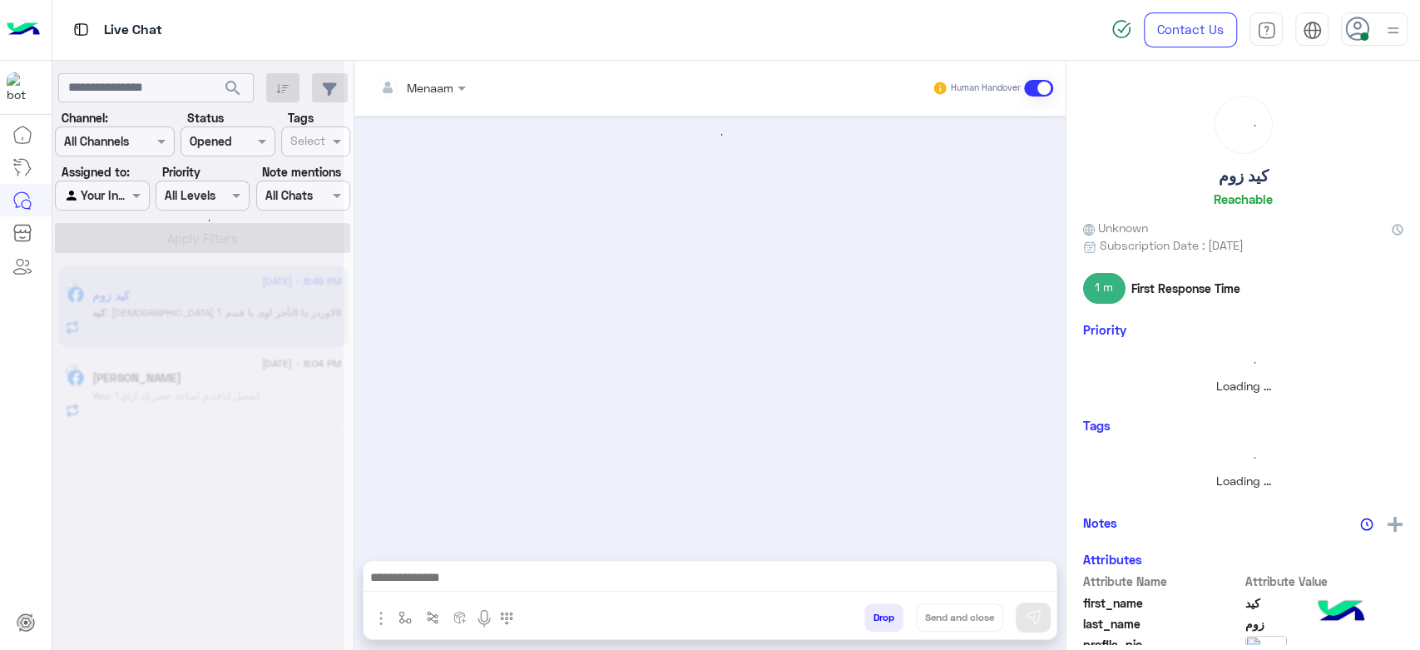
scroll to position [1064, 0]
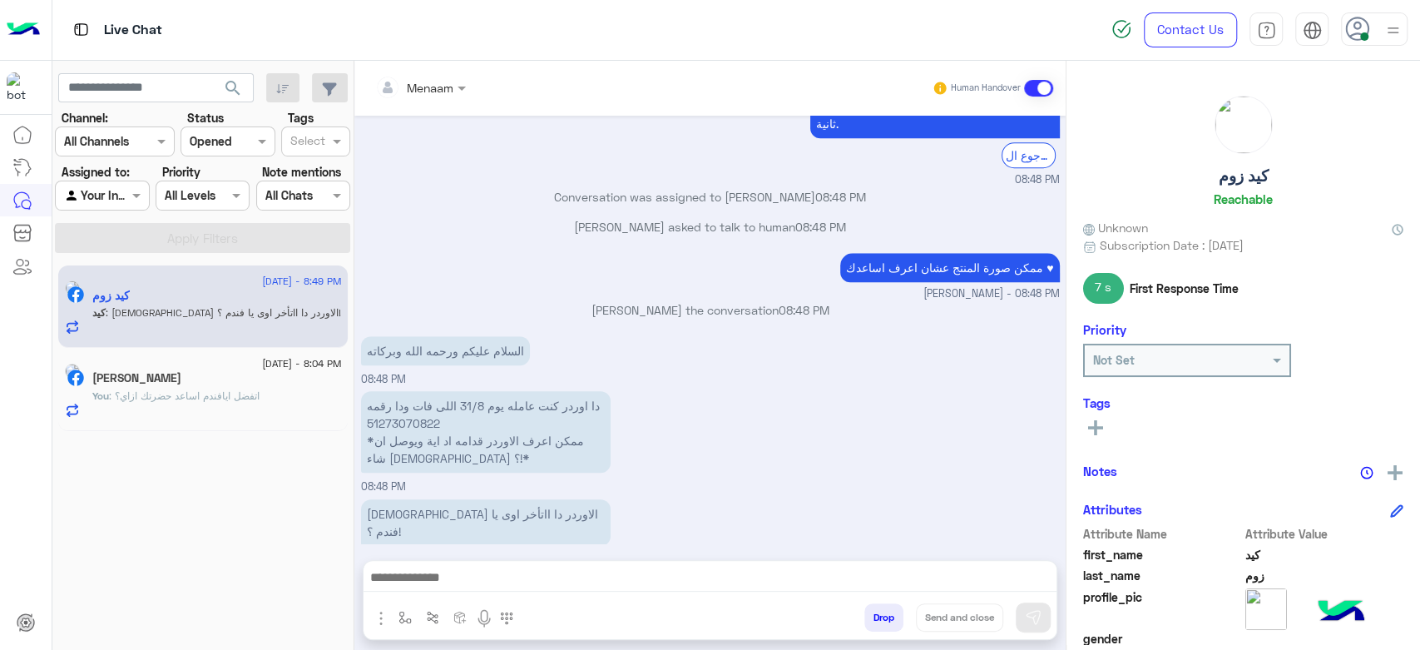
click at [407, 391] on p "دا اوردر كنت عامله يوم 31/8 اللى فات ودا رقمه 51273070822 *ممكن اعرف الاوردر قد…" at bounding box center [485, 432] width 249 height 82
copy p "51273070822"
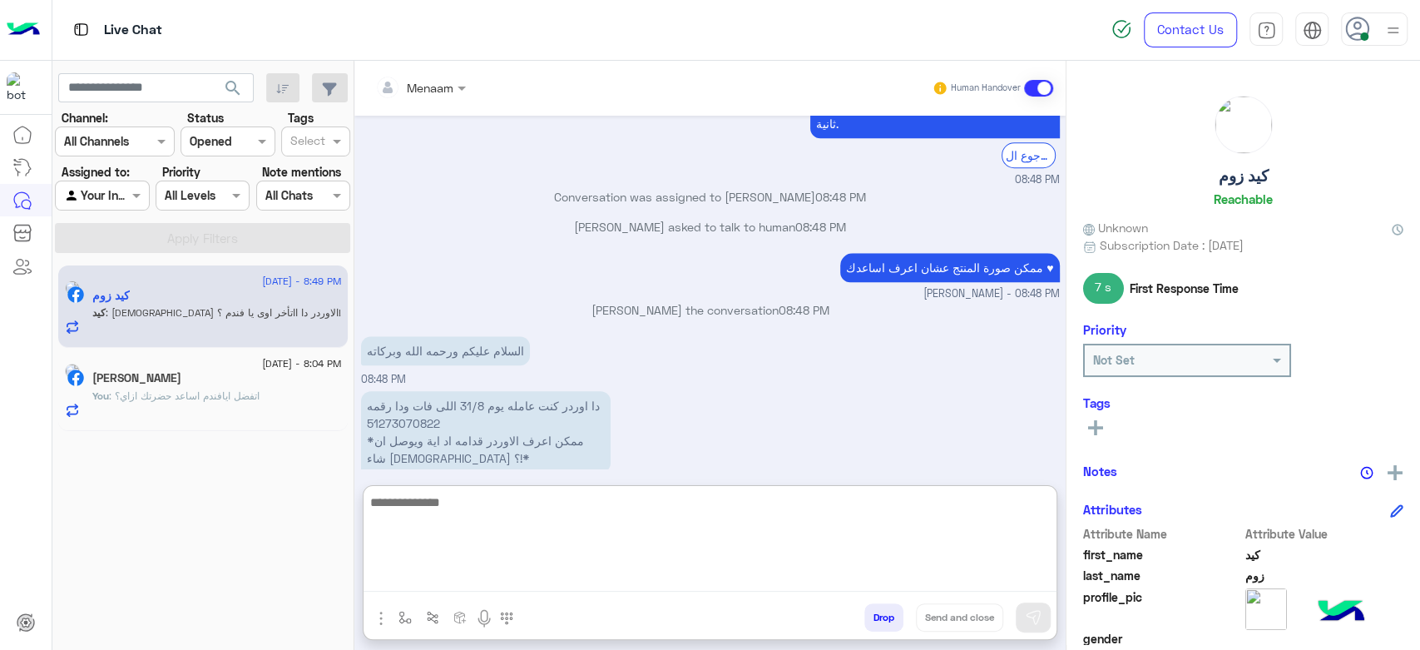
click at [435, 584] on textarea at bounding box center [709, 542] width 693 height 100
type textarea "**********"
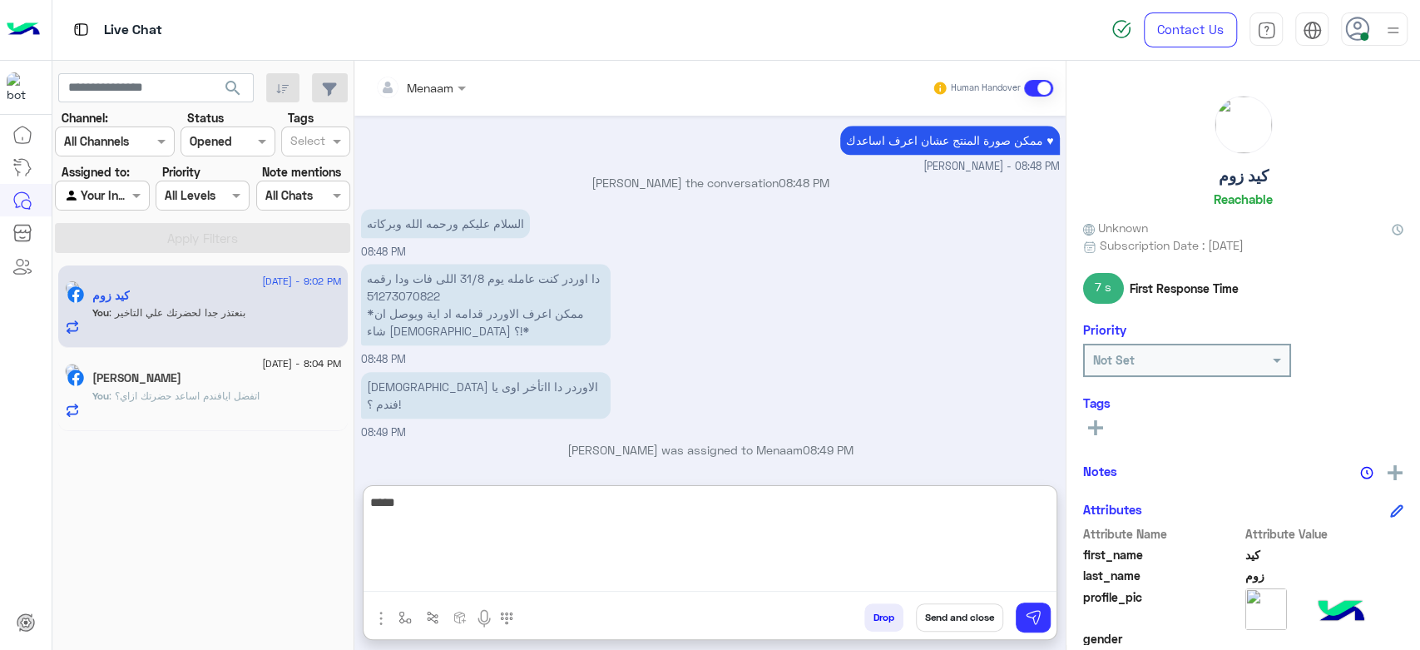
scroll to position [1221, 0]
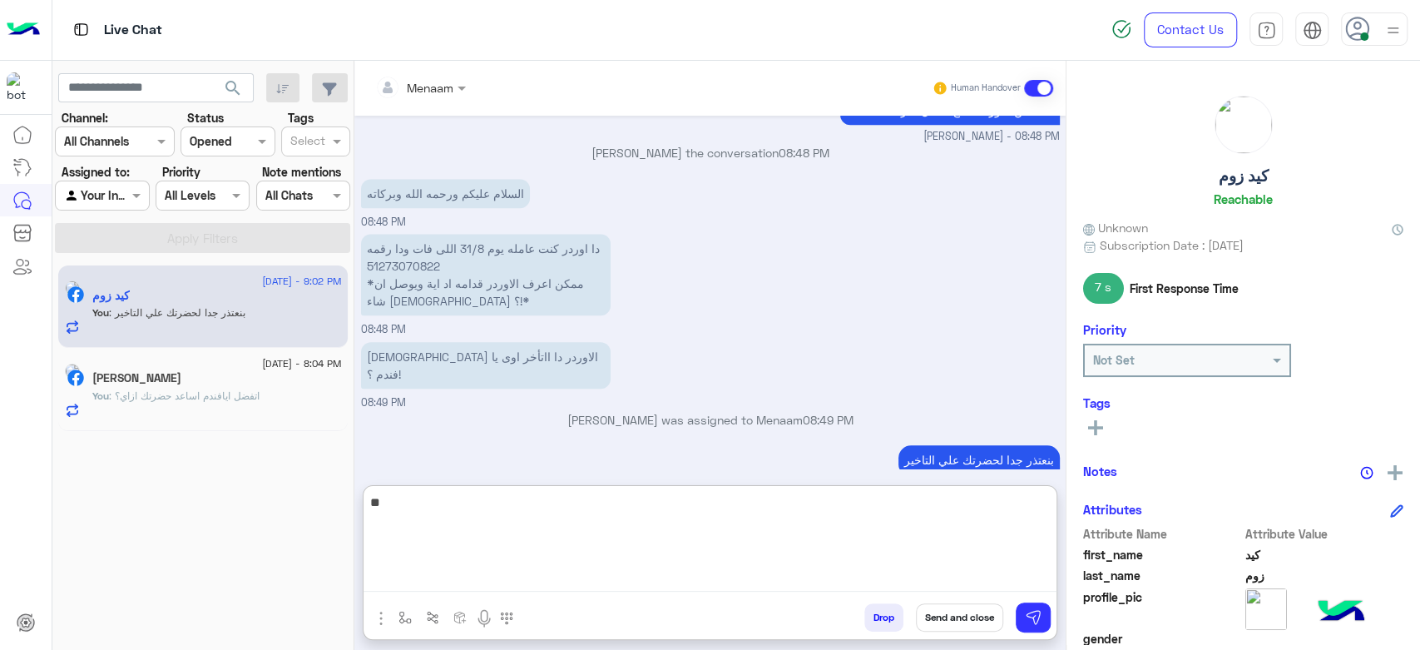
type textarea "*"
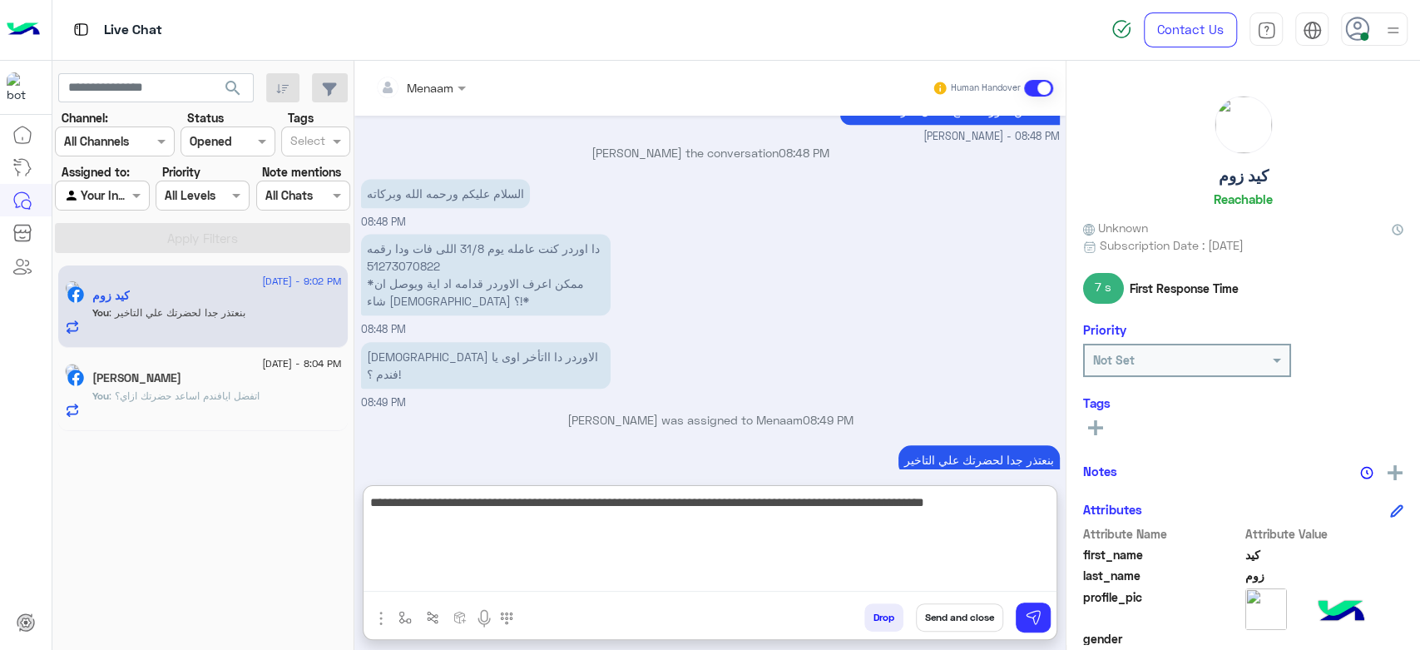
type textarea "**********"
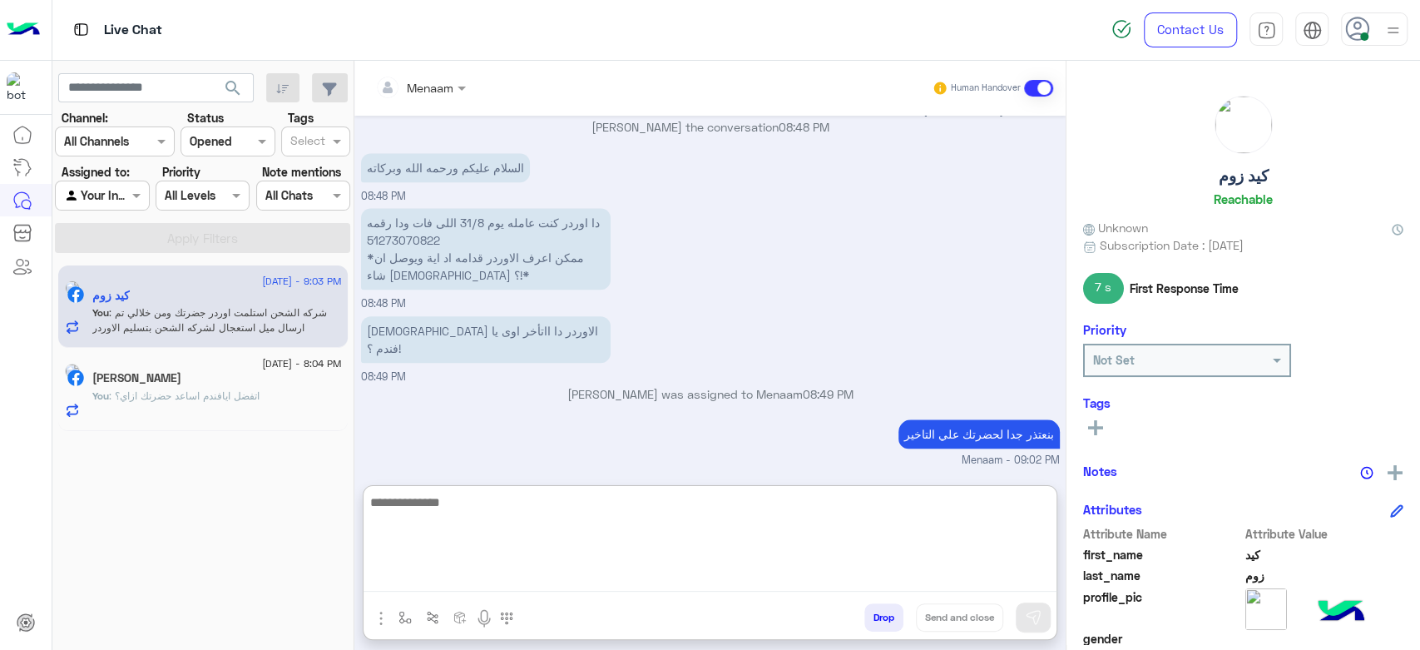
scroll to position [1218, 0]
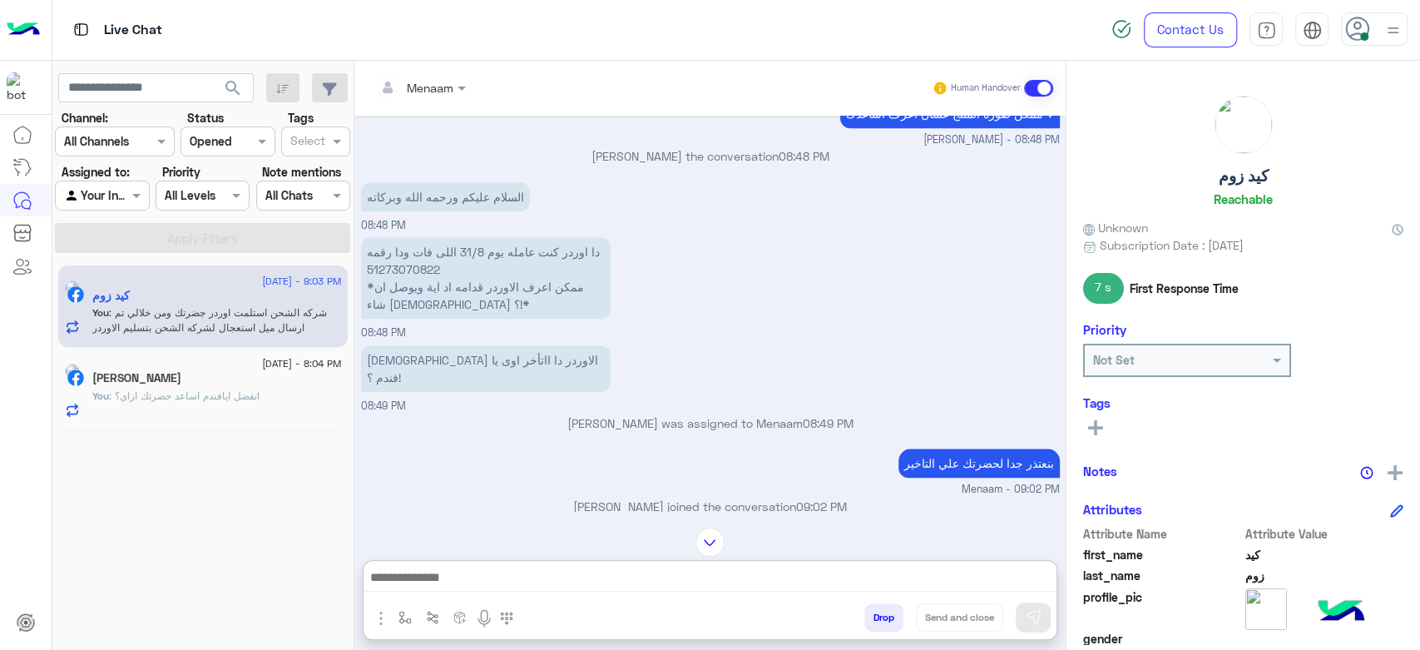
click at [391, 237] on p "دا اوردر كنت عامله يوم 31/8 اللى فات ودا رقمه 51273070822 *ممكن اعرف الاوردر قد…" at bounding box center [485, 278] width 249 height 82
copy p "51273070822"
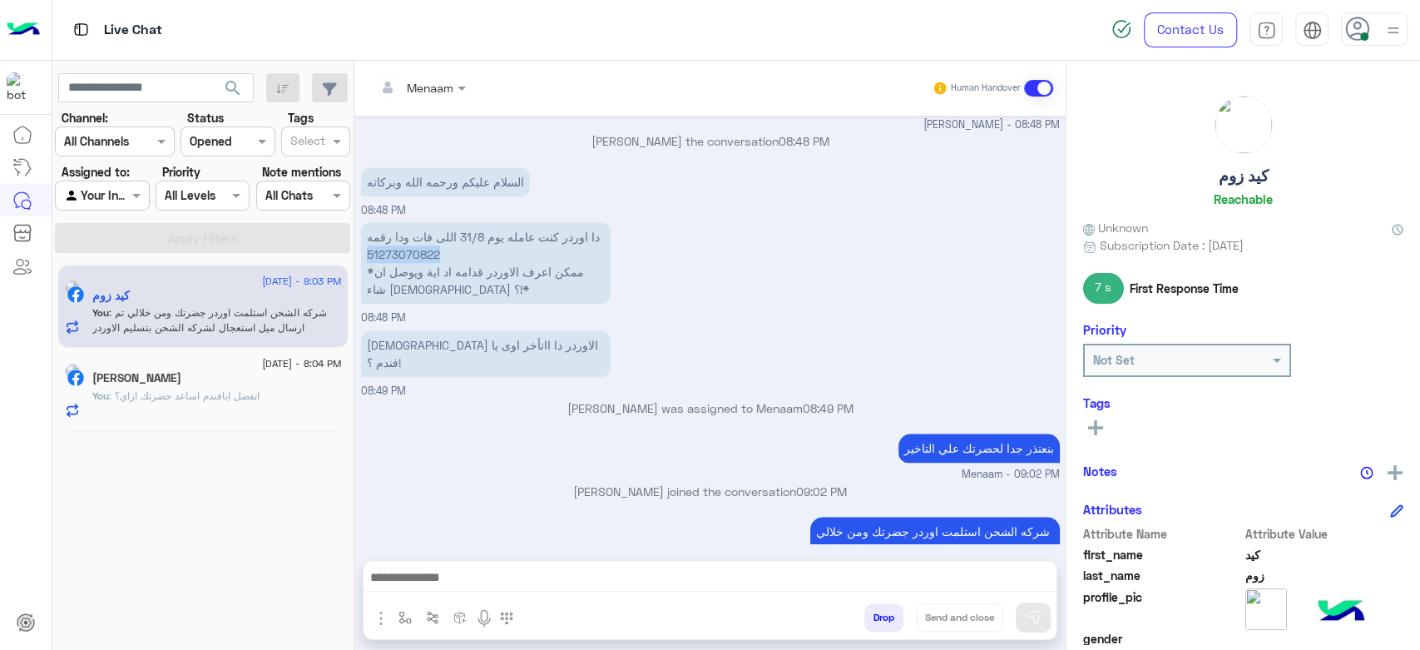
scroll to position [1234, 0]
copy p "51273070822"
click at [262, 365] on span "9 September - 8:04 PM" at bounding box center [301, 363] width 79 height 15
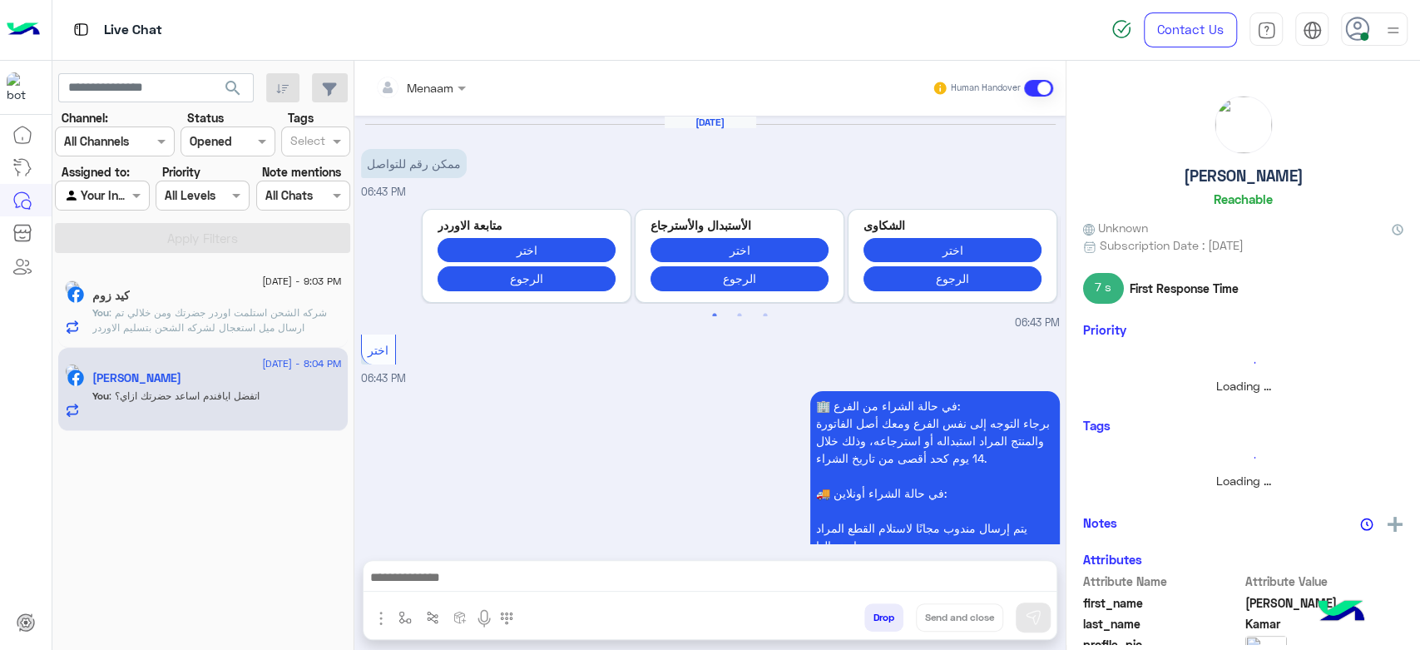
scroll to position [783, 0]
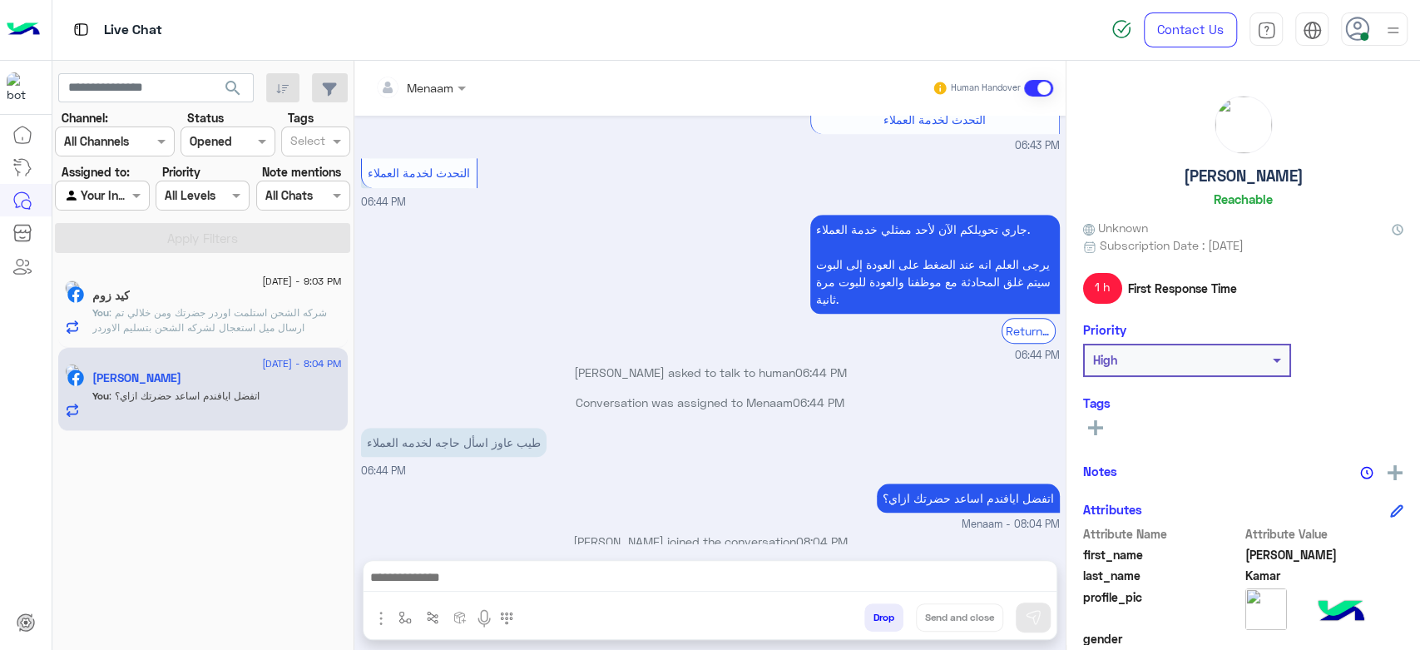
click at [171, 265] on div "9 September - 9:03 PM كيد زوم You : شركه الشحن استلمت اوردر جضرتك ومن خلالي تم …" at bounding box center [202, 306] width 289 height 83
click at [187, 301] on div "كيد زوم" at bounding box center [216, 297] width 249 height 17
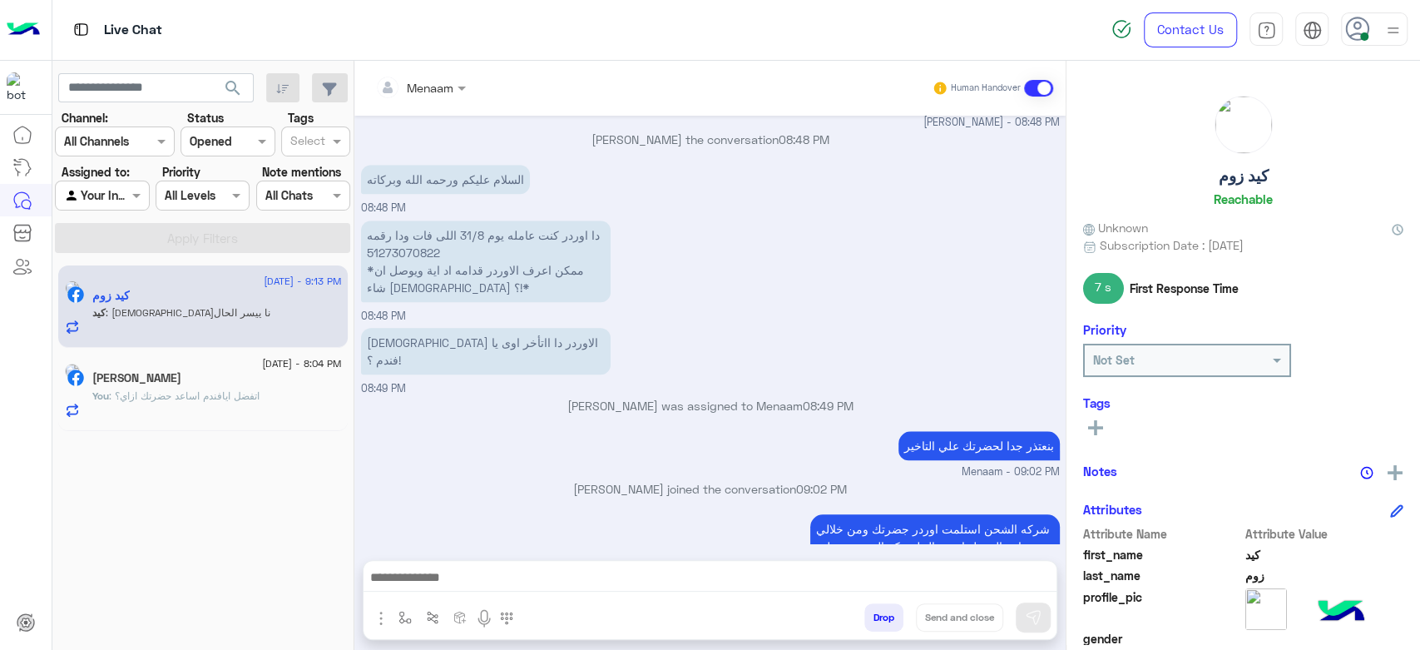
scroll to position [1099, 0]
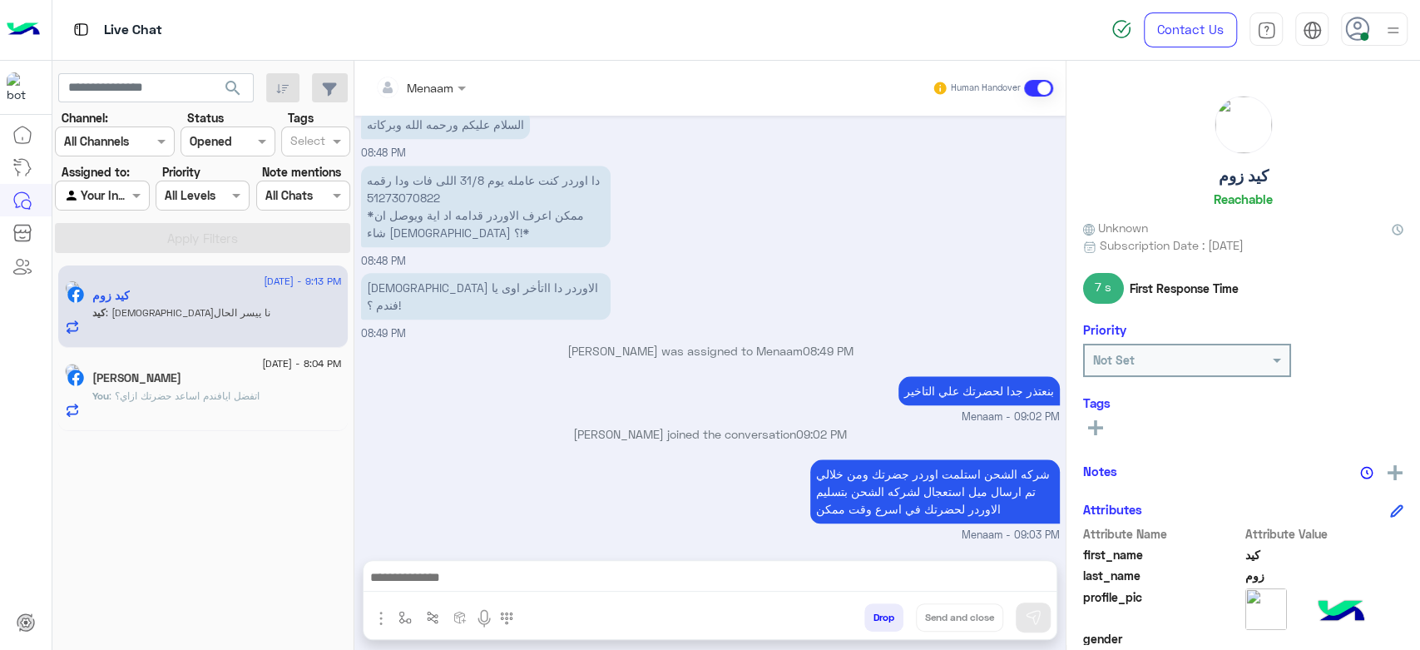
click at [756, 543] on div "ربنا ييسر الحال 09:13 PM" at bounding box center [710, 571] width 699 height 56
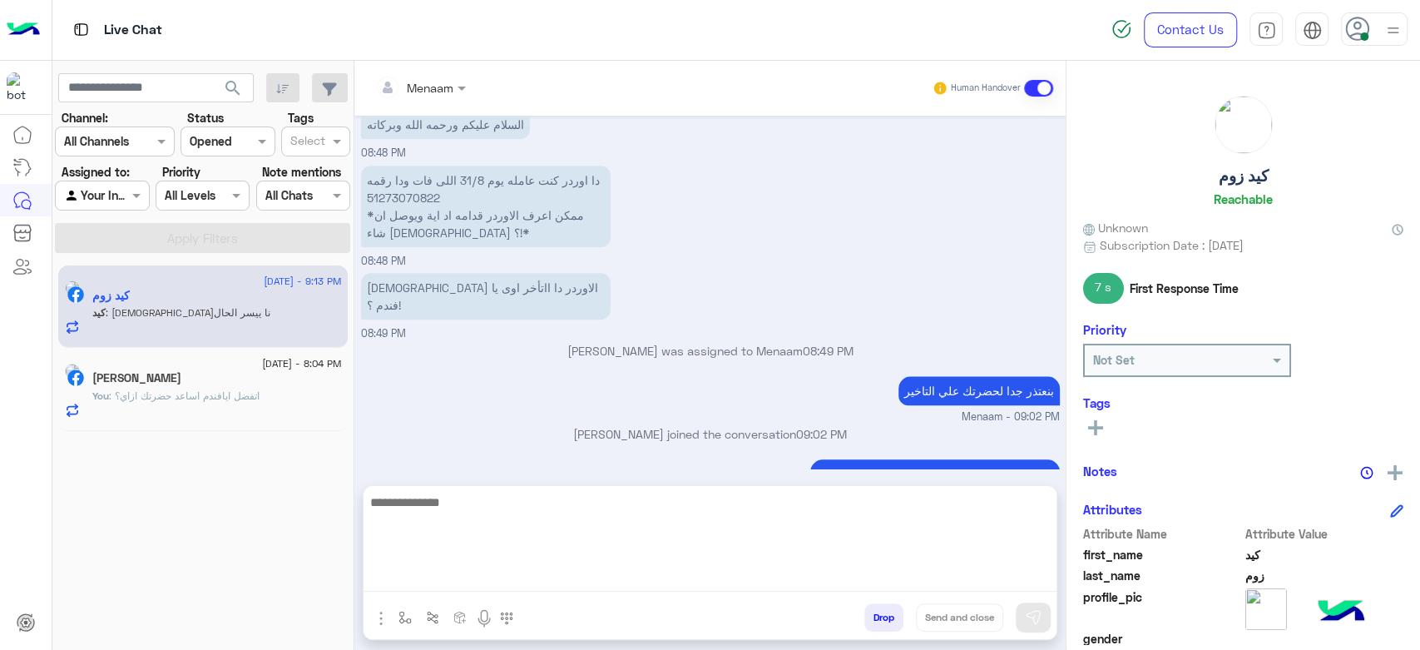
click at [432, 574] on textarea at bounding box center [709, 542] width 693 height 100
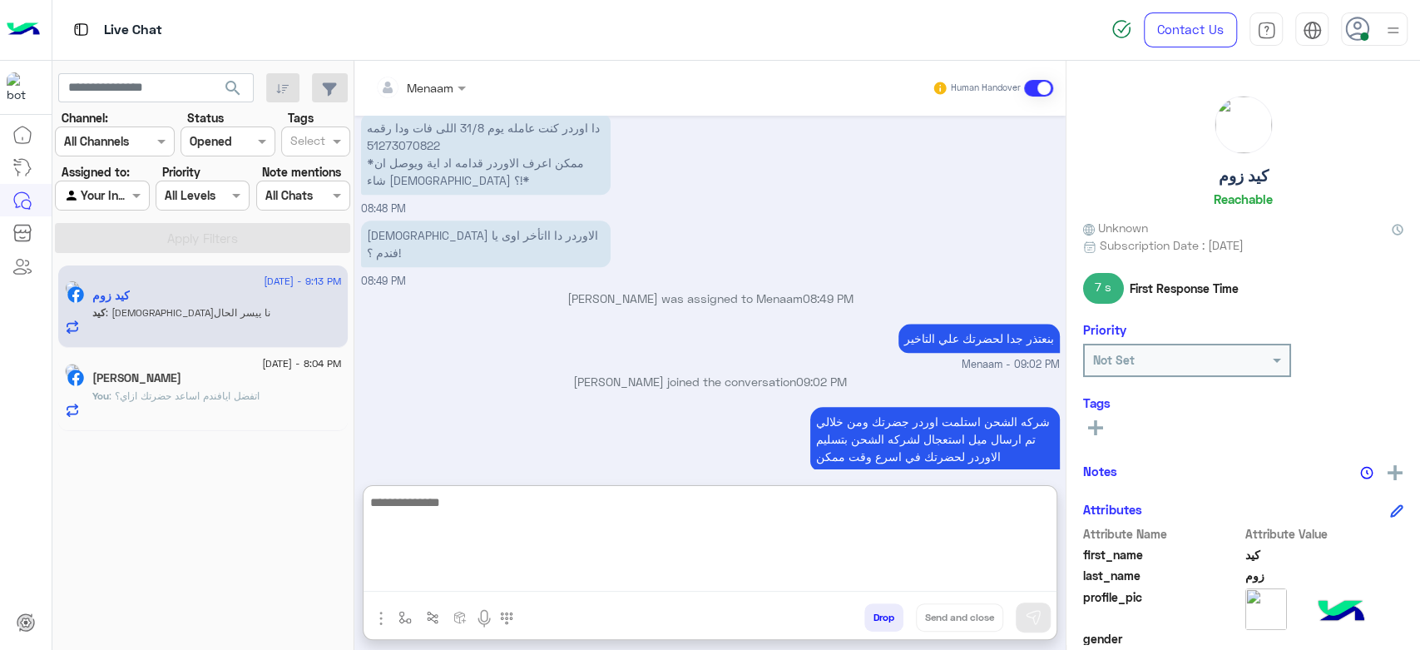
scroll to position [1173, 0]
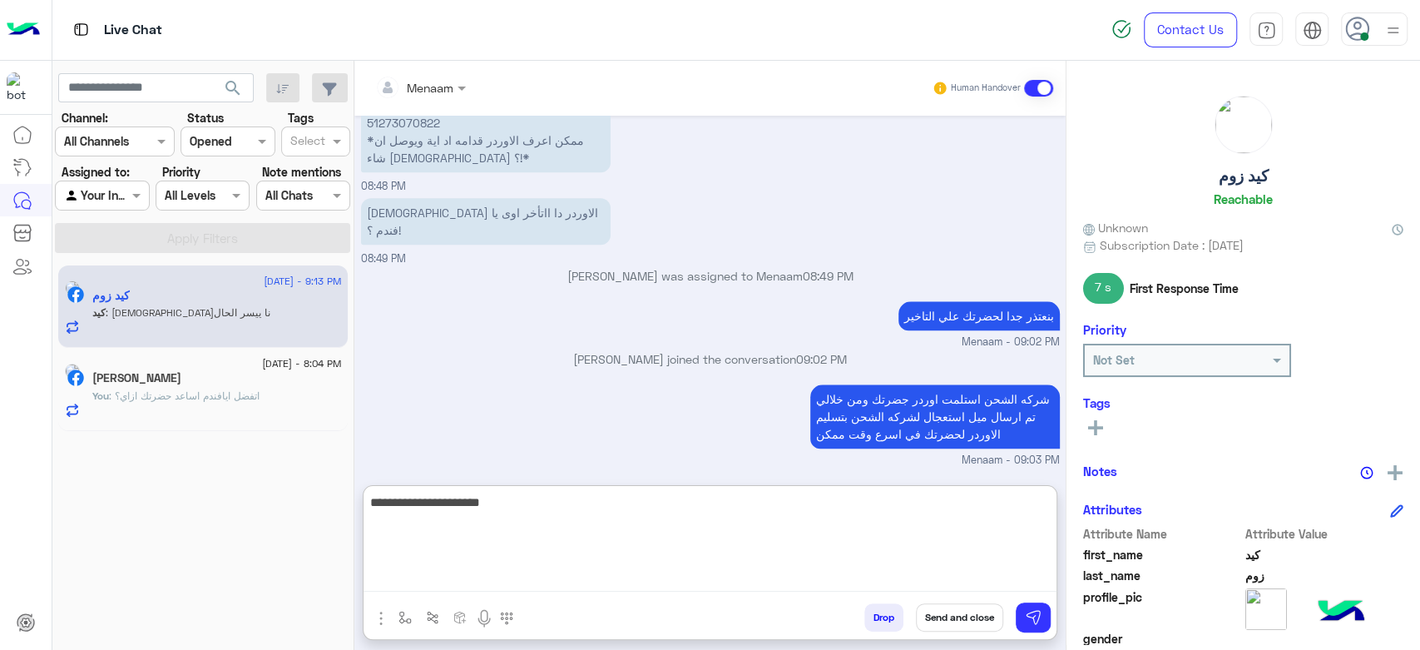
type textarea "**********"
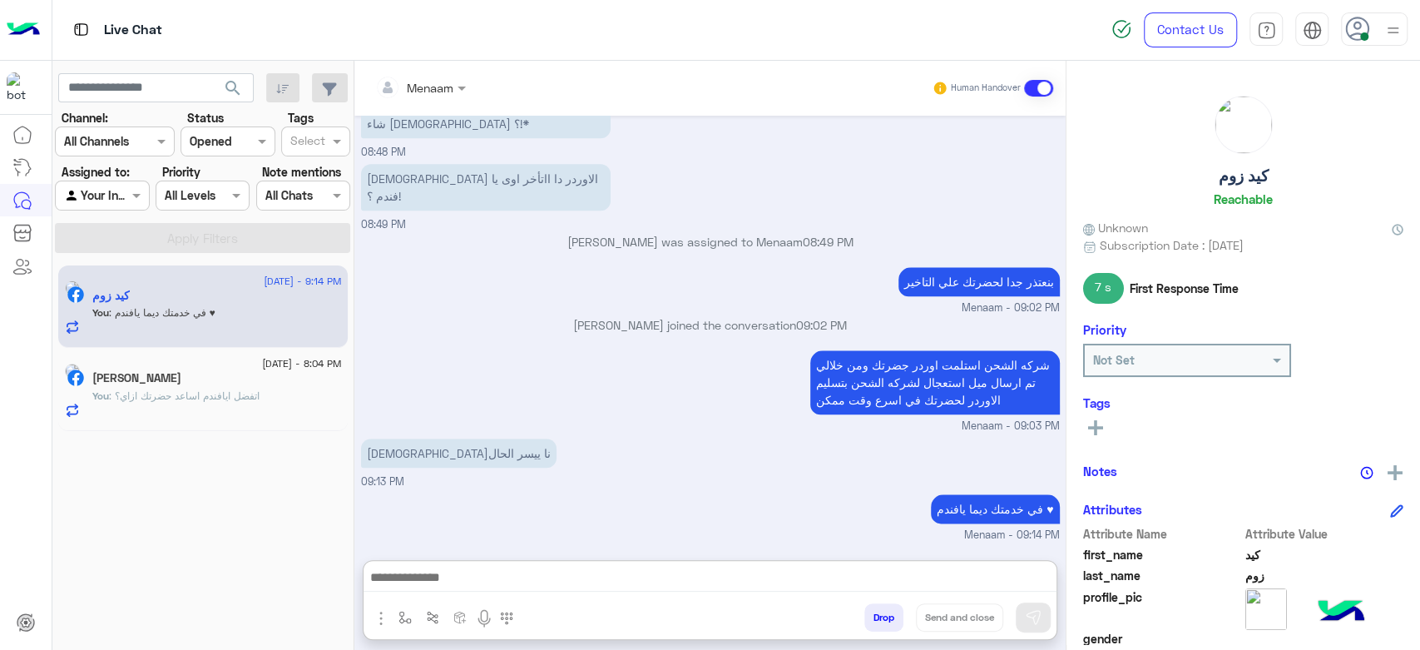
click at [889, 620] on button "Drop" at bounding box center [883, 617] width 39 height 28
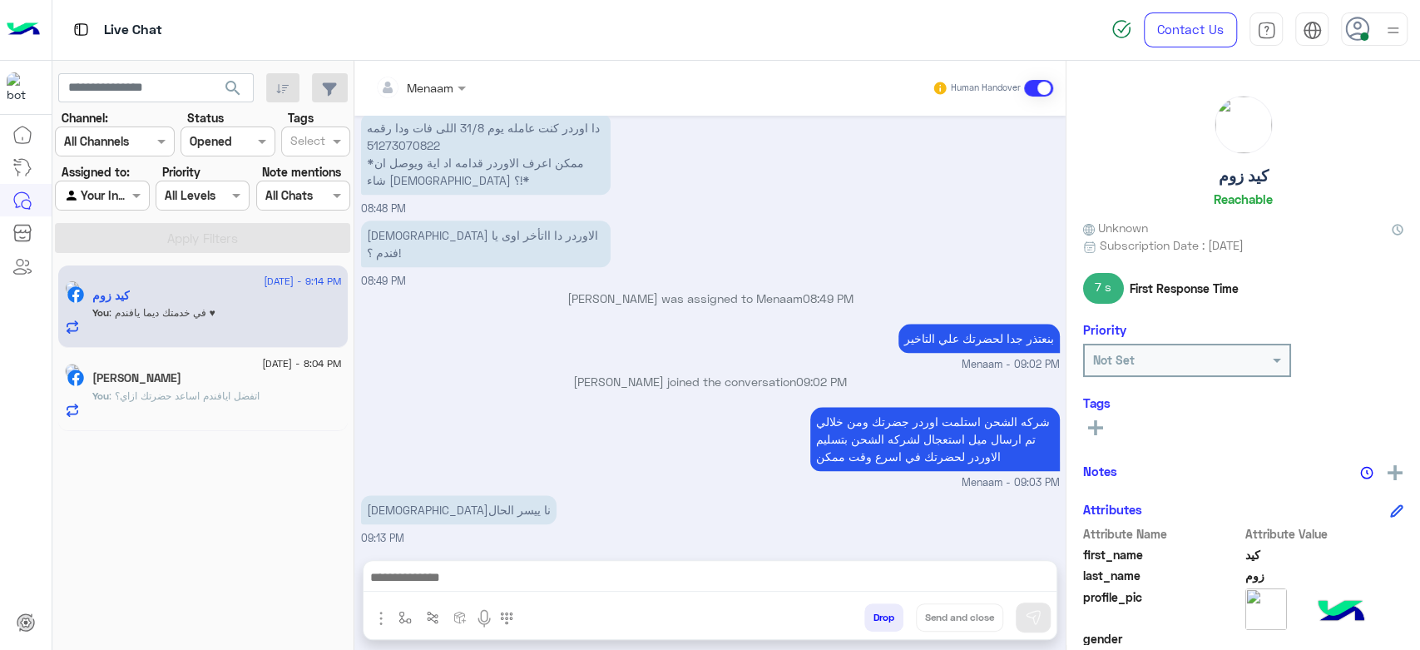
scroll to position [1182, 0]
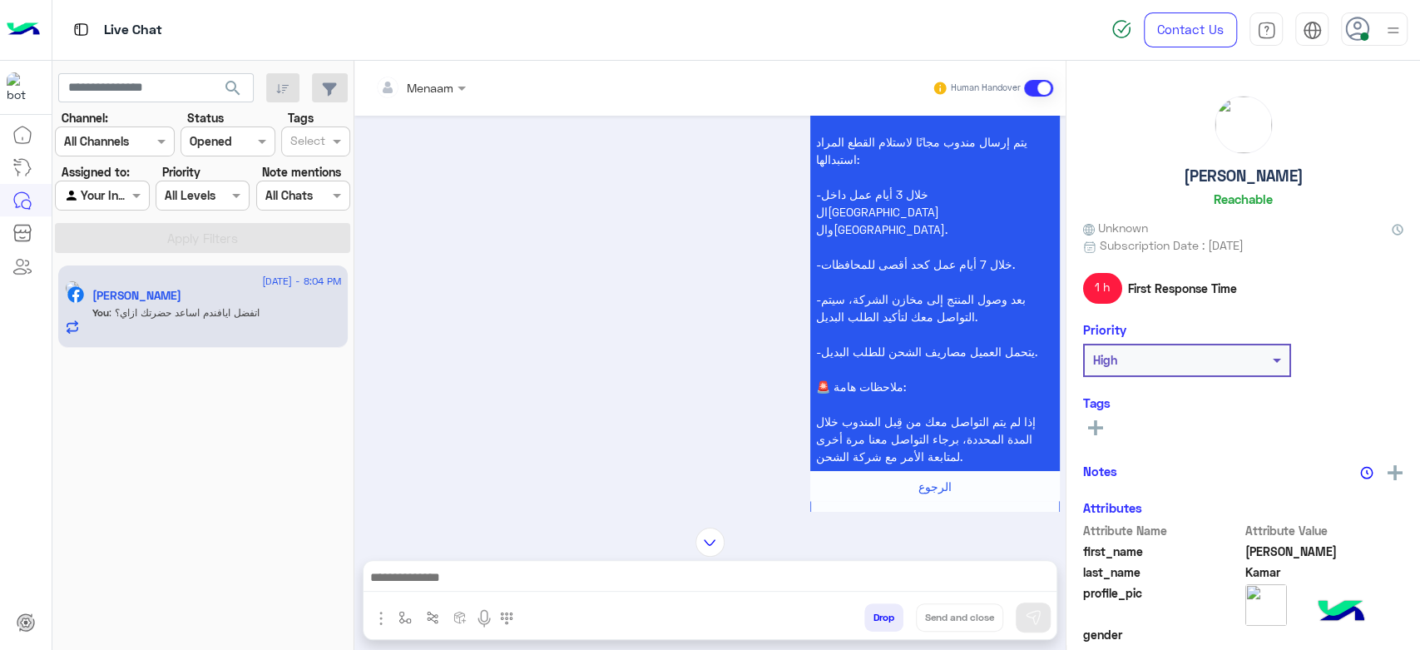
scroll to position [228, 0]
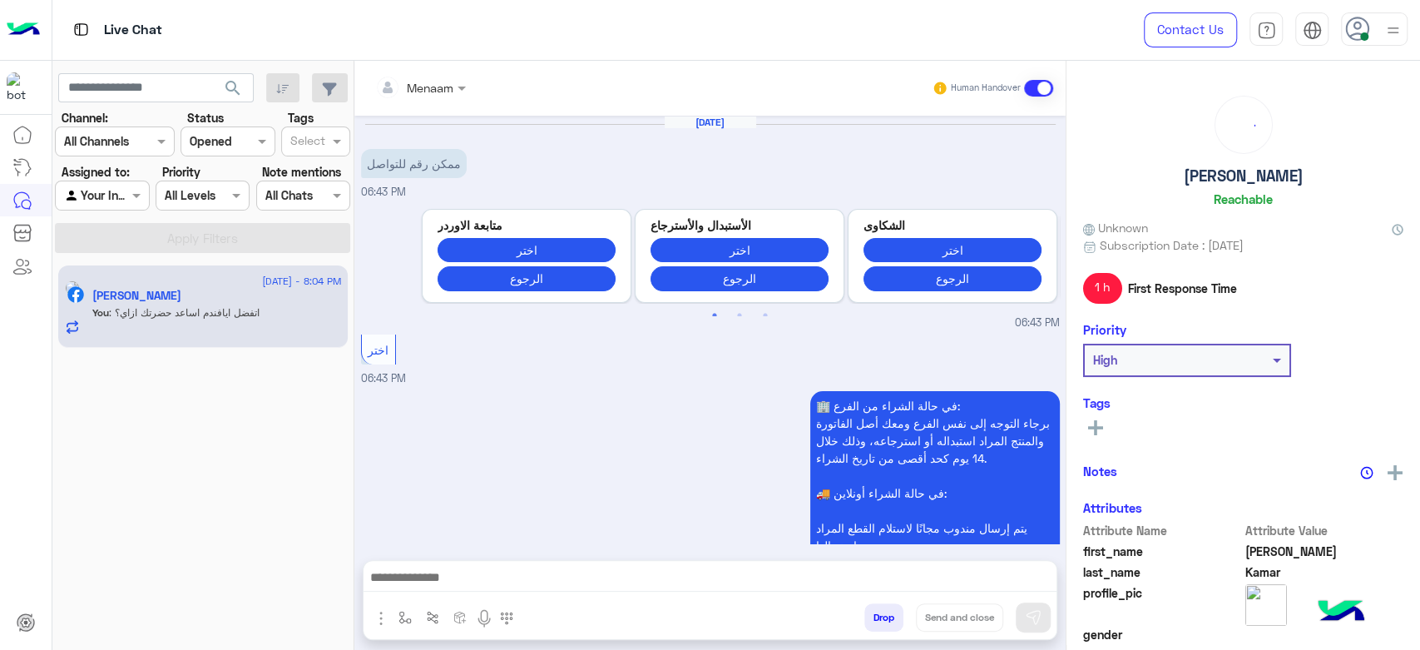
scroll to position [783, 0]
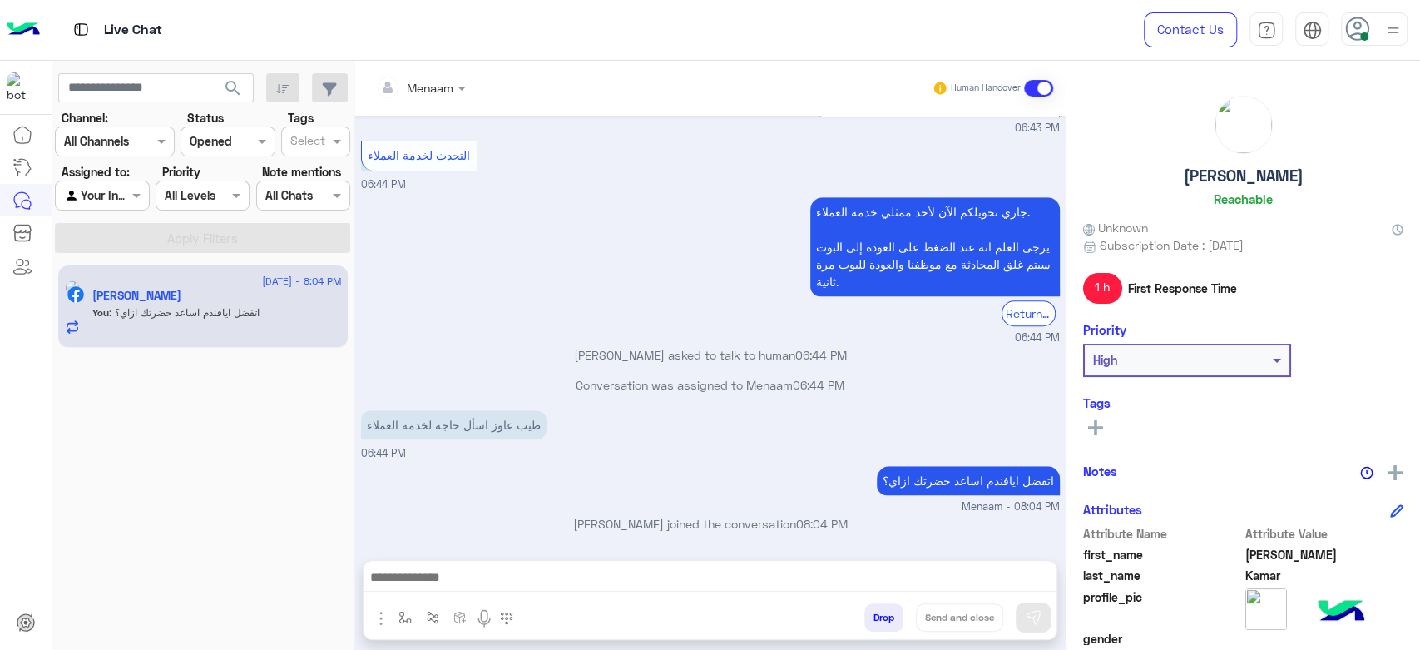
click at [561, 242] on div "[PERSON_NAME] الآن لأحد ممثلي خدمة العملاء. يرجى العلم انه عند الضغط على العودة…" at bounding box center [710, 269] width 699 height 153
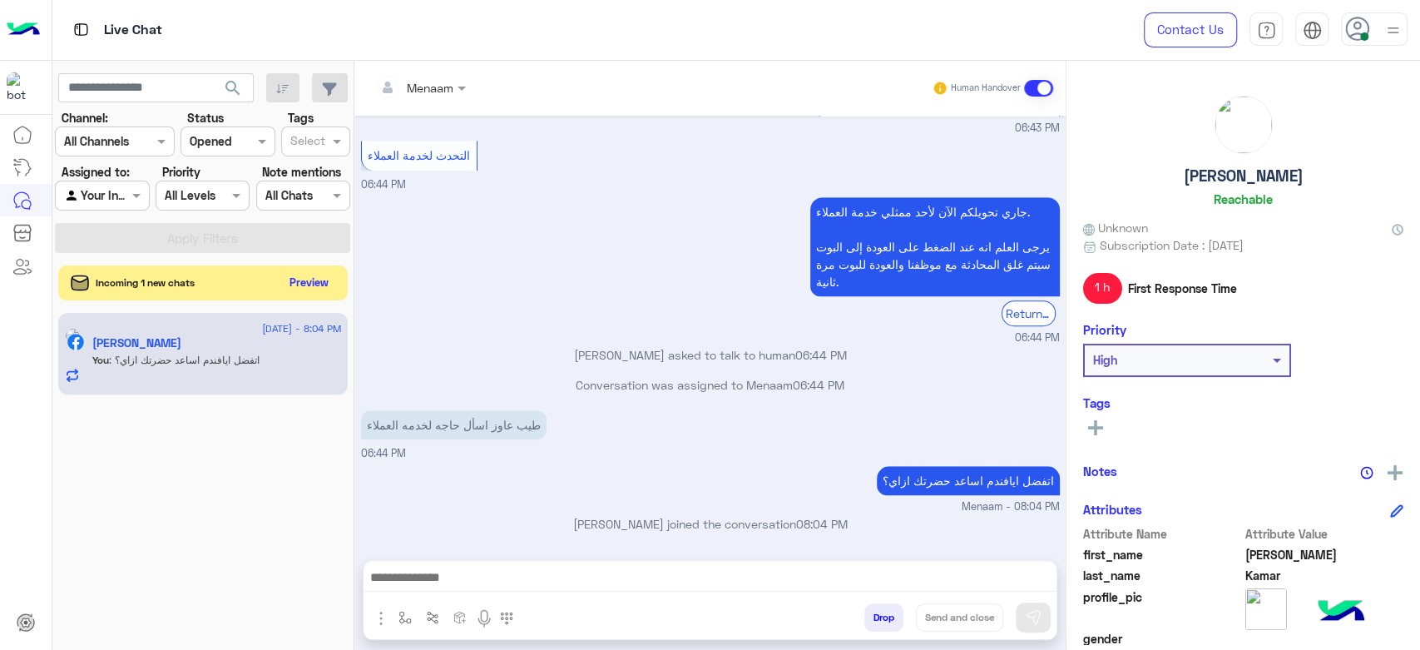
click at [306, 280] on button "Preview" at bounding box center [310, 282] width 52 height 22
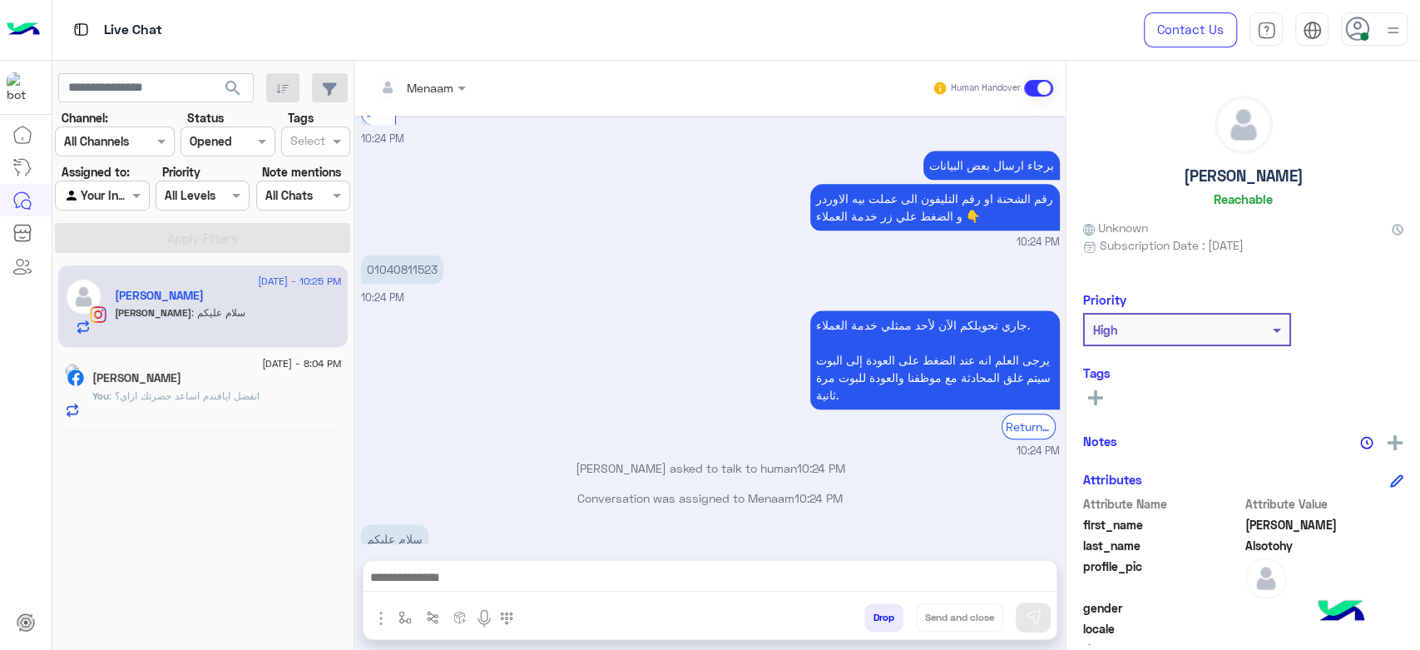
scroll to position [1254, 0]
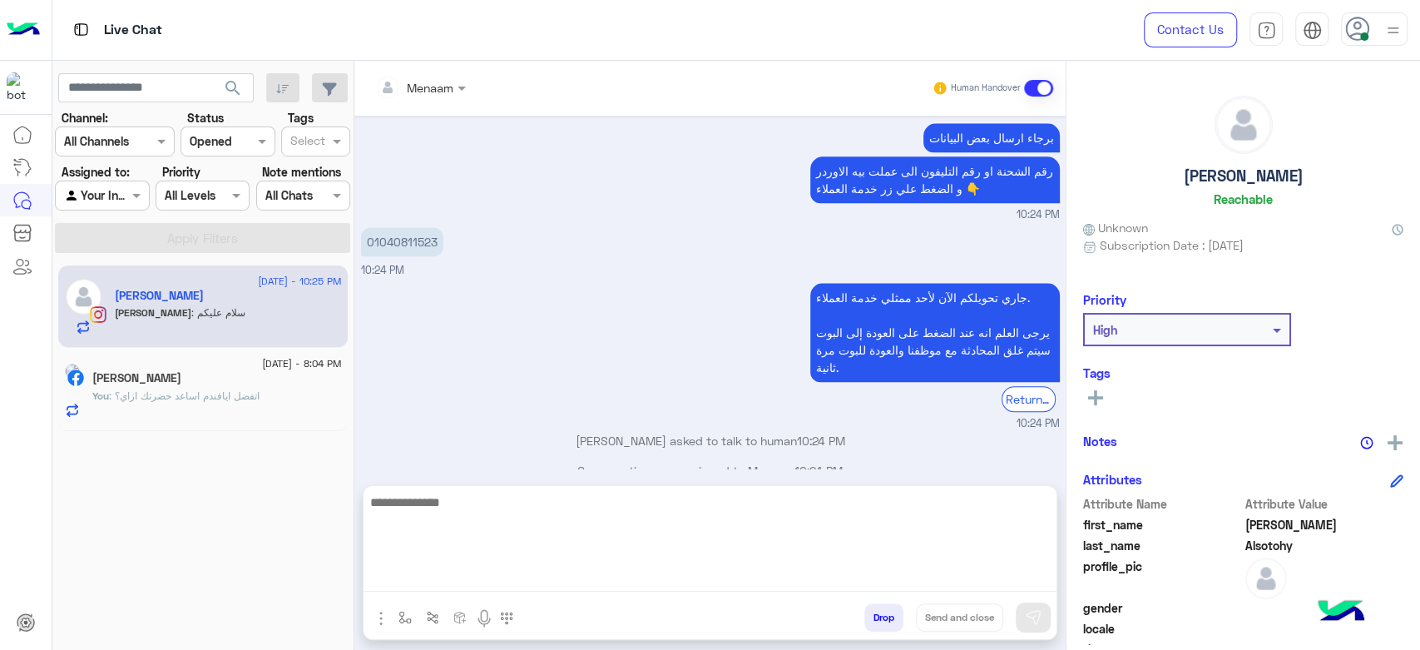
click at [466, 575] on textarea at bounding box center [709, 542] width 693 height 100
type textarea "*"
type textarea "**********"
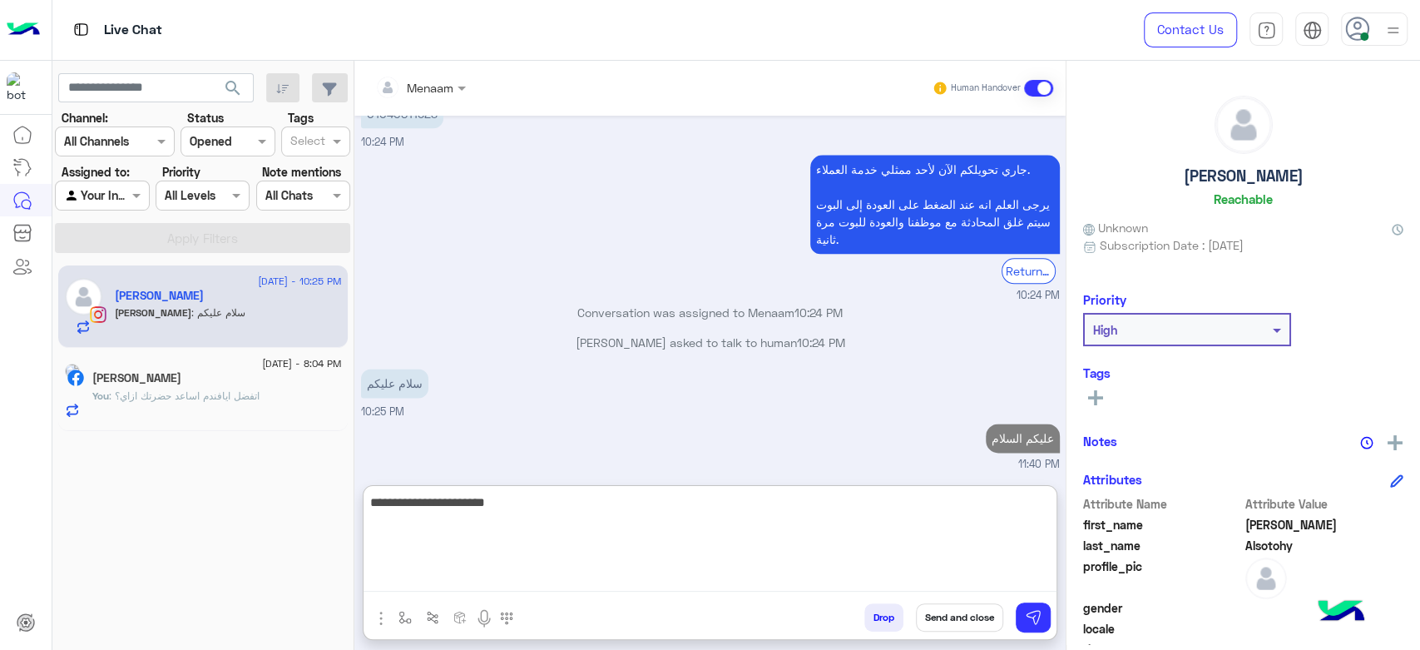
type textarea "**********"
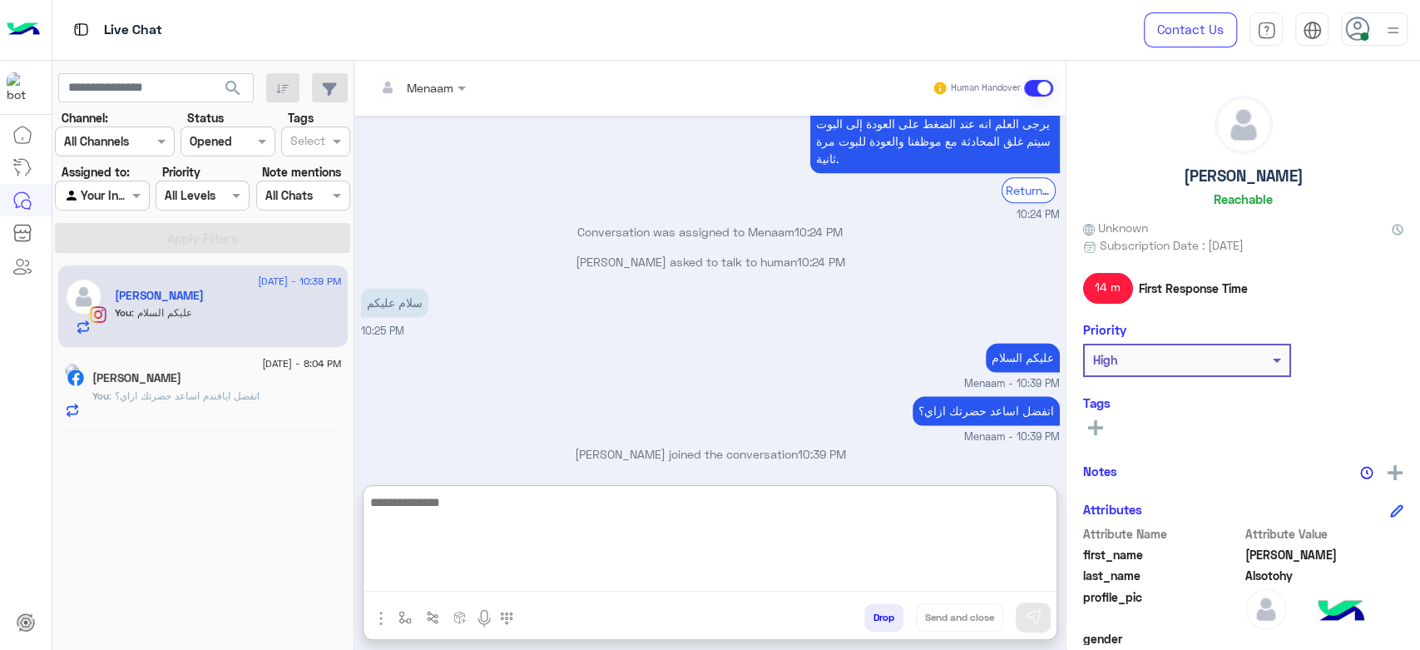
scroll to position [1465, 0]
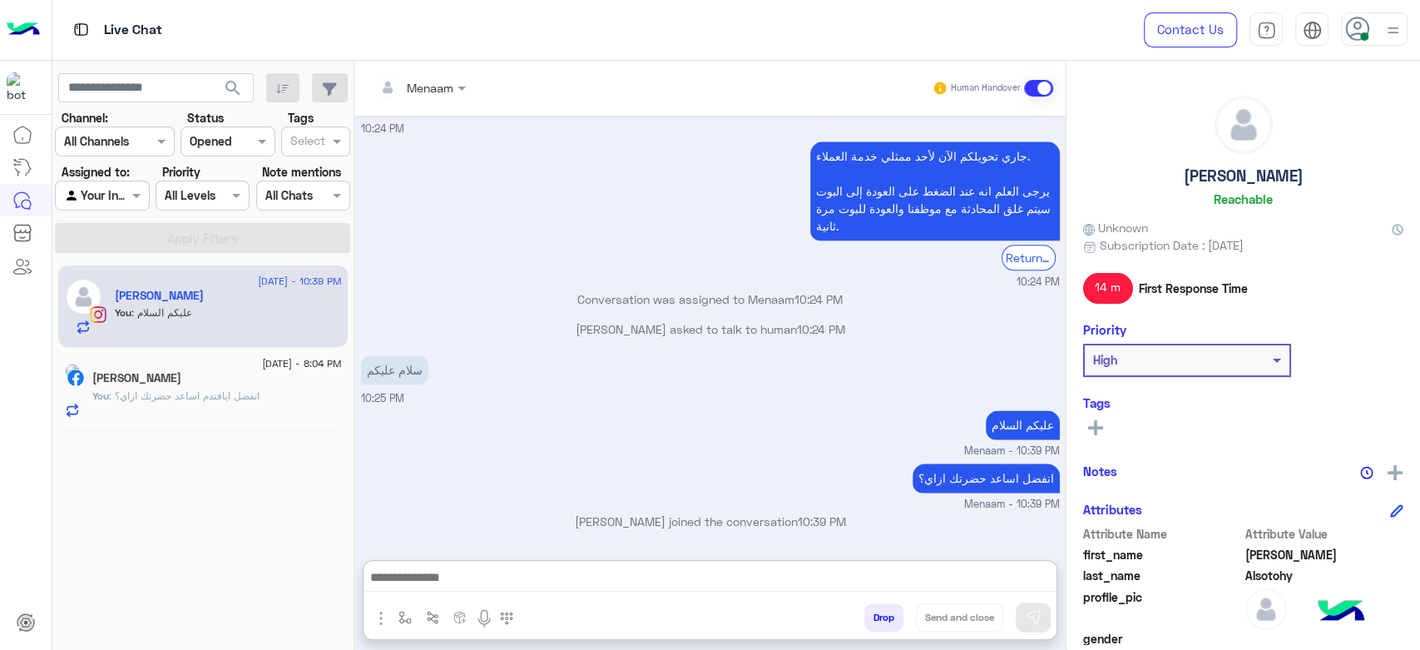
click at [232, 378] on div "[PERSON_NAME]" at bounding box center [216, 379] width 249 height 17
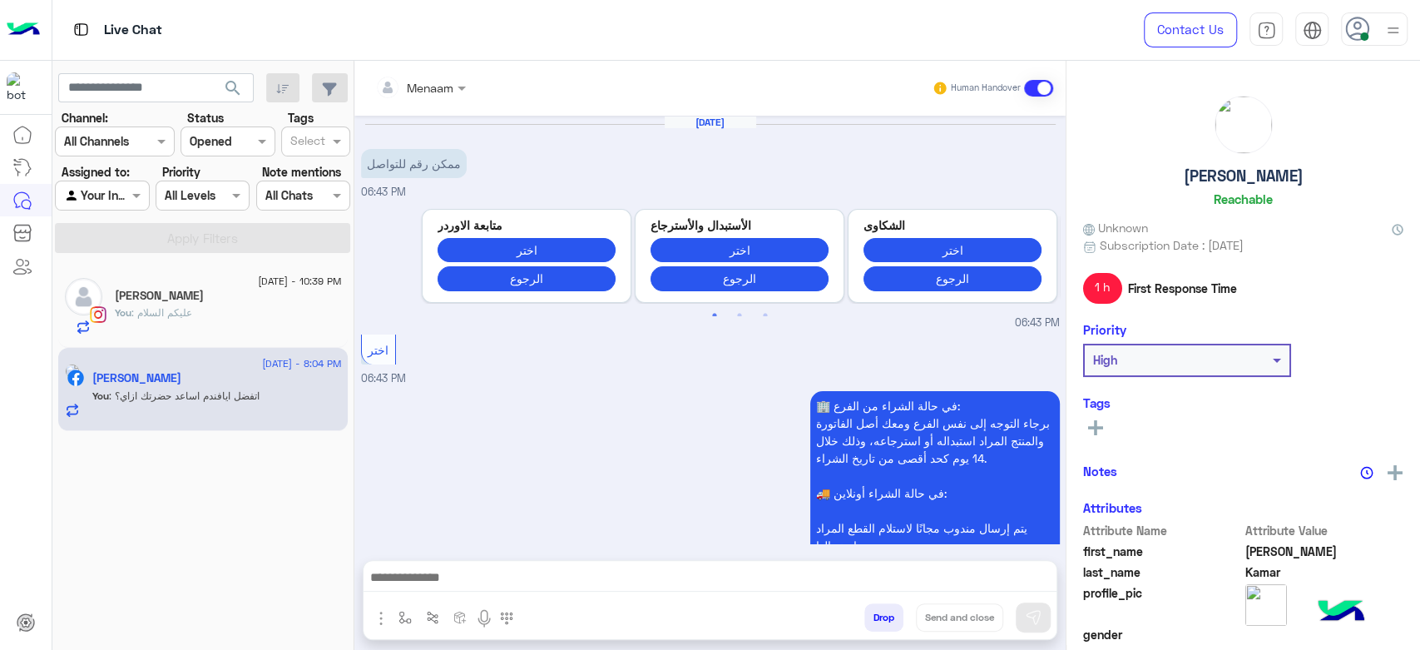
scroll to position [783, 0]
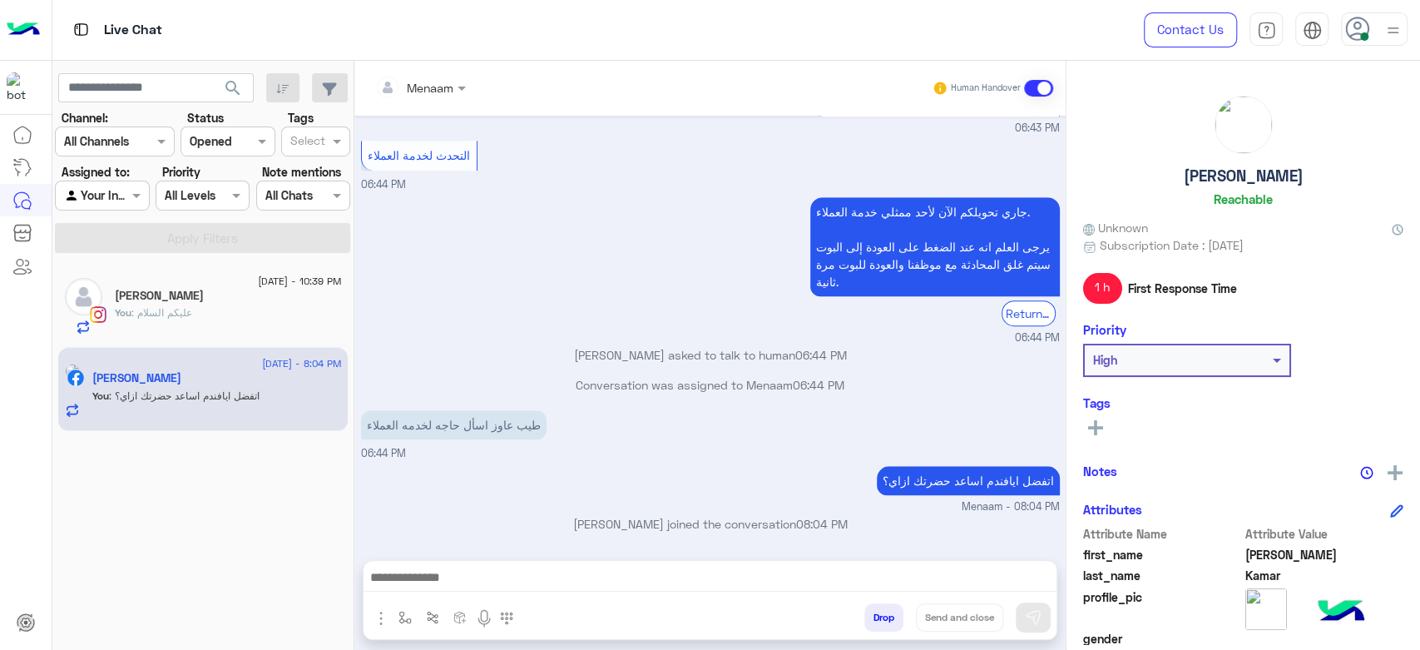
click at [219, 309] on div "You : [PERSON_NAME]" at bounding box center [228, 319] width 227 height 29
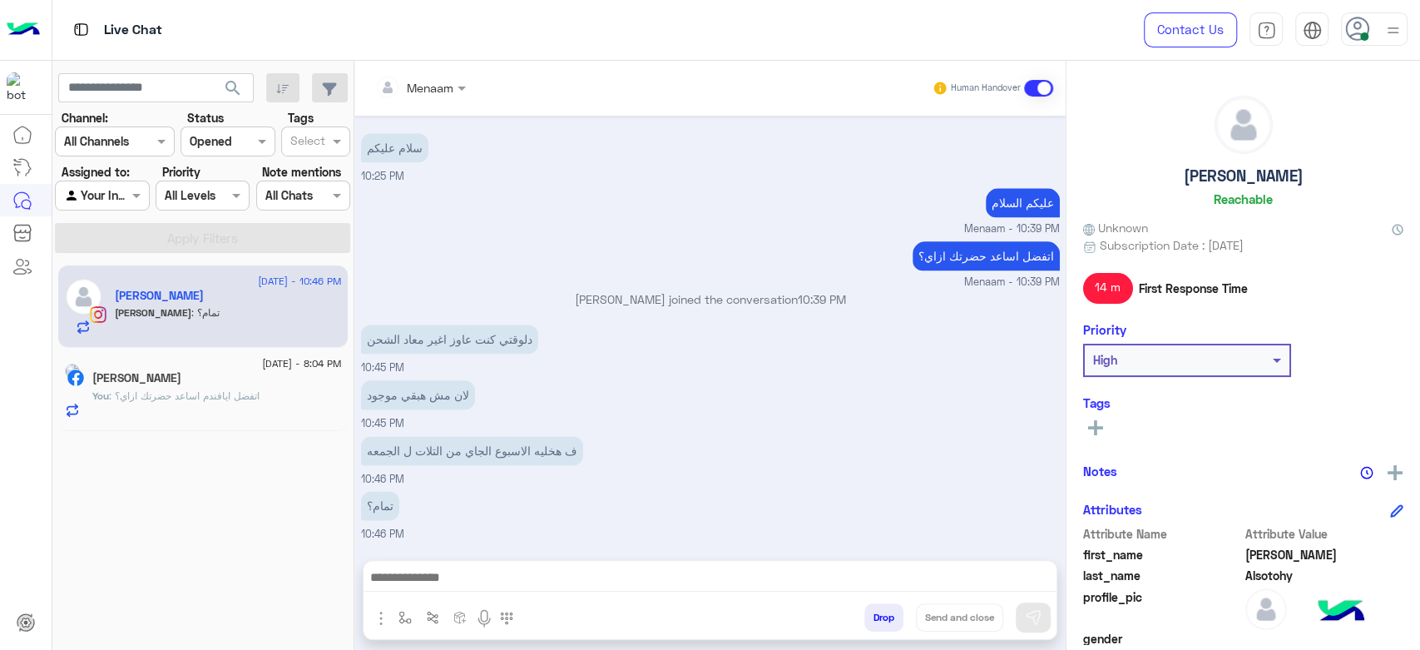
scroll to position [1320, 0]
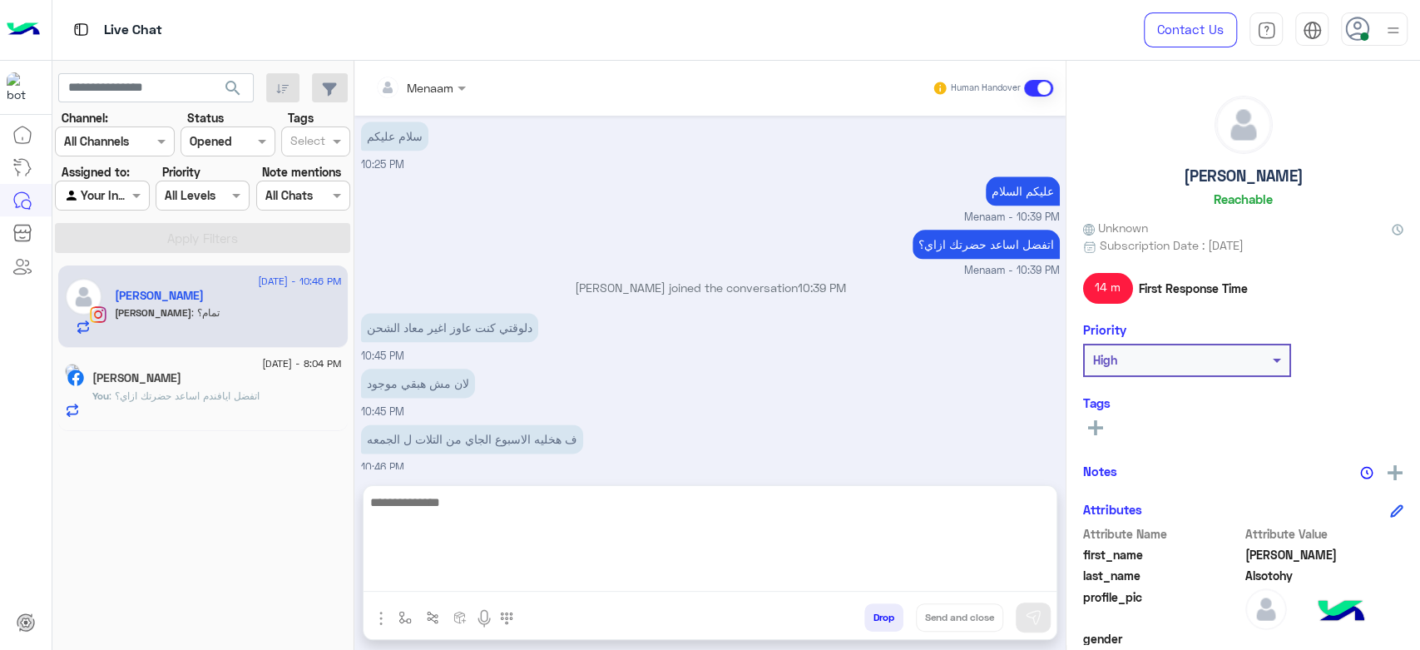
click at [471, 574] on textarea at bounding box center [709, 542] width 693 height 100
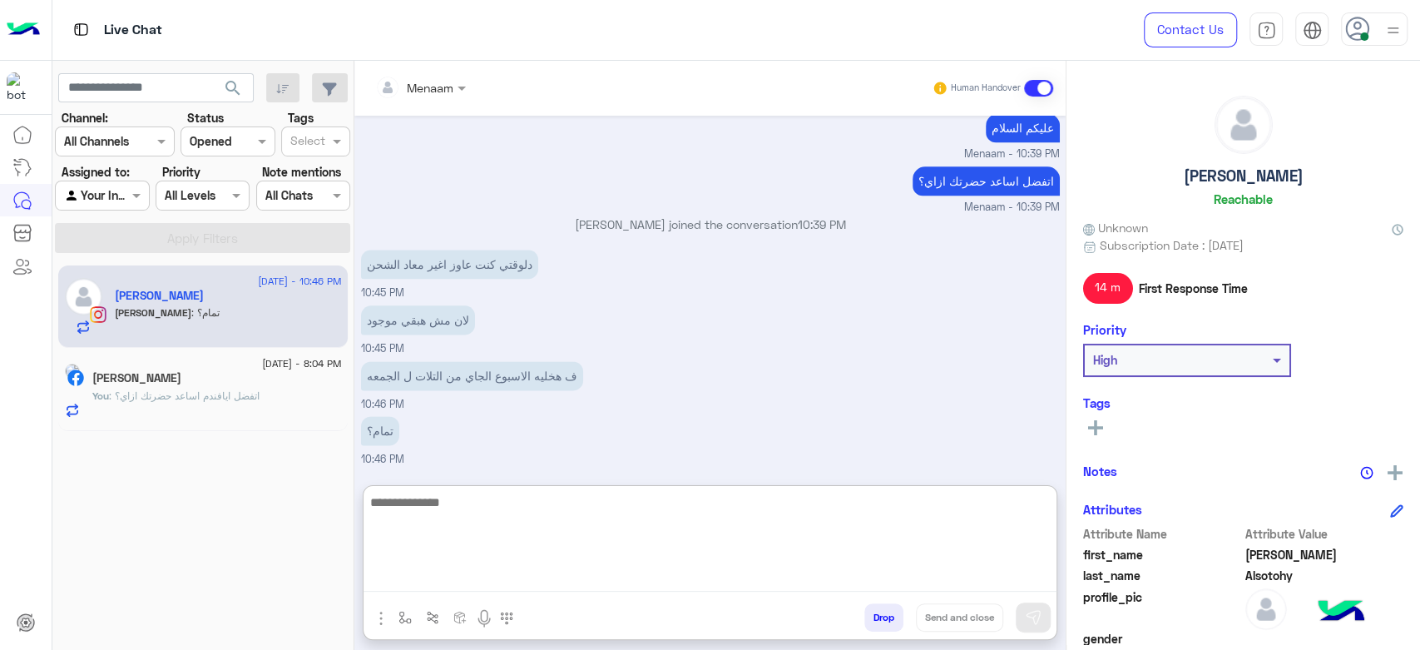
scroll to position [1396, 0]
click at [461, 509] on textarea at bounding box center [709, 542] width 693 height 100
type textarea "*"
type textarea "**********"
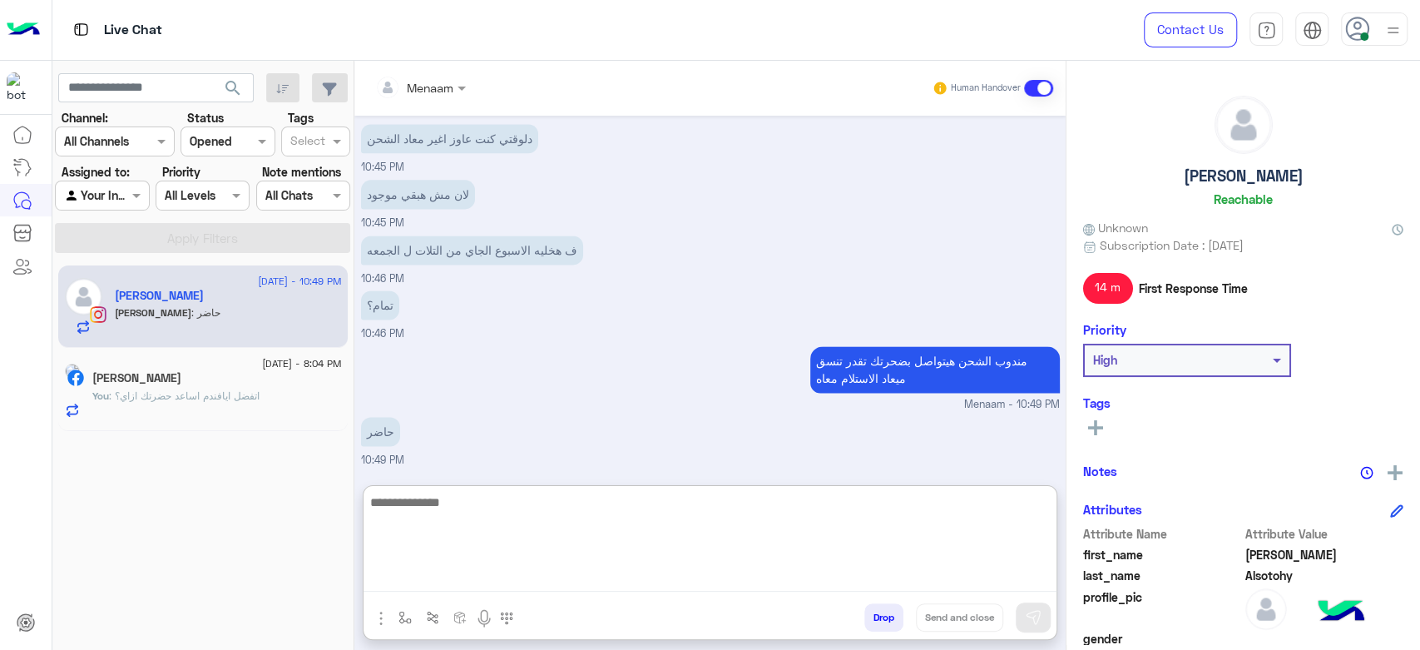
scroll to position [1521, 0]
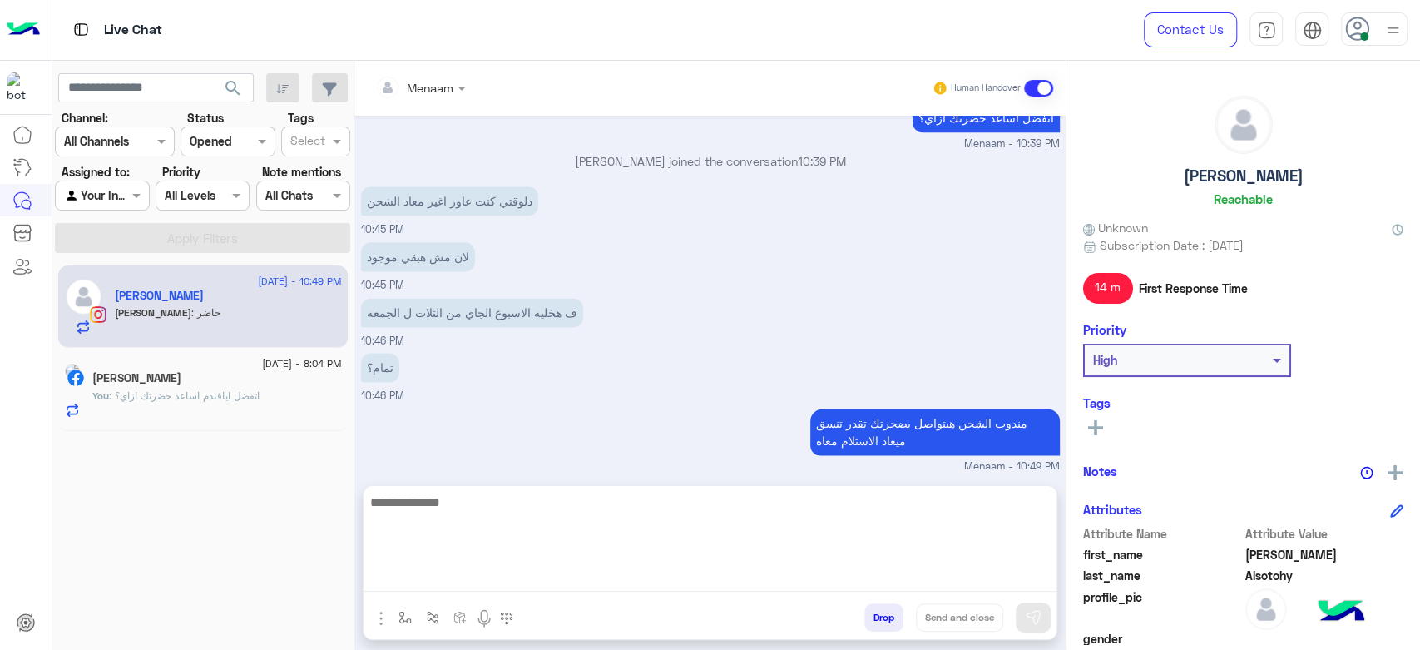
click at [672, 586] on textarea at bounding box center [709, 542] width 693 height 100
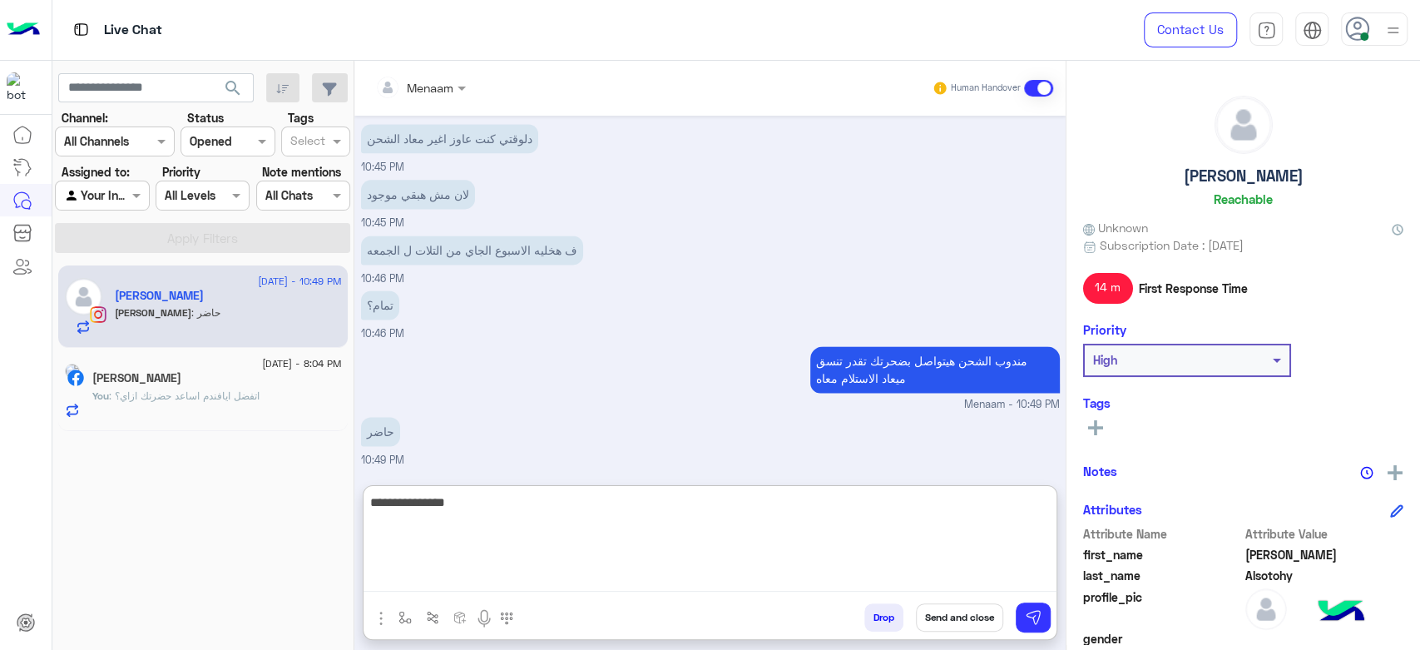
type textarea "**********"
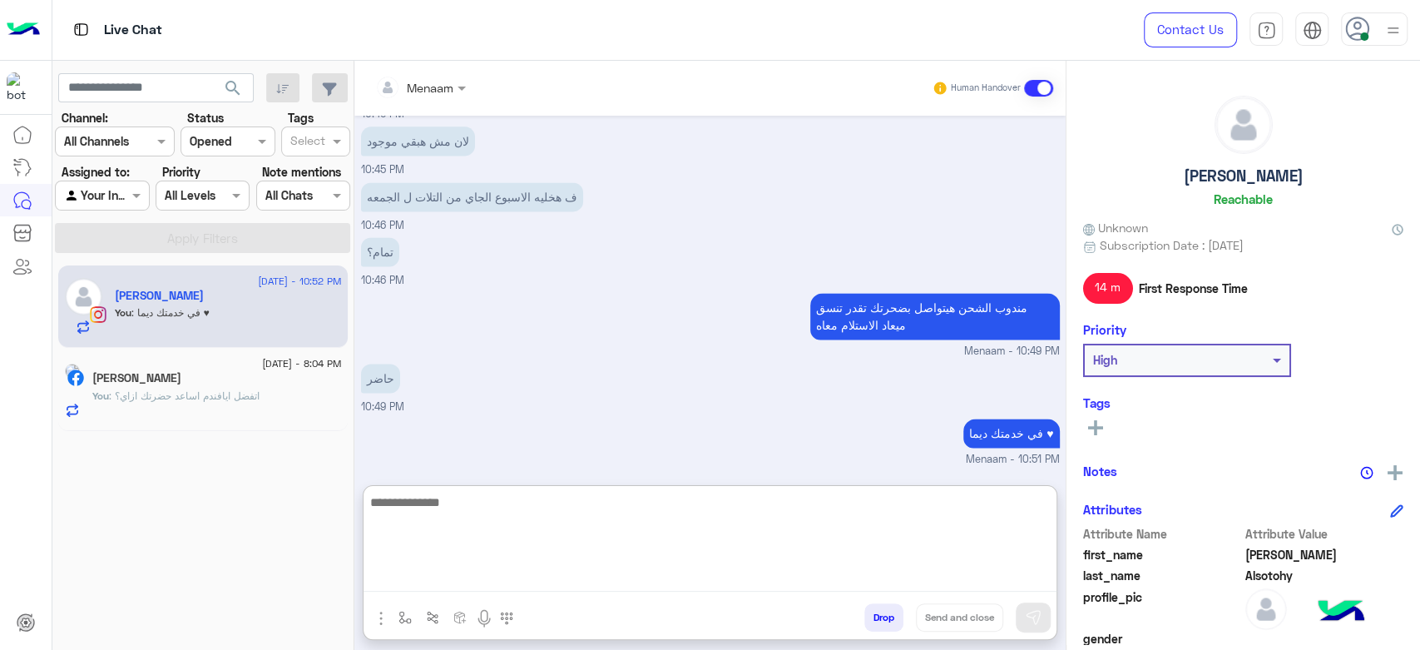
scroll to position [1573, 0]
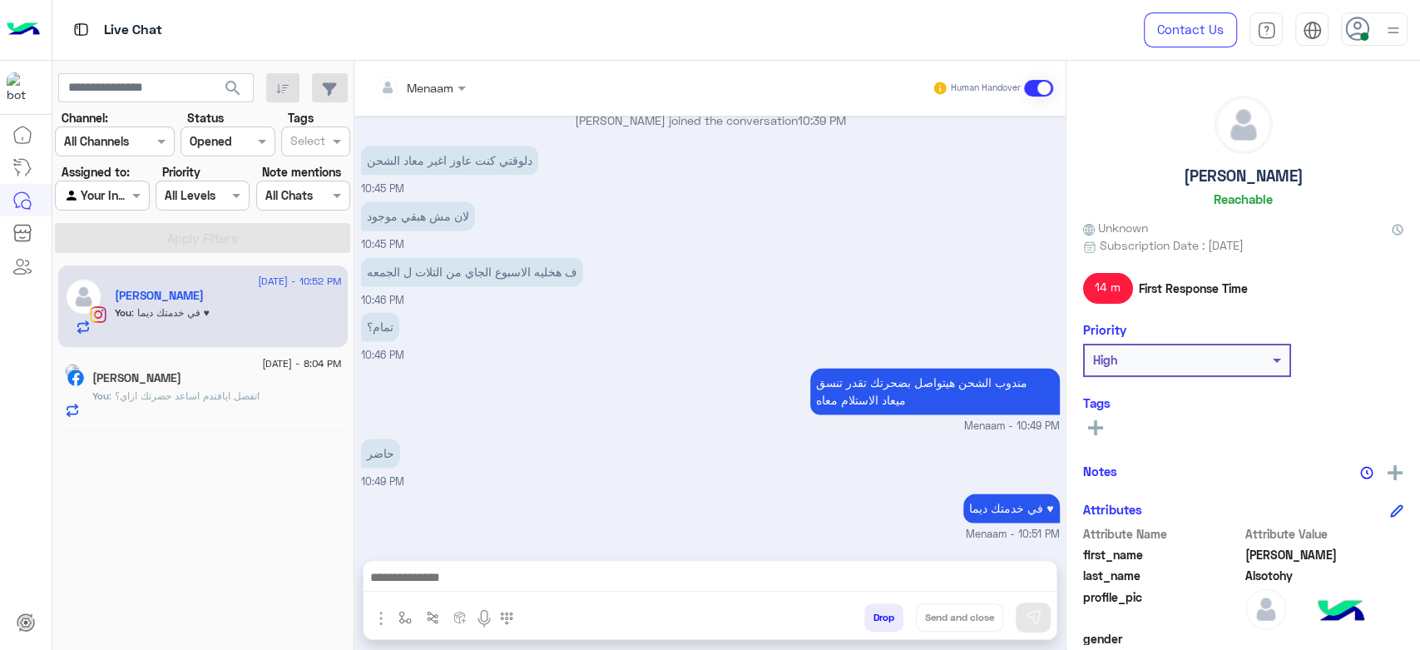
click at [1224, 174] on h5 "[PERSON_NAME]" at bounding box center [1243, 175] width 120 height 19
copy h5 "[PERSON_NAME]"
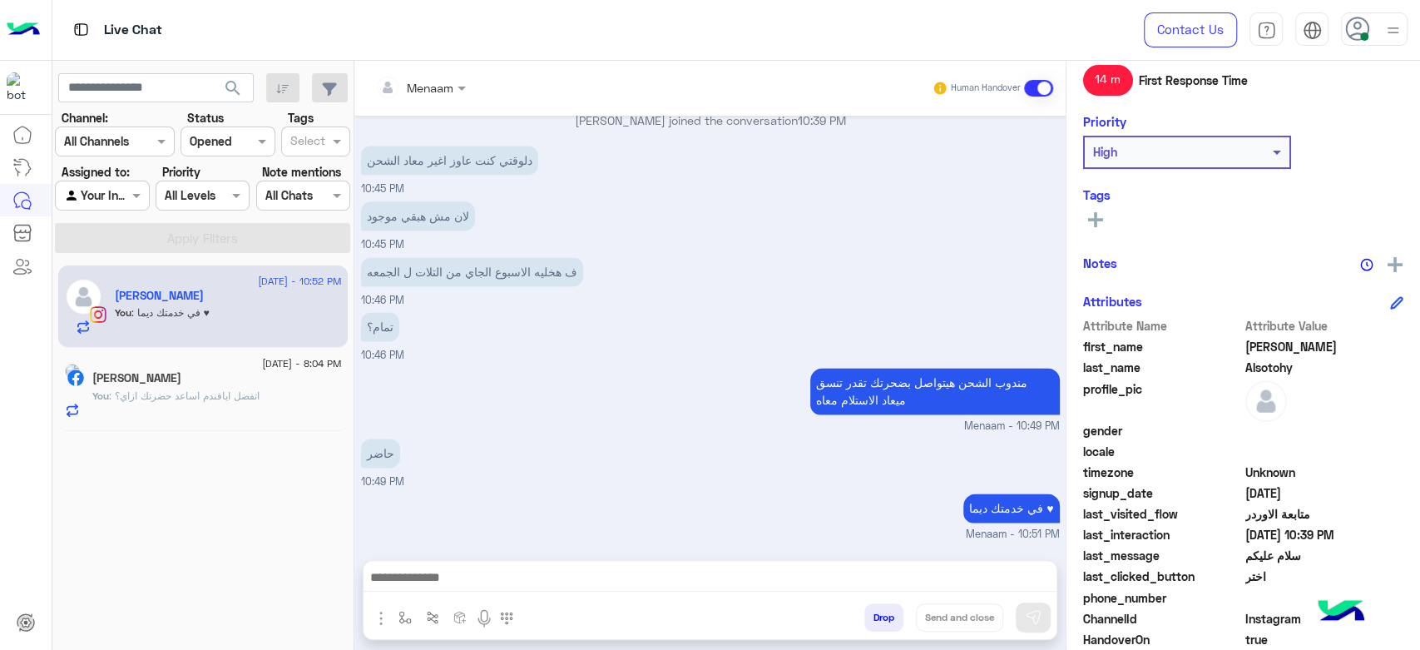
scroll to position [314, 0]
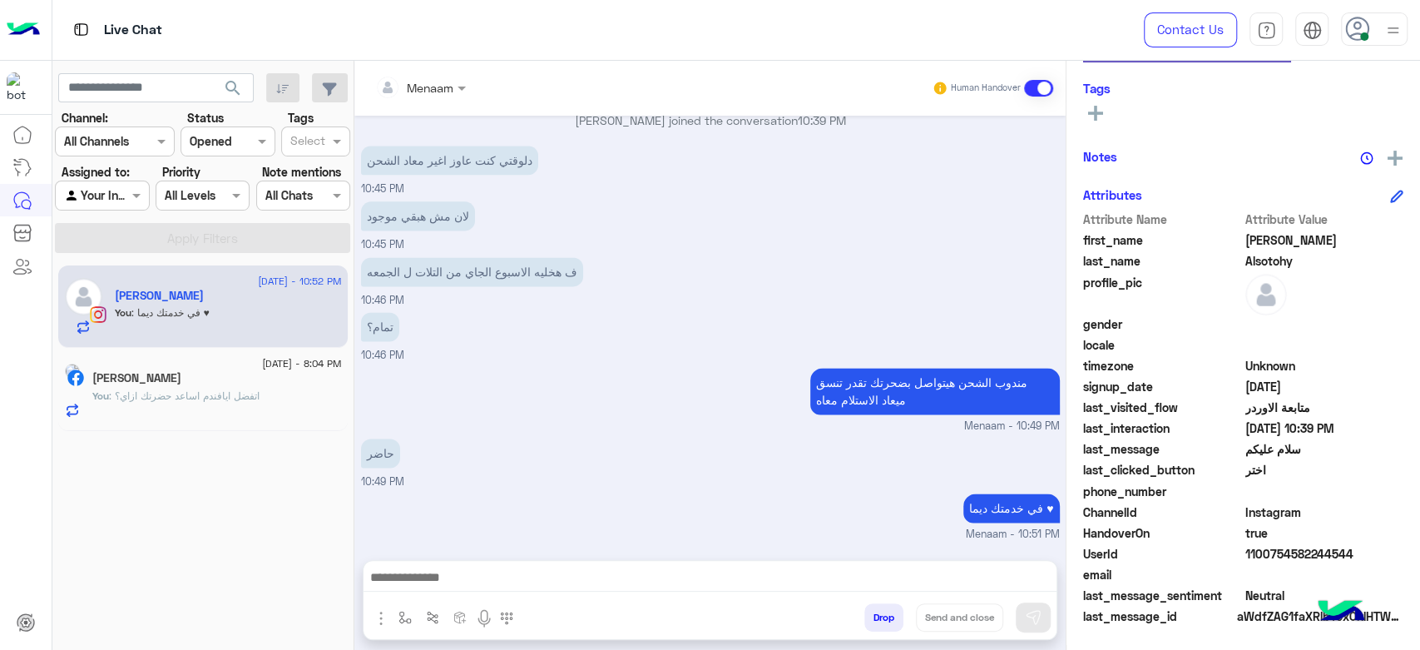
click at [1267, 545] on span "1100754582244544" at bounding box center [1324, 553] width 159 height 17
copy span "1100754582244544"
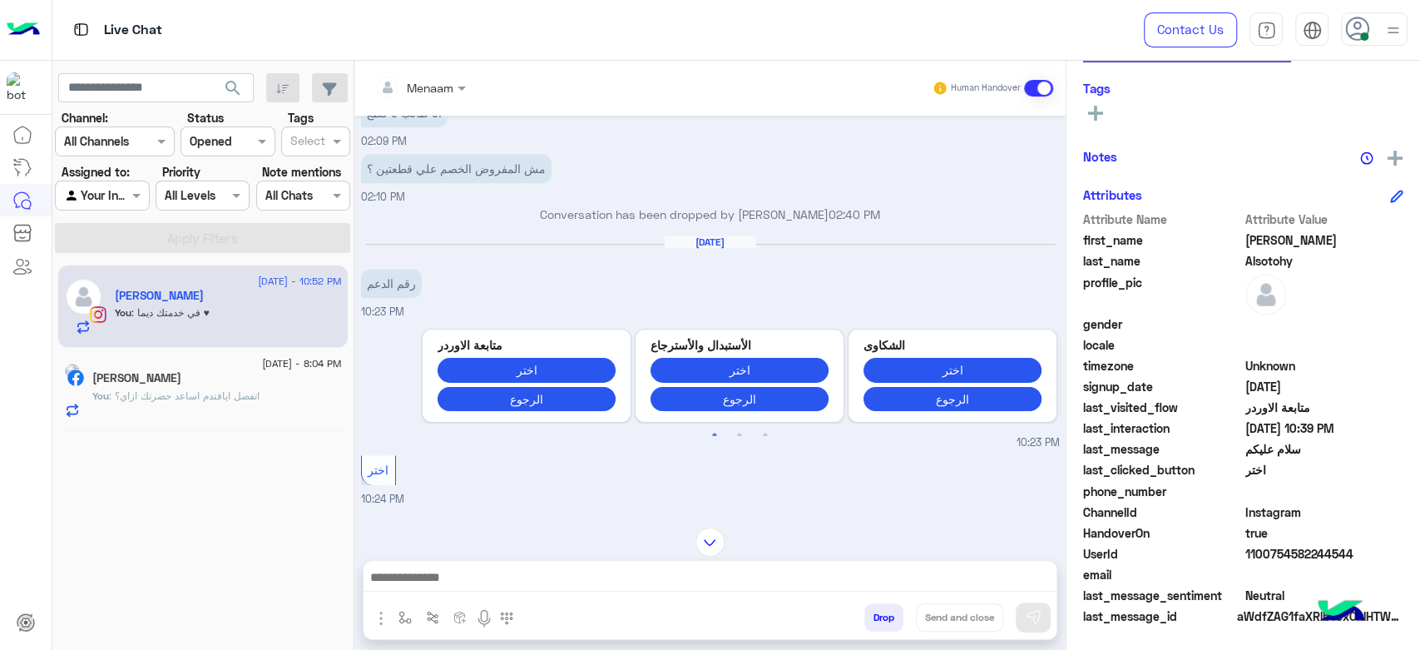
scroll to position [759, 0]
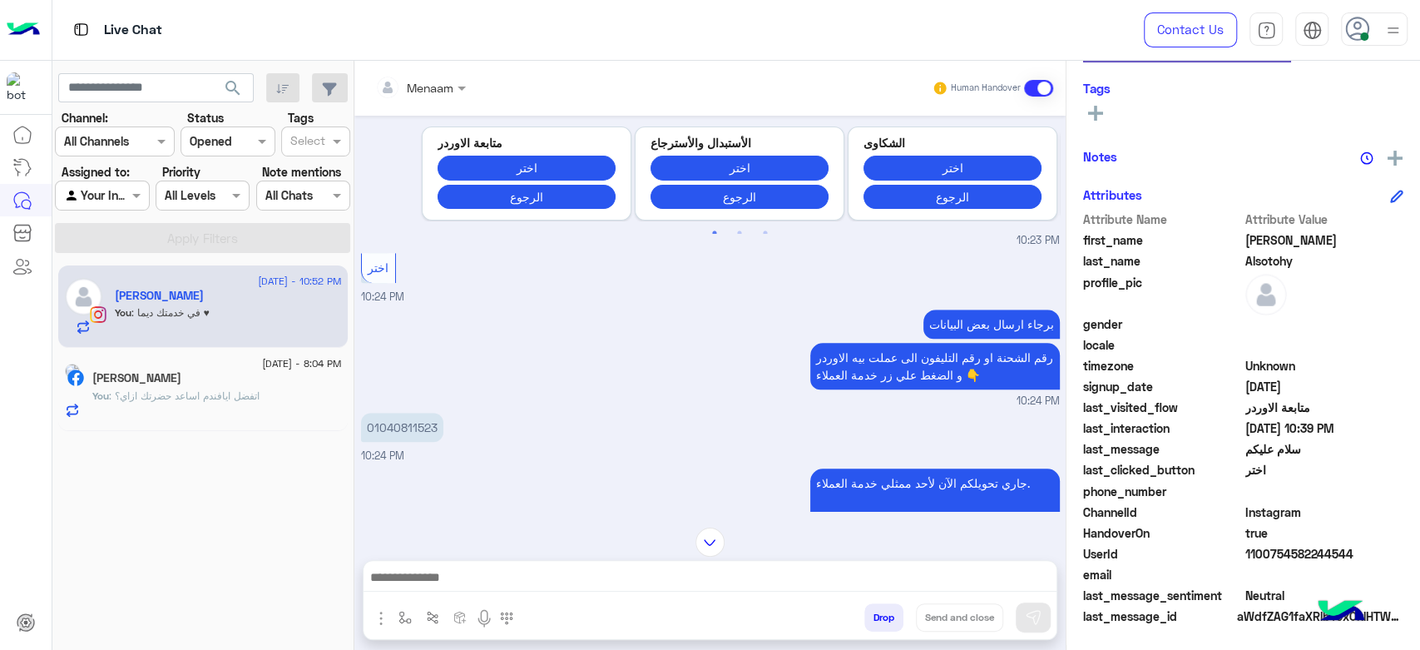
click at [406, 437] on p "01040811523" at bounding box center [402, 427] width 82 height 29
copy p "01040811523"
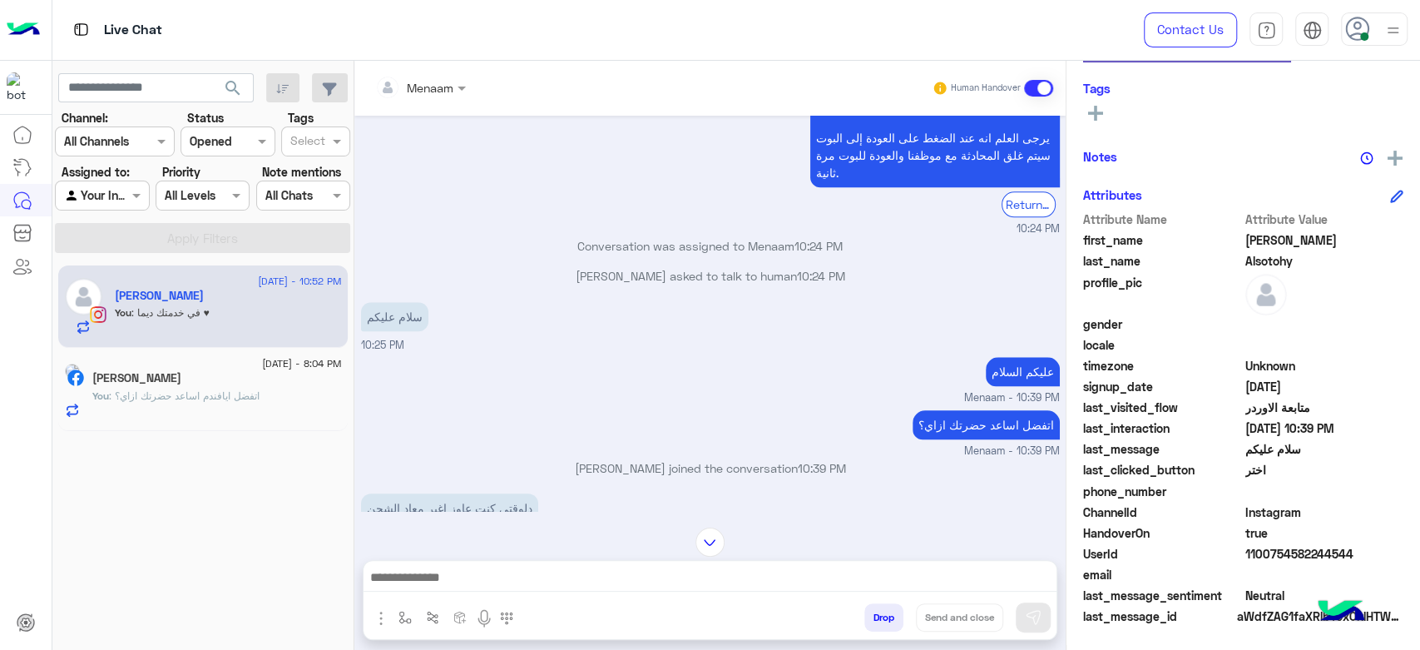
scroll to position [1499, 0]
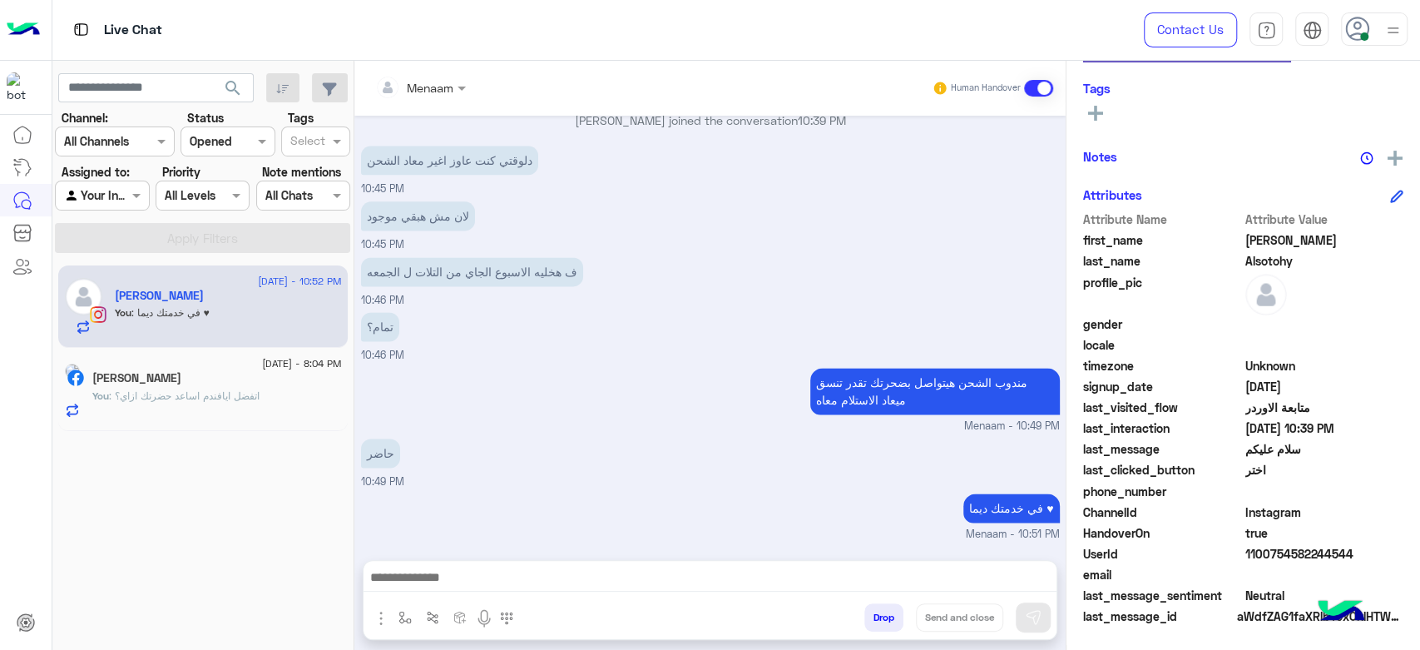
click at [888, 617] on button "Drop" at bounding box center [883, 617] width 39 height 28
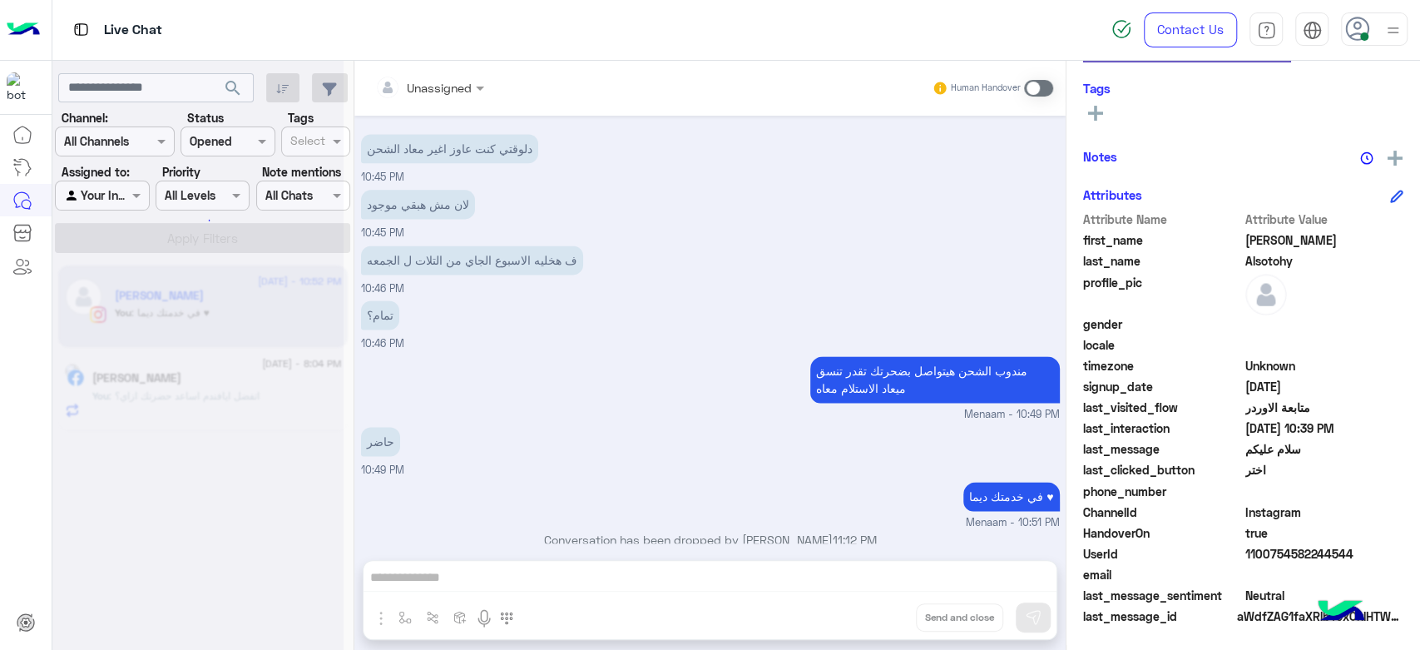
scroll to position [1529, 0]
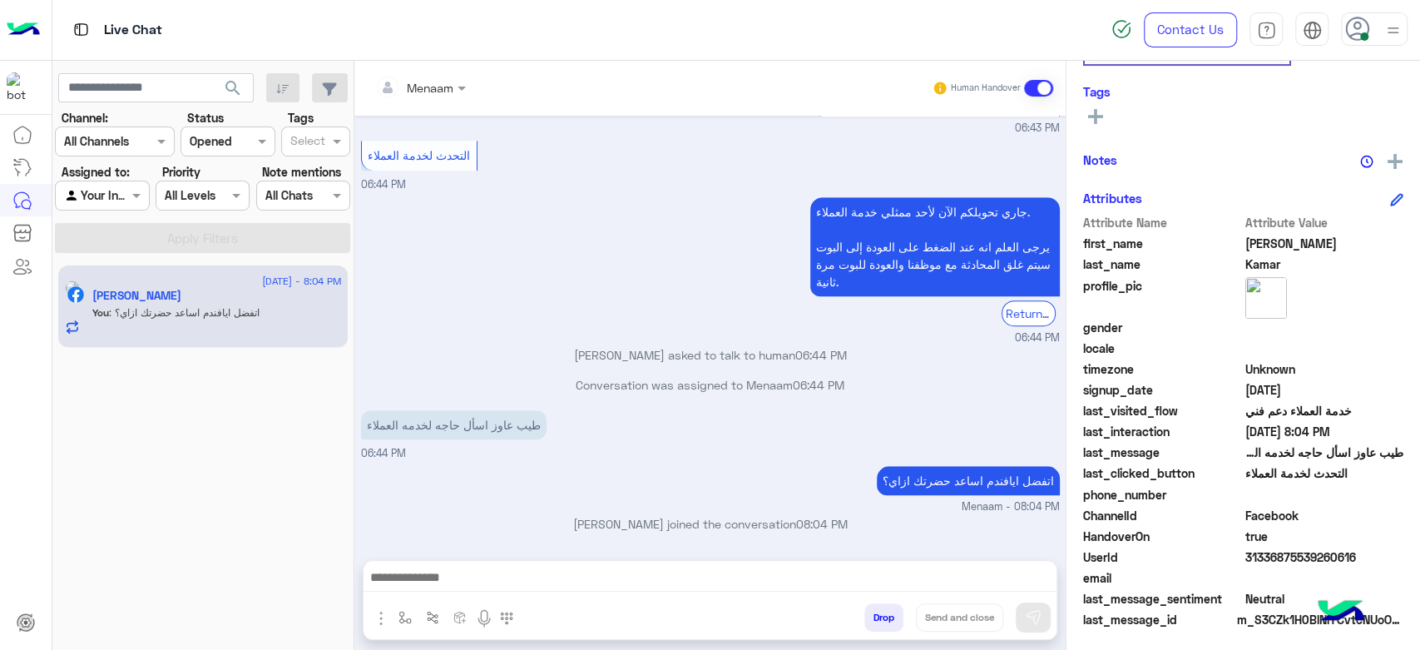
scroll to position [314, 0]
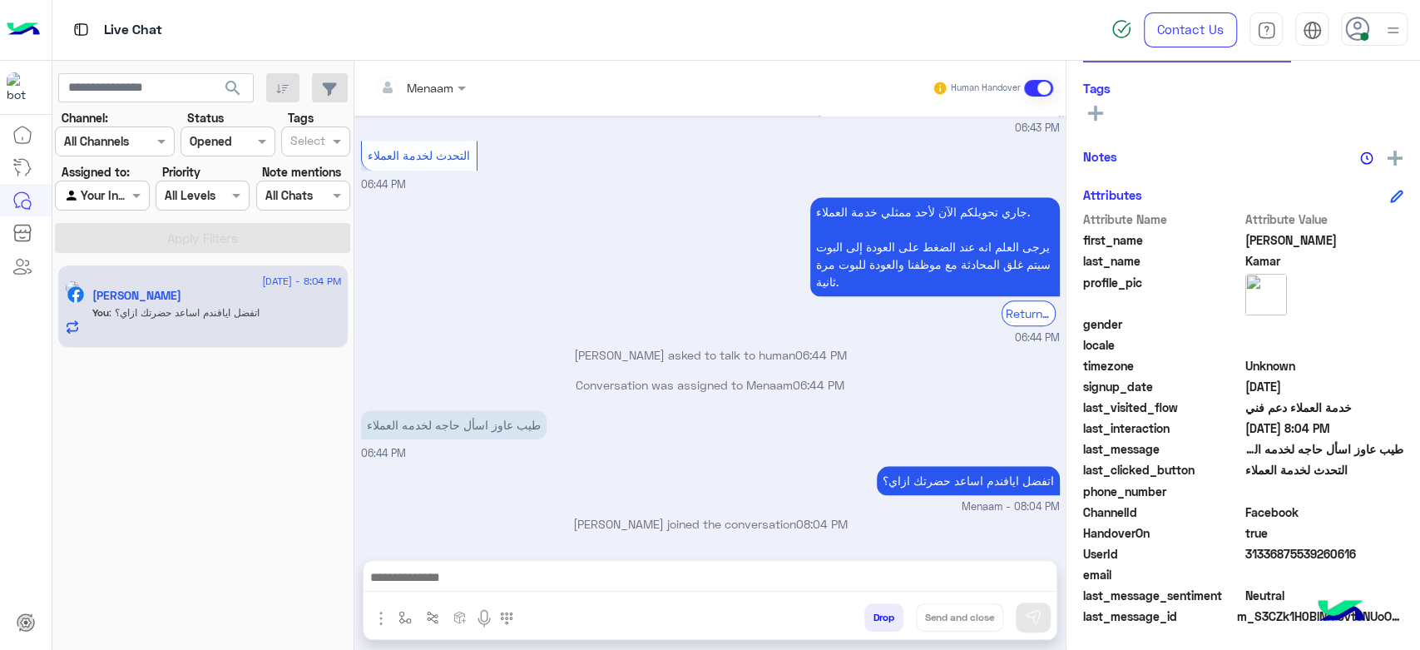
drag, startPoint x: 656, startPoint y: 2, endPoint x: 805, endPoint y: 151, distance: 210.5
click at [805, 151] on div "التحدث لخدمة العملاء 06:44 PM" at bounding box center [710, 164] width 699 height 57
click at [888, 604] on button "Drop" at bounding box center [883, 617] width 39 height 28
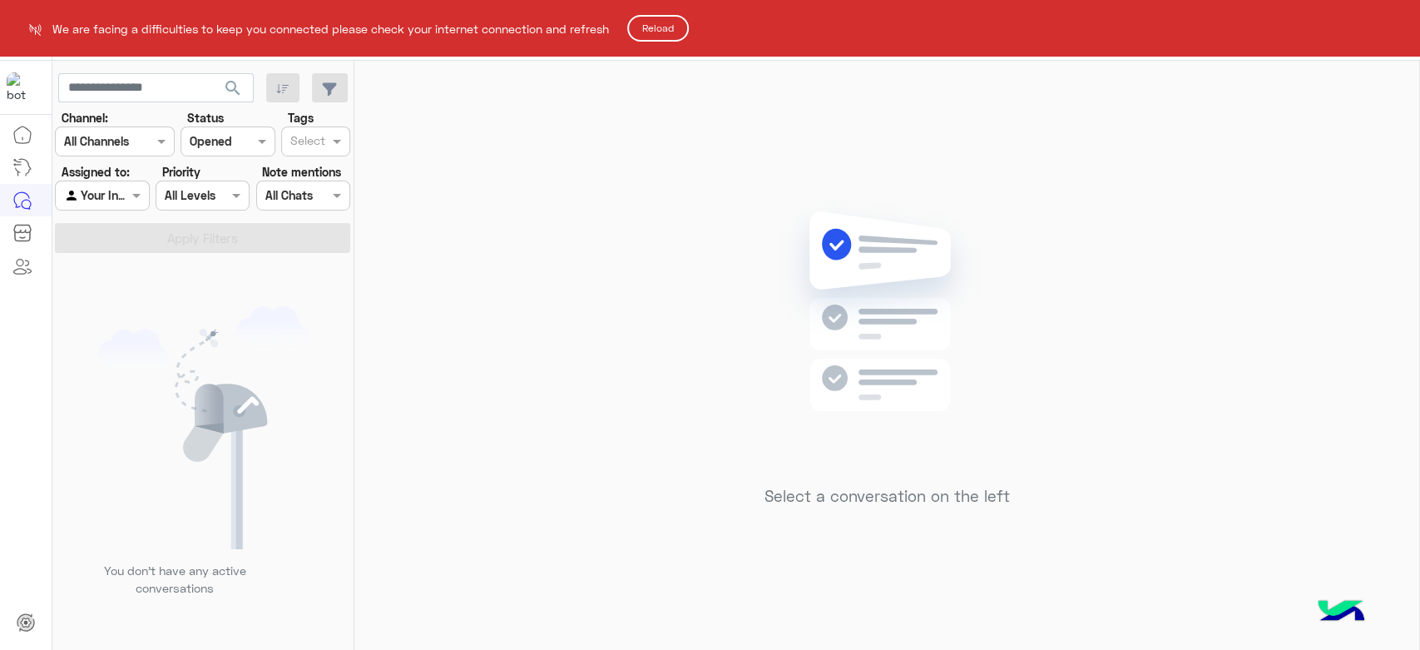
click at [660, 31] on button "Reload" at bounding box center [658, 28] width 62 height 27
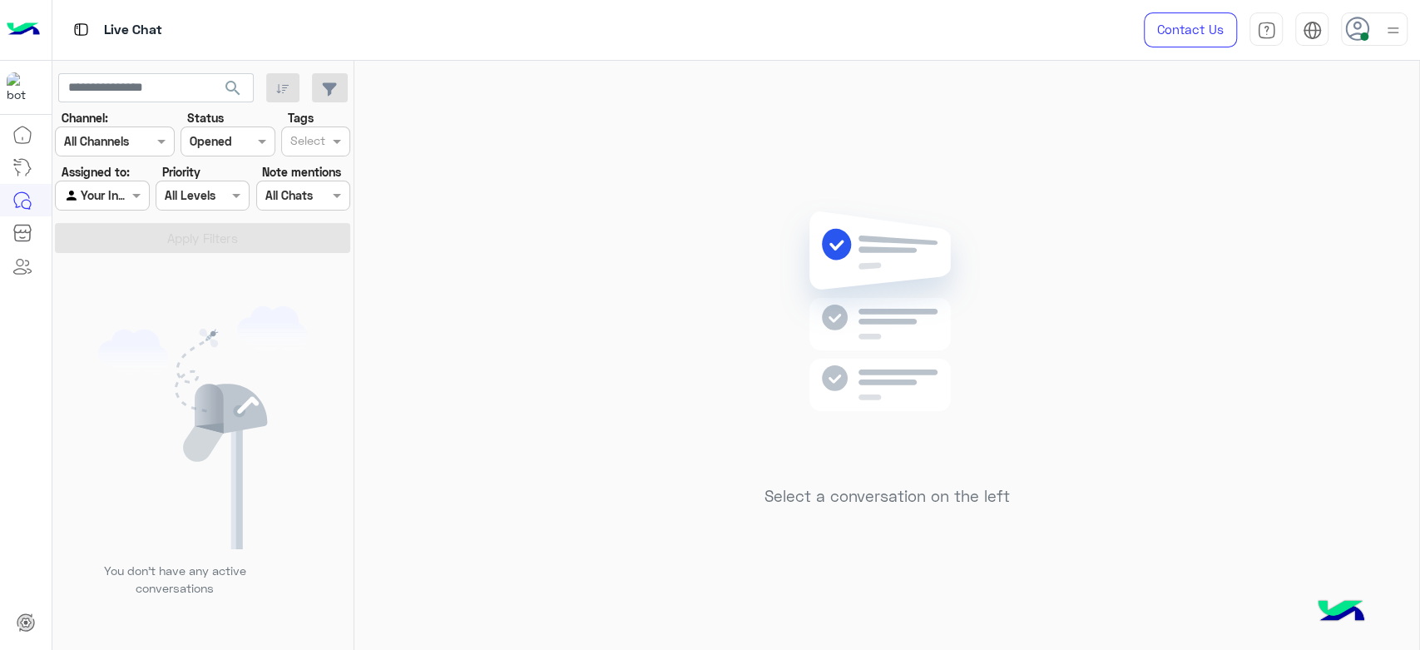
click at [576, 237] on div "Select a conversation on the left" at bounding box center [886, 358] width 1065 height 595
click at [585, 245] on div "Select a conversation on the left" at bounding box center [886, 358] width 1065 height 595
click at [1395, 41] on div at bounding box center [1392, 29] width 21 height 32
click at [1232, 225] on label "Offline" at bounding box center [1303, 236] width 181 height 30
click at [612, 260] on div "Select a conversation on the left" at bounding box center [886, 358] width 1065 height 595
